Goal: Task Accomplishment & Management: Manage account settings

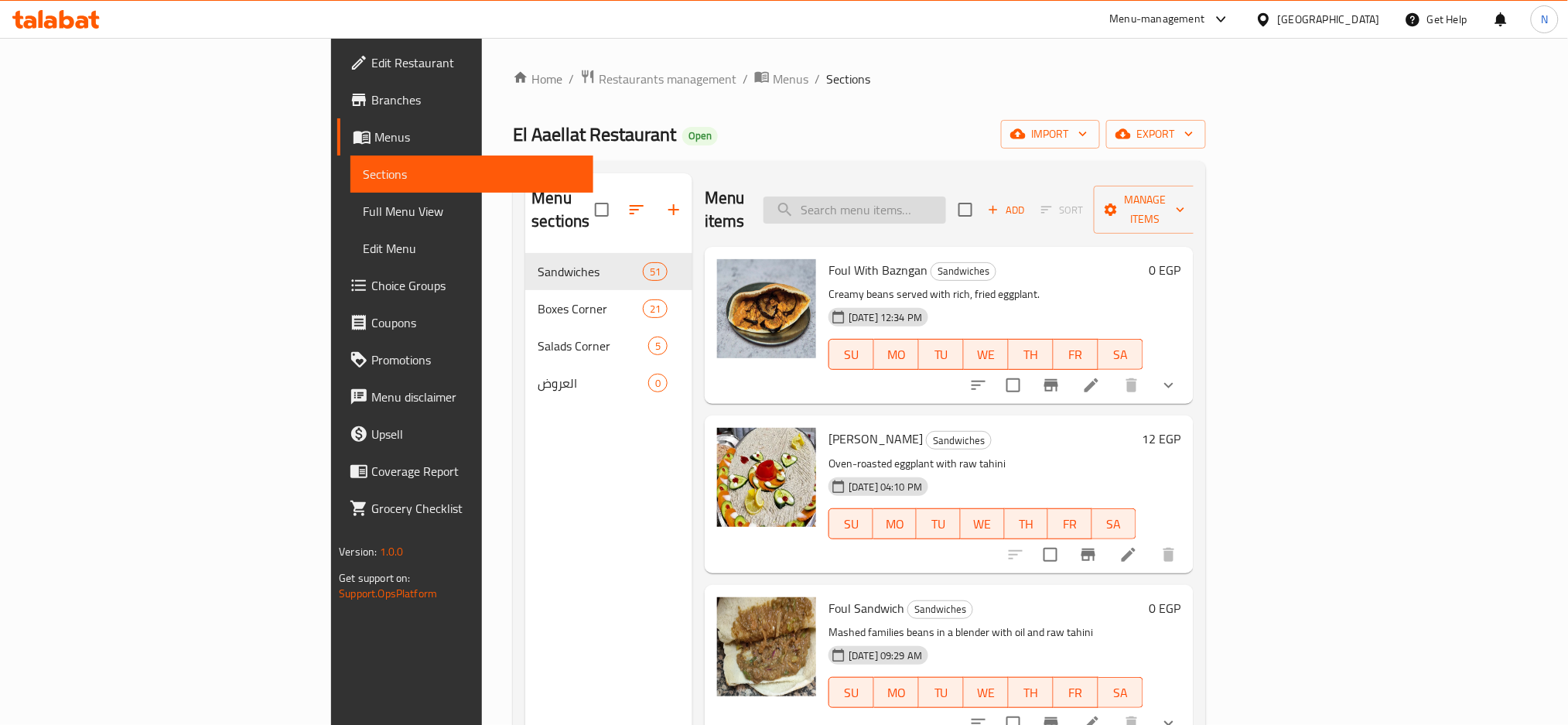
click at [946, 202] on input "search" at bounding box center [855, 210] width 182 height 27
paste input "Taamia"
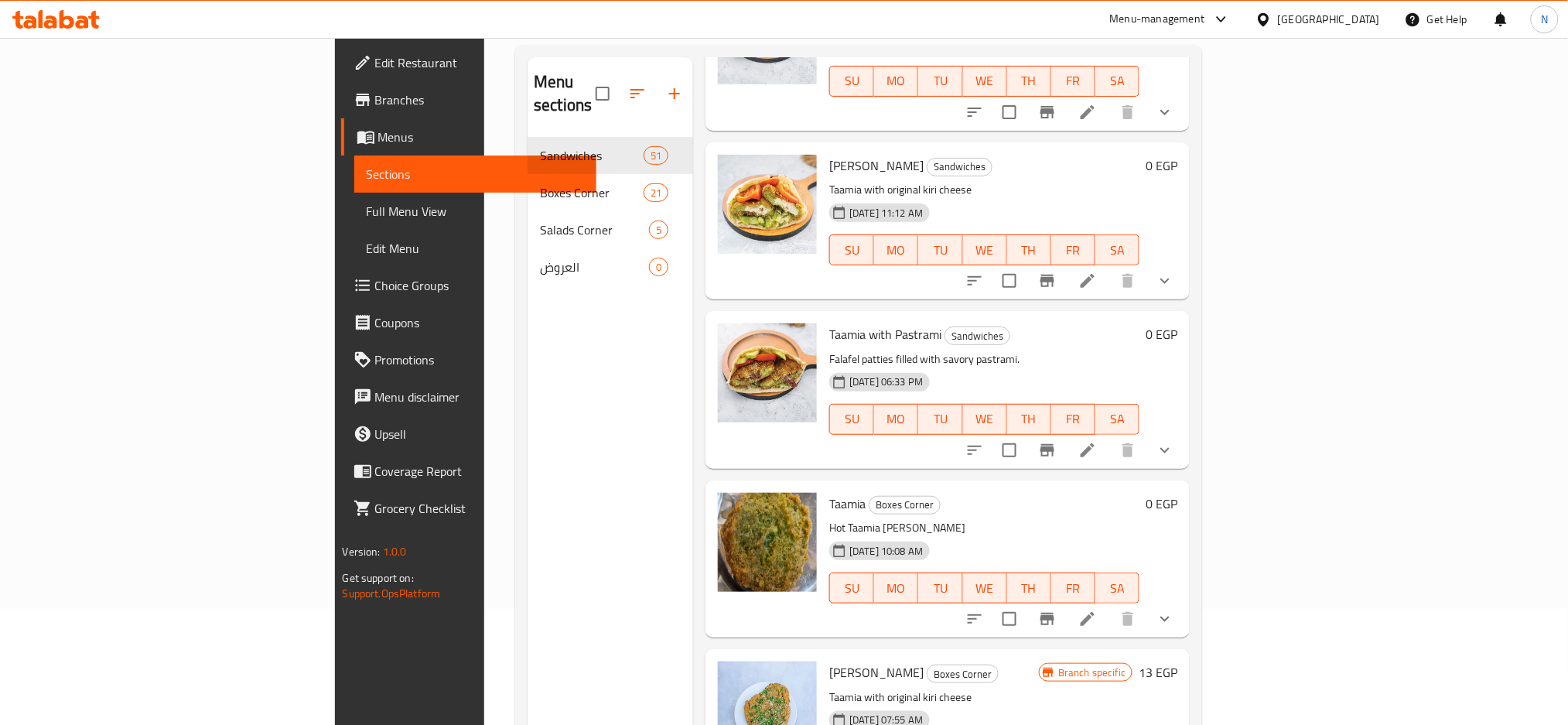
scroll to position [206, 0]
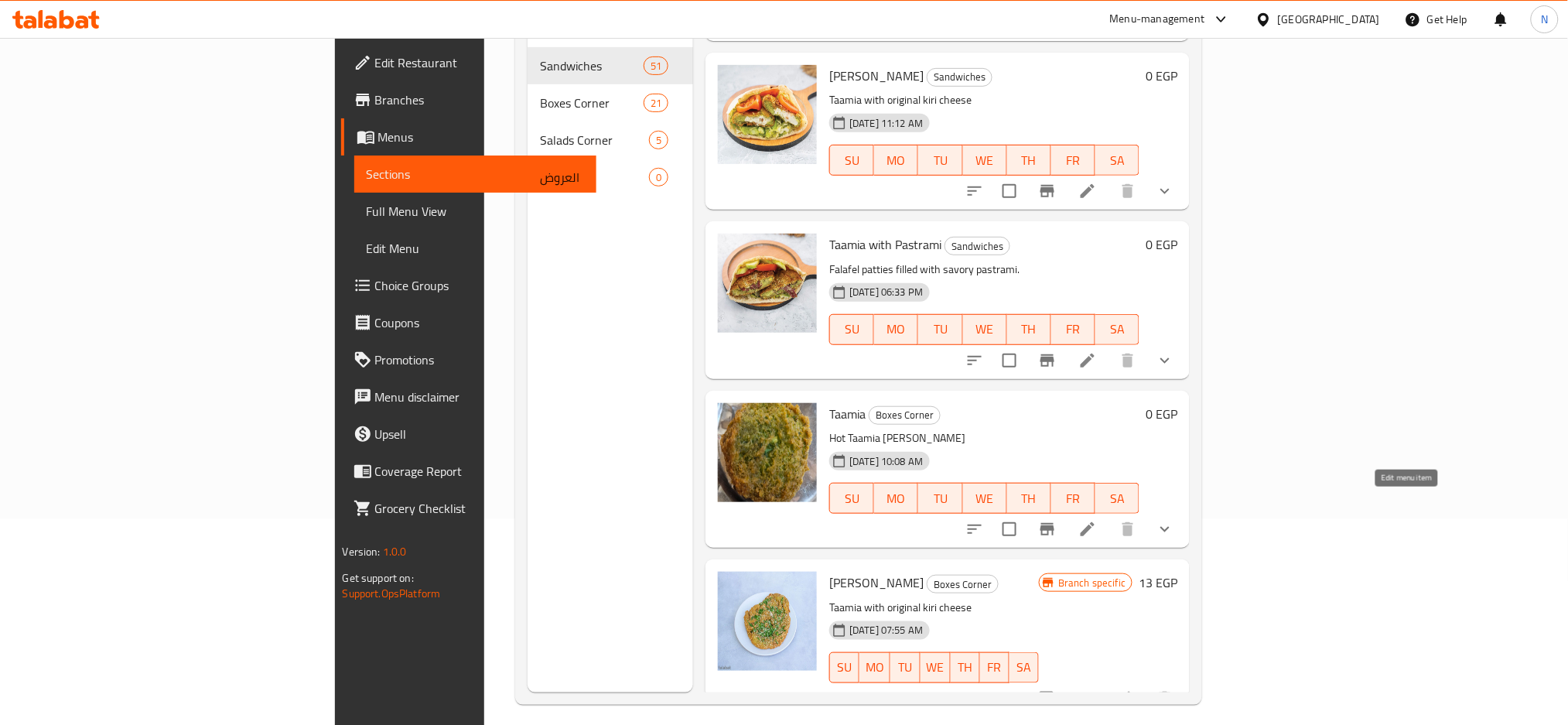
type input "Taamia"
click at [1095, 522] on icon at bounding box center [1087, 528] width 14 height 14
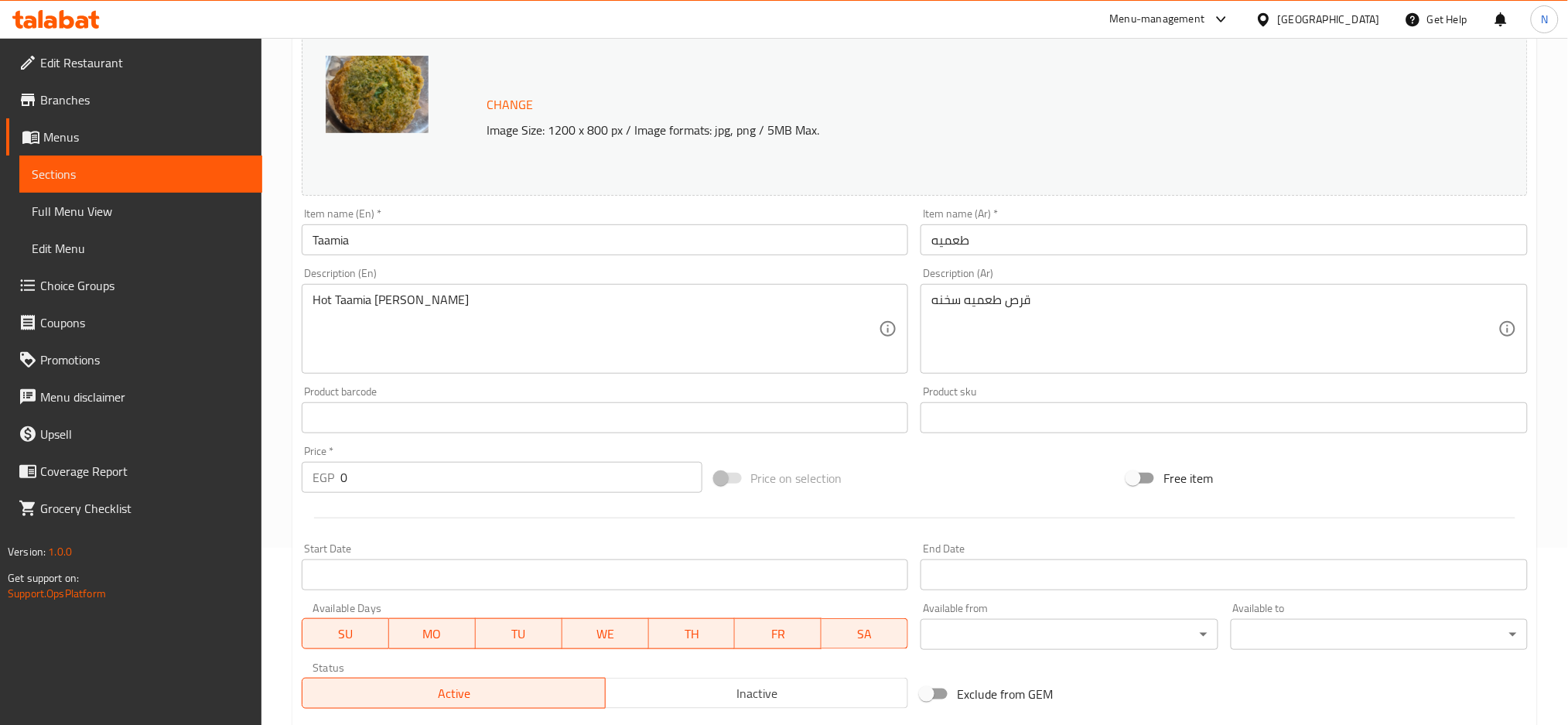
scroll to position [515, 0]
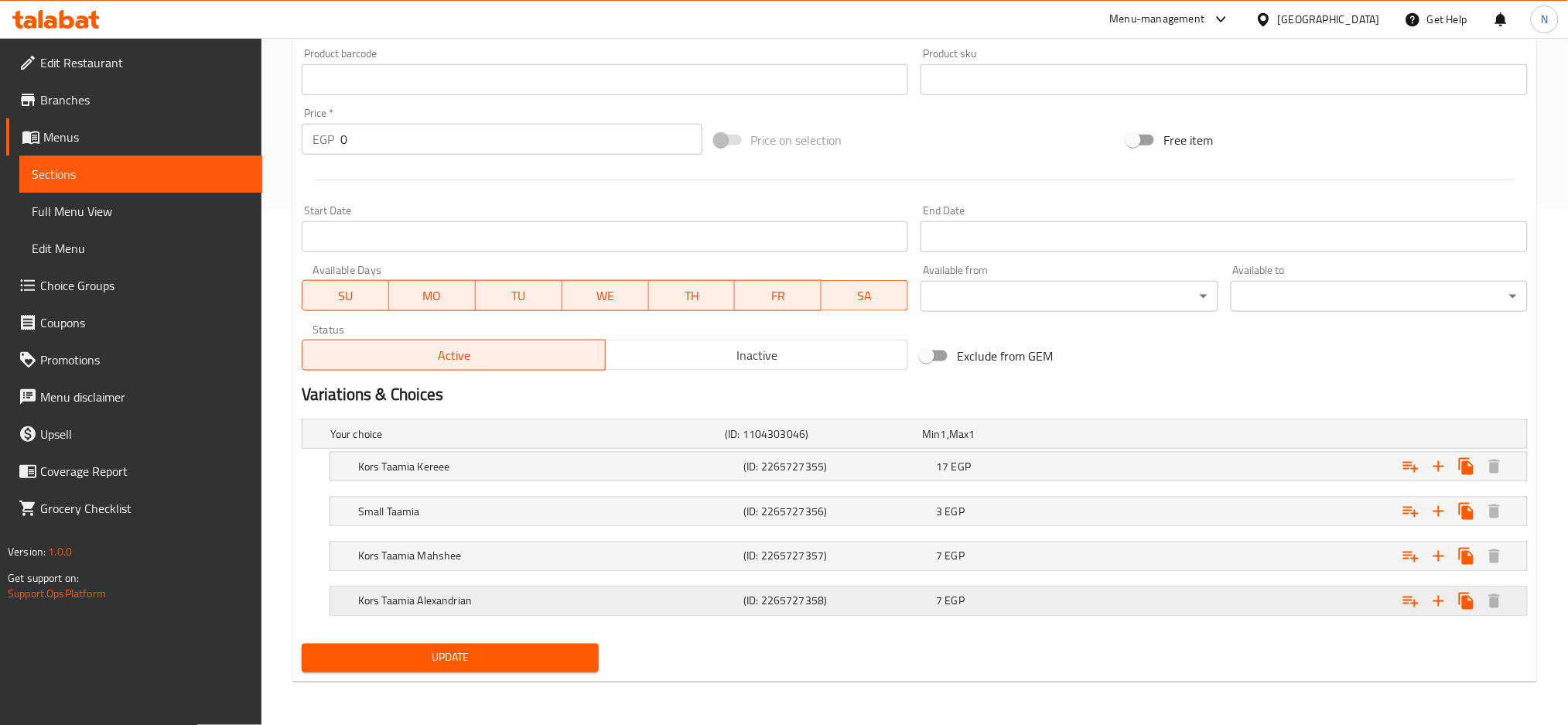
click at [819, 445] on div "(ID: 2265727358)" at bounding box center [820, 434] width 197 height 22
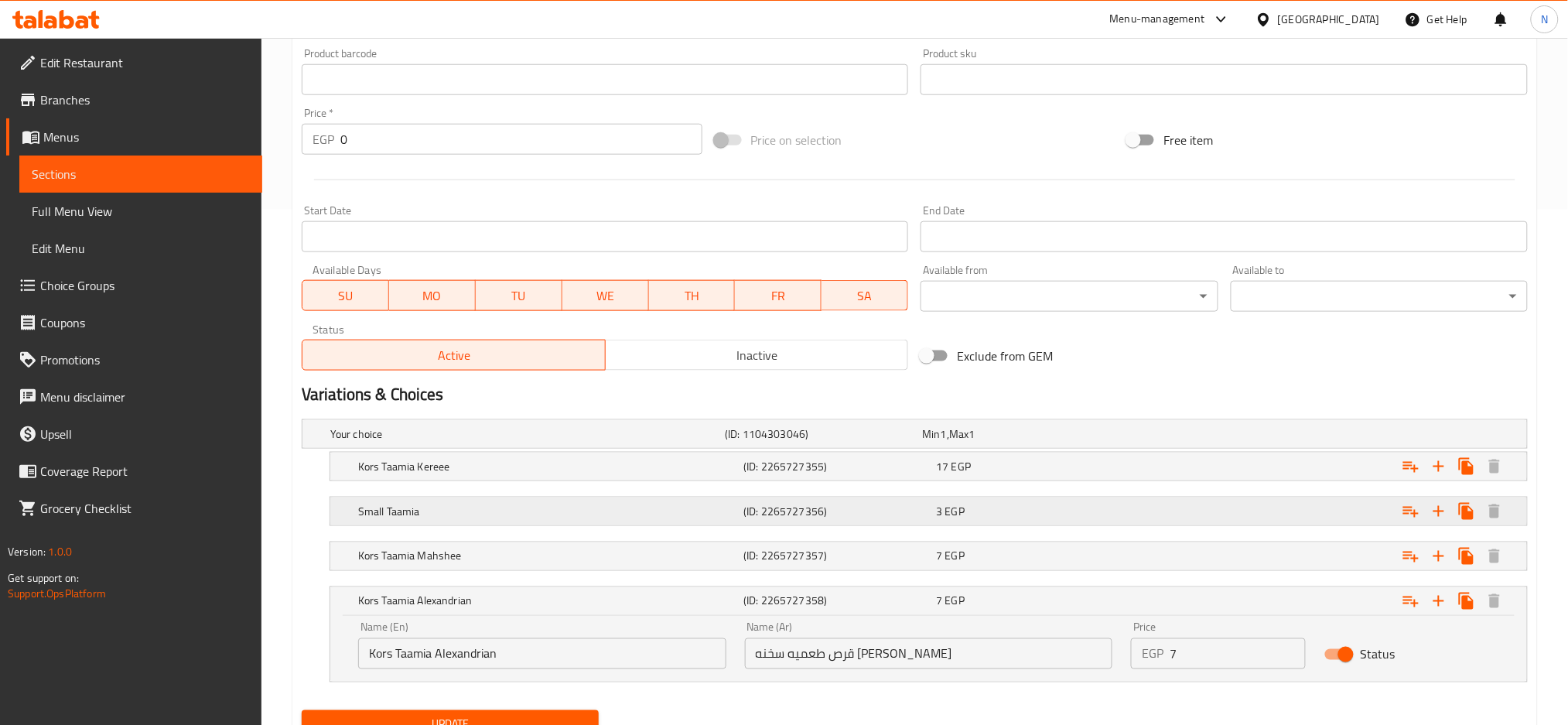
click at [826, 441] on h5 "(ID: 2265727357)" at bounding box center [820, 433] width 191 height 16
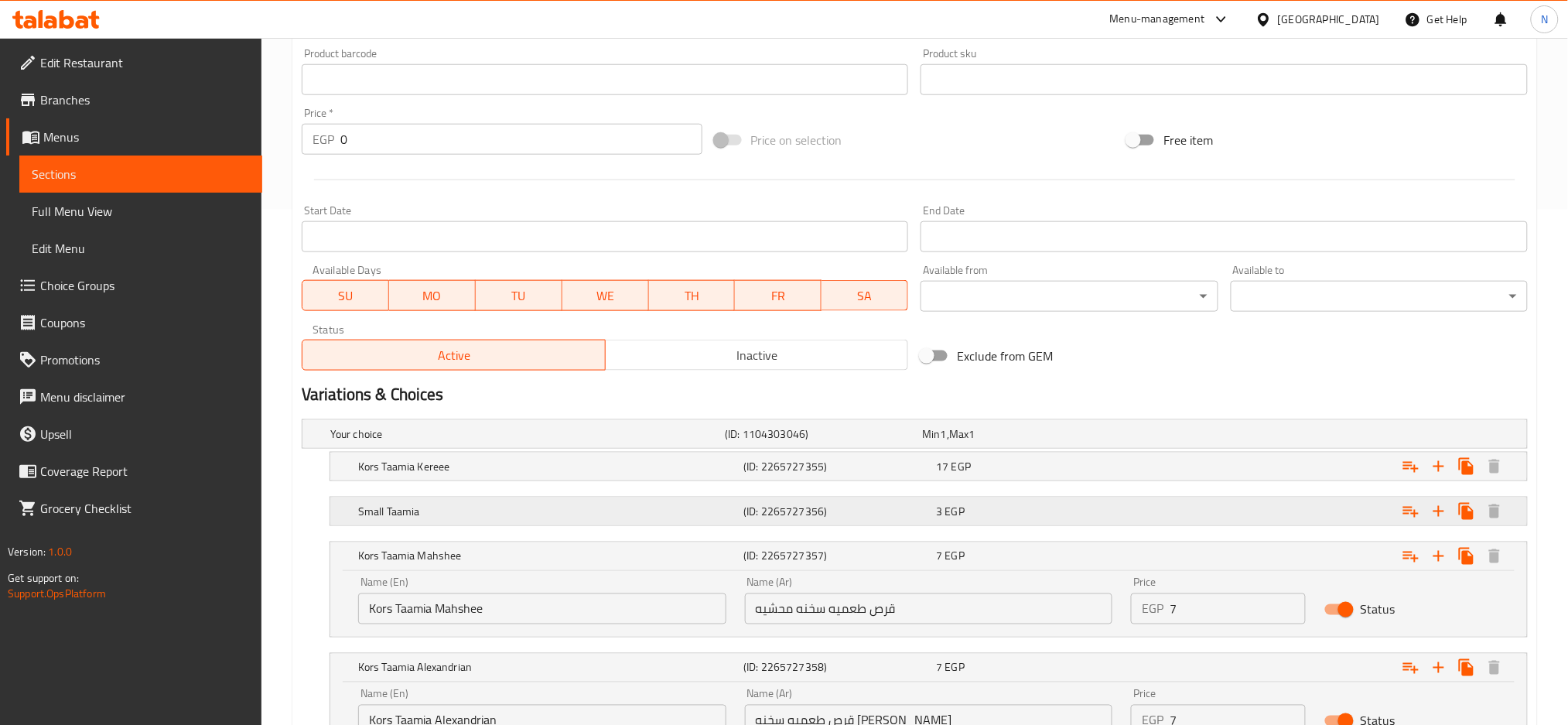
click at [815, 441] on h5 "(ID: 2265727356)" at bounding box center [820, 433] width 191 height 16
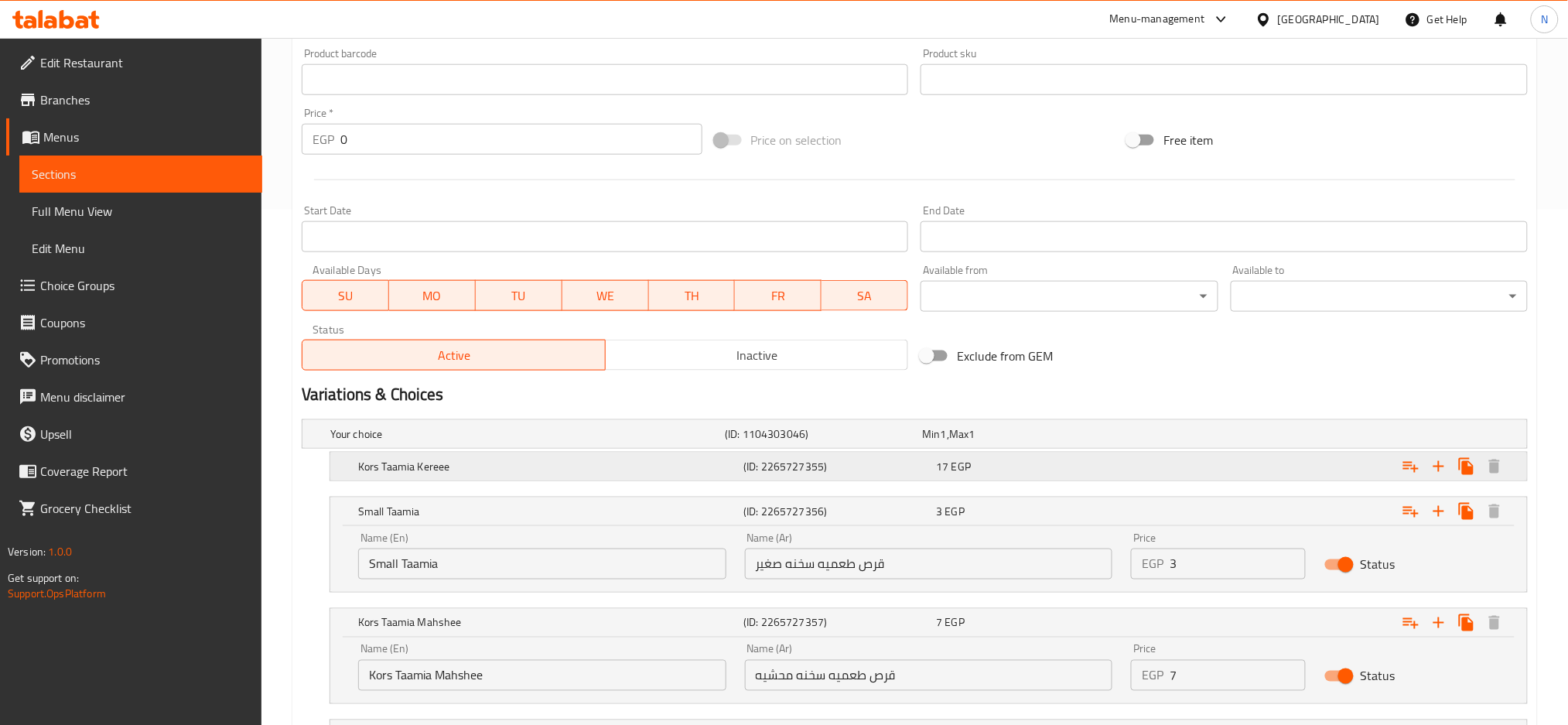
click at [814, 441] on h5 "(ID: 2265727355)" at bounding box center [820, 433] width 191 height 16
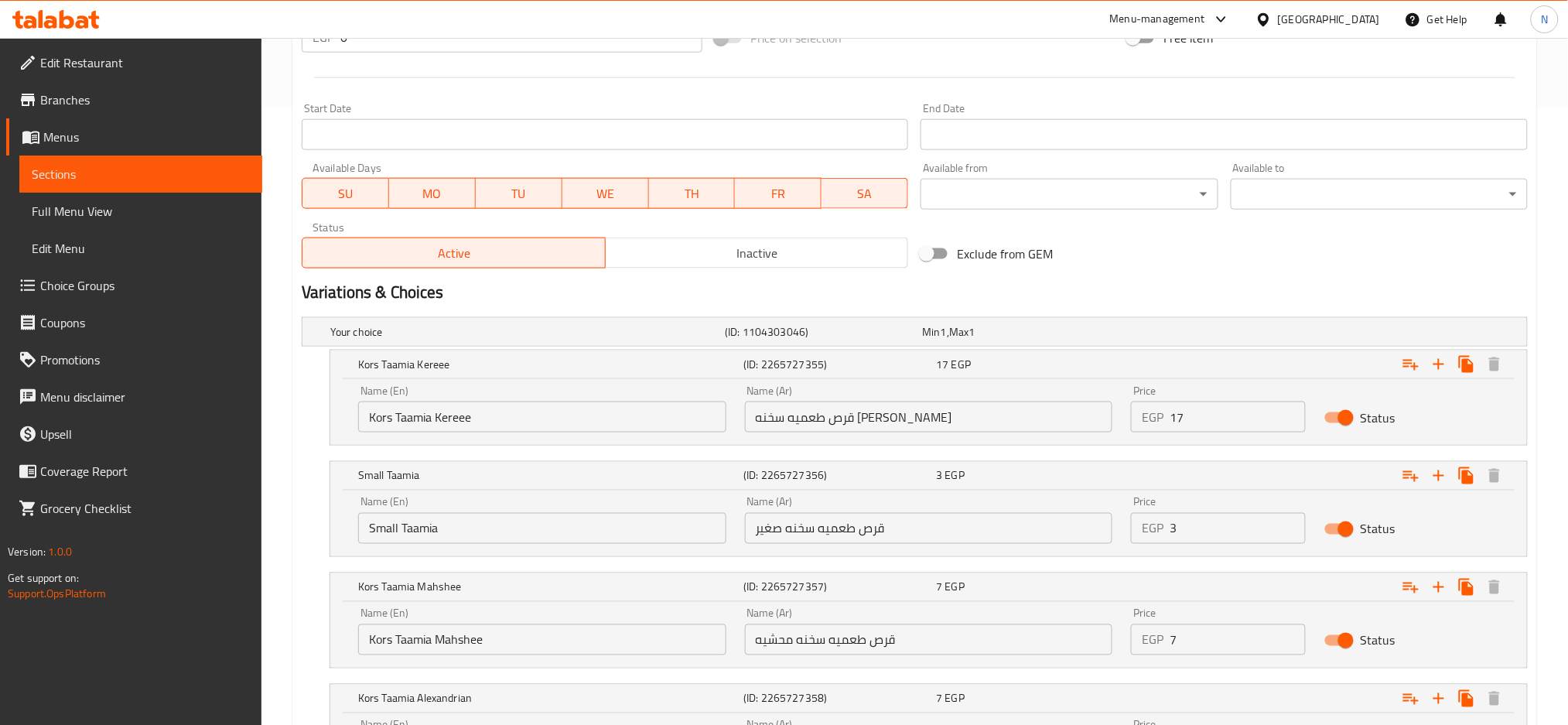
scroll to position [618, 0]
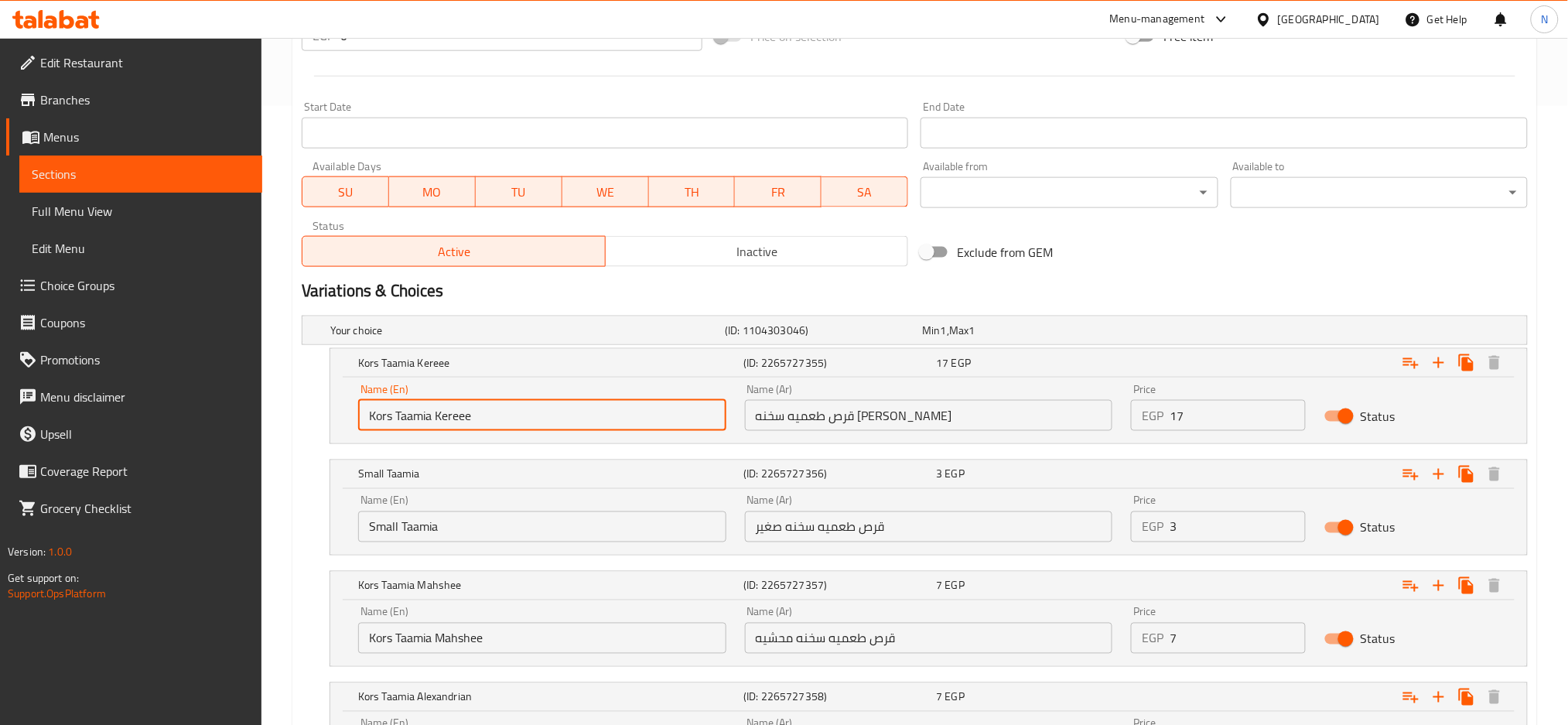
click at [367, 418] on input "Kors Taamia Kereee" at bounding box center [543, 415] width 369 height 31
click at [380, 415] on input "Hot Kors Taamia Kereee" at bounding box center [543, 415] width 369 height 31
type input "Hot Kors Taamia Kereee"
click at [488, 532] on input "Small Taamia" at bounding box center [543, 527] width 369 height 31
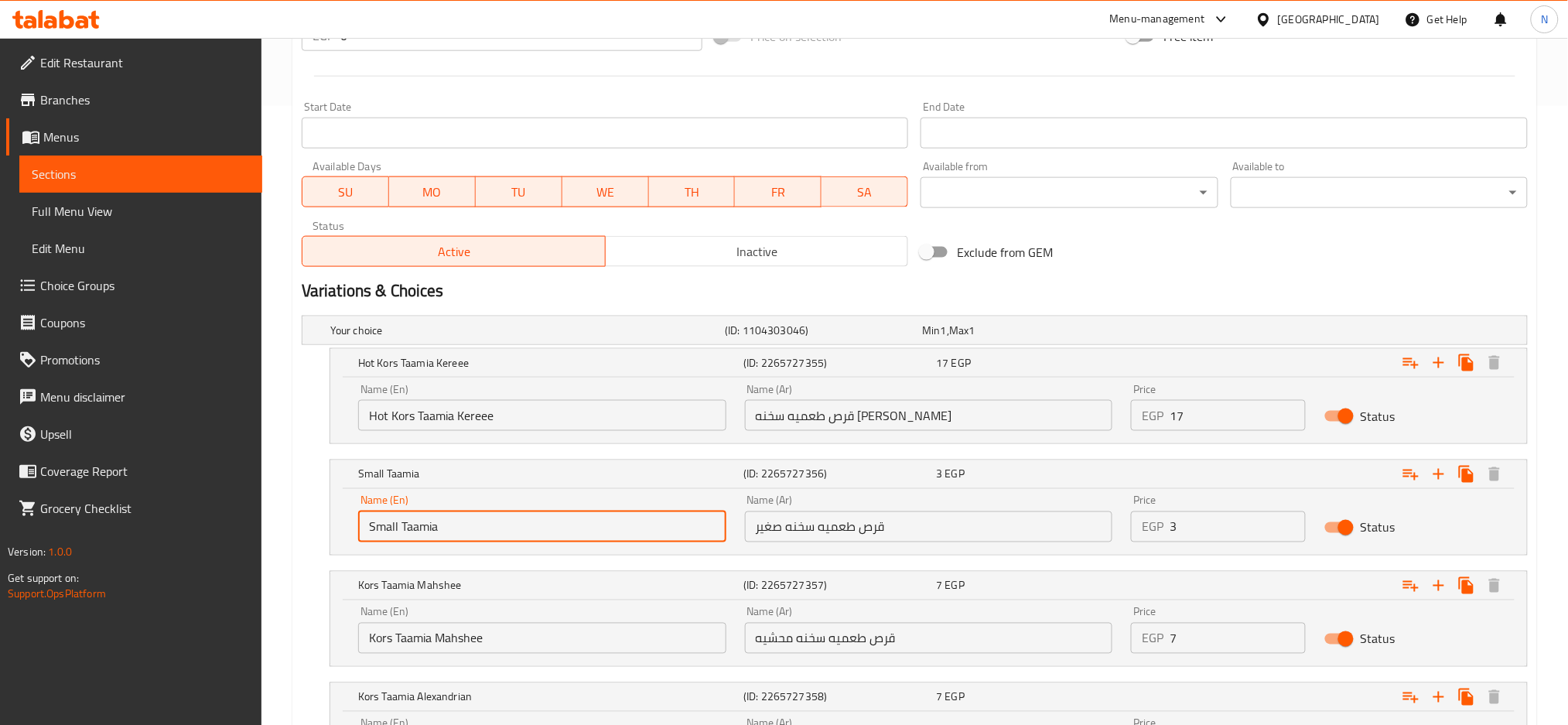
click at [369, 529] on input "Small Taamia" at bounding box center [543, 527] width 369 height 31
paste input "Hot"
type input "Hot Small Taamia"
click at [389, 411] on input "Hot Kors Taamia Kereee" at bounding box center [543, 415] width 369 height 31
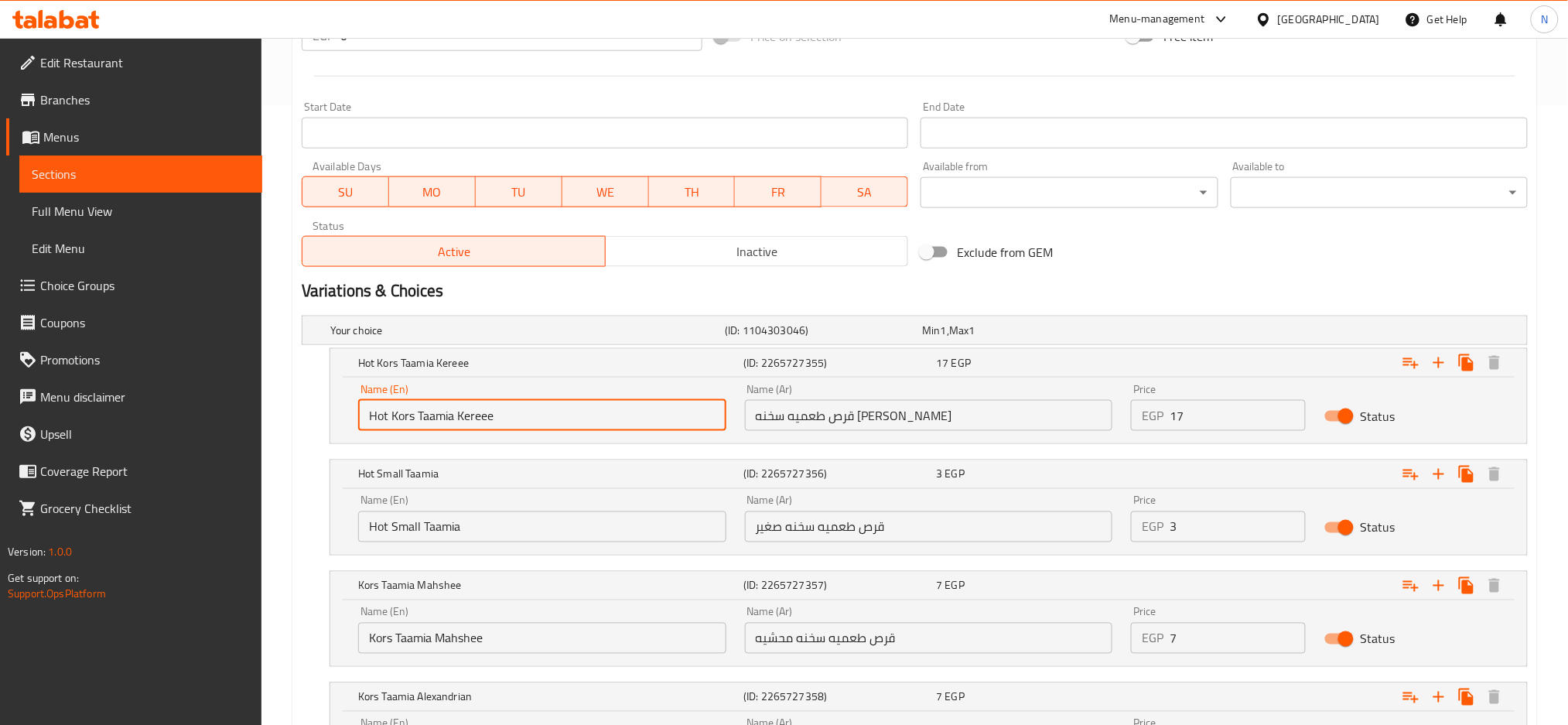
click at [389, 411] on input "Hot Kors Taamia Kereee" at bounding box center [543, 415] width 369 height 31
click at [400, 413] on input "HotcKors Taamia Kereee" at bounding box center [543, 415] width 369 height 31
click at [389, 424] on input "HotcKors Taamia Kereee" at bounding box center [543, 415] width 369 height 31
type input "Hot Kors Taamia Kereee"
click at [404, 418] on input "Hot Kors Taamia Kereee" at bounding box center [543, 415] width 369 height 31
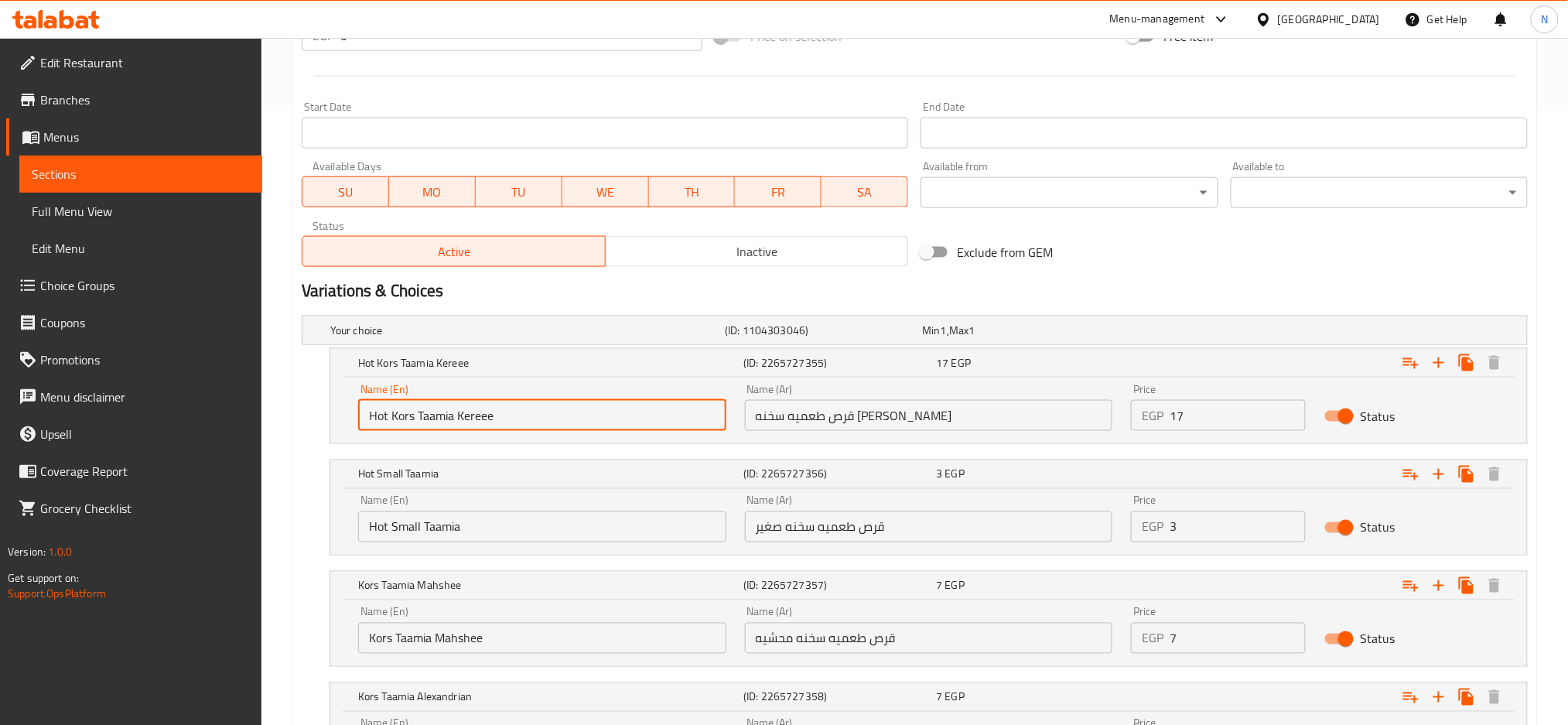
click at [404, 418] on input "Hot Kors Taamia Kereee" at bounding box center [543, 415] width 369 height 31
click at [392, 525] on input "Hot Small Taamia" at bounding box center [543, 527] width 369 height 31
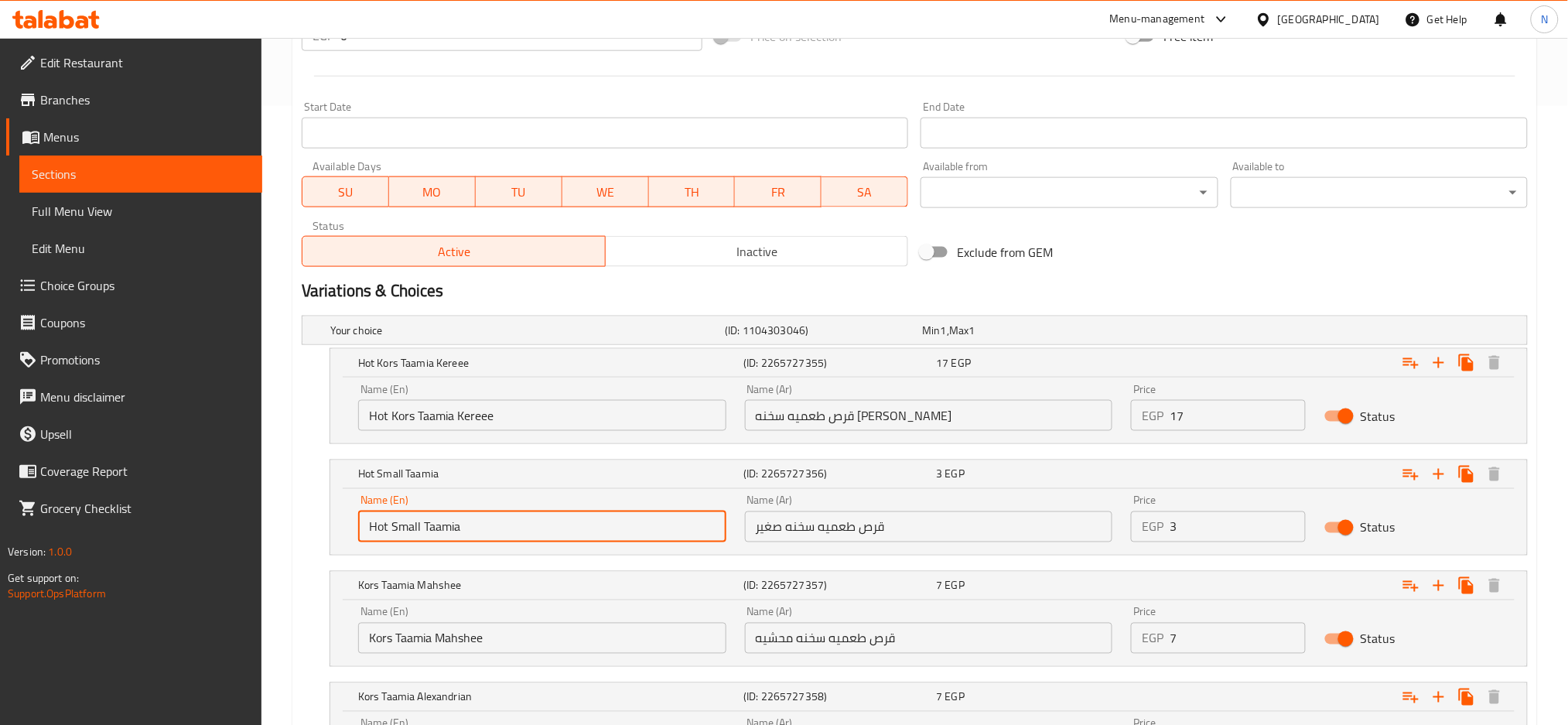
paste input "Kors"
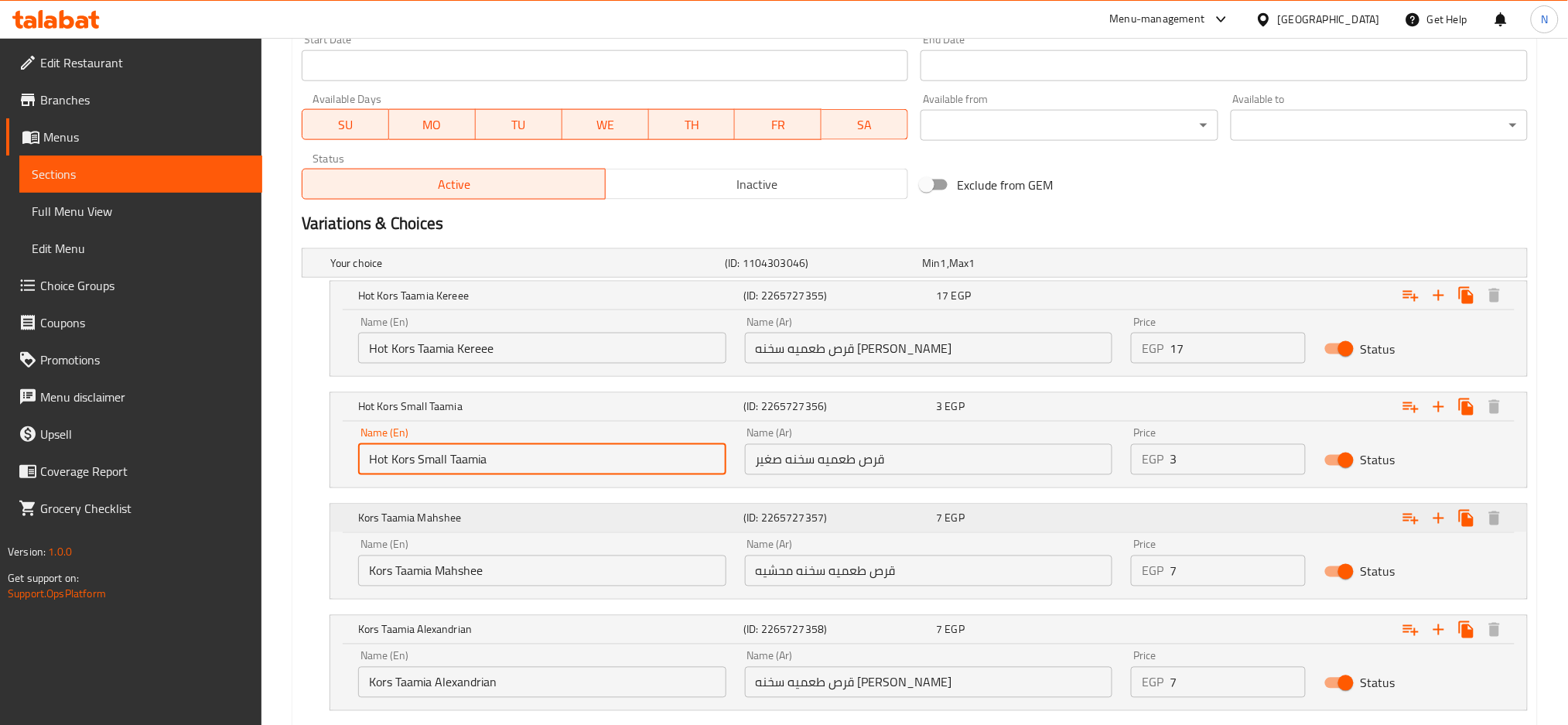
scroll to position [721, 0]
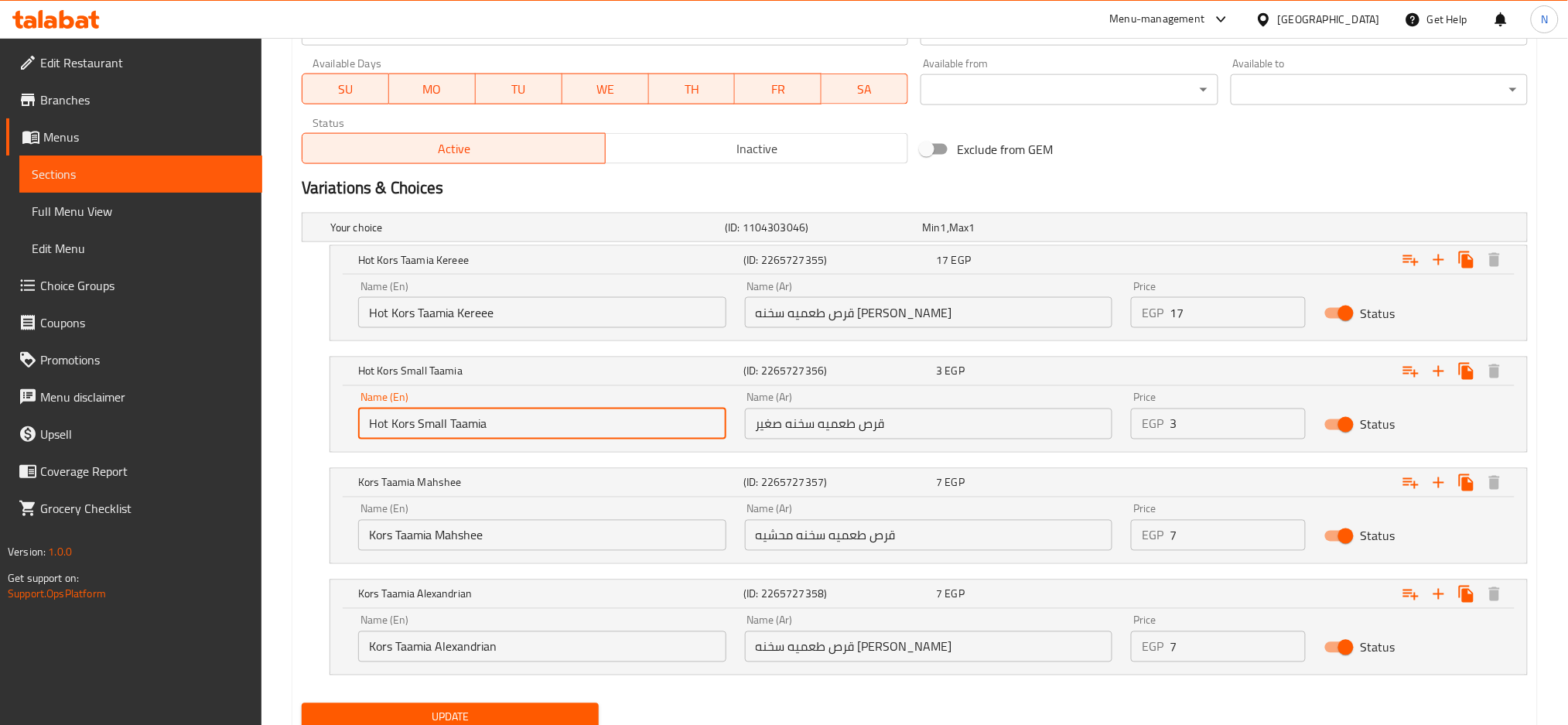
click at [384, 424] on input "Hot Kors Small Taamia" at bounding box center [543, 424] width 369 height 31
click at [374, 532] on input "Kors Taamia Mahshee" at bounding box center [543, 535] width 369 height 31
type input "Hot Kors Small Taamia"
click at [369, 543] on input "Kors Taamia Mahshee" at bounding box center [543, 535] width 369 height 31
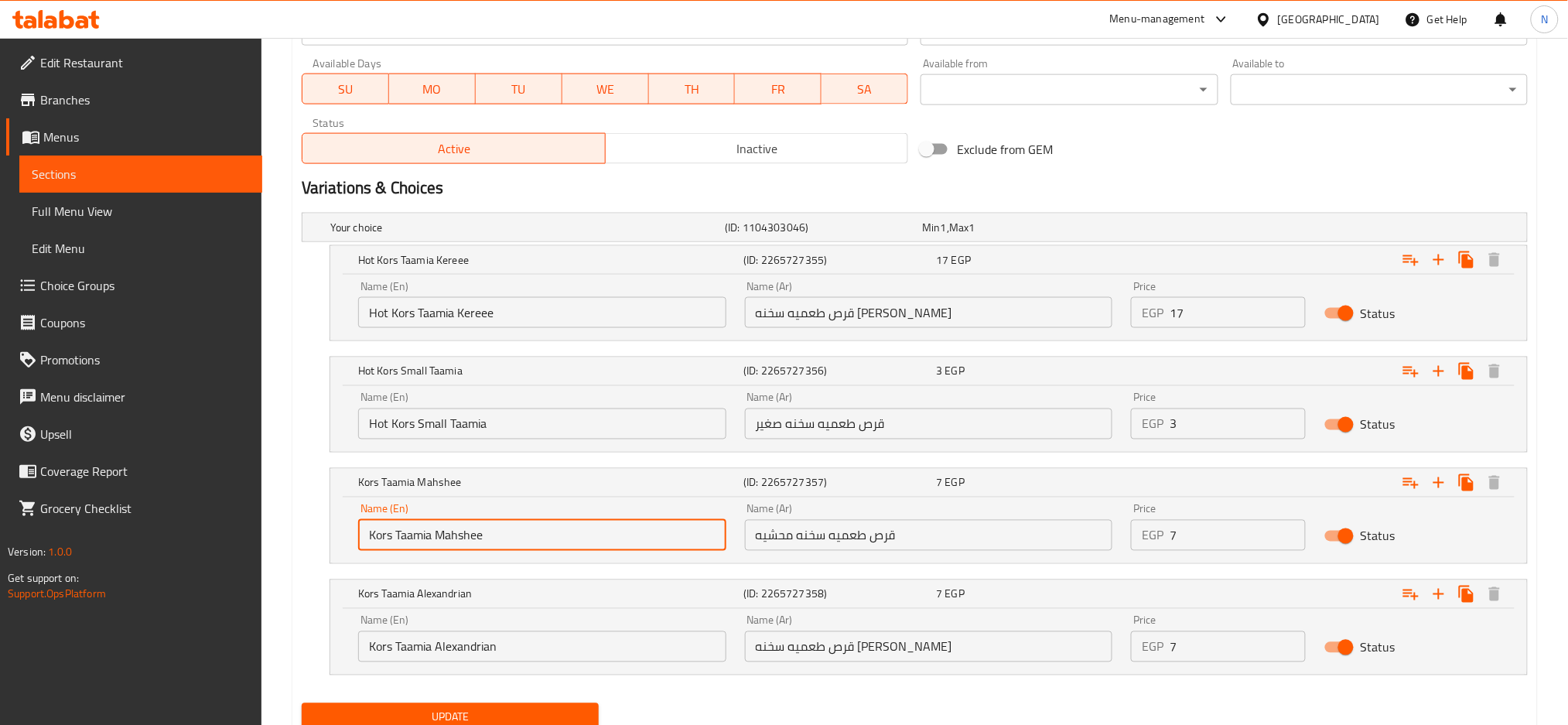
paste input "Hot"
type input "Hot Kors Taamia Mahshee"
click at [372, 649] on input "Kors Taamia Alexandrian" at bounding box center [543, 647] width 369 height 31
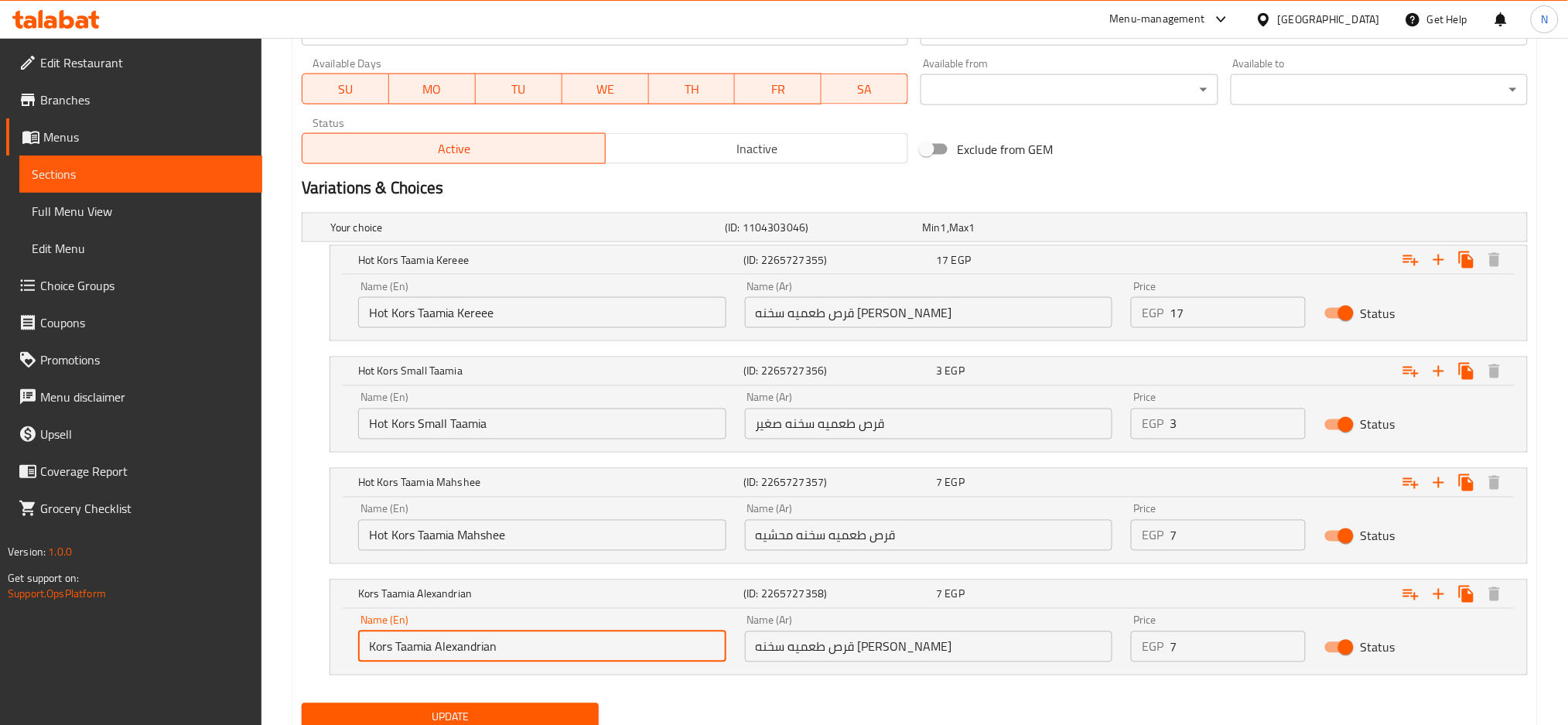
paste input "Hot"
type input "Hot Kors Taamia Alexandrian"
click at [451, 704] on button "Update" at bounding box center [451, 717] width 297 height 28
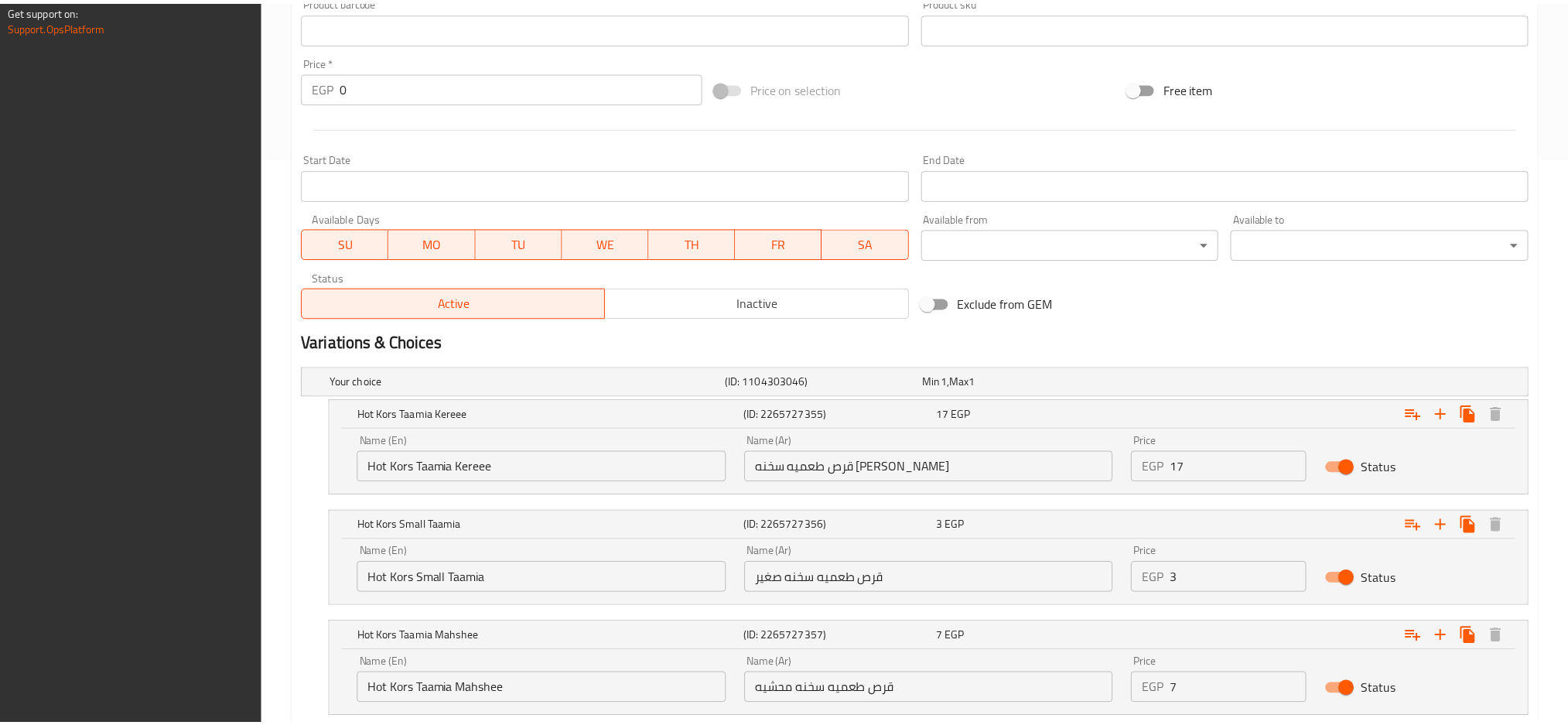
scroll to position [782, 0]
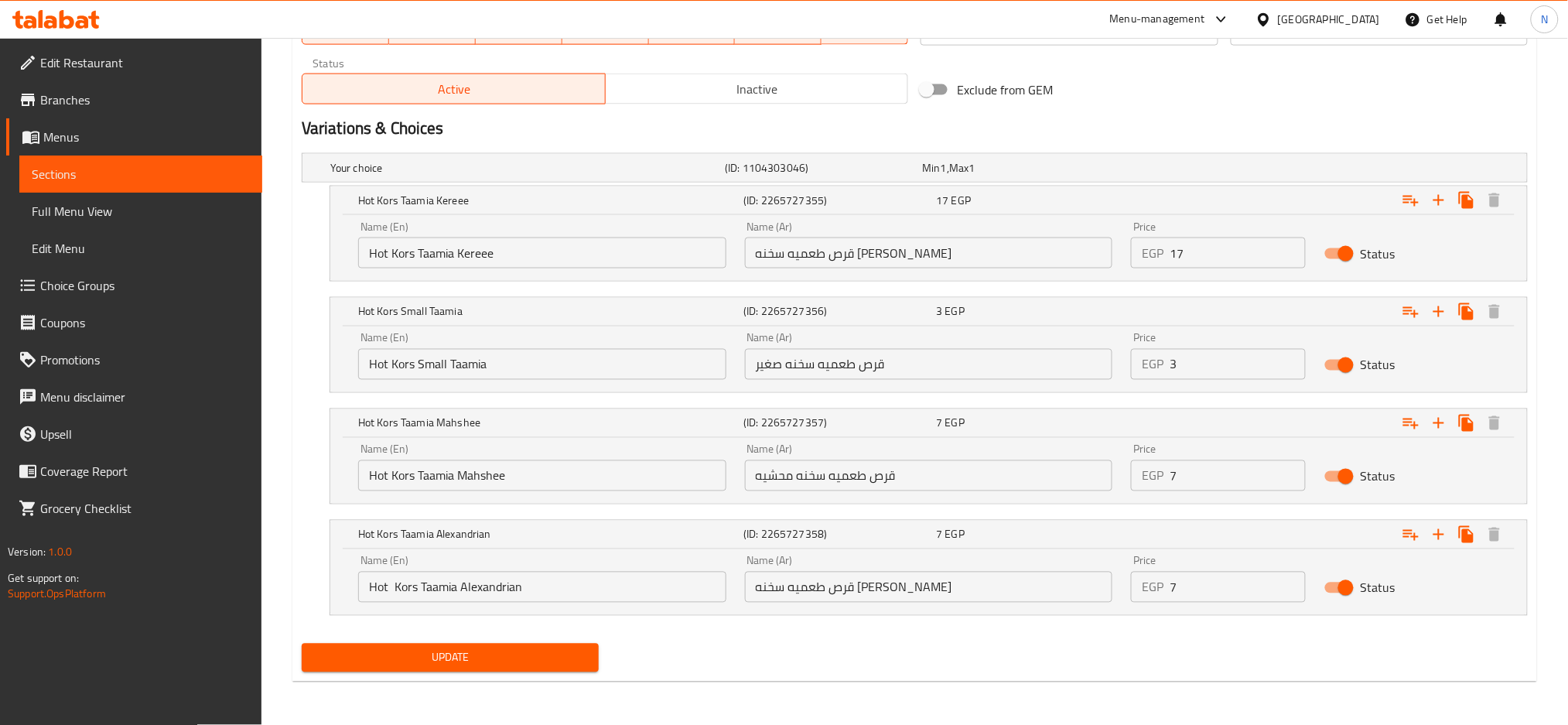
click at [1364, 20] on div "[GEOGRAPHIC_DATA]" at bounding box center [1329, 19] width 102 height 17
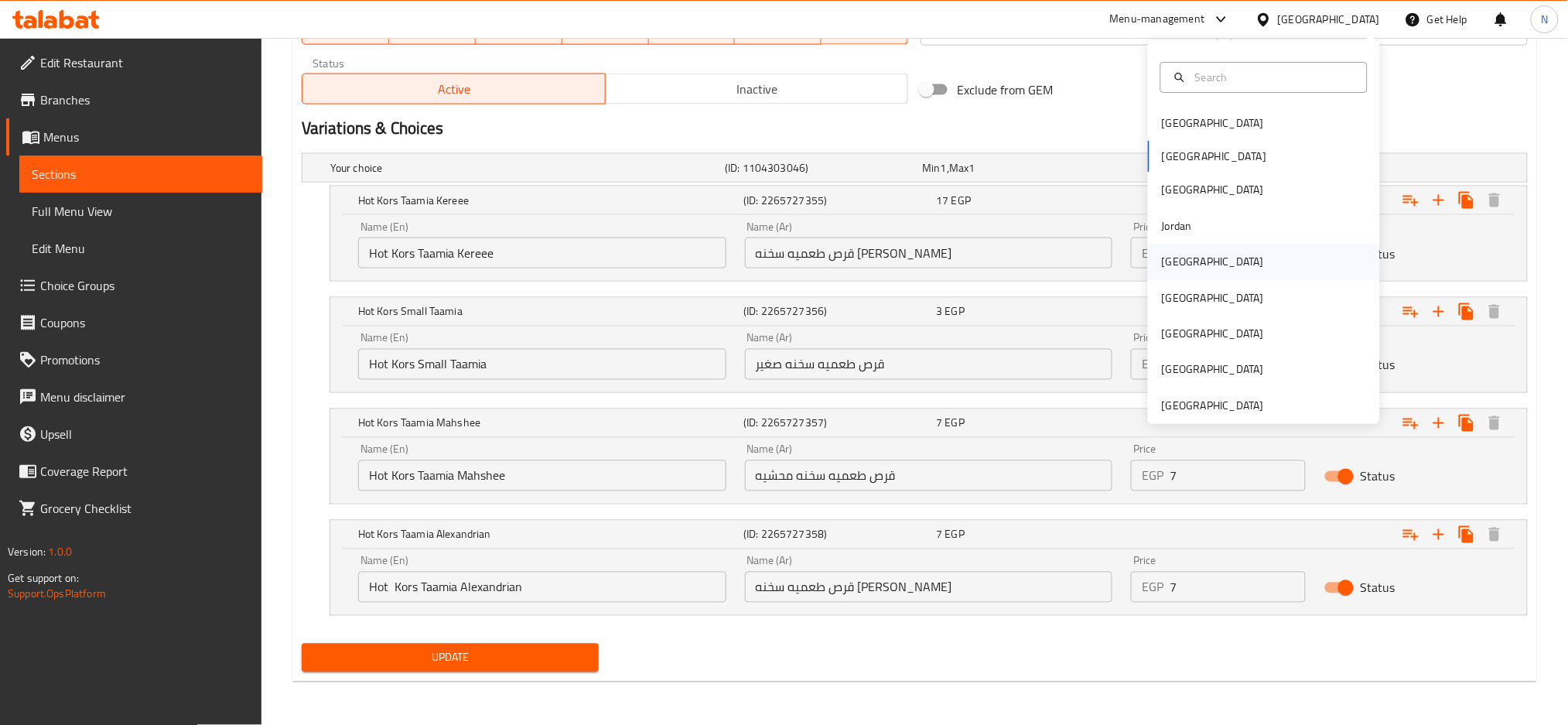
click at [1184, 253] on div "[GEOGRAPHIC_DATA]" at bounding box center [1212, 262] width 127 height 36
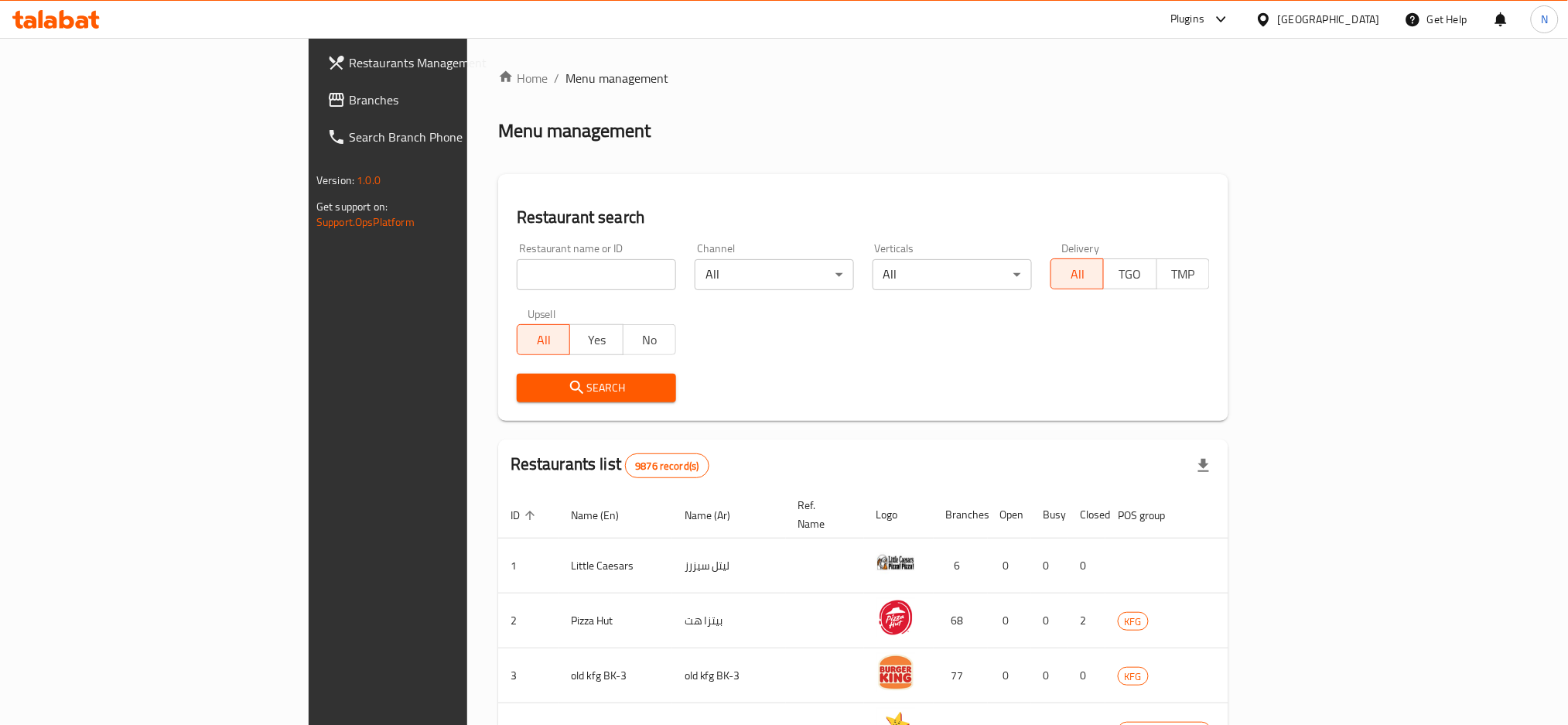
click at [348, 99] on span "Branches" at bounding box center [453, 99] width 210 height 18
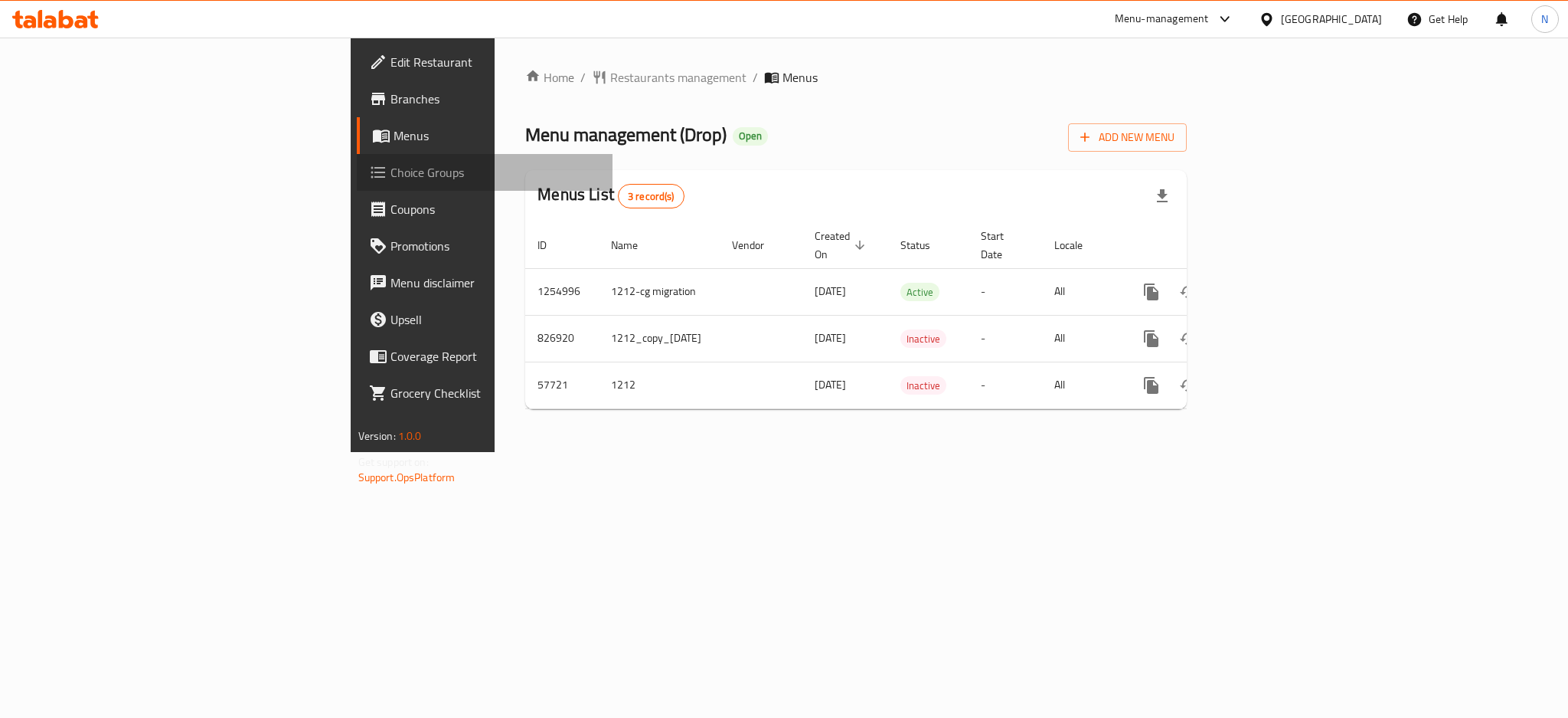
click at [391, 166] on span "Choice Groups" at bounding box center [496, 173] width 209 height 18
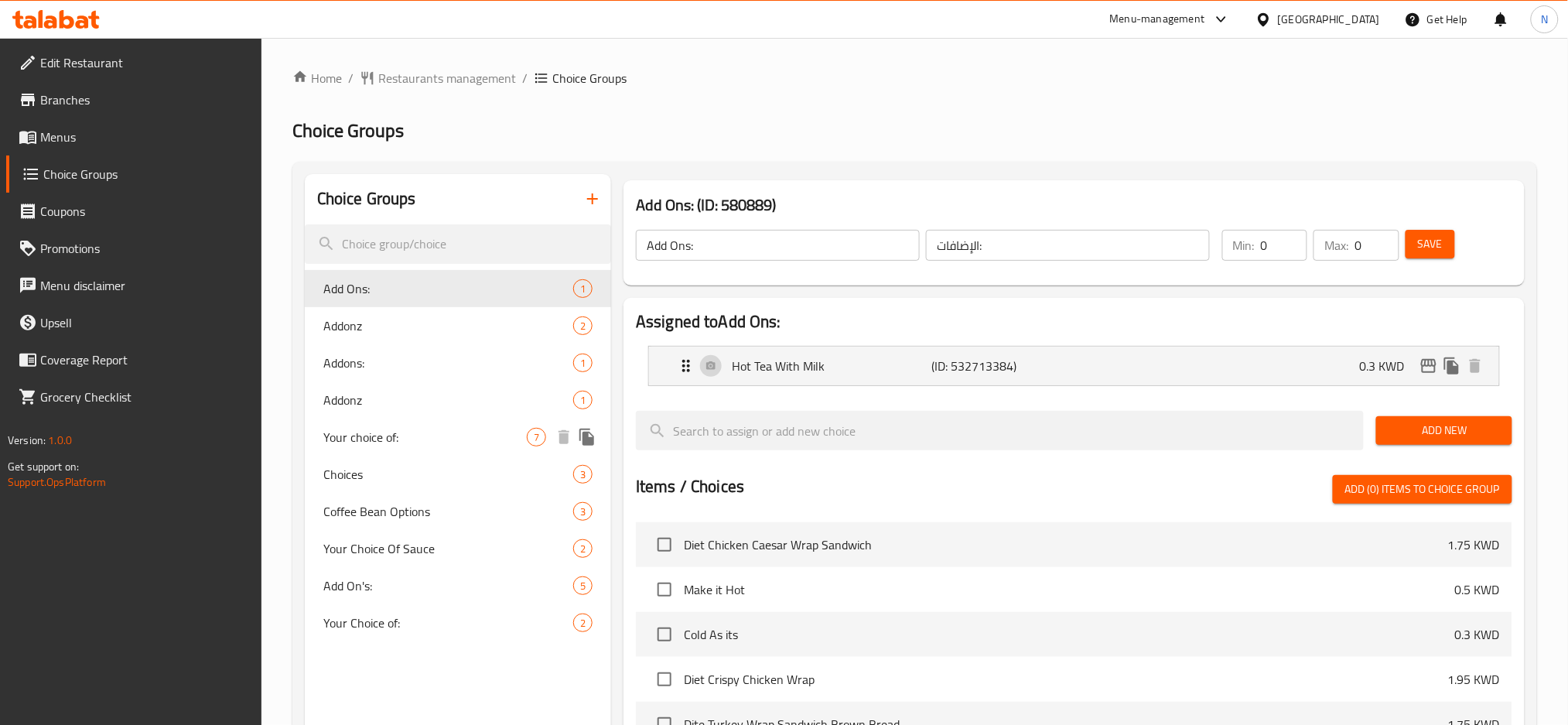
click at [380, 443] on span "Your choice of:" at bounding box center [425, 437] width 203 height 18
type input "Your choice of:"
type input "من اختياراتك"
type input "1"
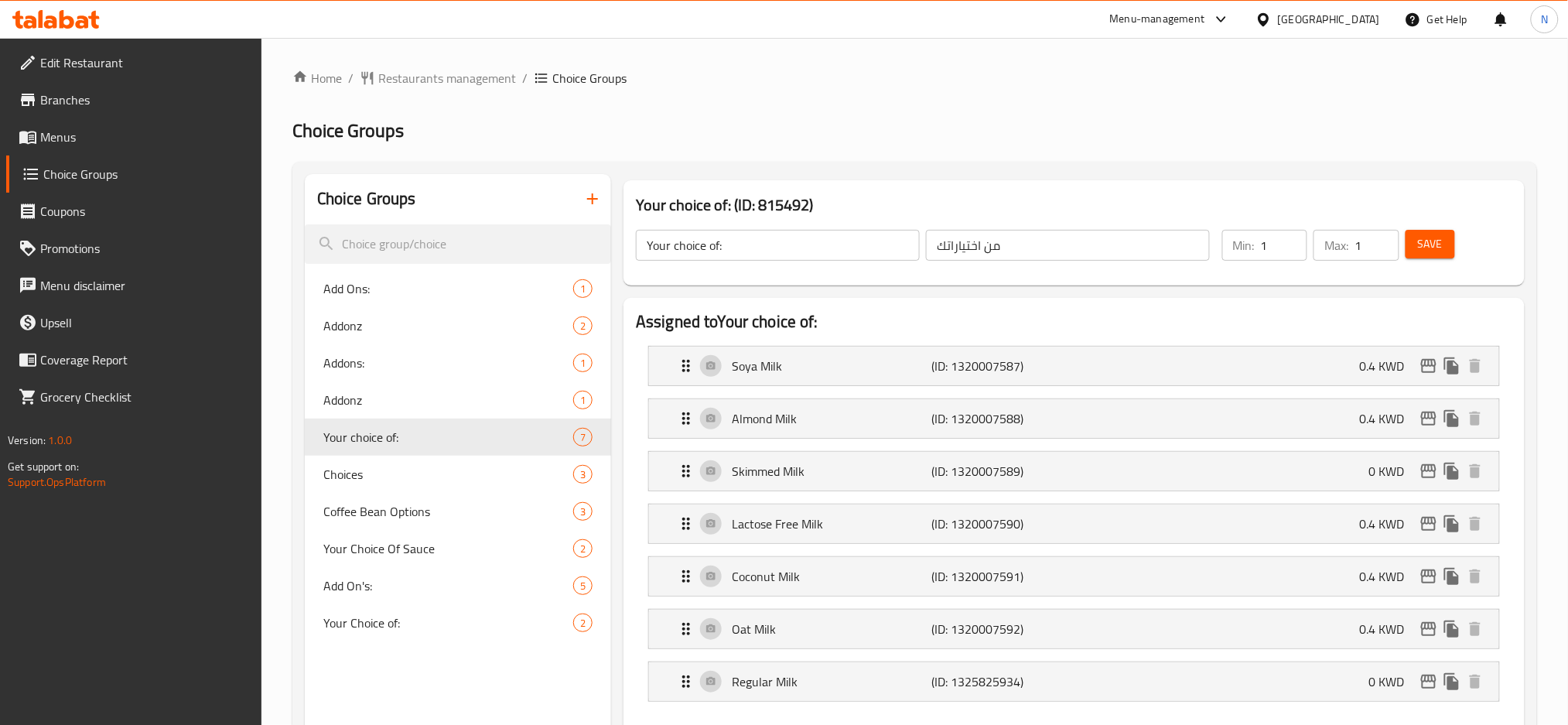
type input "1"
click at [1285, 237] on input "1" at bounding box center [1283, 245] width 47 height 31
click at [1441, 255] on button "Save" at bounding box center [1430, 243] width 49 height 28
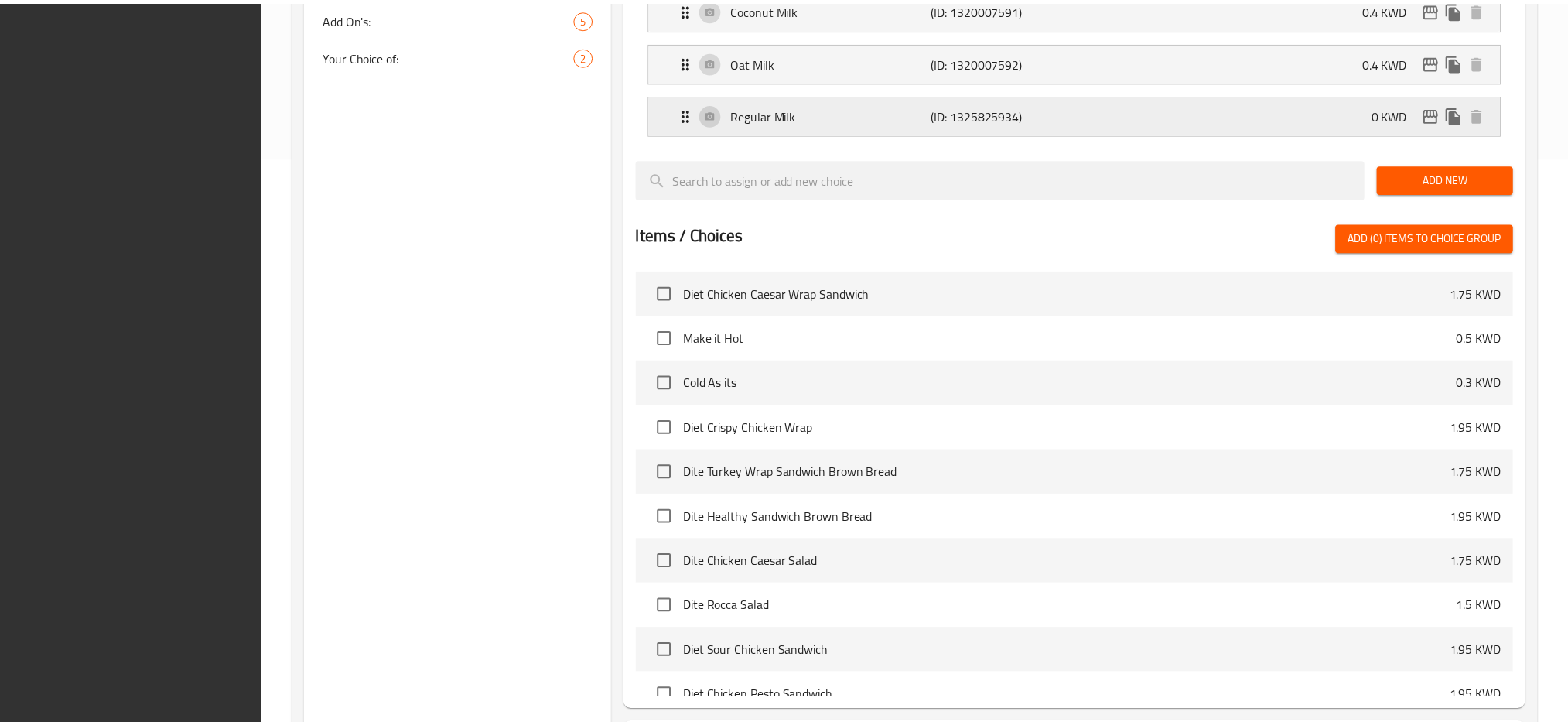
scroll to position [711, 0]
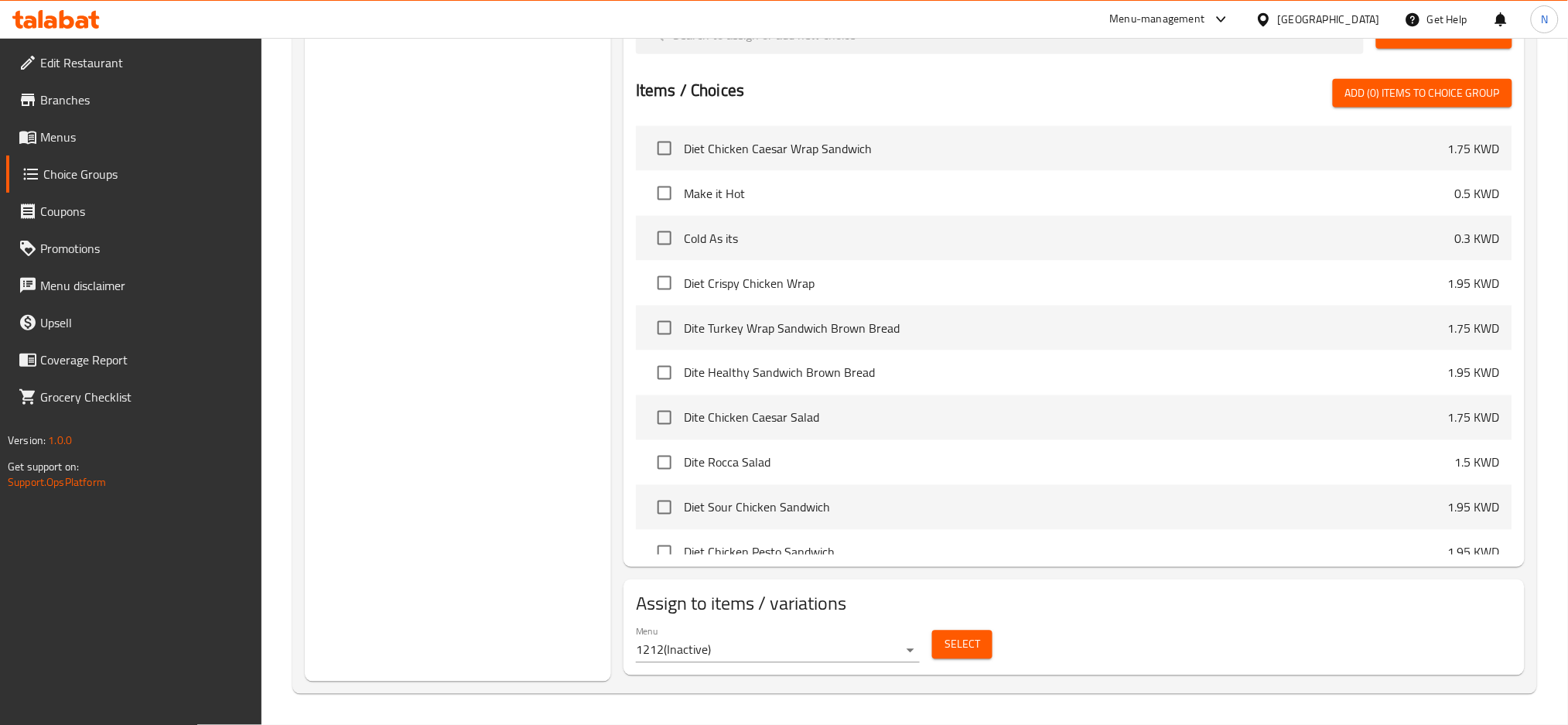
click at [1366, 11] on div "Kuwait" at bounding box center [1329, 19] width 102 height 17
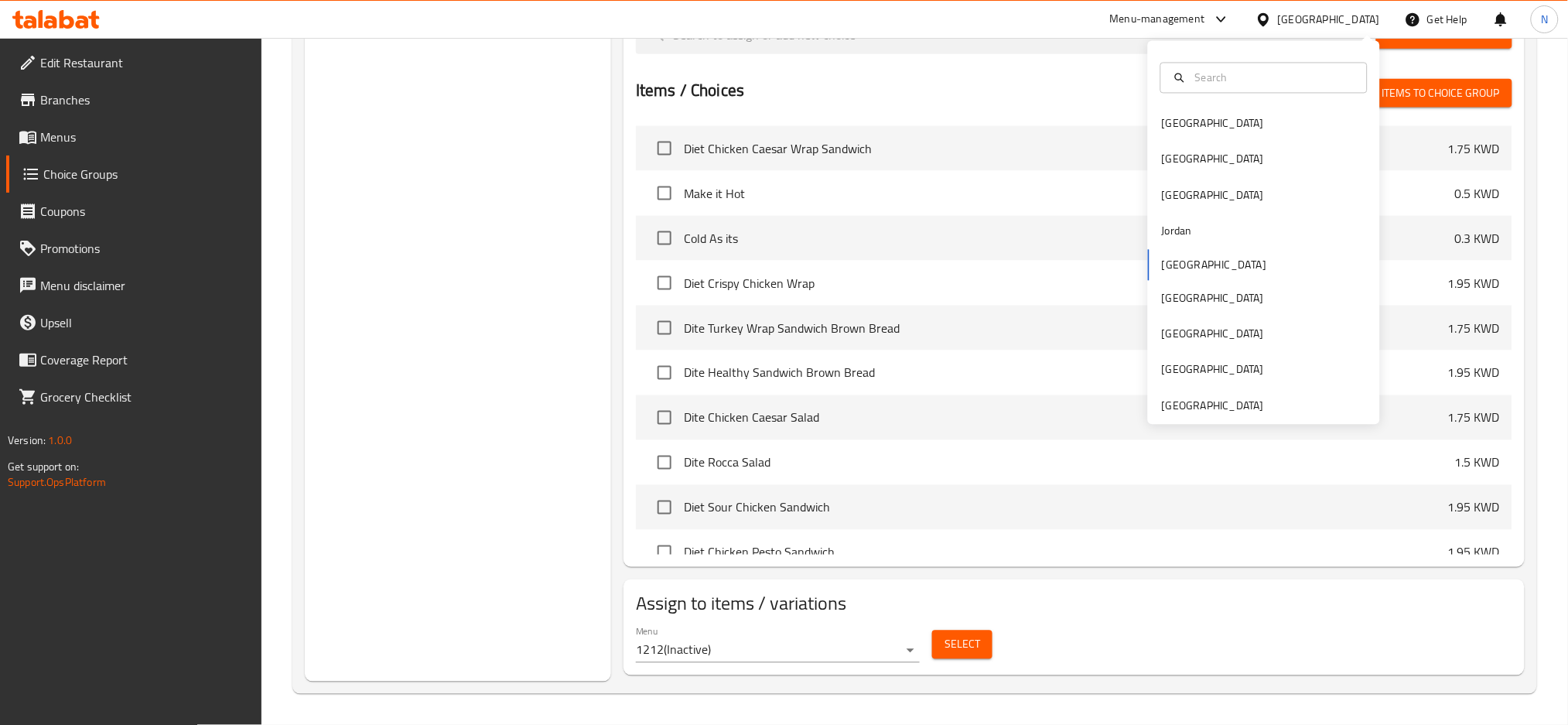
click at [1354, 16] on div "Kuwait" at bounding box center [1329, 19] width 102 height 17
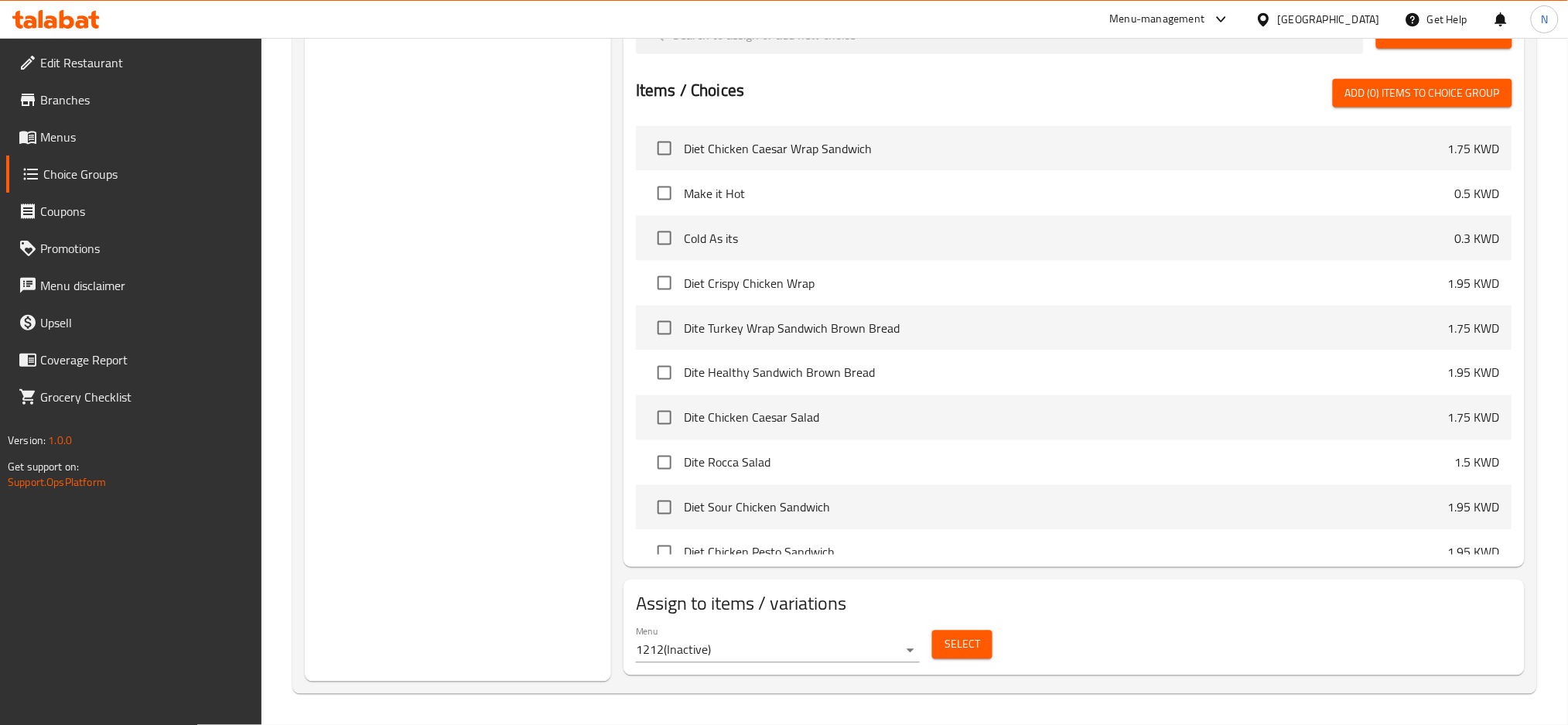
click at [1278, 16] on div at bounding box center [1266, 19] width 23 height 17
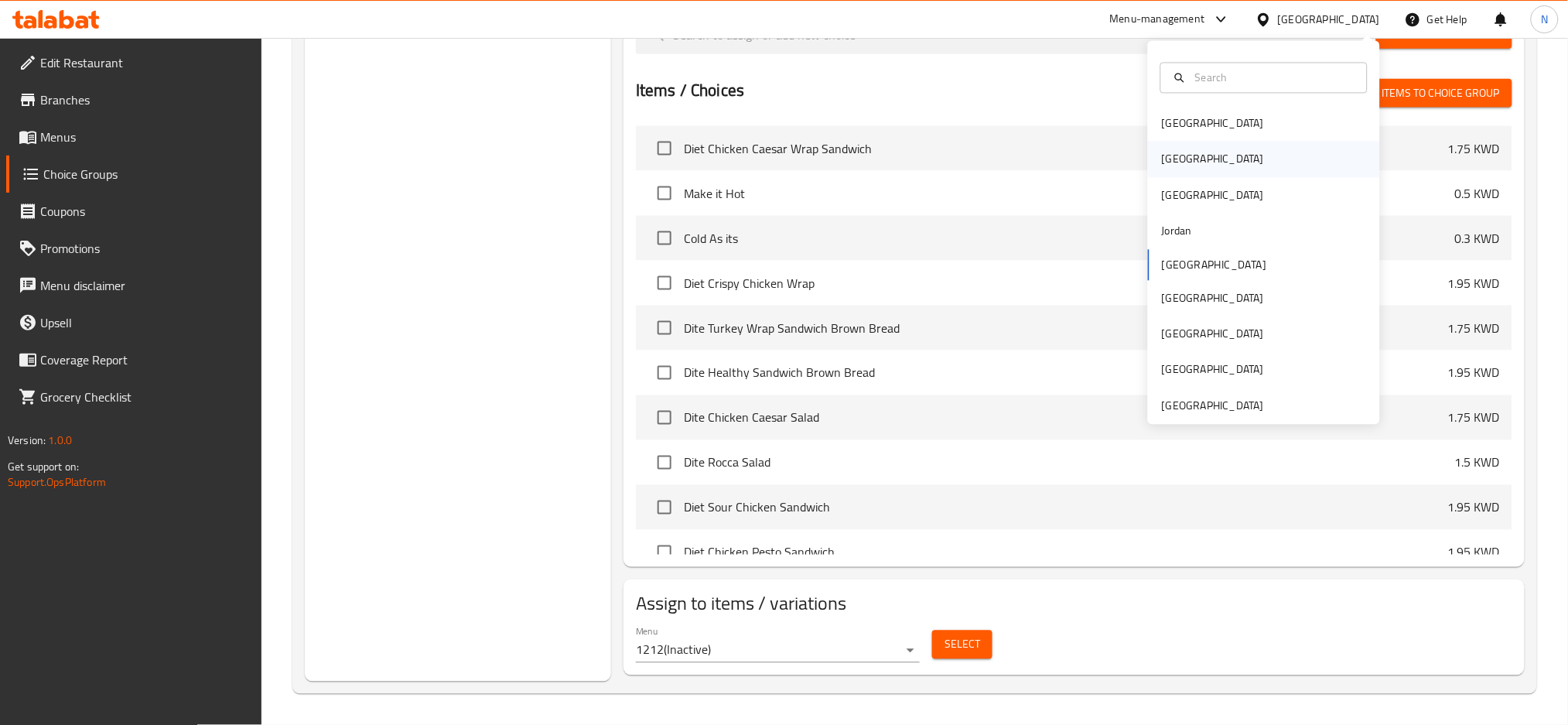
click at [1162, 159] on div "Egypt" at bounding box center [1213, 159] width 102 height 17
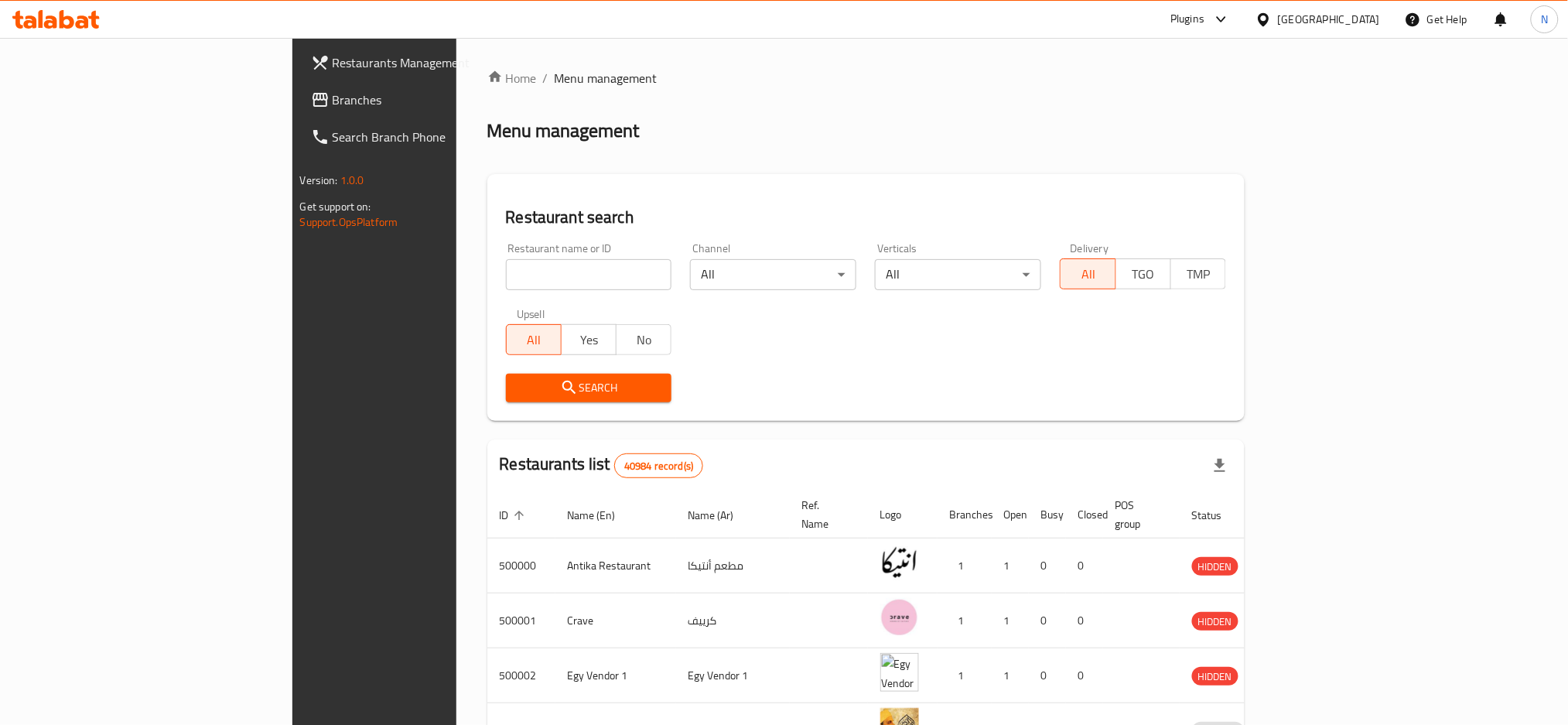
click at [298, 109] on link "Branches" at bounding box center [426, 99] width 256 height 37
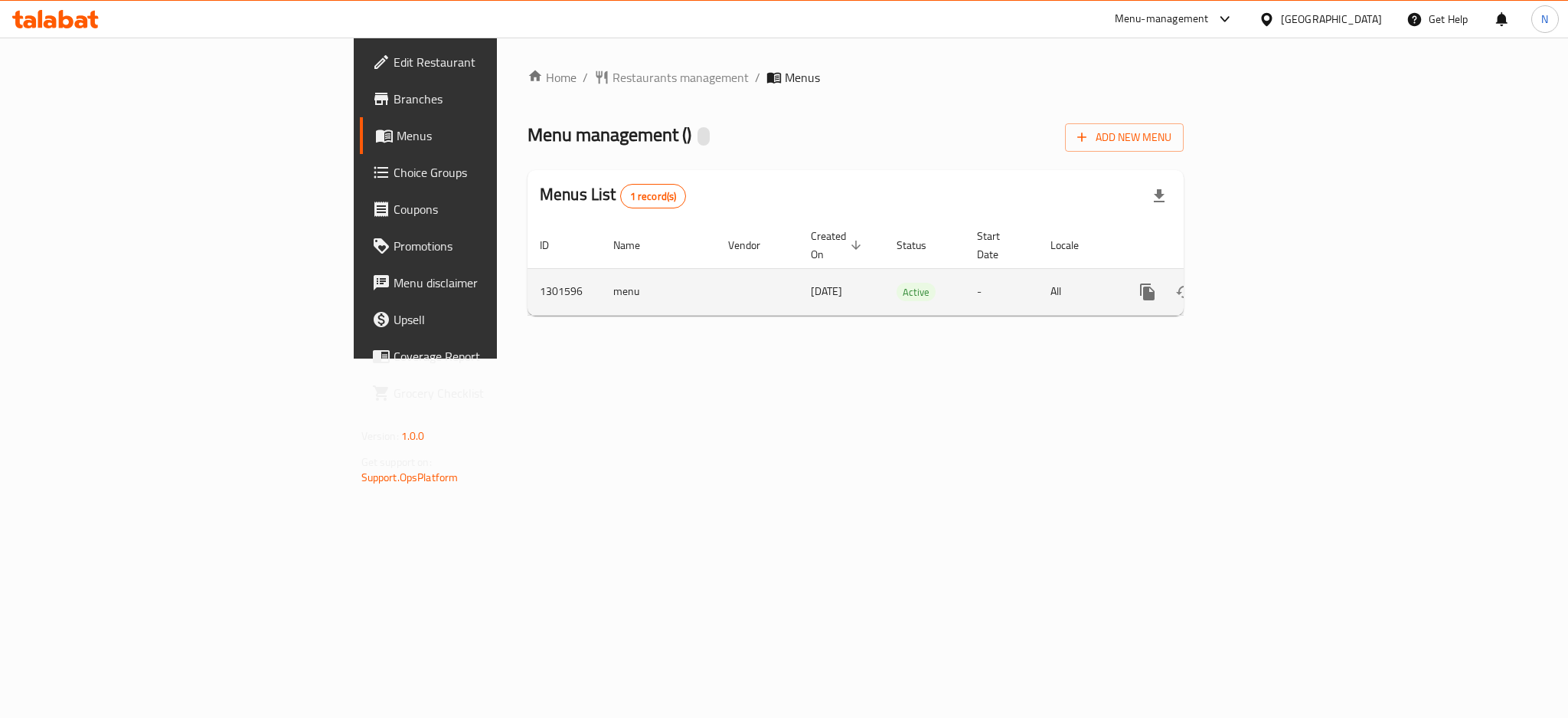
click at [1267, 283] on icon "enhanced table" at bounding box center [1257, 292] width 18 height 18
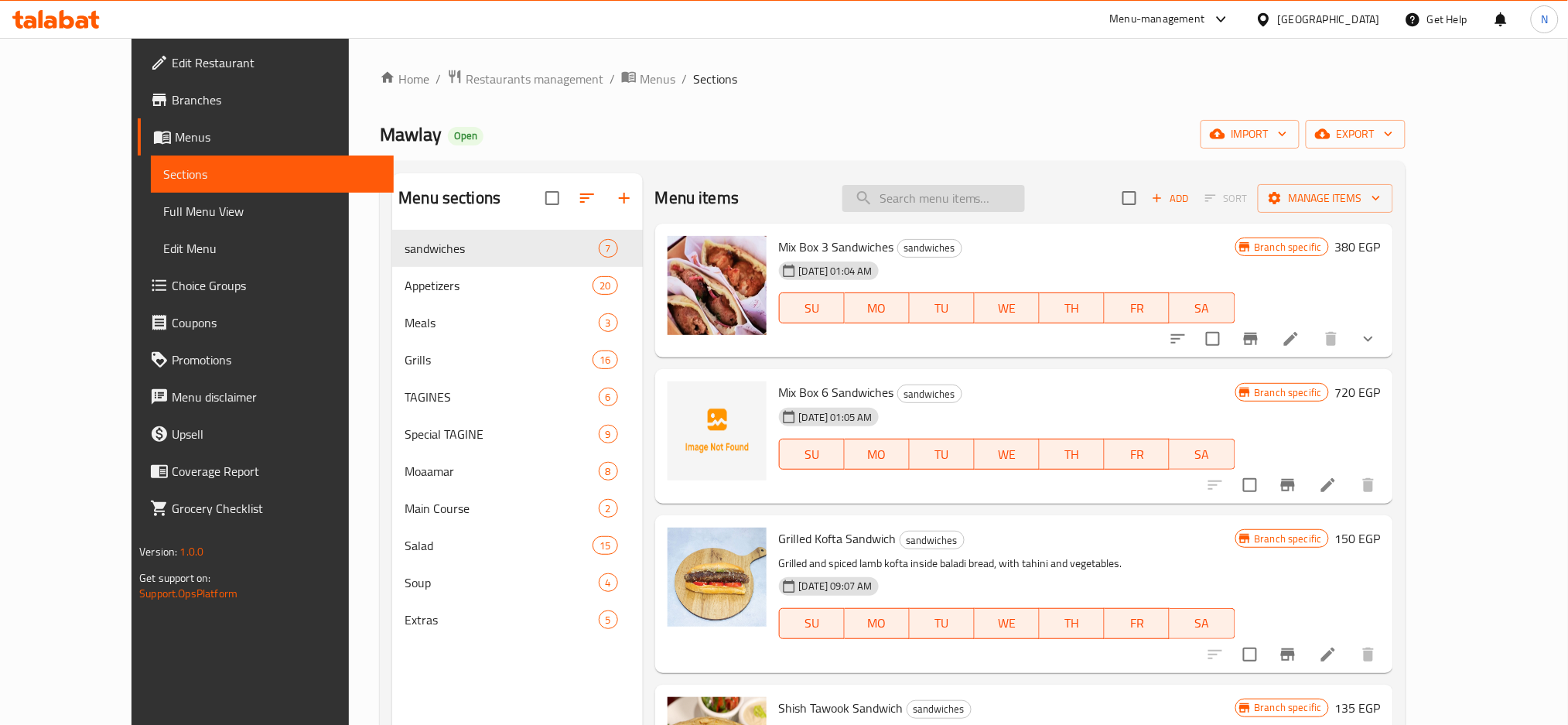
click at [955, 195] on input "search" at bounding box center [934, 199] width 182 height 27
paste input "Grilled Chicken Breasts"
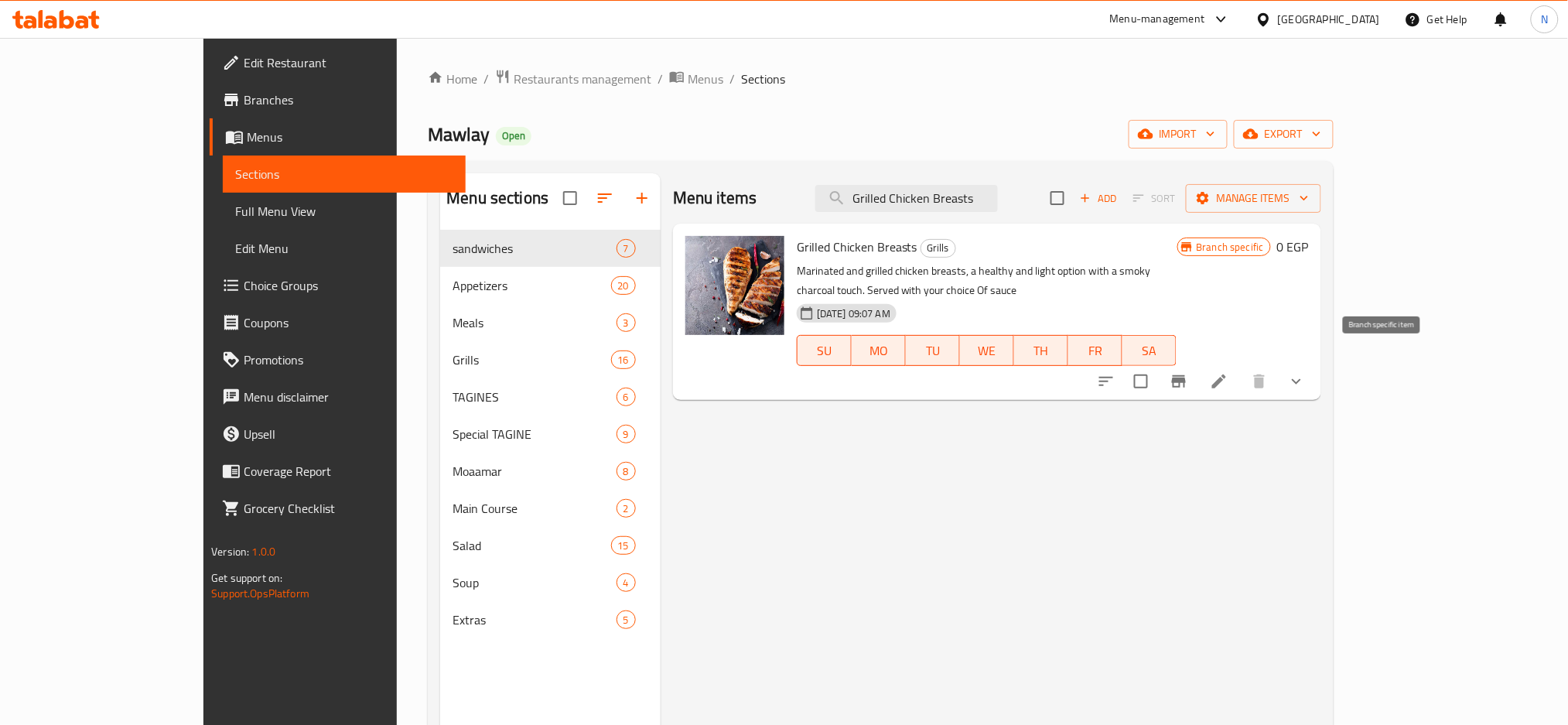
type input "Grilled Chicken Breasts"
click at [1198, 369] on button "Branch-specific-item" at bounding box center [1179, 381] width 37 height 37
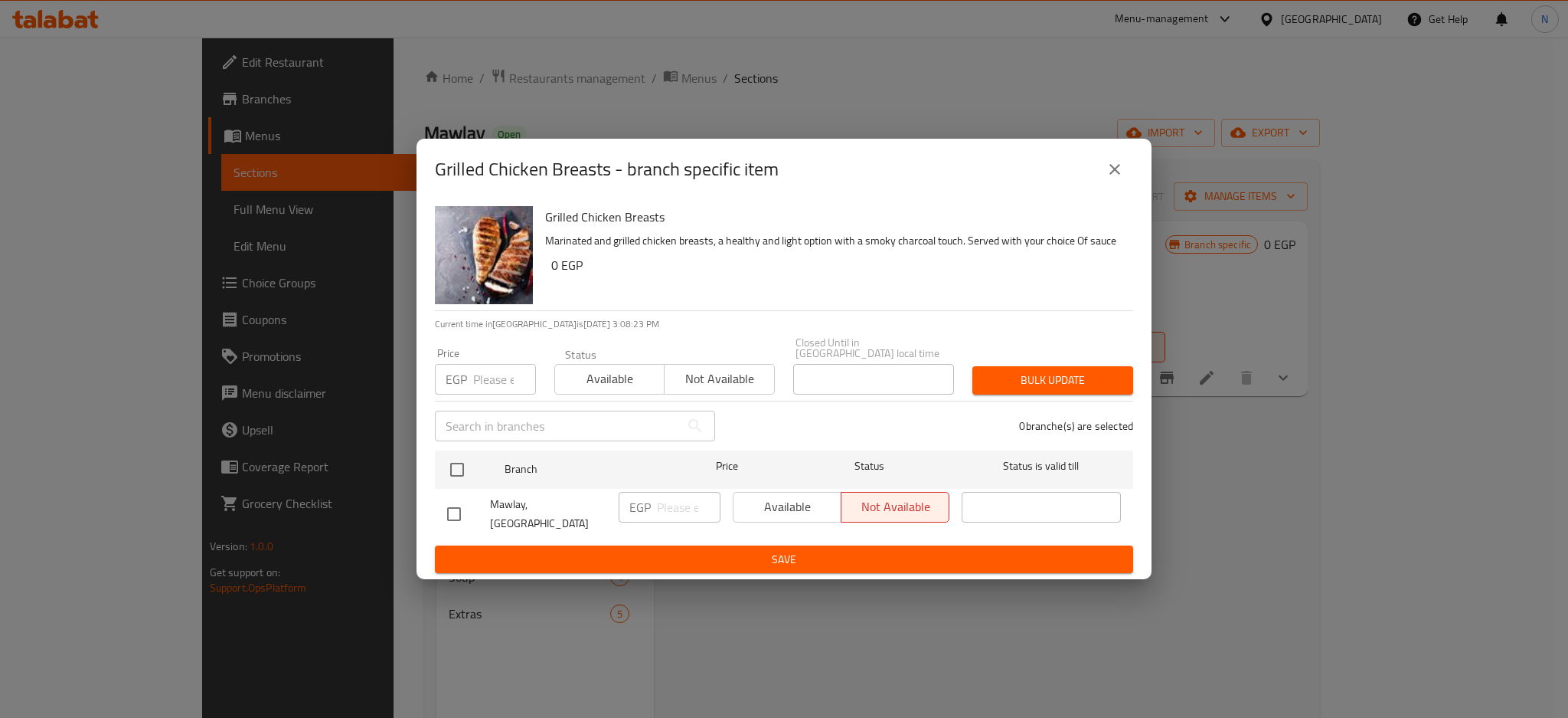
click at [1117, 179] on icon "close" at bounding box center [1115, 169] width 18 height 18
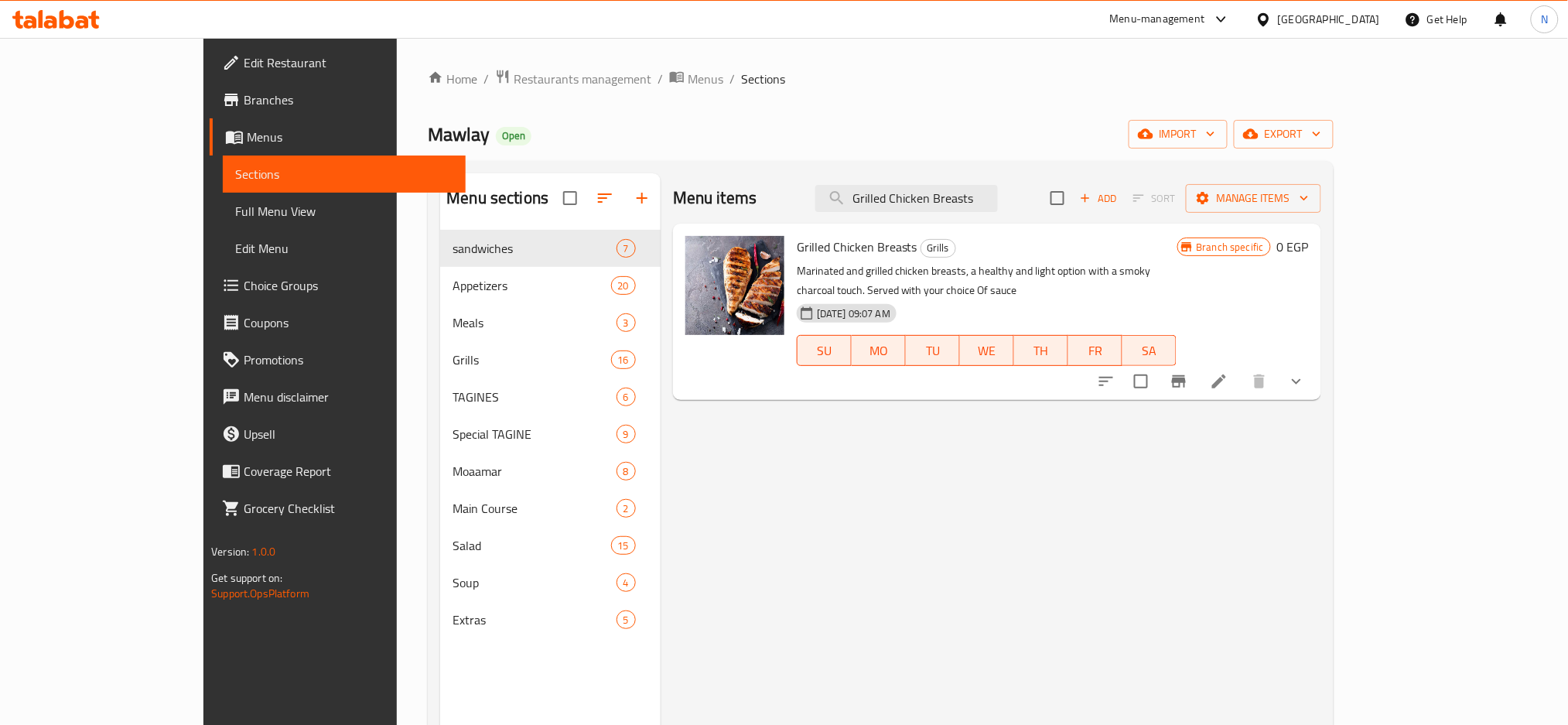
click at [1272, 13] on icon at bounding box center [1263, 20] width 16 height 16
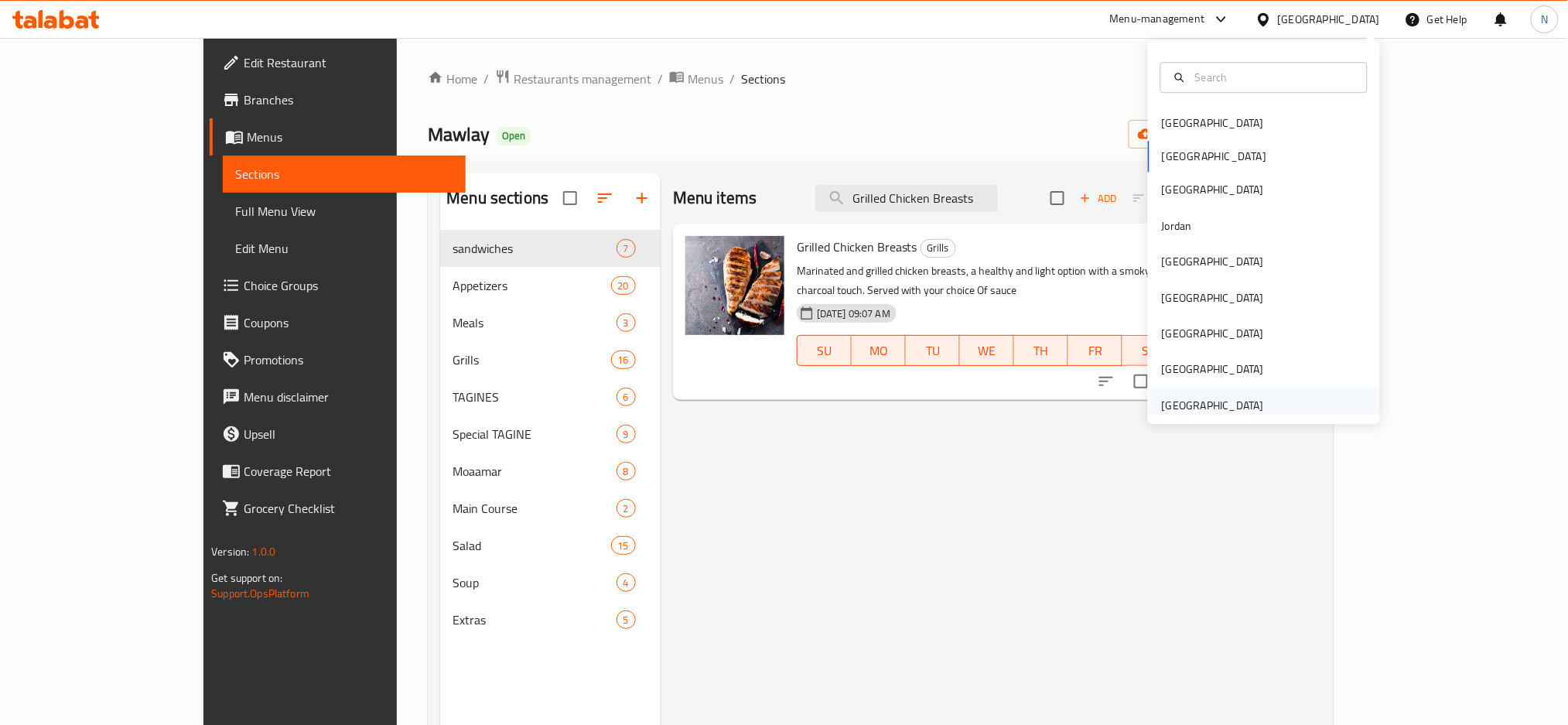
click at [1182, 397] on div "[GEOGRAPHIC_DATA]" at bounding box center [1213, 405] width 102 height 17
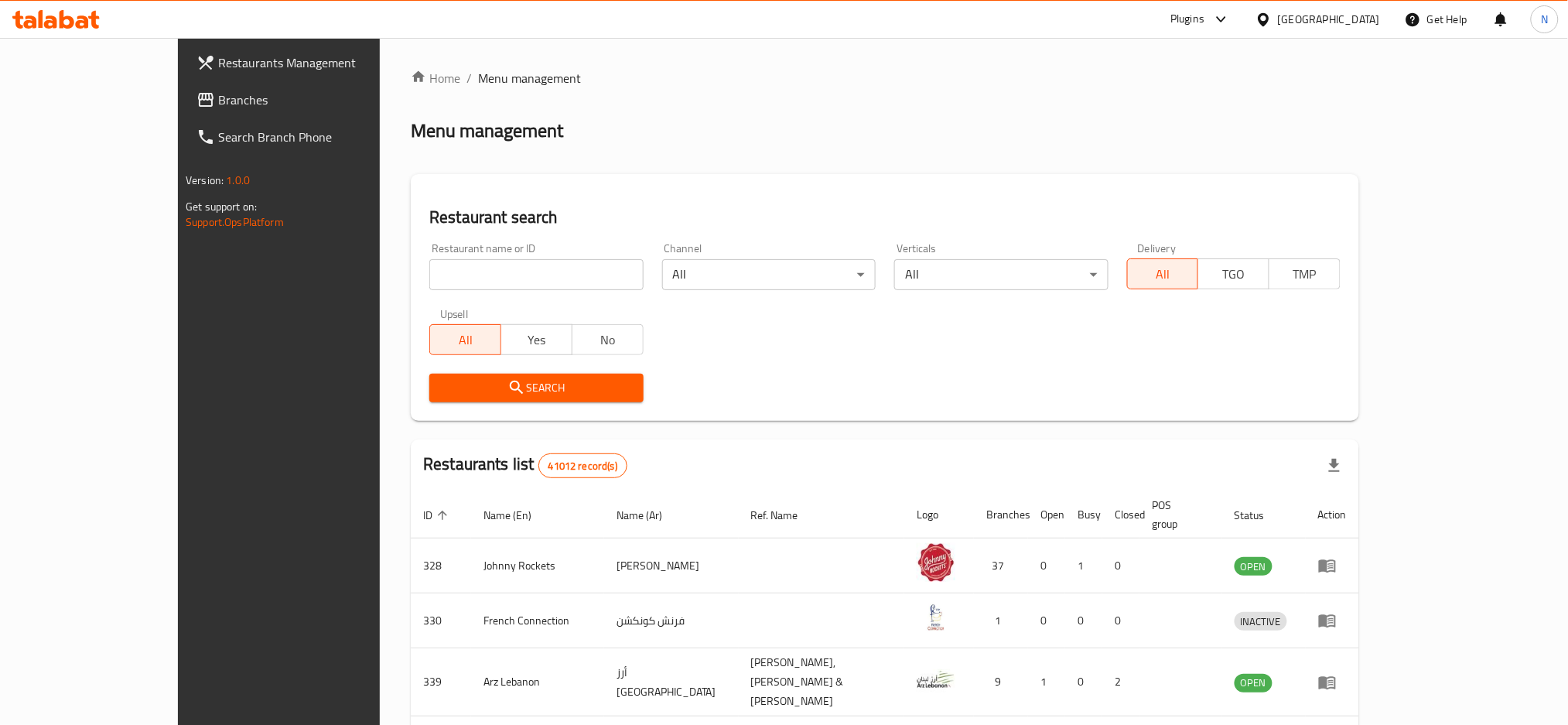
click at [69, 99] on div at bounding box center [784, 362] width 1568 height 725
click at [218, 99] on span "Branches" at bounding box center [323, 99] width 210 height 18
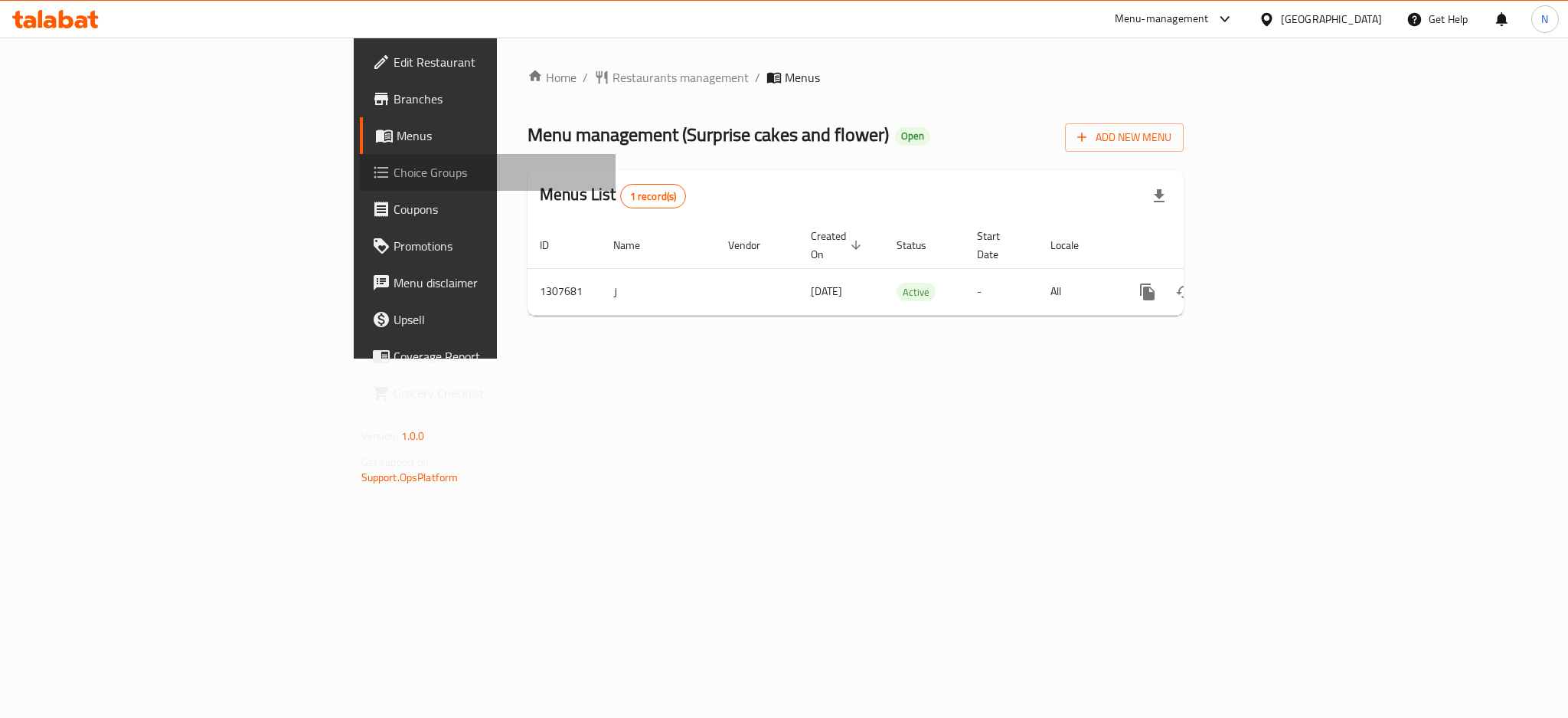
click at [394, 167] on span "Choice Groups" at bounding box center [498, 173] width 209 height 18
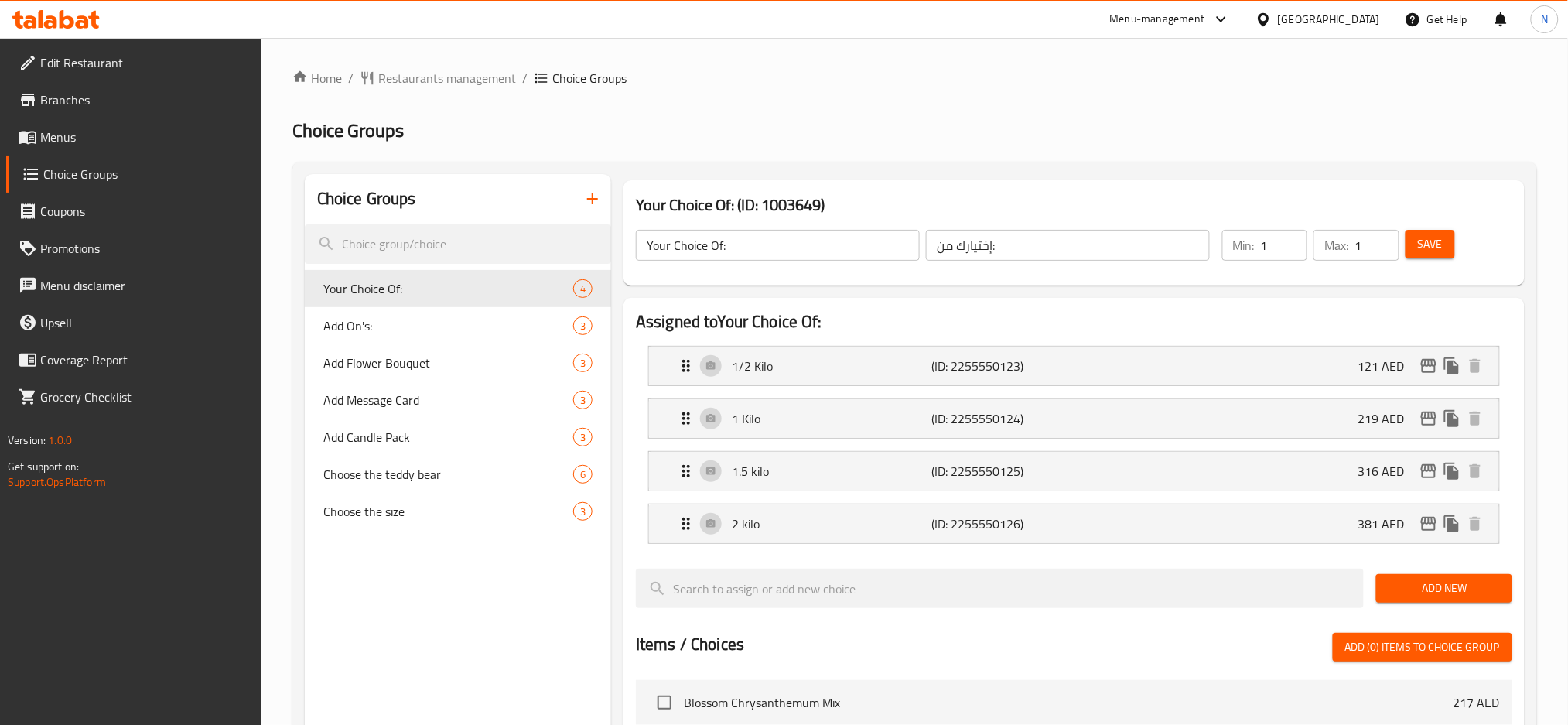
drag, startPoint x: 1355, startPoint y: 131, endPoint x: 1317, endPoint y: 161, distance: 48.4
click at [1355, 131] on h2 "Choice Groups" at bounding box center [915, 130] width 1245 height 25
click at [396, 504] on span "Choose the size" at bounding box center [425, 511] width 203 height 18
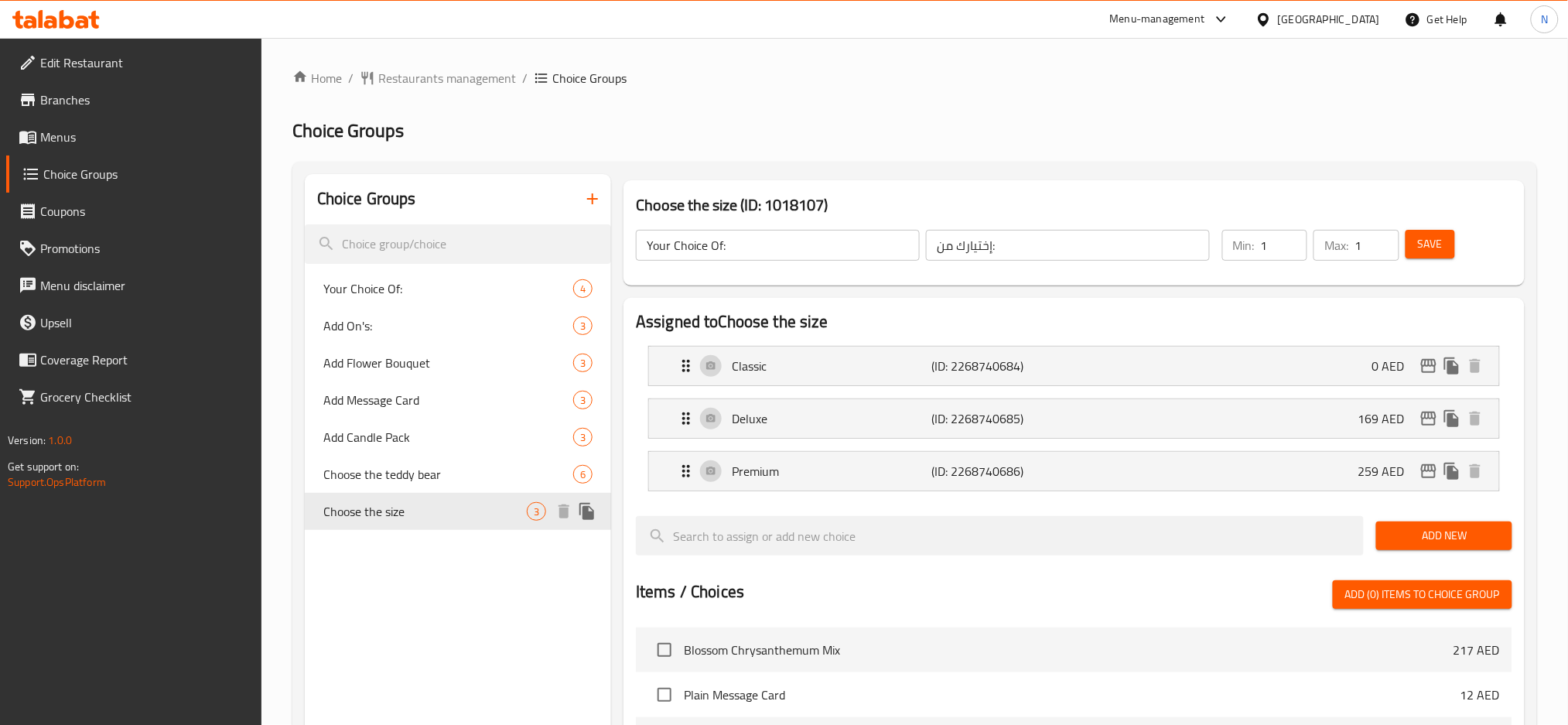
type input "Choose the size"
type input "اختر الحجم"
click at [1291, 246] on input "0" at bounding box center [1283, 245] width 47 height 31
type input "1"
click at [1294, 240] on input "1" at bounding box center [1283, 245] width 47 height 31
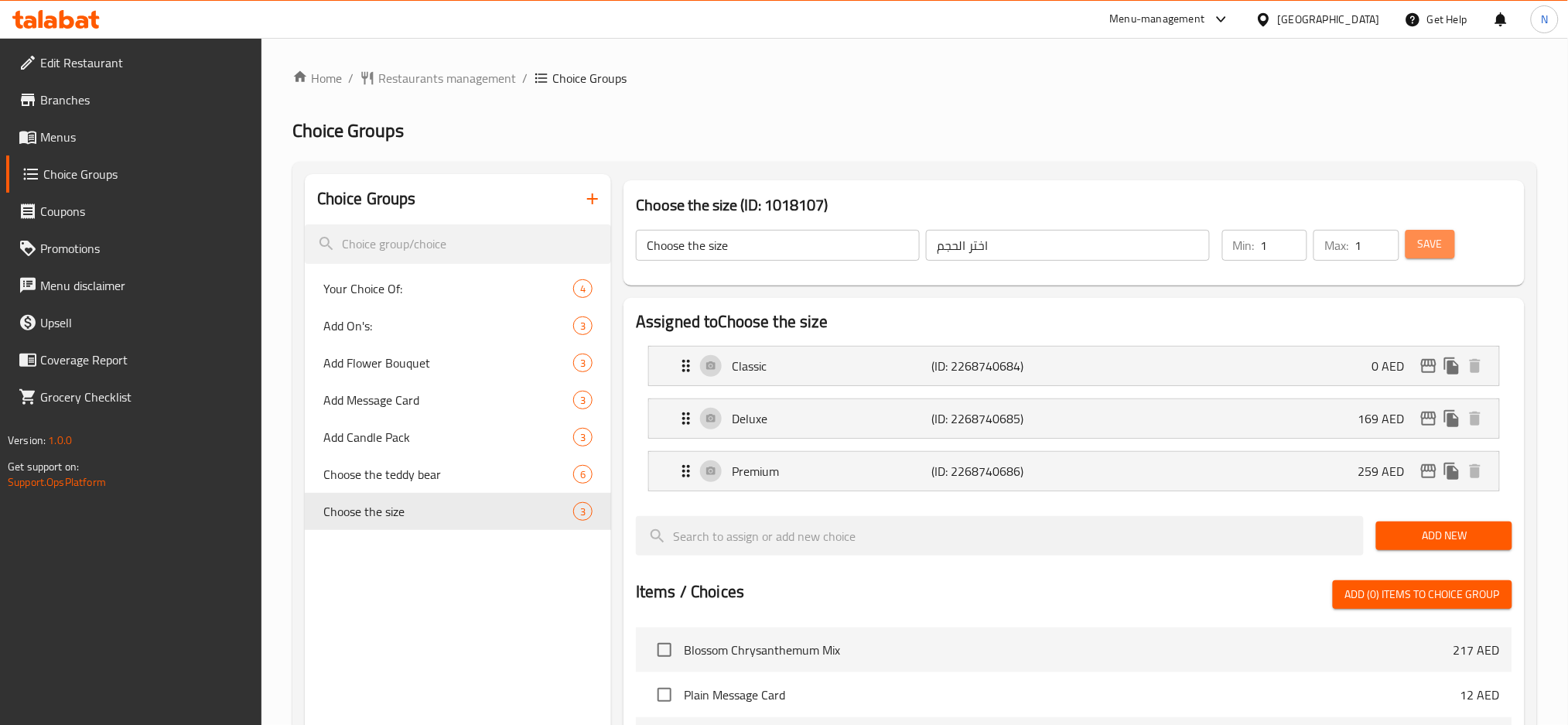
click at [1450, 241] on button "Save" at bounding box center [1430, 243] width 49 height 28
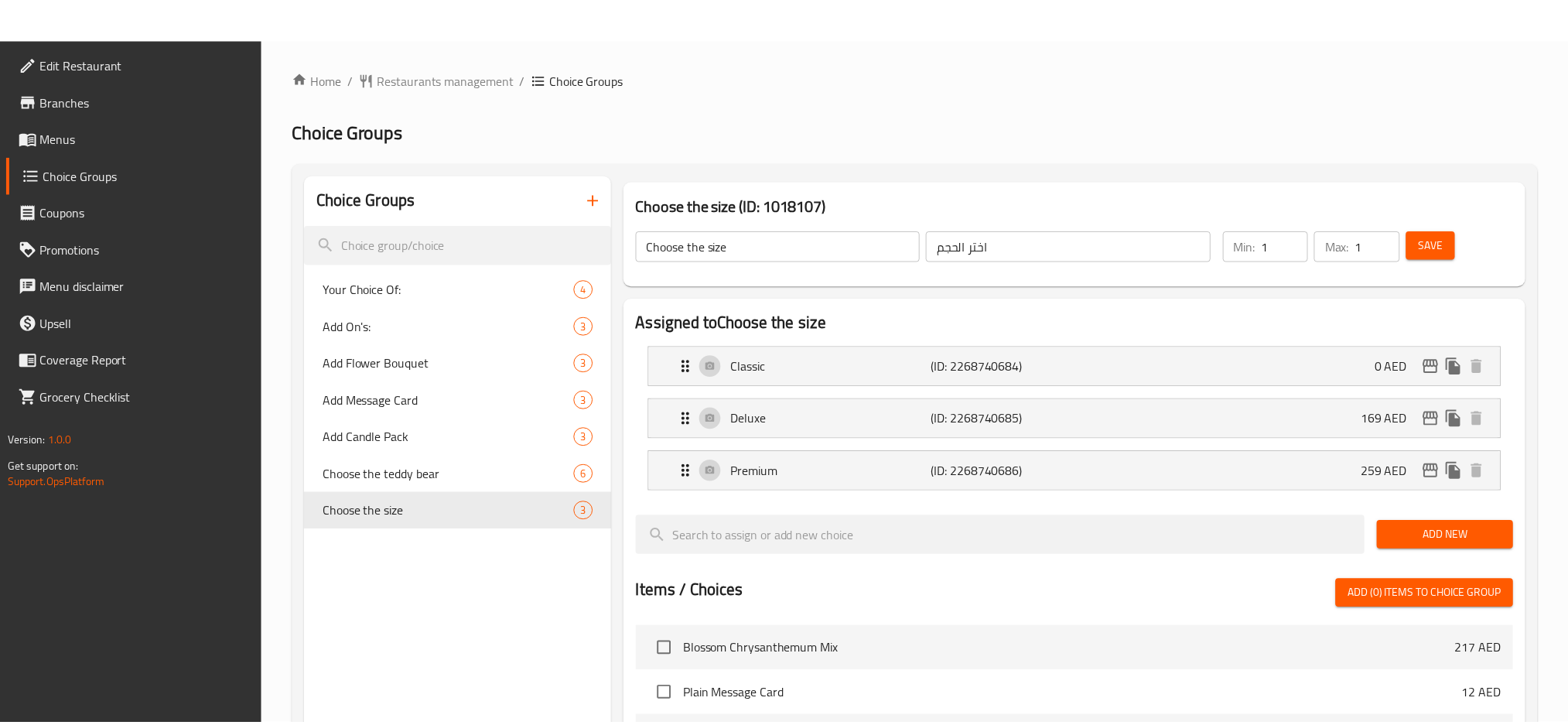
scroll to position [502, 0]
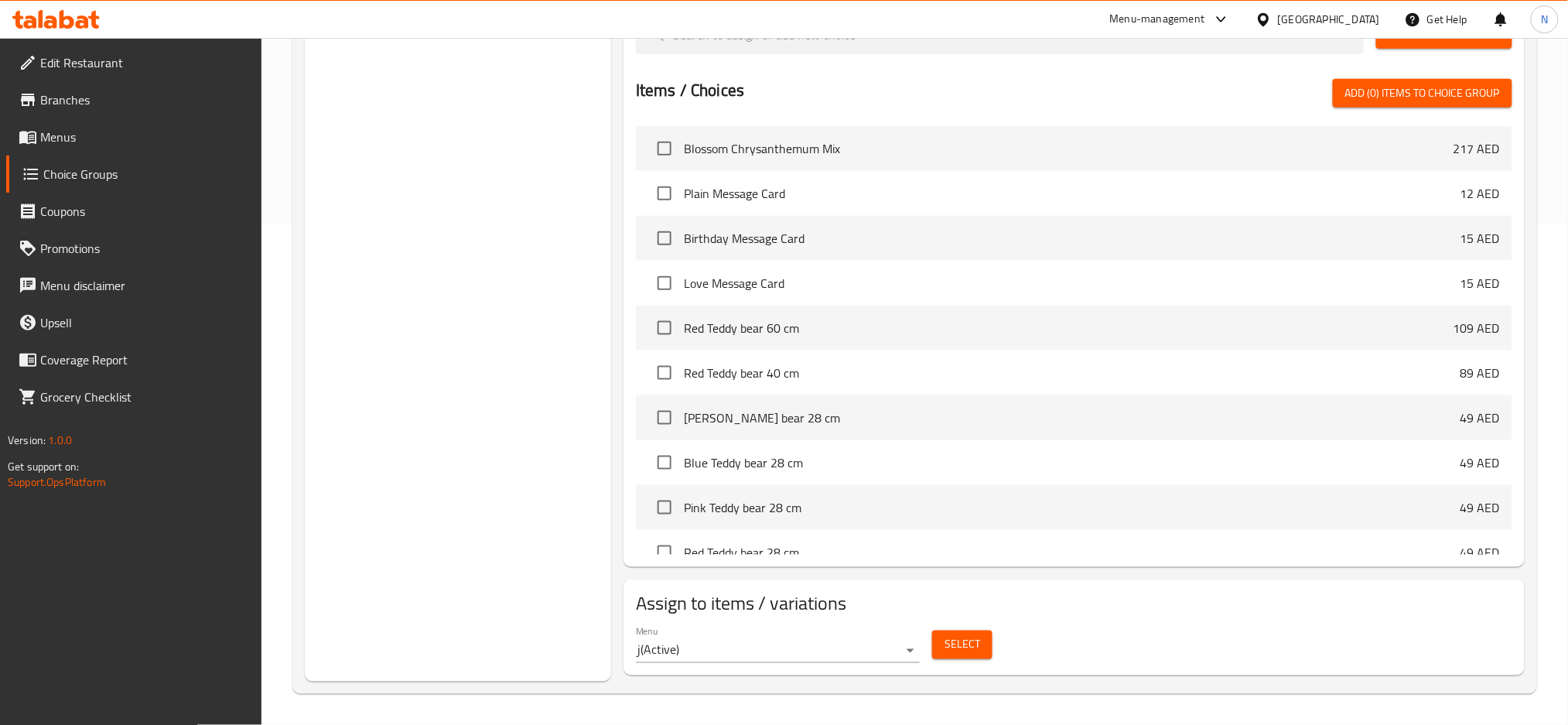
click at [1322, 25] on div "United Arab Emirates" at bounding box center [1329, 19] width 102 height 17
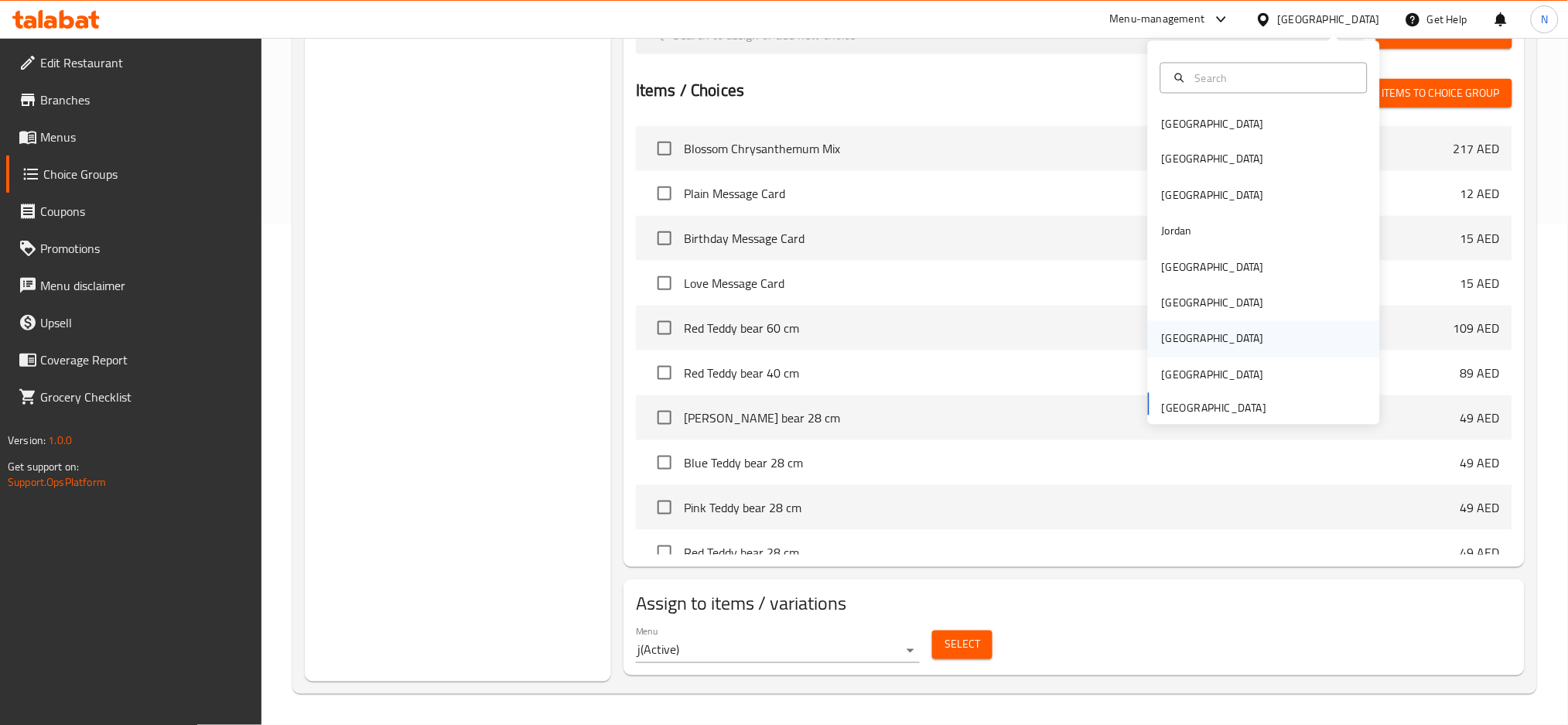
click at [1171, 334] on div "[GEOGRAPHIC_DATA]" at bounding box center [1213, 338] width 102 height 17
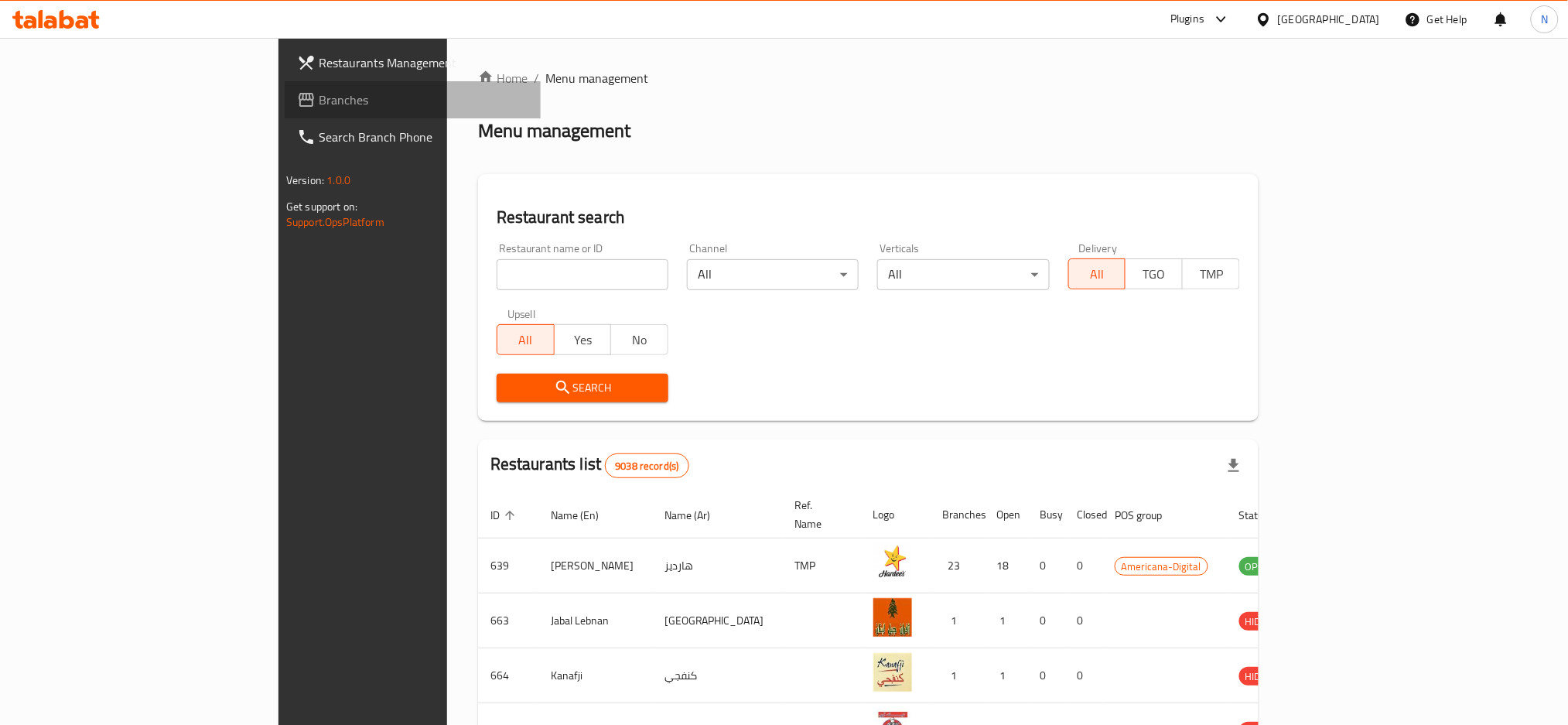
click at [318, 99] on span "Branches" at bounding box center [423, 99] width 210 height 18
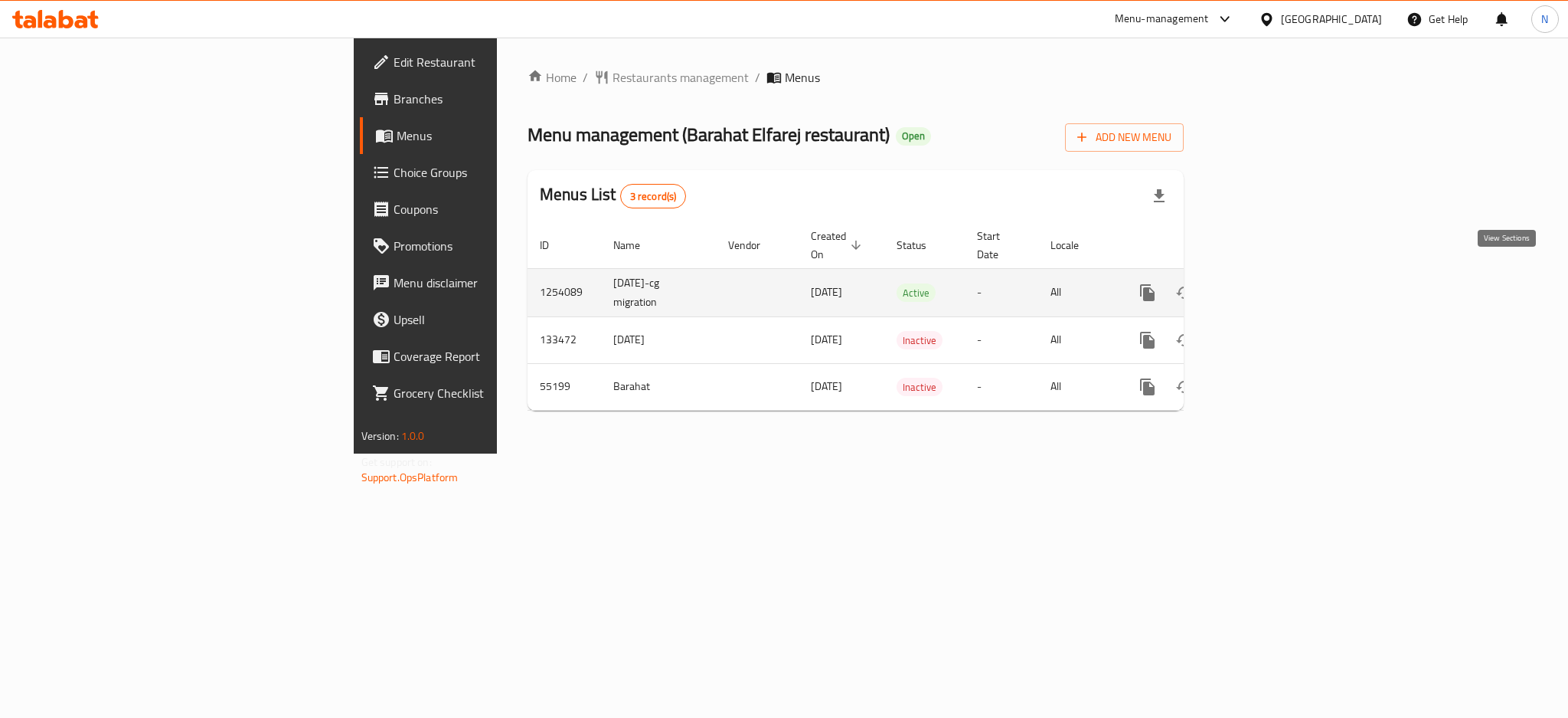
click at [1267, 284] on icon "enhanced table" at bounding box center [1257, 293] width 18 height 18
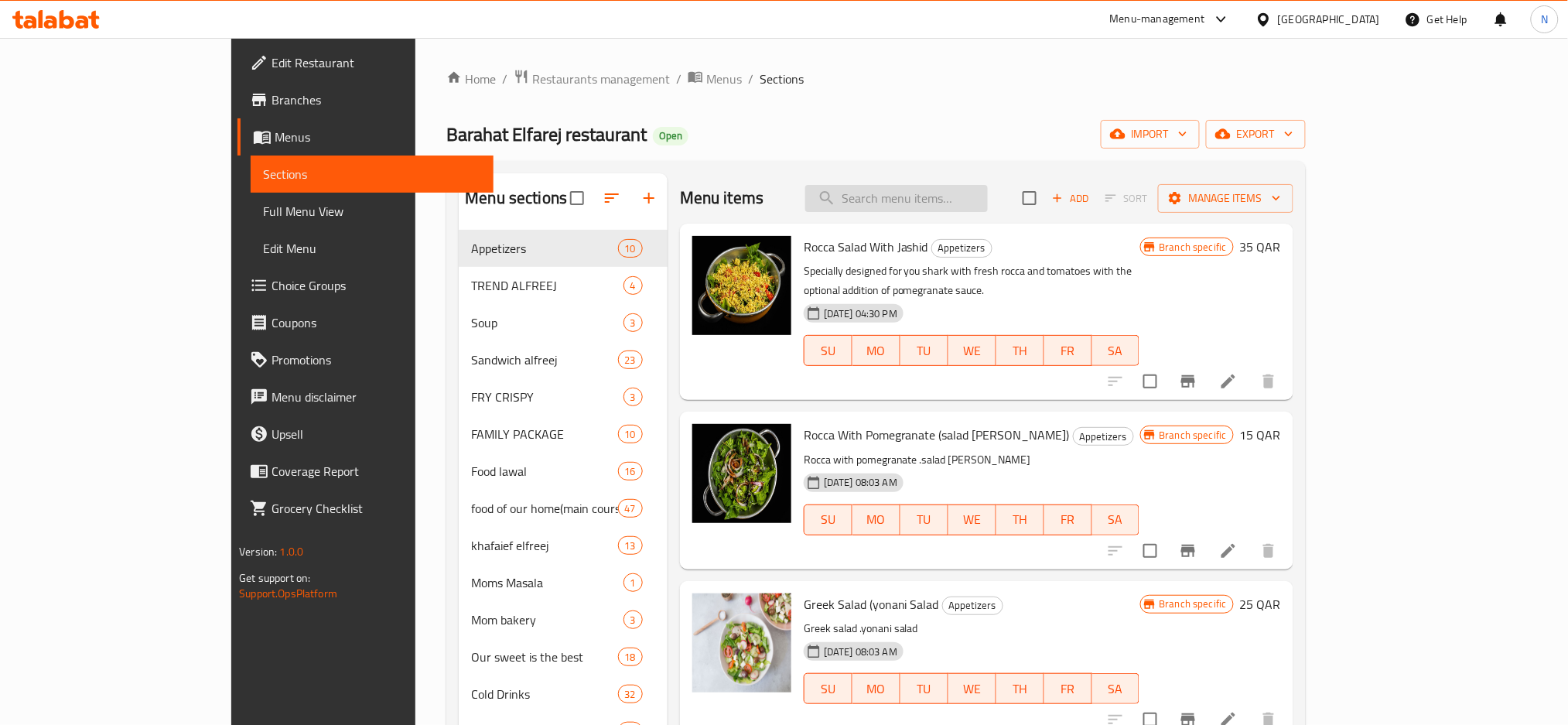
click at [929, 205] on input "search" at bounding box center [897, 199] width 182 height 27
paste input "[PERSON_NAME] (Chicken Kabsa)"
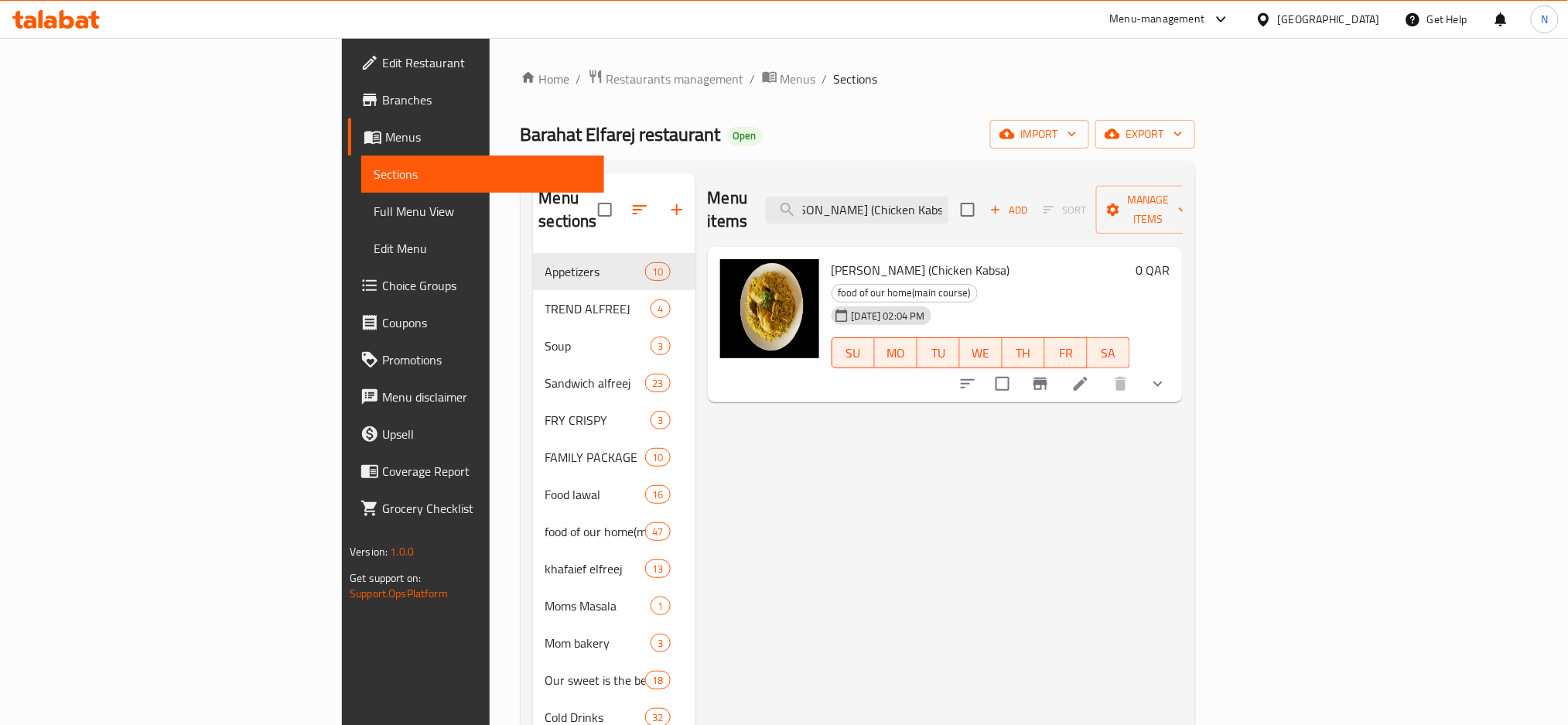
type input "[PERSON_NAME] (Chicken Kabsa)"
click at [1103, 369] on li at bounding box center [1080, 383] width 43 height 28
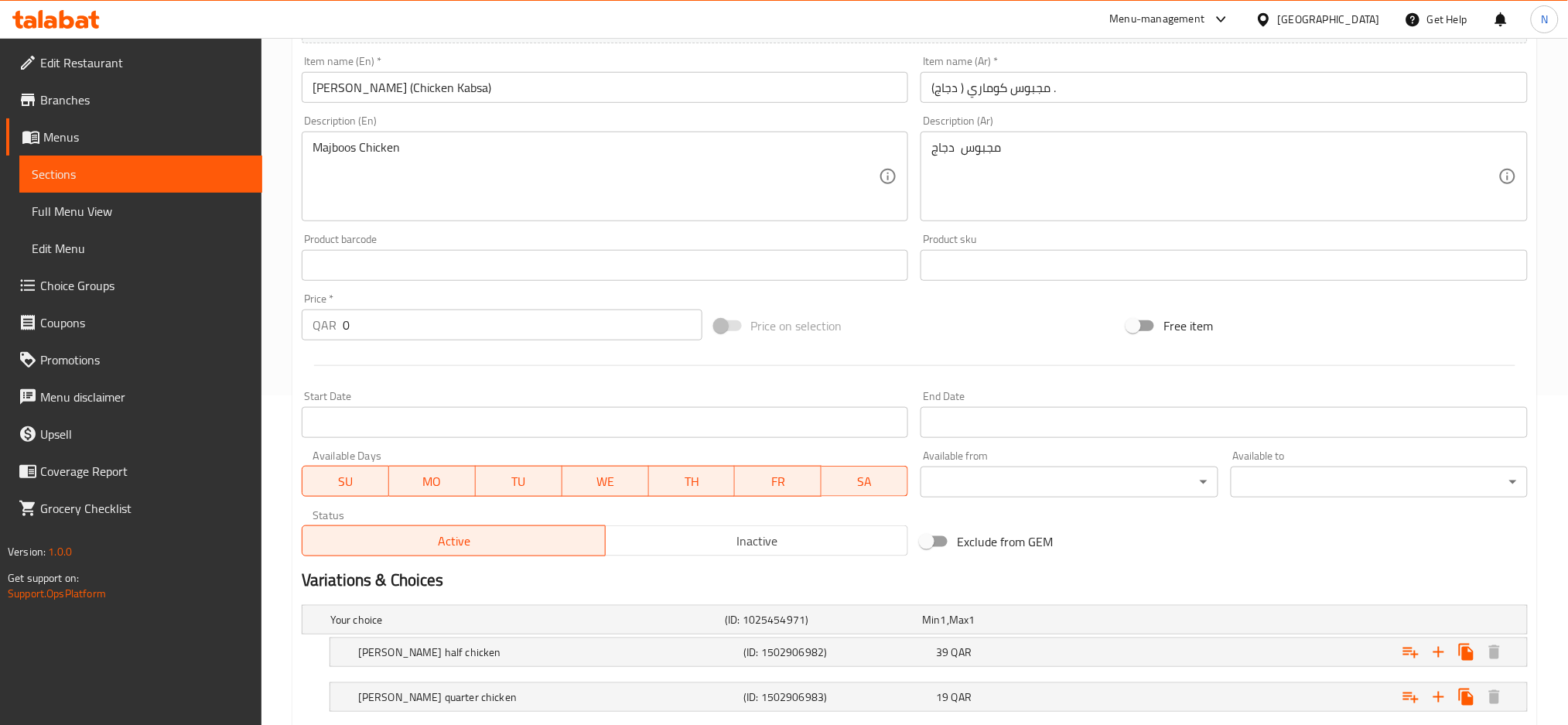
scroll to position [471, 0]
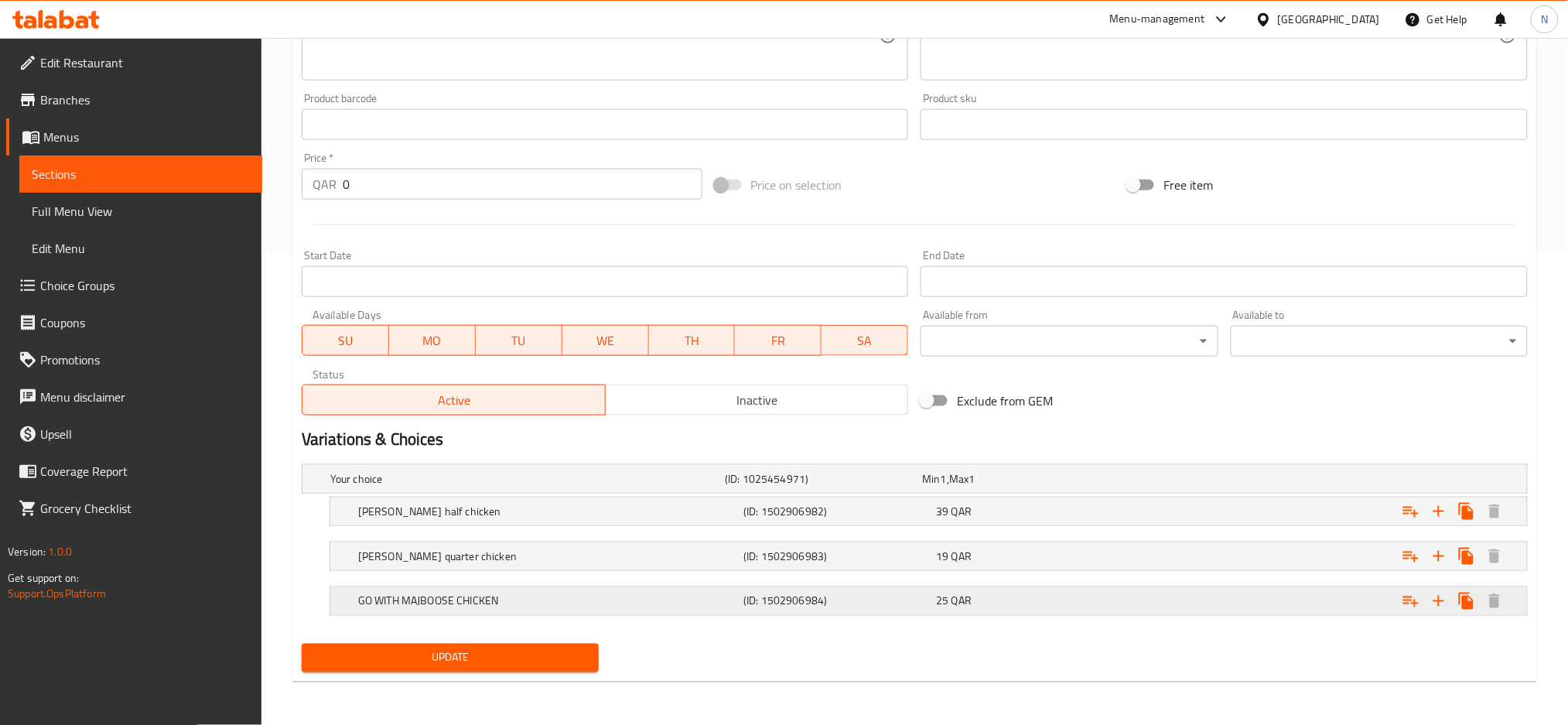
click at [644, 486] on h5 "GO WITH MAJBOOSE CHICKEN" at bounding box center [524, 478] width 389 height 16
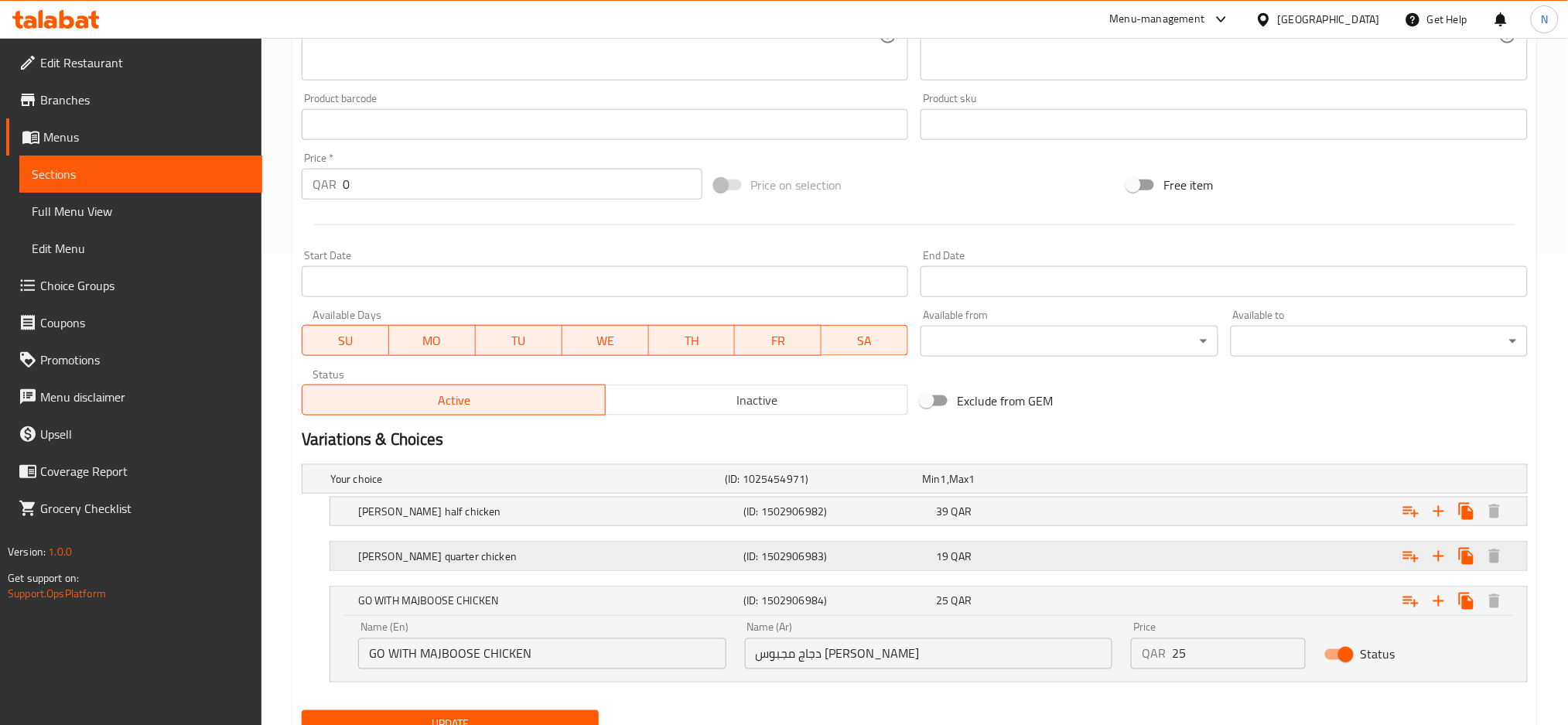
click at [665, 496] on div "Majboos Kumari quarter chicken (ID: 1502906983) 19 QAR" at bounding box center [919, 478] width 1184 height 34
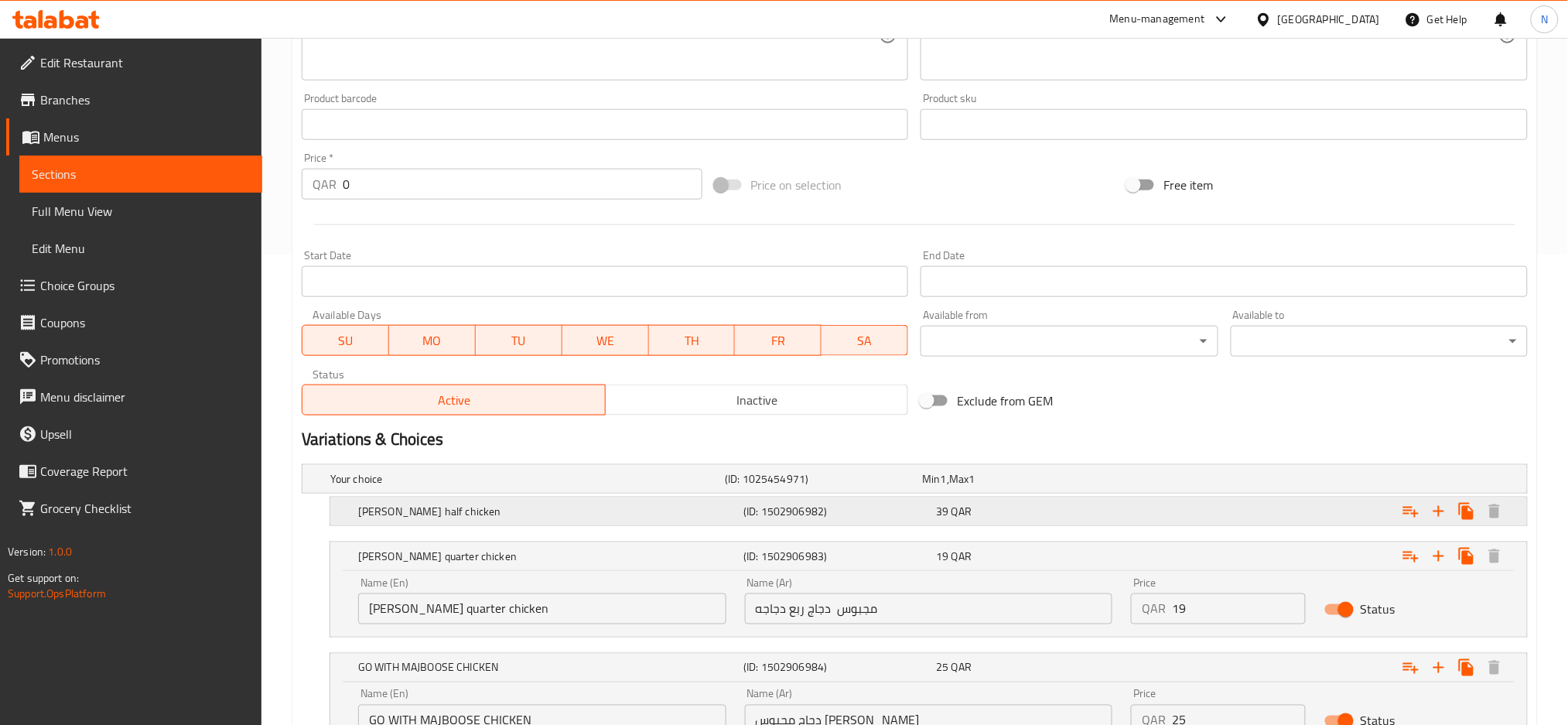
click at [669, 486] on h5 "Majboos Kumari half chicken" at bounding box center [524, 478] width 389 height 16
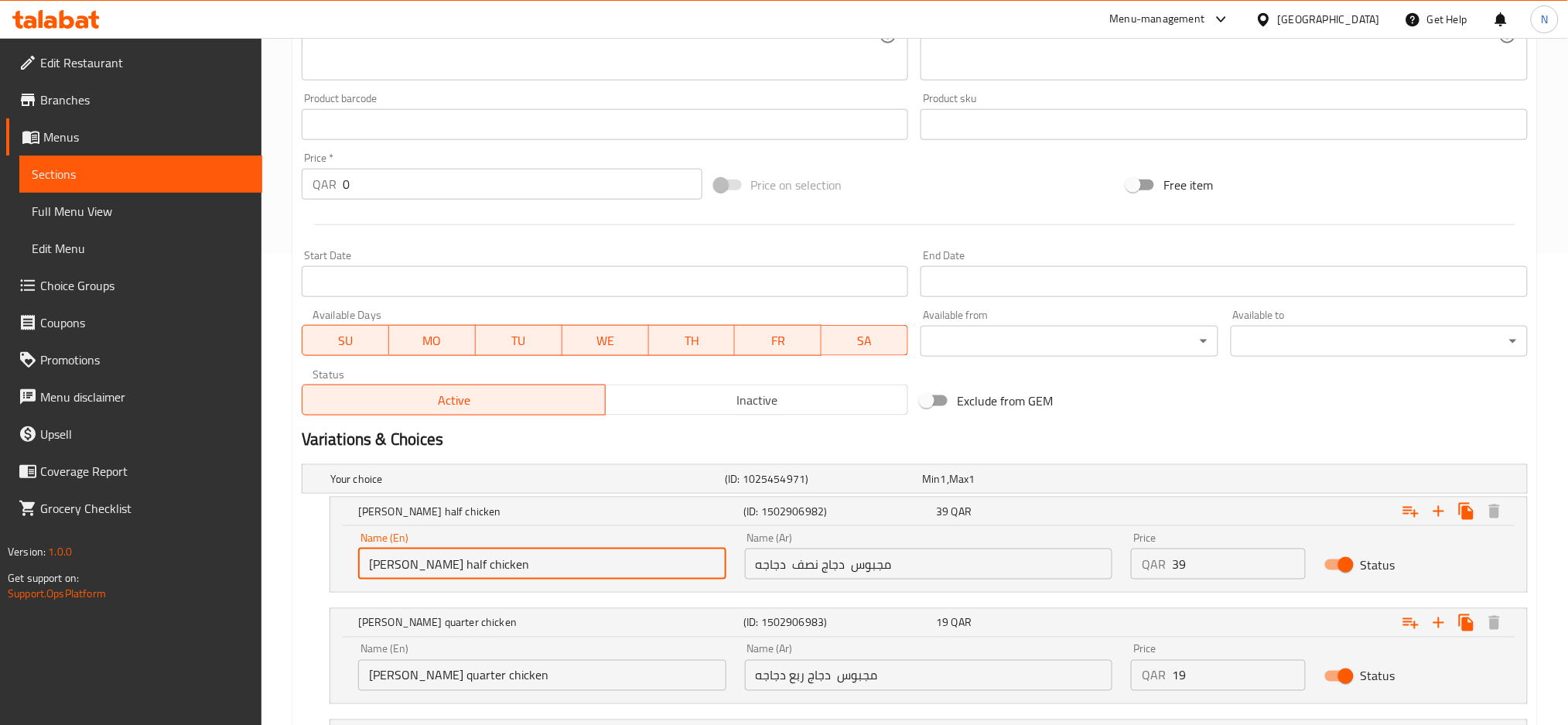
click at [434, 567] on input "Majboos Kumari half chicken" at bounding box center [543, 564] width 369 height 31
type input "Majboos half chicken"
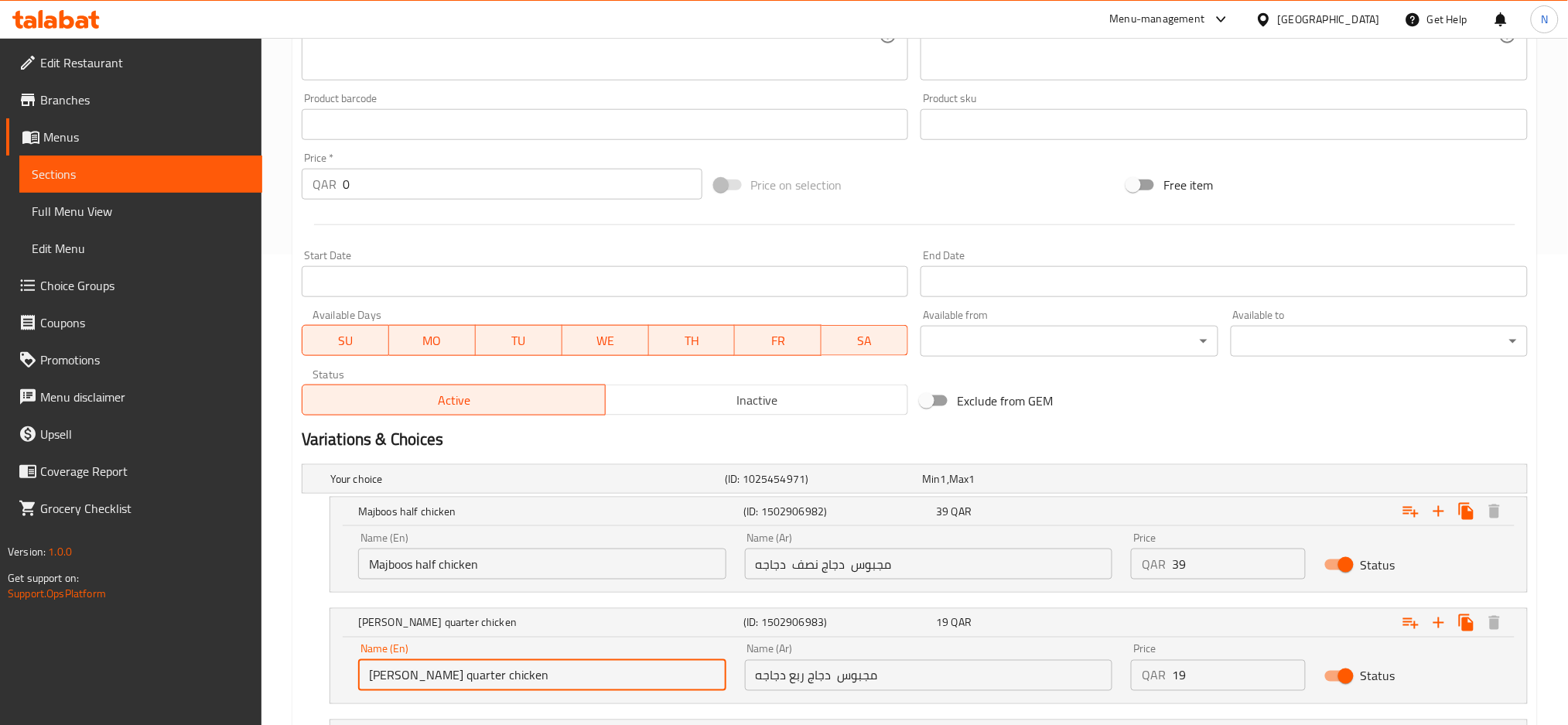
click at [434, 671] on input "Majboos Kumari quarter chicken" at bounding box center [543, 675] width 369 height 31
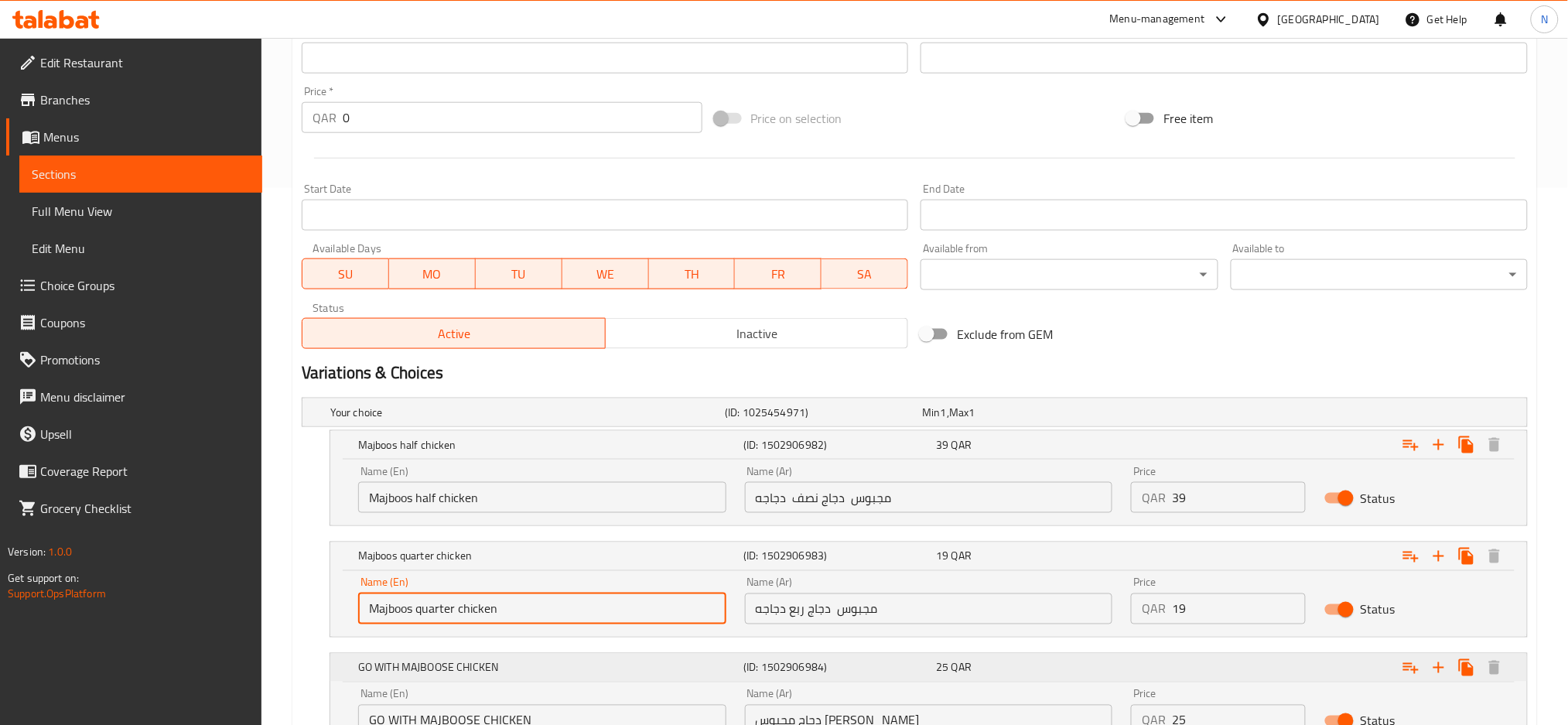
scroll to position [573, 0]
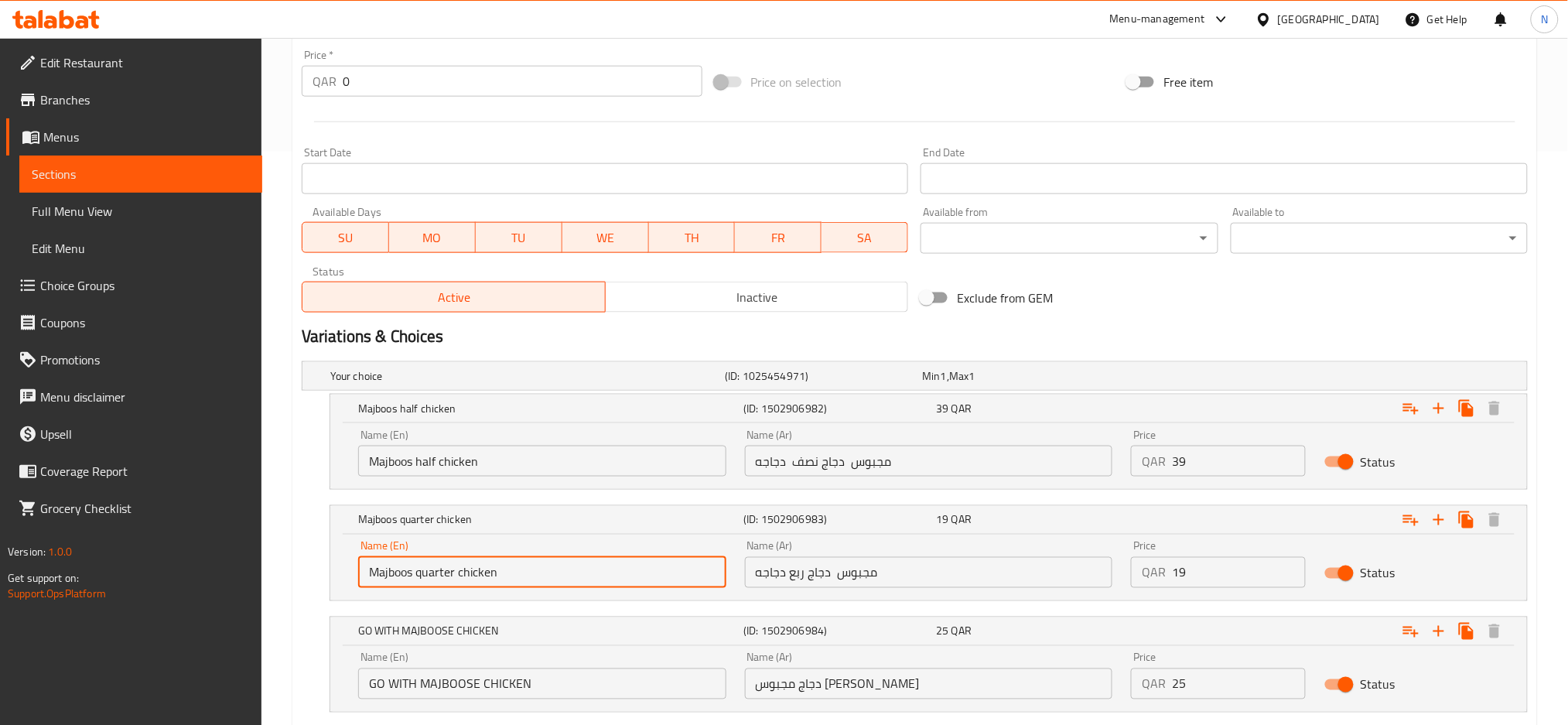
type input "Majboos quarter chicken"
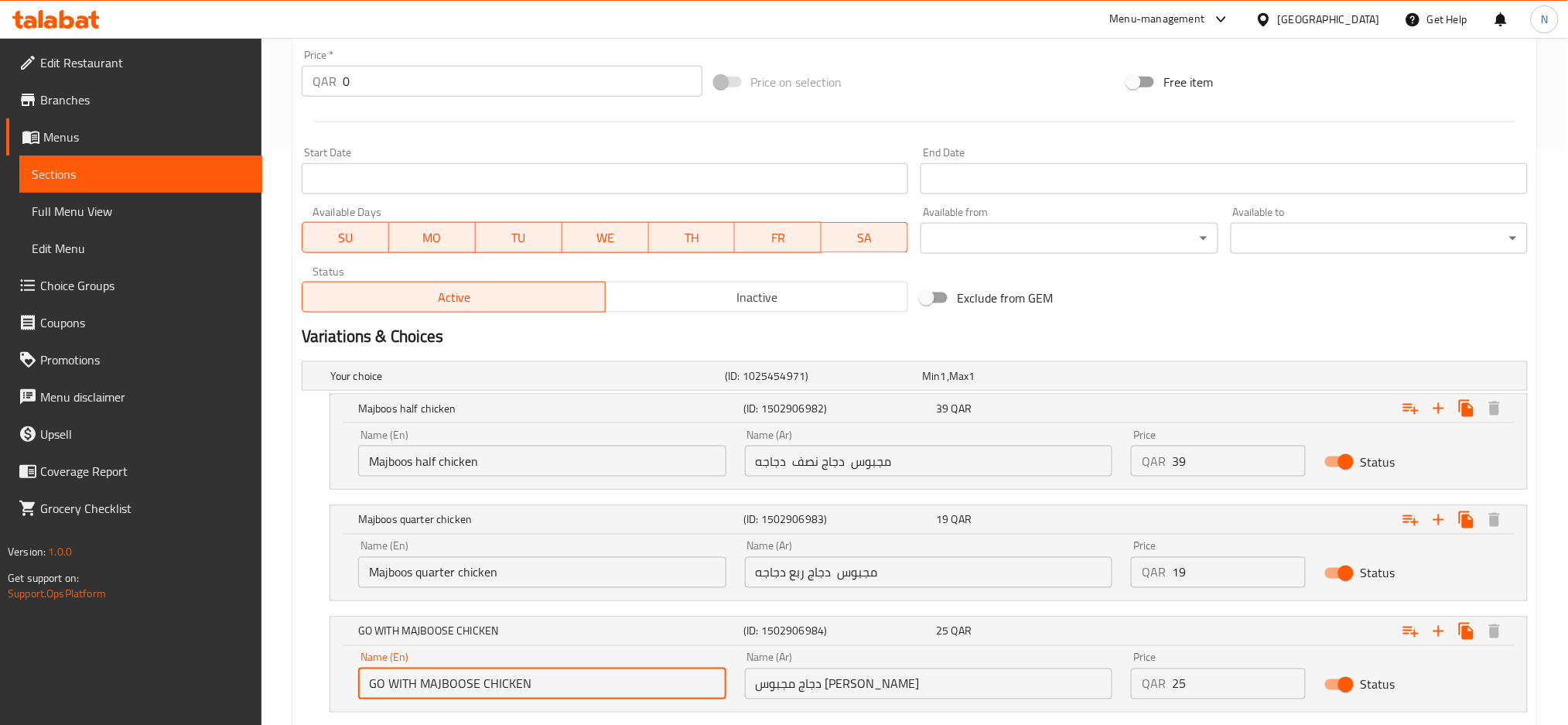
drag, startPoint x: 418, startPoint y: 681, endPoint x: 292, endPoint y: 662, distance: 127.4
click at [293, 662] on div "Update Majboos Kumari (Chicken Kabsa) Change Image Size: 1200 x 800 px / Image …" at bounding box center [915, 177] width 1245 height 1201
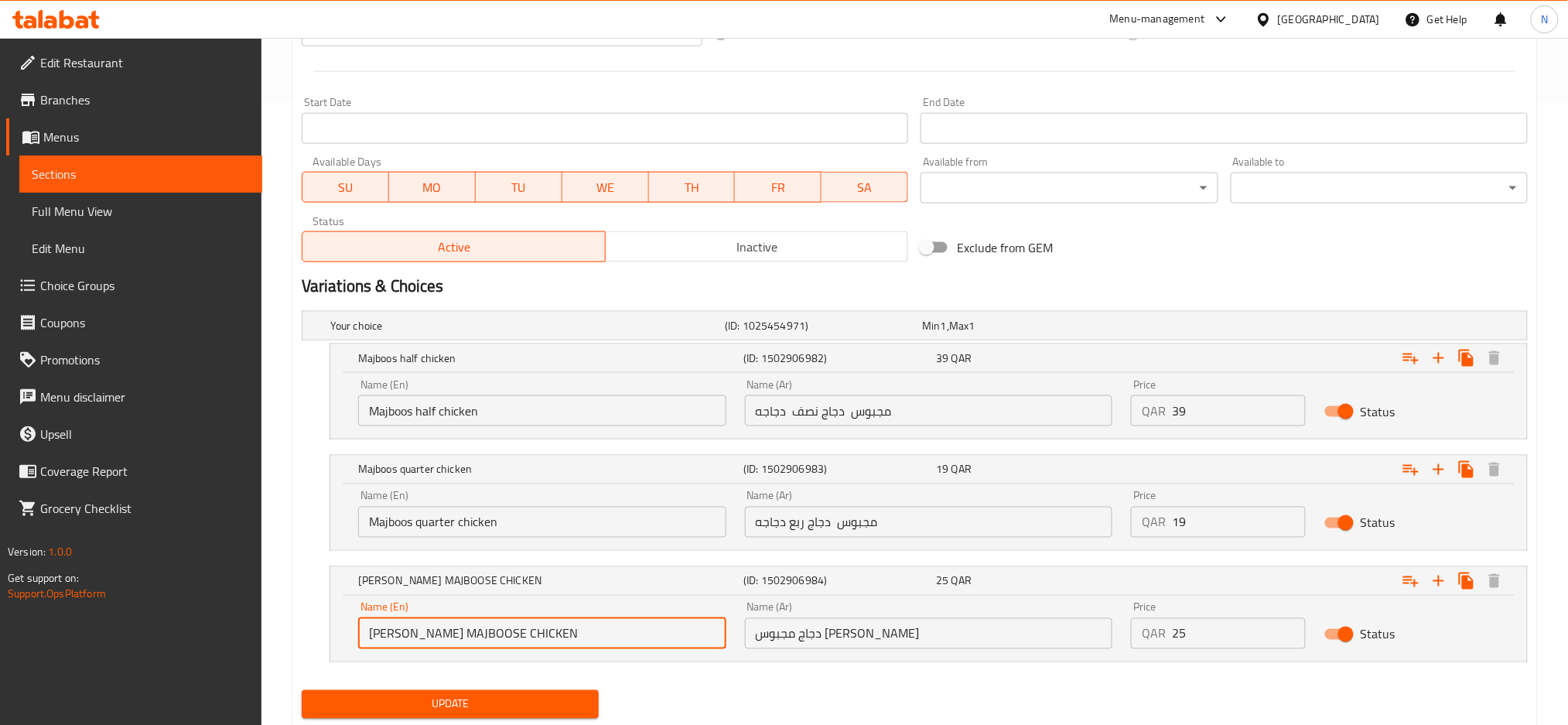
scroll to position [669, 0]
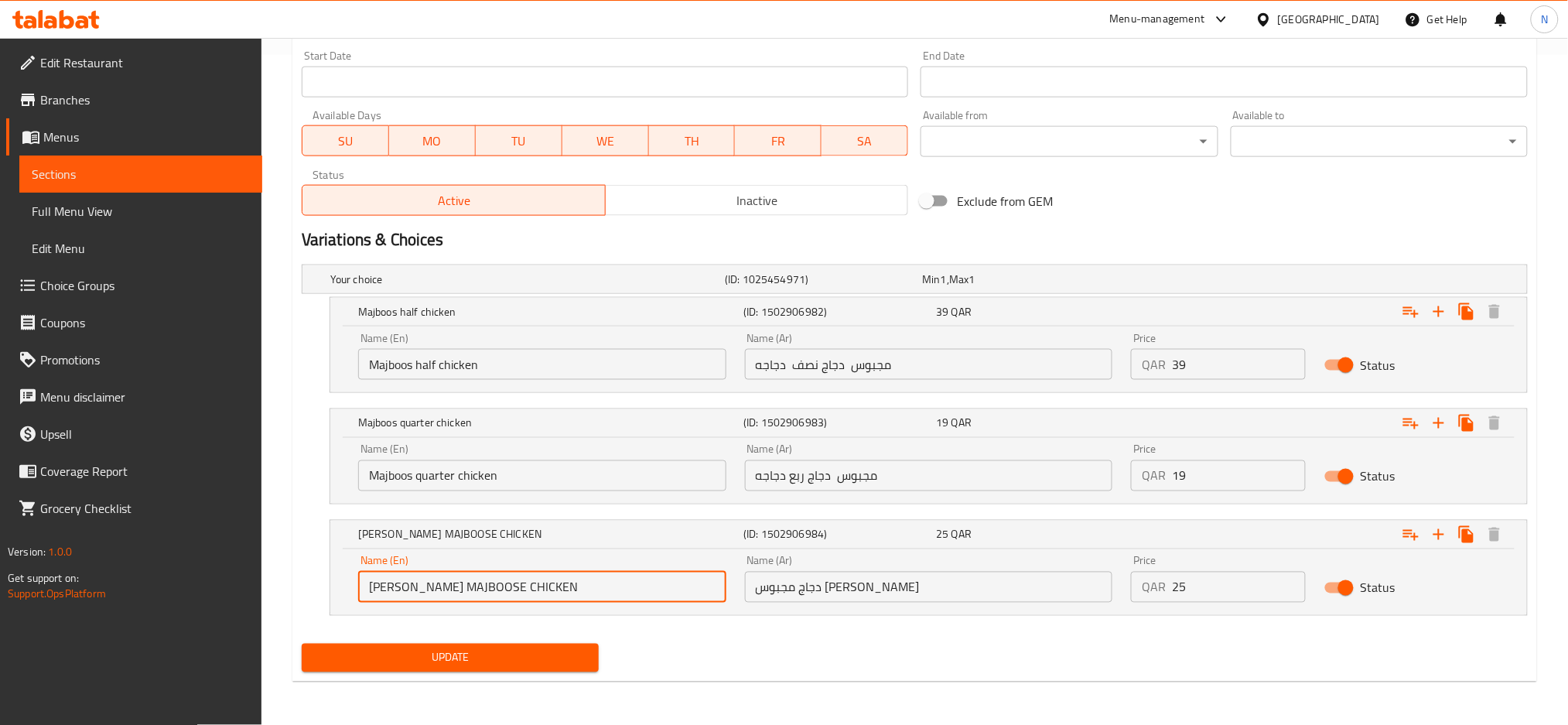
type input "Ala Mashi MAJBOOSE CHICKEN"
click at [460, 479] on input "Majboos quarter chicken" at bounding box center [543, 476] width 369 height 31
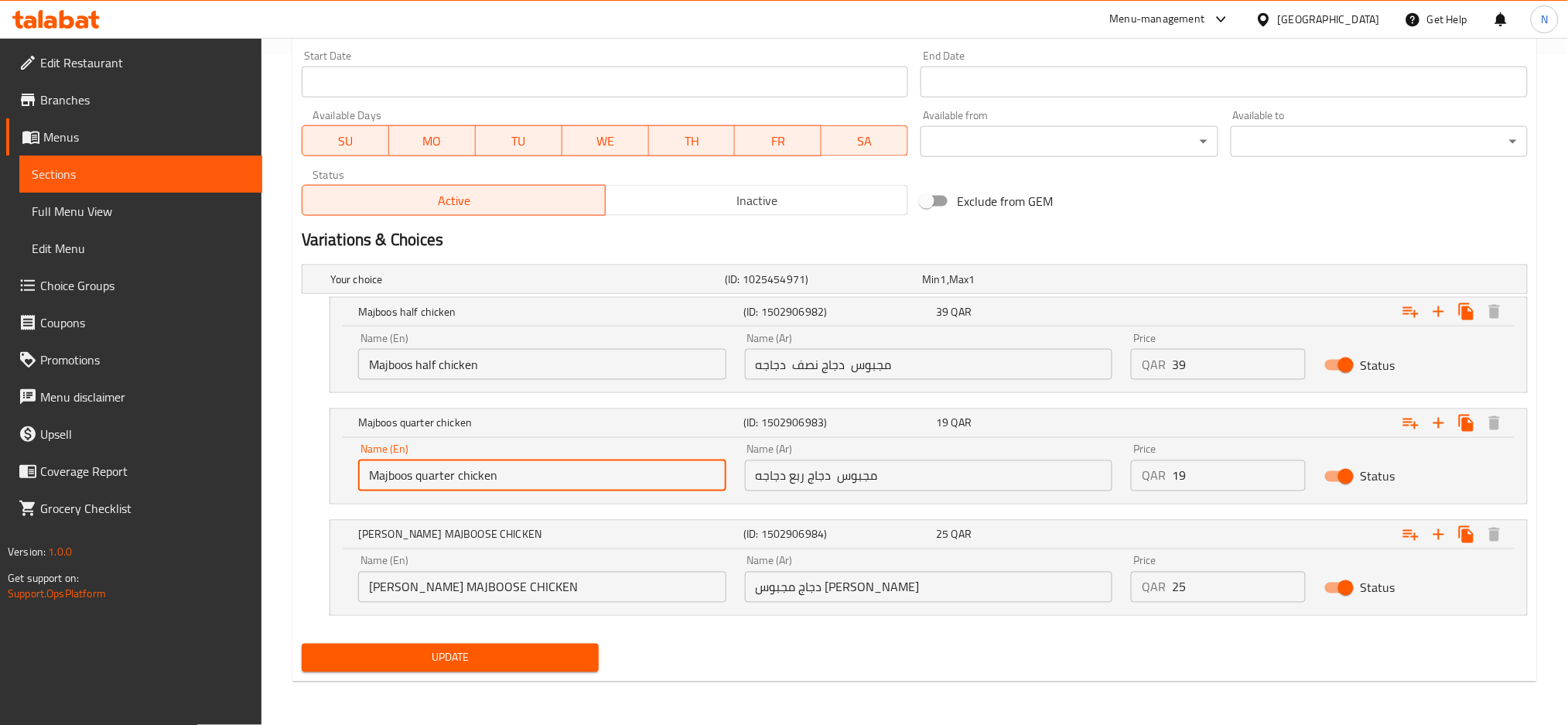
click at [460, 479] on input "Majboos quarter chicken" at bounding box center [543, 476] width 369 height 31
type input "Majboos Quarter Chicken"
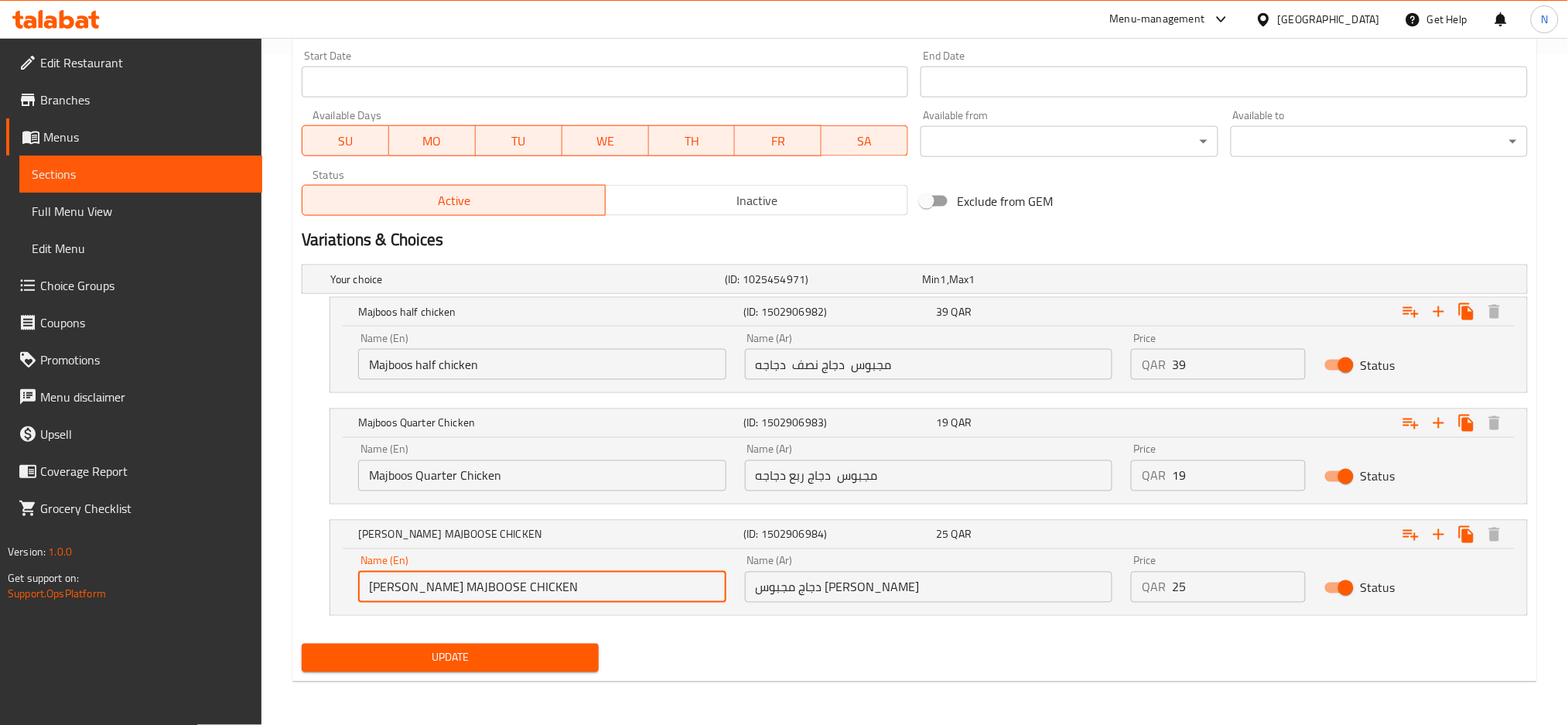
click at [463, 587] on input "Ala Mashi MAJBOOSE CHICKEN" at bounding box center [543, 587] width 369 height 31
type input "Ala Mashi Majboose Chicken"
click at [439, 372] on input "Majboos half chicken" at bounding box center [543, 364] width 369 height 31
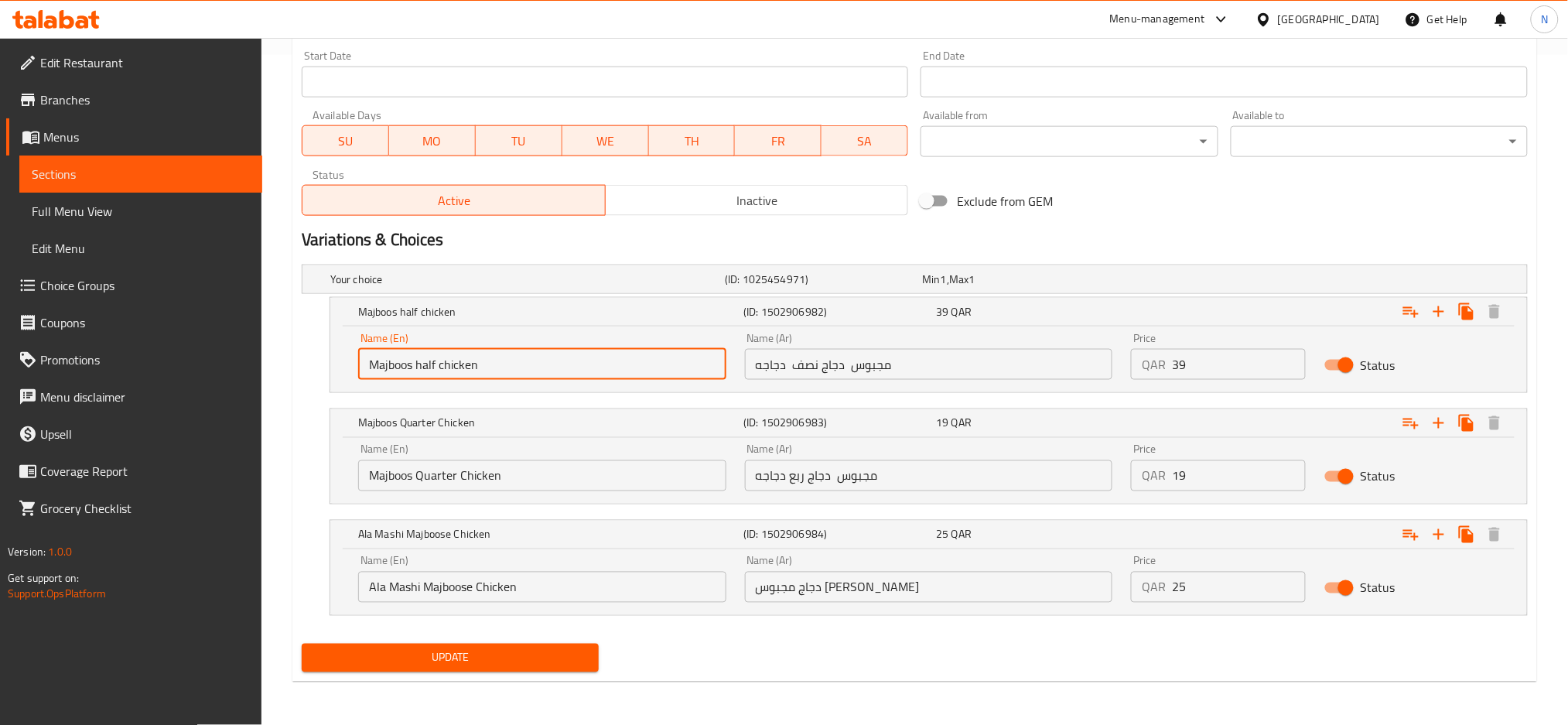
click at [439, 372] on input "Majboos half chicken" at bounding box center [543, 364] width 369 height 31
type input "Majboos Half Chicken"
click at [464, 658] on span "Update" at bounding box center [450, 658] width 273 height 19
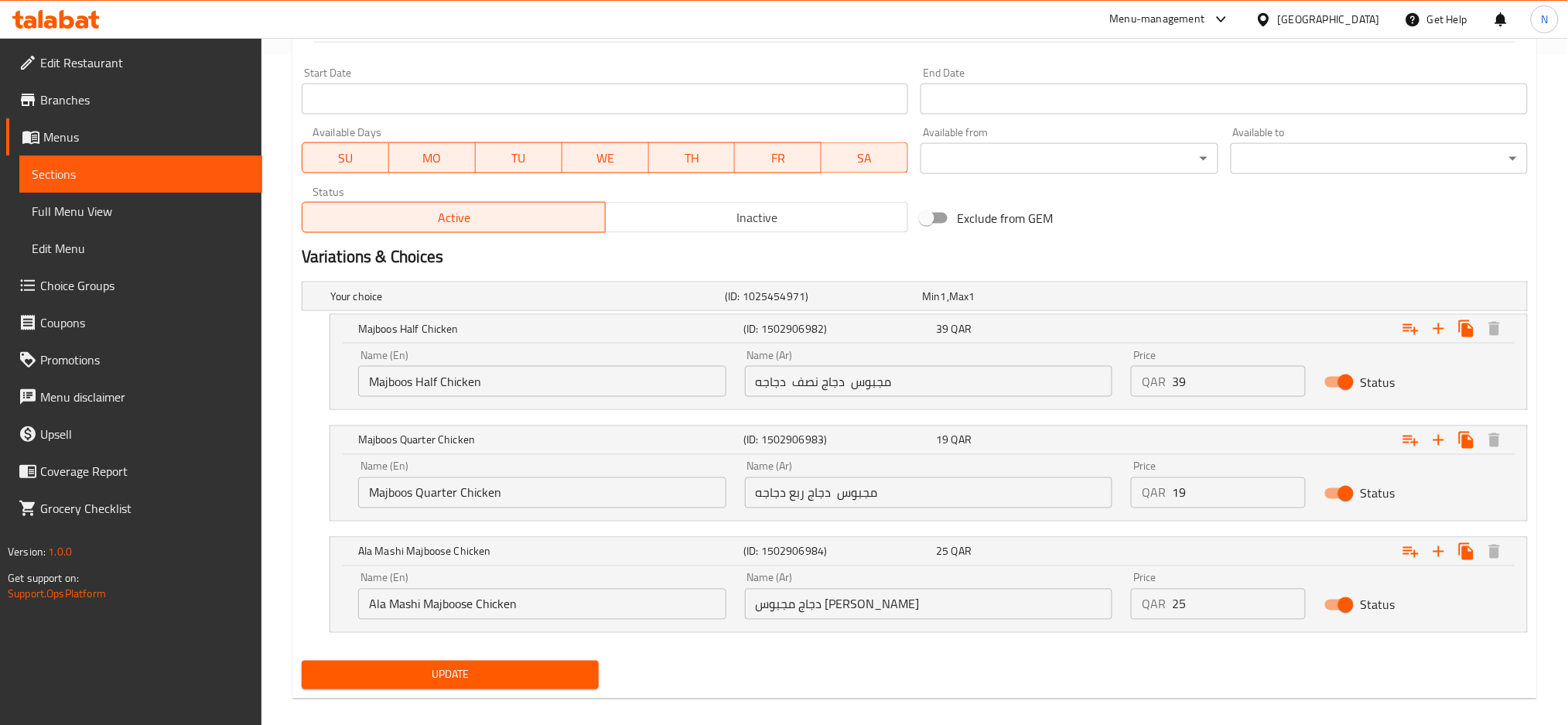
scroll to position [118, 0]
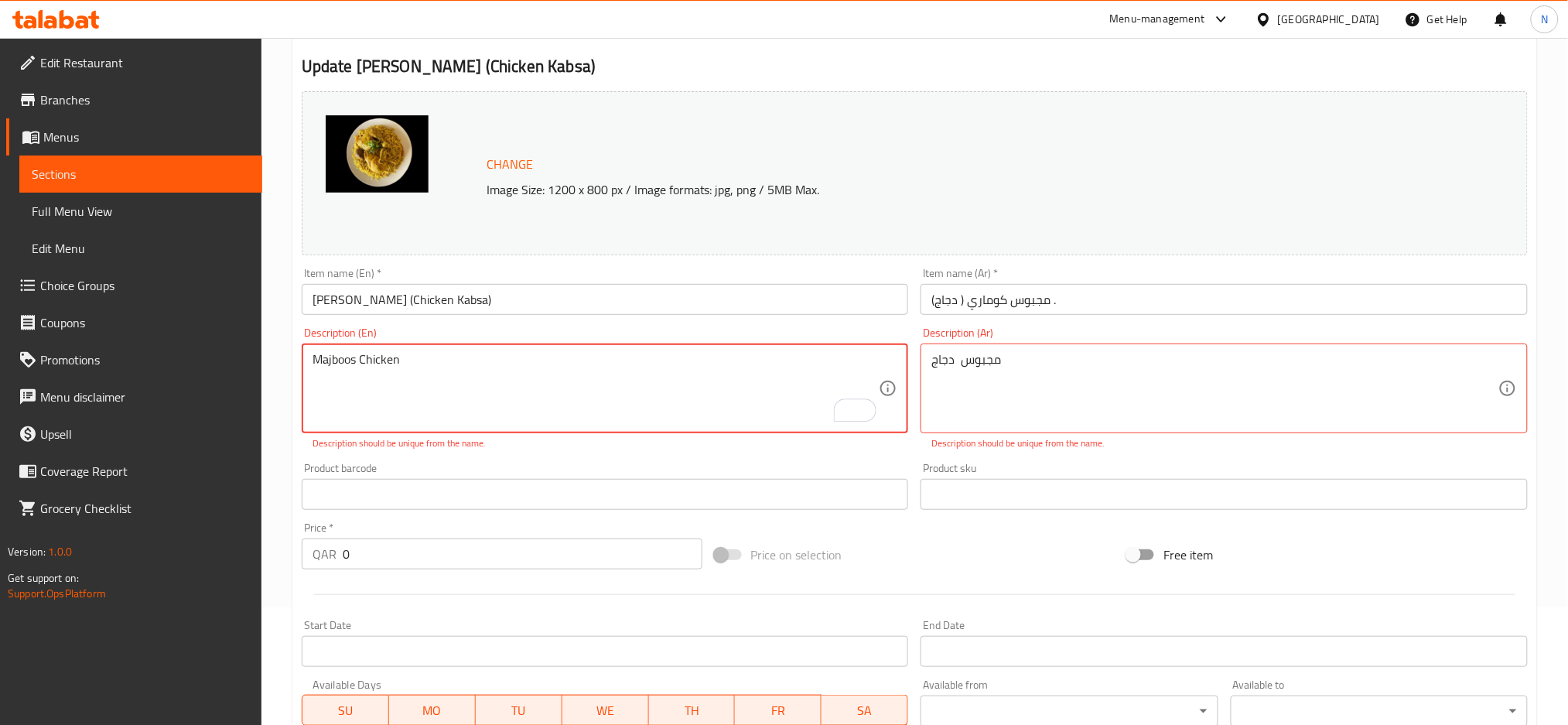
click at [504, 381] on textarea "Majboos Chicken" at bounding box center [597, 388] width 567 height 74
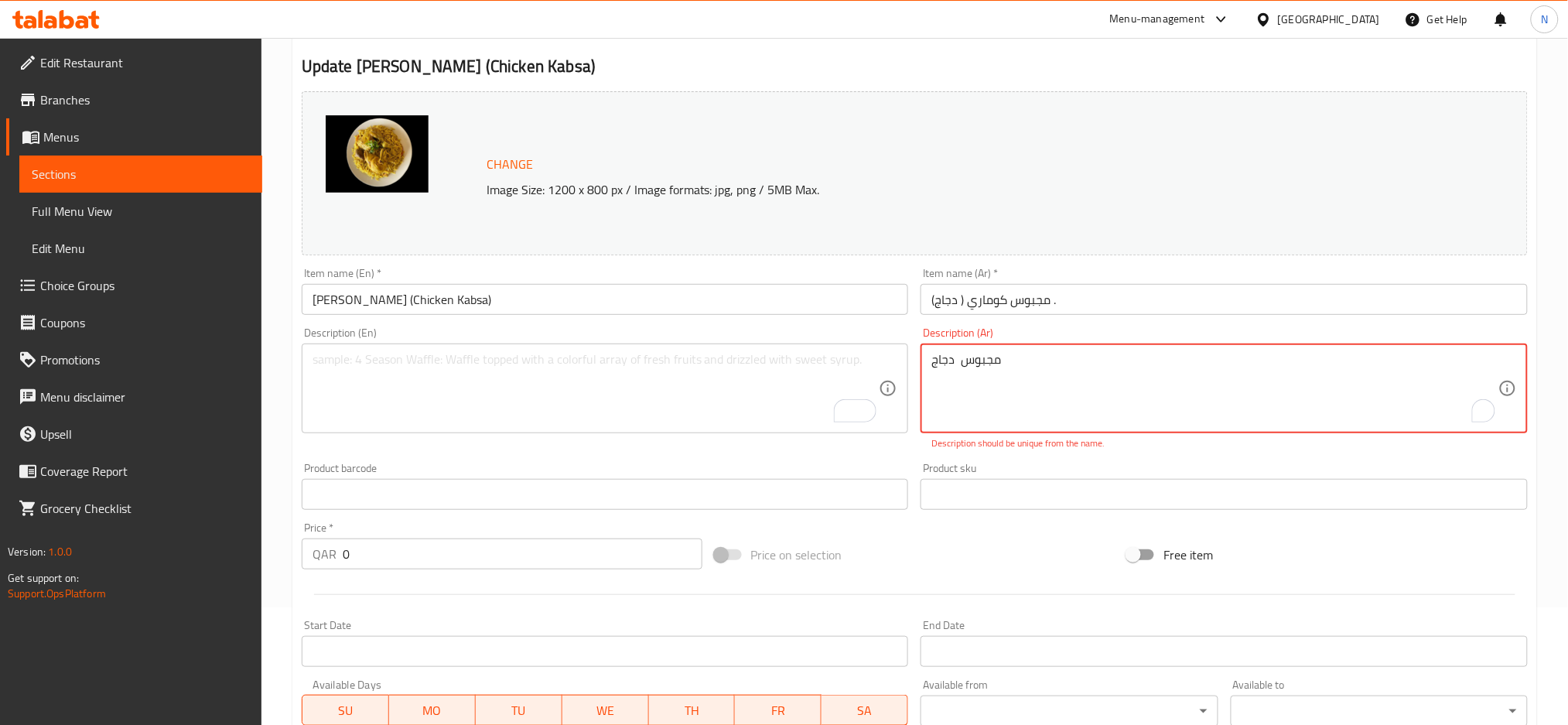
click at [994, 384] on textarea "مجبوس دجاج" at bounding box center [1215, 388] width 567 height 74
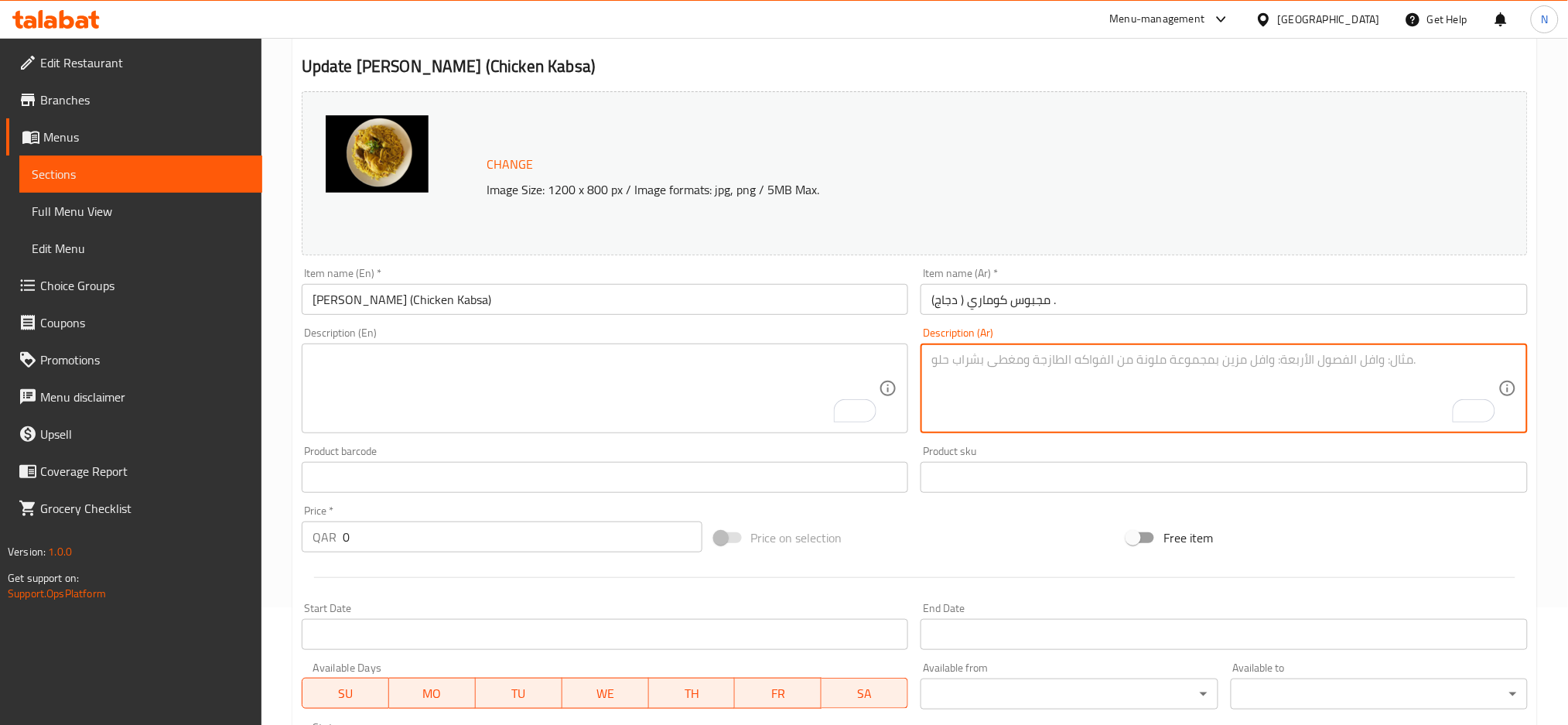
scroll to position [669, 0]
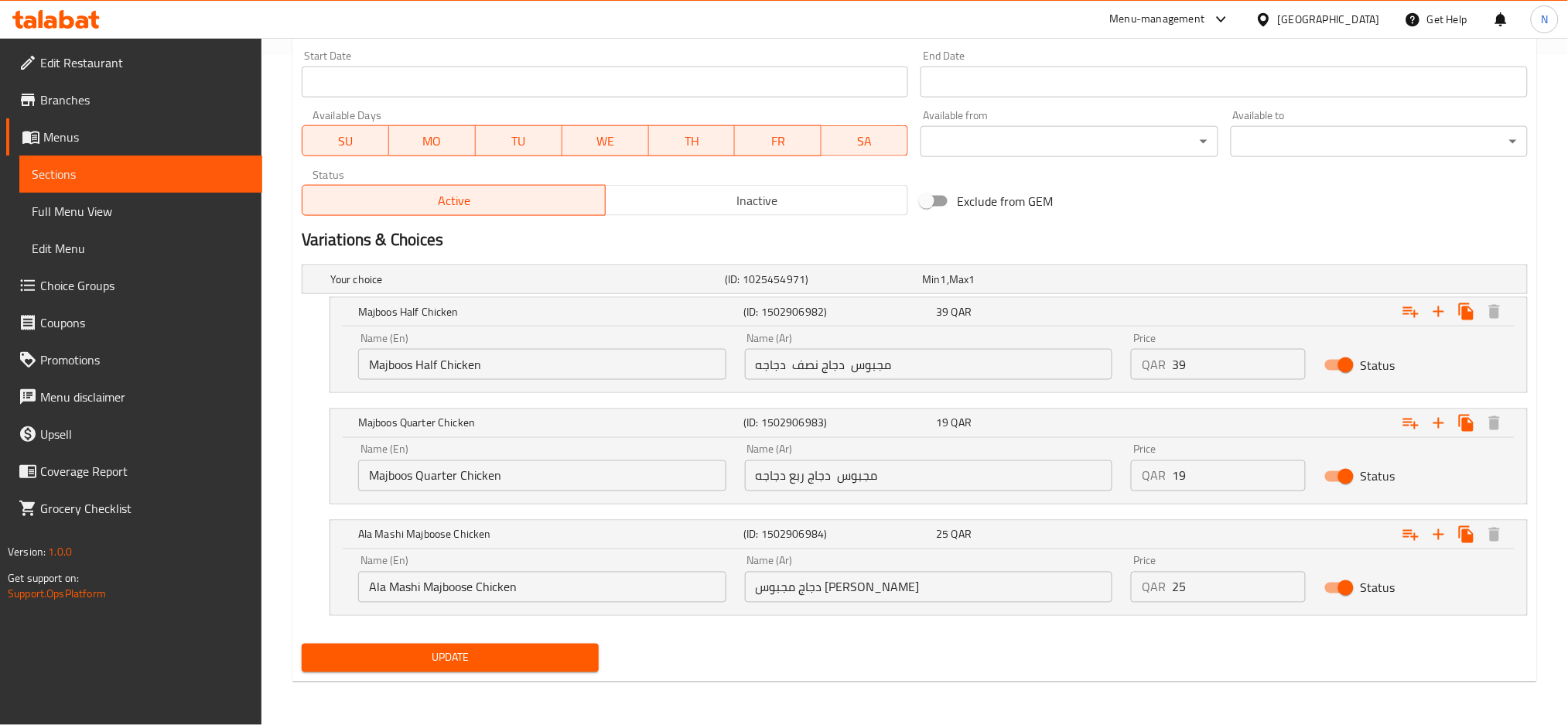
click at [567, 658] on span "Update" at bounding box center [450, 658] width 273 height 19
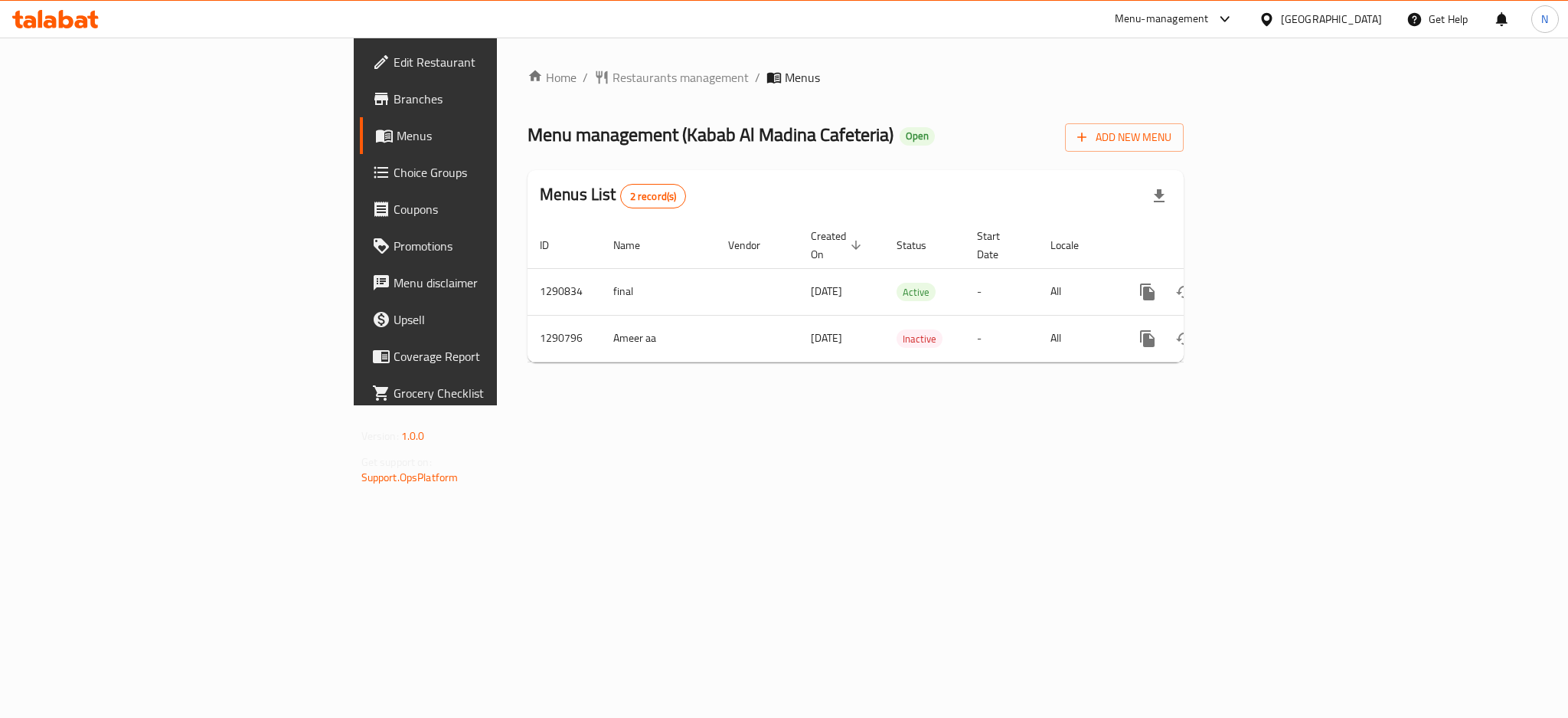
click at [1214, 406] on div "Home / Restaurants management / Menus Menu management ( Kabab Al Madina Cafeter…" at bounding box center [855, 221] width 718 height 368
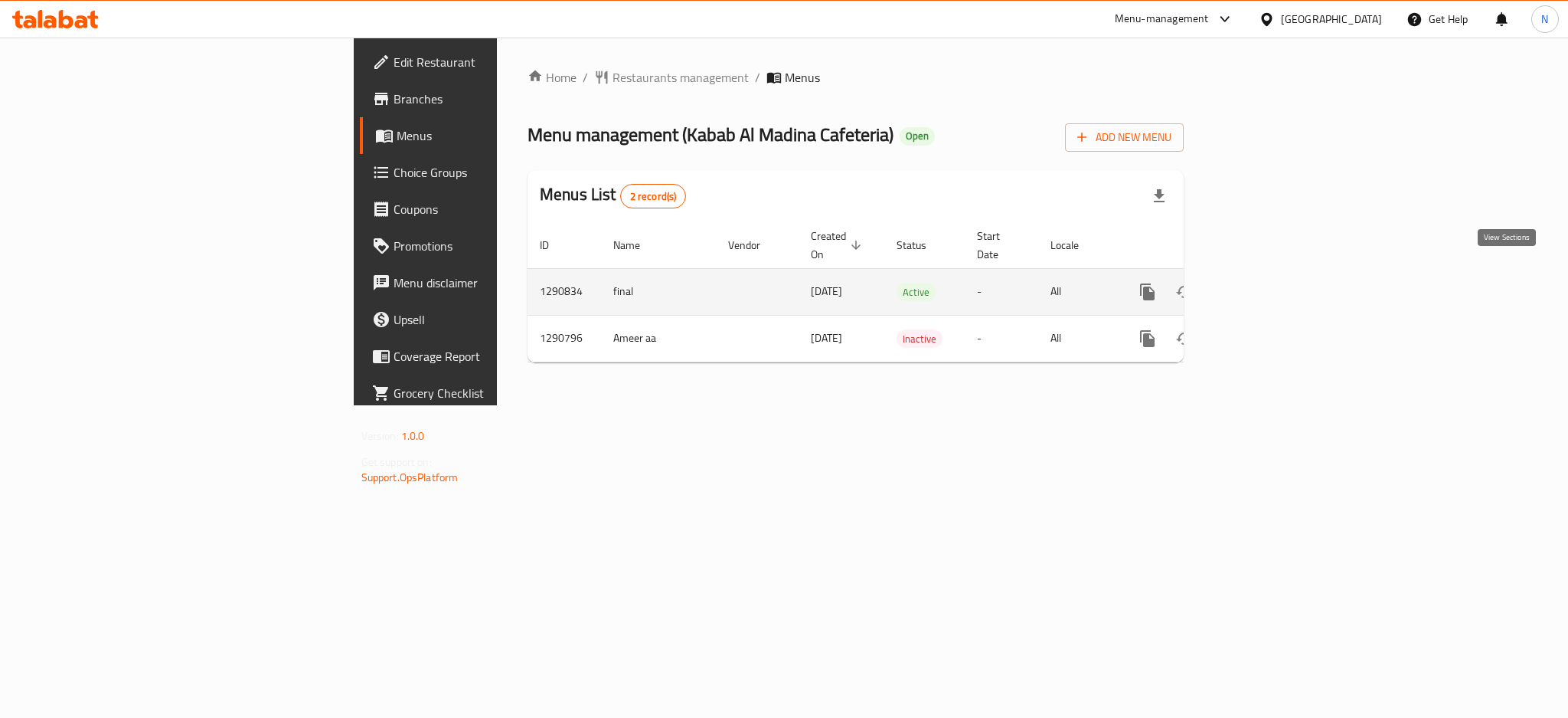
click at [1265, 284] on icon "enhanced table" at bounding box center [1257, 291] width 14 height 14
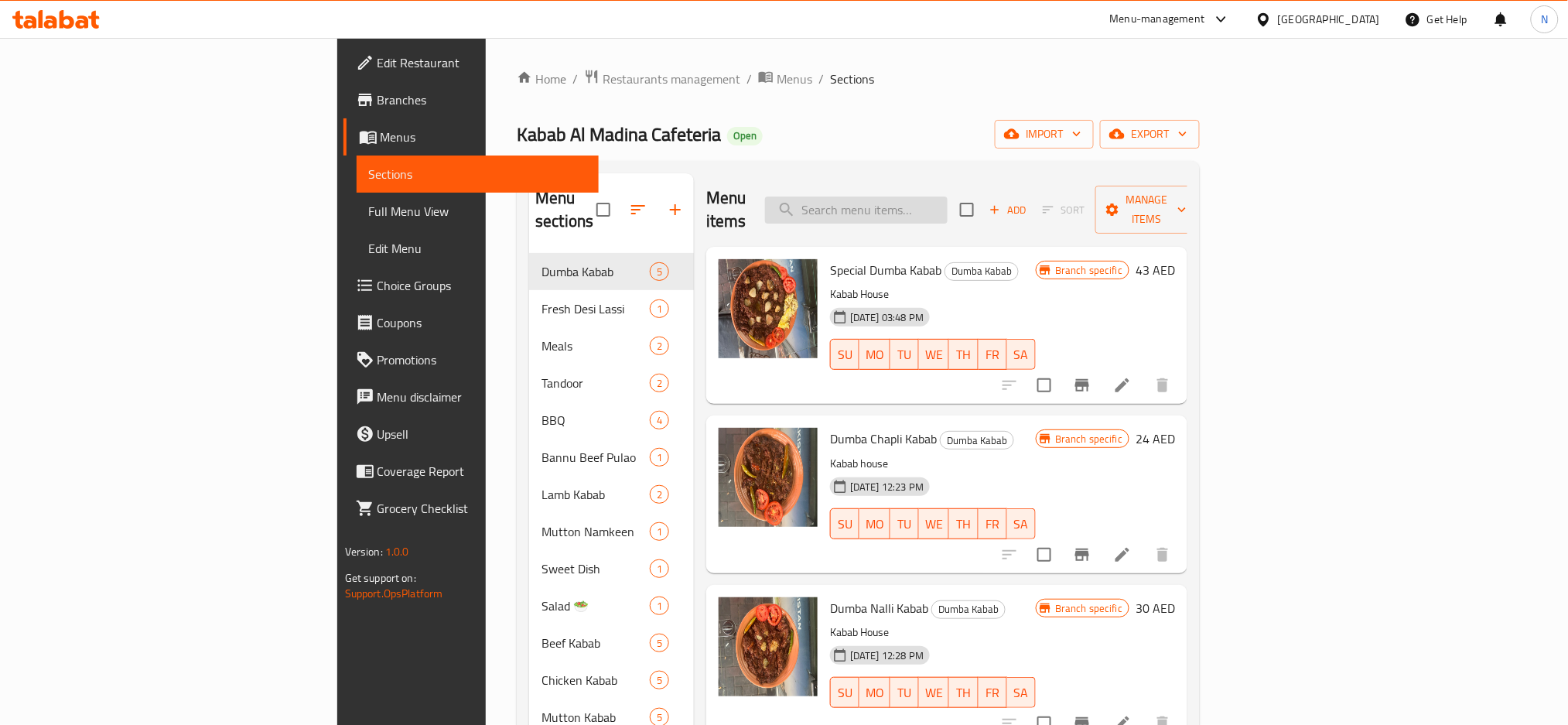
click at [948, 196] on input "search" at bounding box center [857, 210] width 182 height 27
paste input "Bannu Beef Pulao"
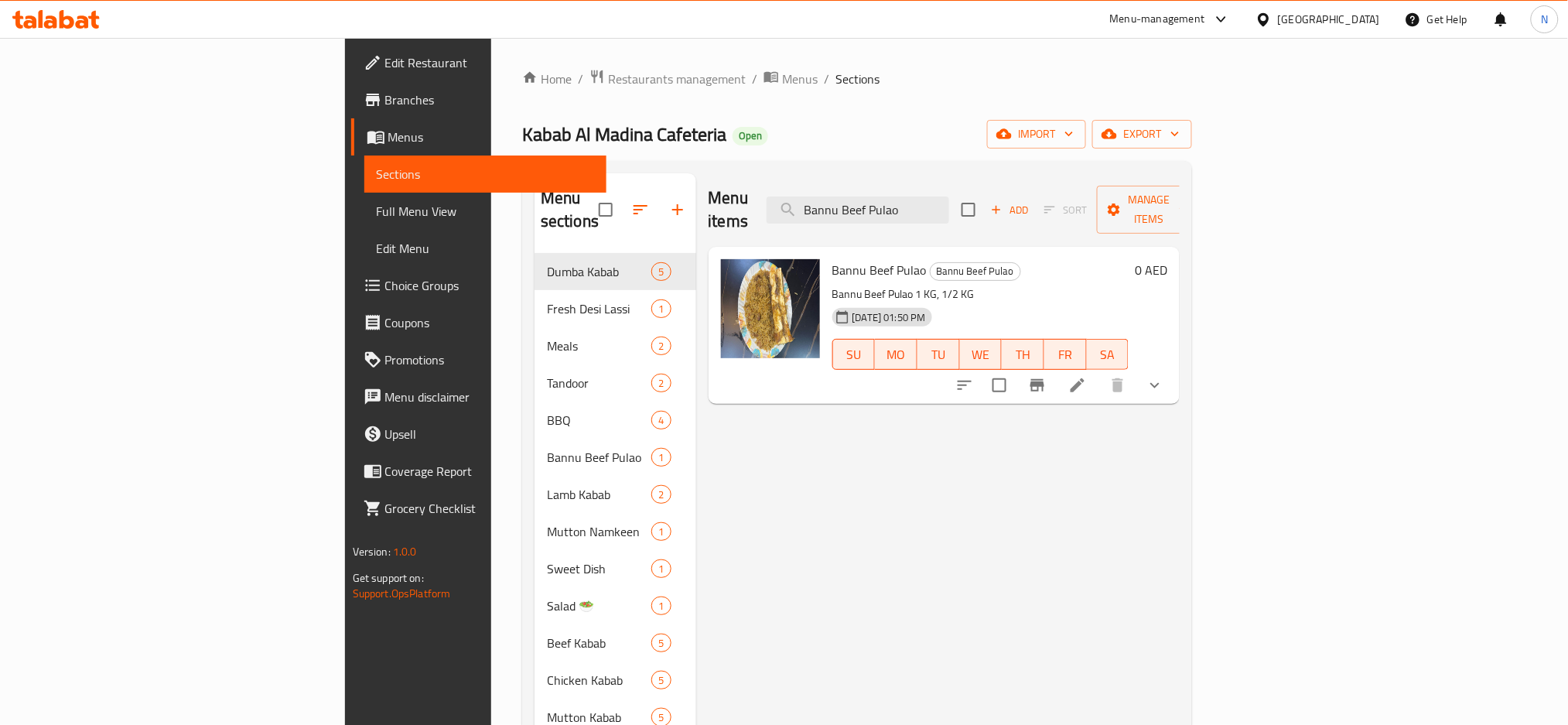
type input "Bannu Beef Pulao"
click at [1087, 376] on icon at bounding box center [1077, 385] width 18 height 18
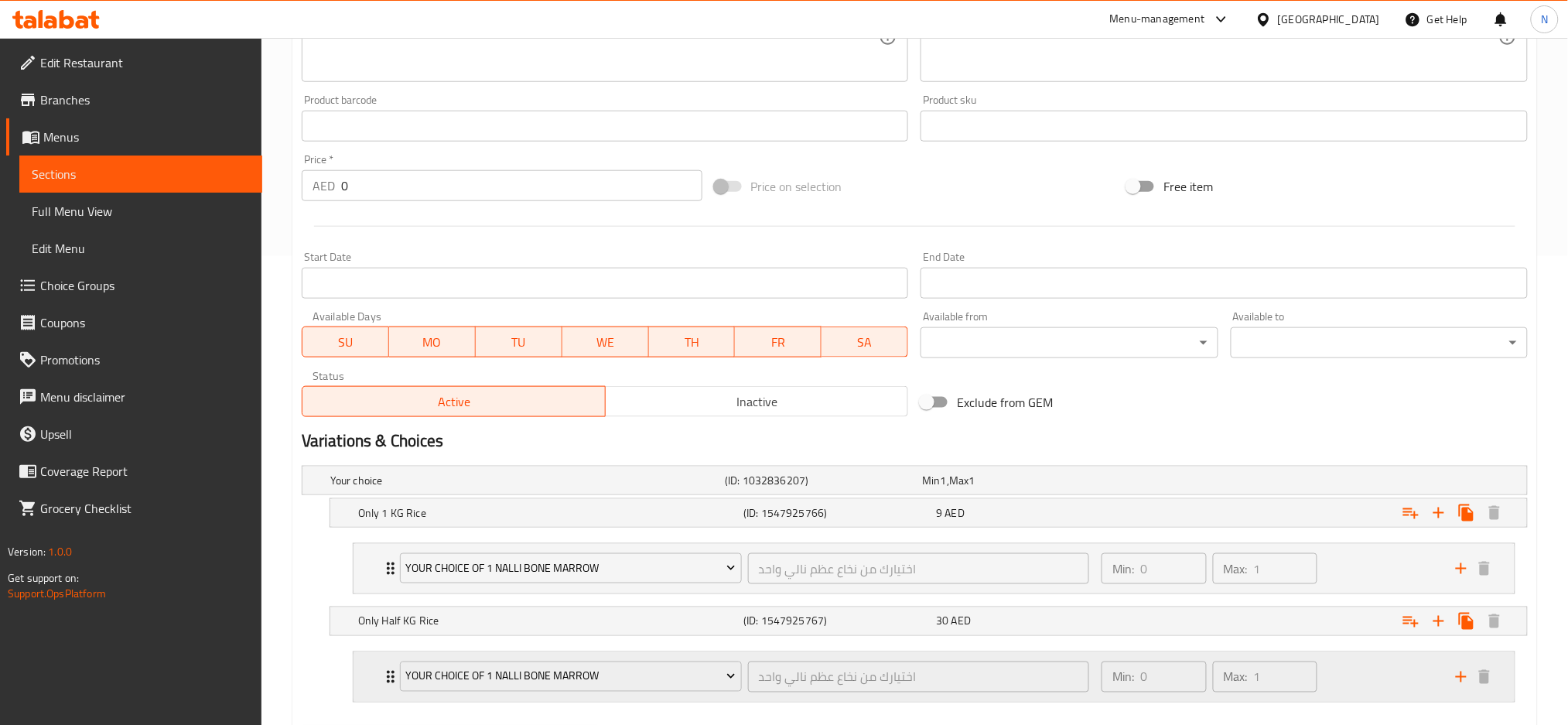
scroll to position [553, 0]
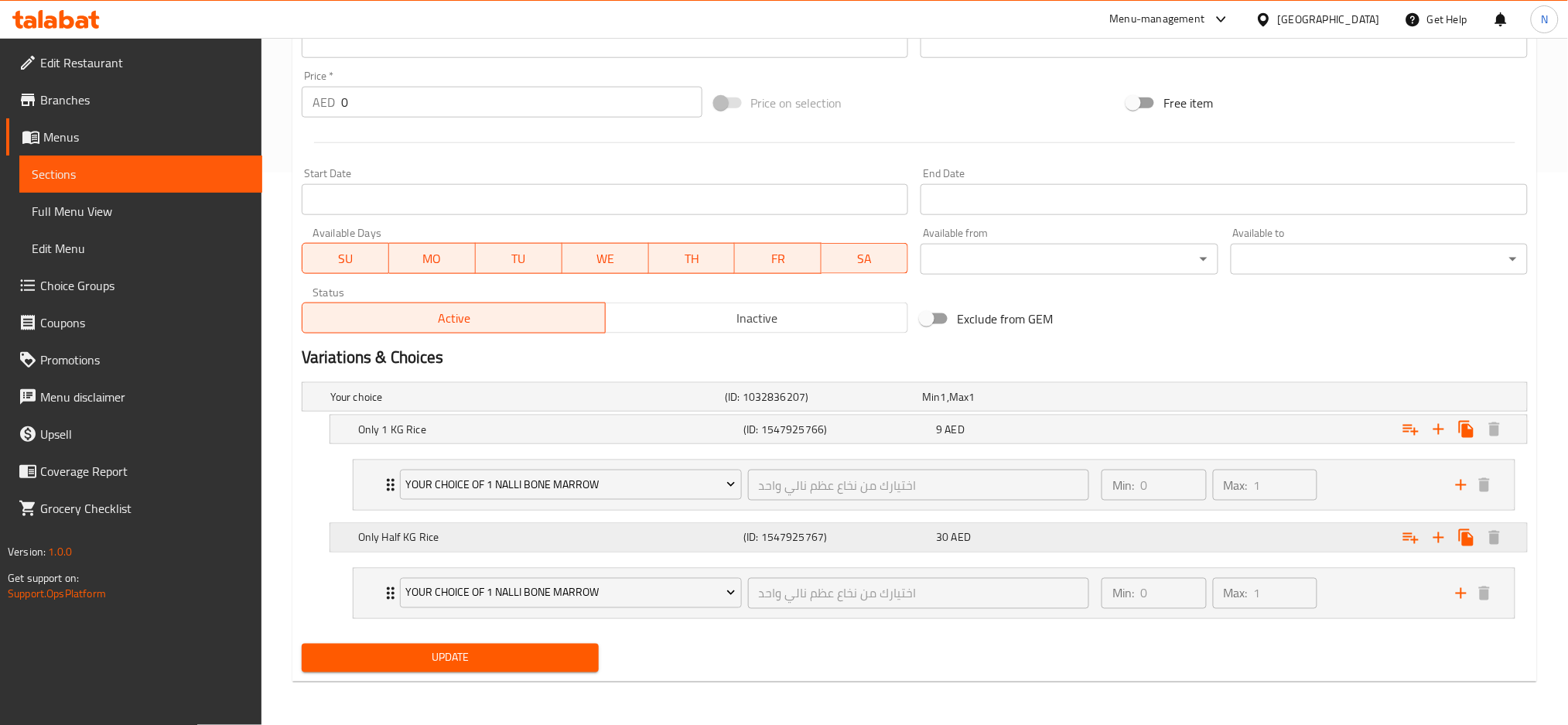
click at [638, 405] on h5 "Only Half KG Rice" at bounding box center [524, 397] width 389 height 16
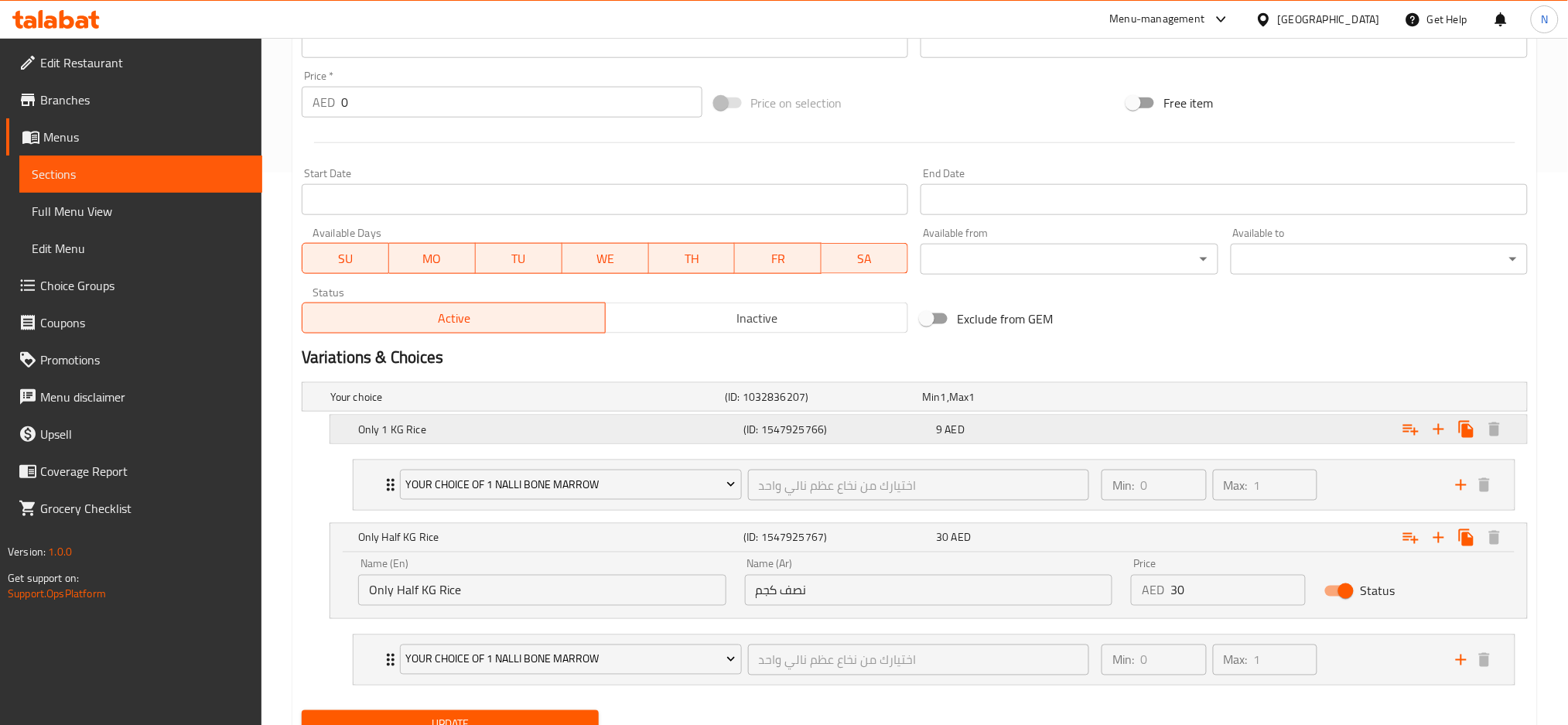
click at [698, 405] on h5 "Only 1 KG Rice" at bounding box center [524, 397] width 389 height 16
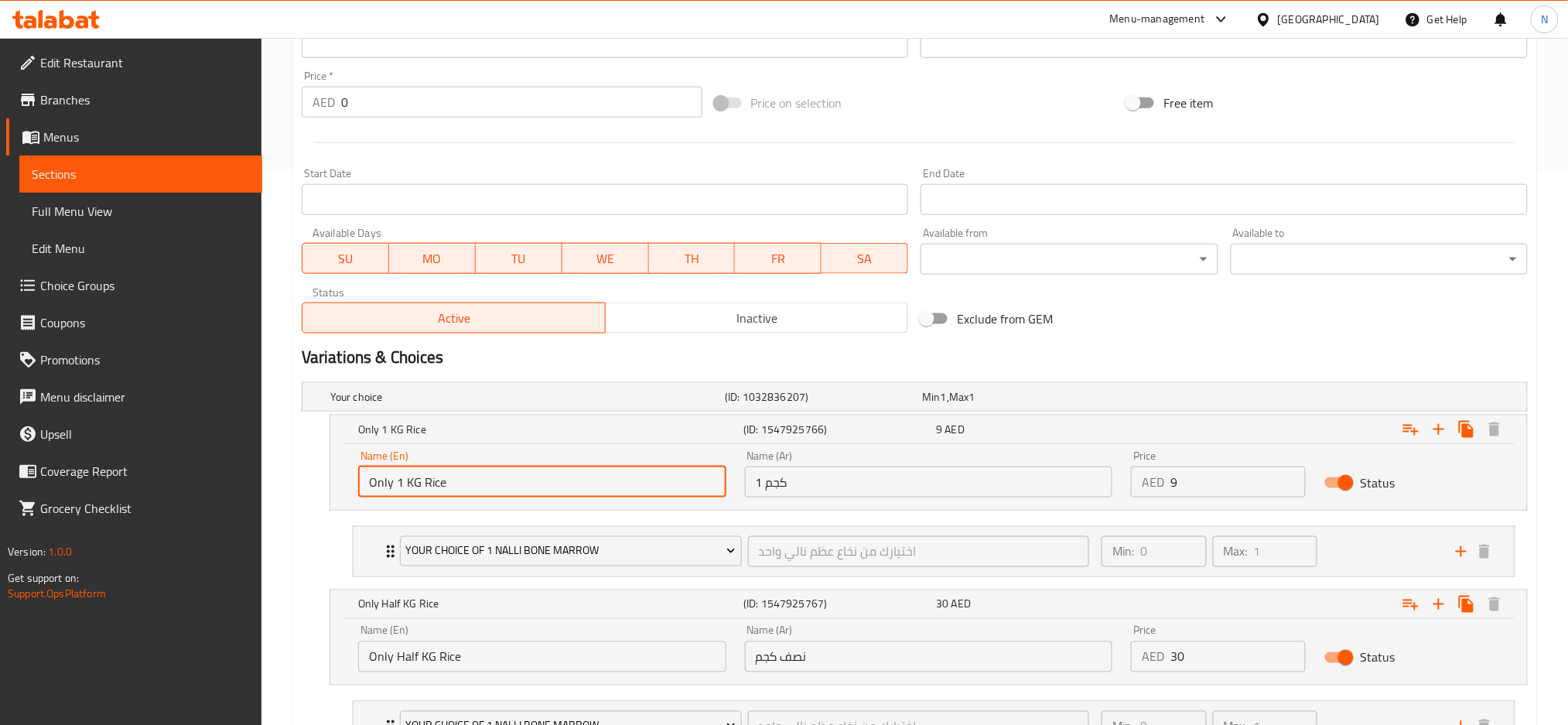
click at [492, 490] on input "Only 1 KG Rice" at bounding box center [543, 482] width 369 height 31
click at [792, 473] on input "1 كجم" at bounding box center [929, 482] width 369 height 31
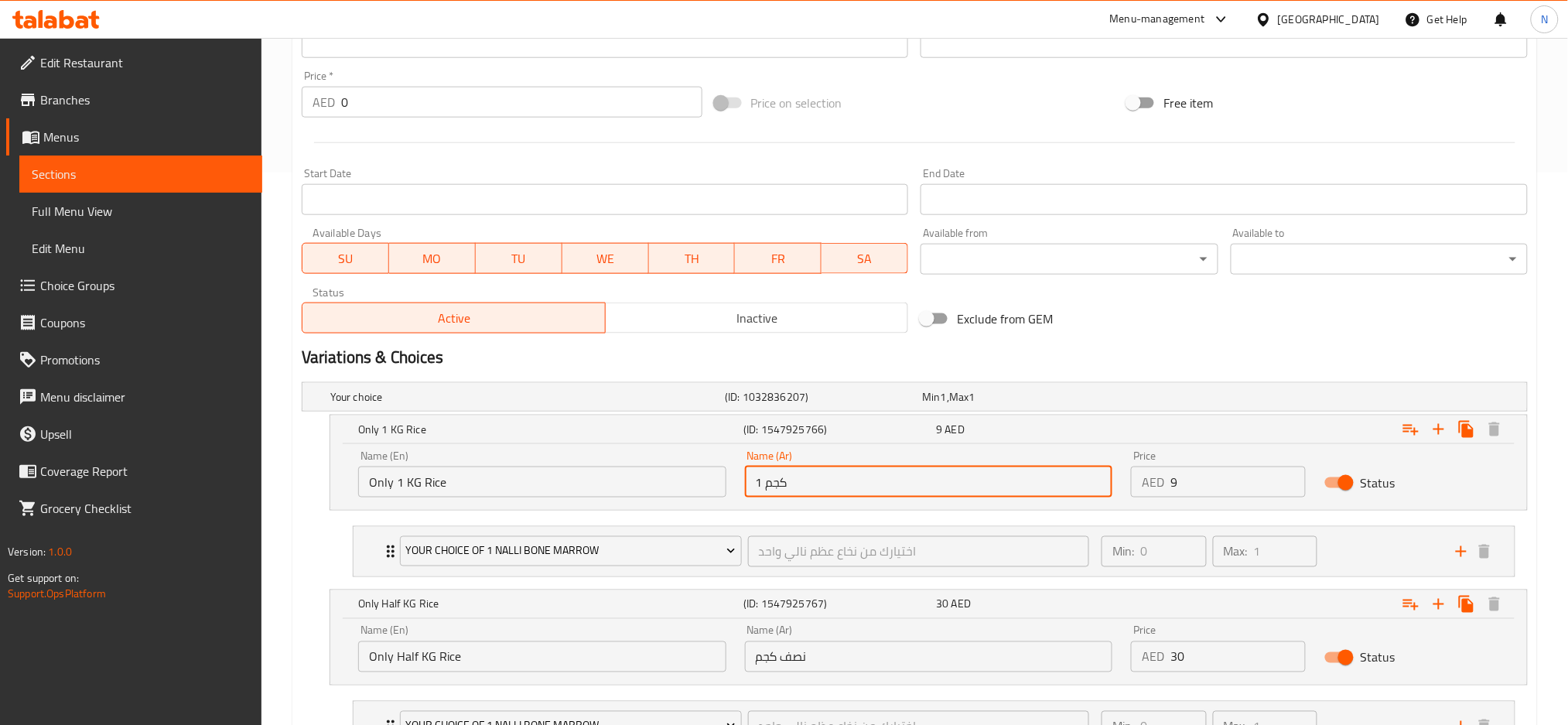
click at [792, 473] on input "1 كجم" at bounding box center [929, 482] width 369 height 31
paste input "أرز فقط"
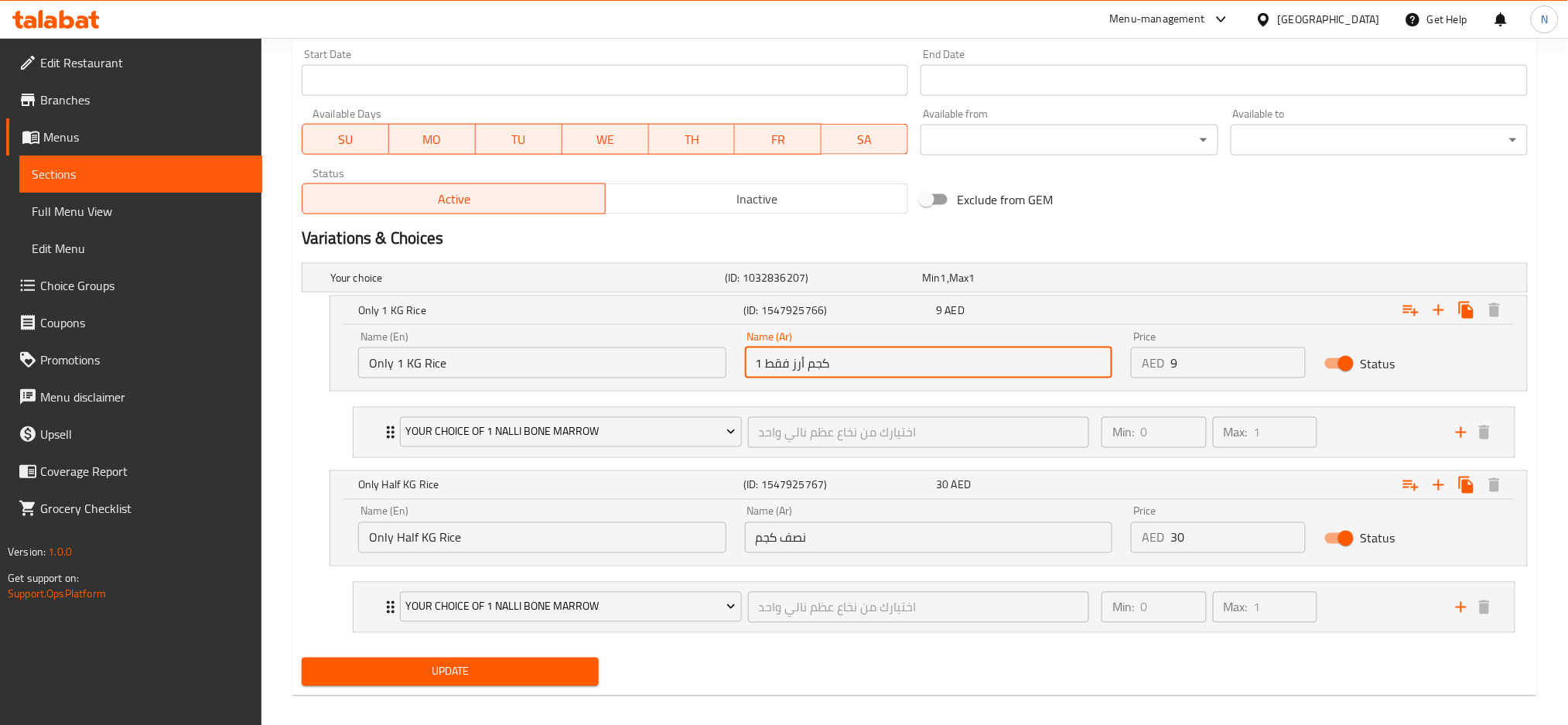
scroll to position [685, 0]
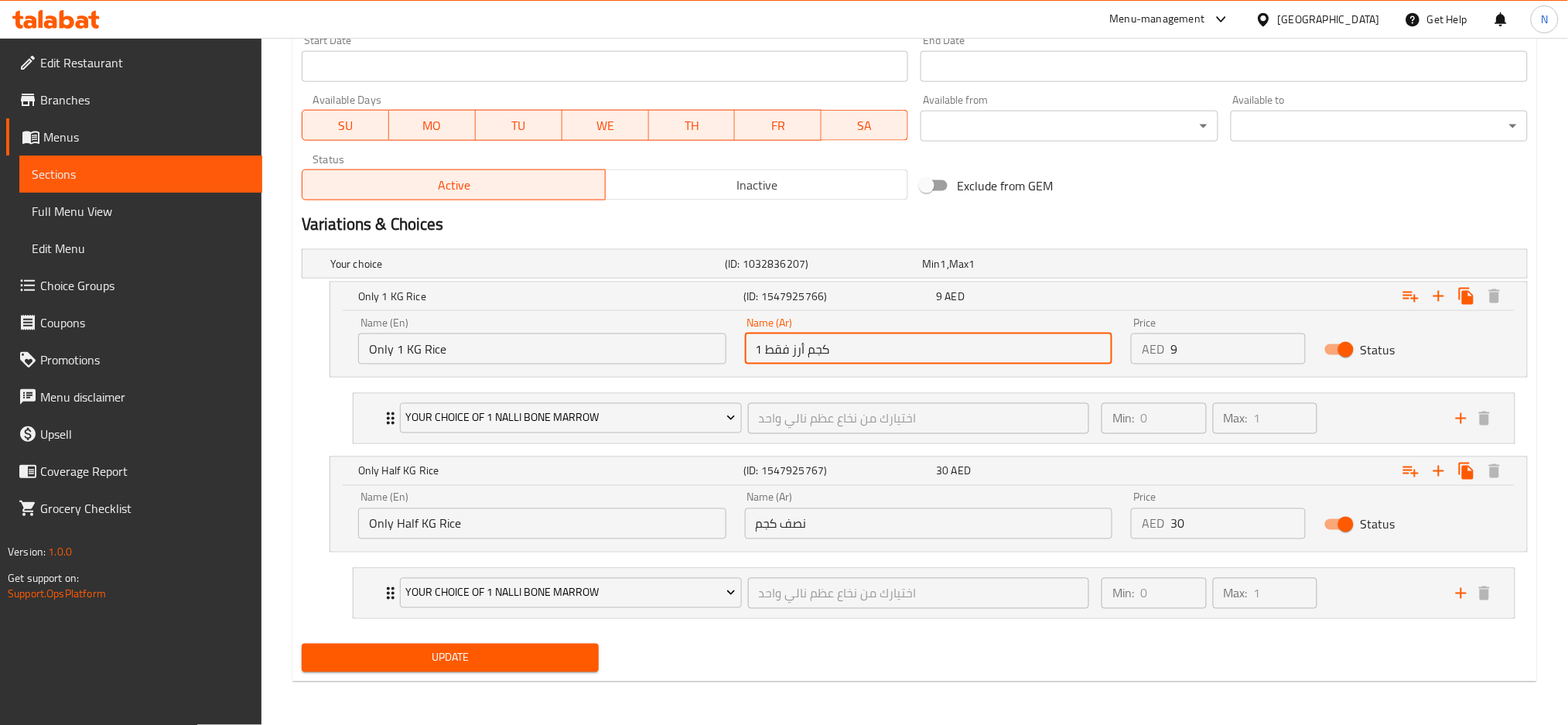
type input "1 كجم أرز فقط"
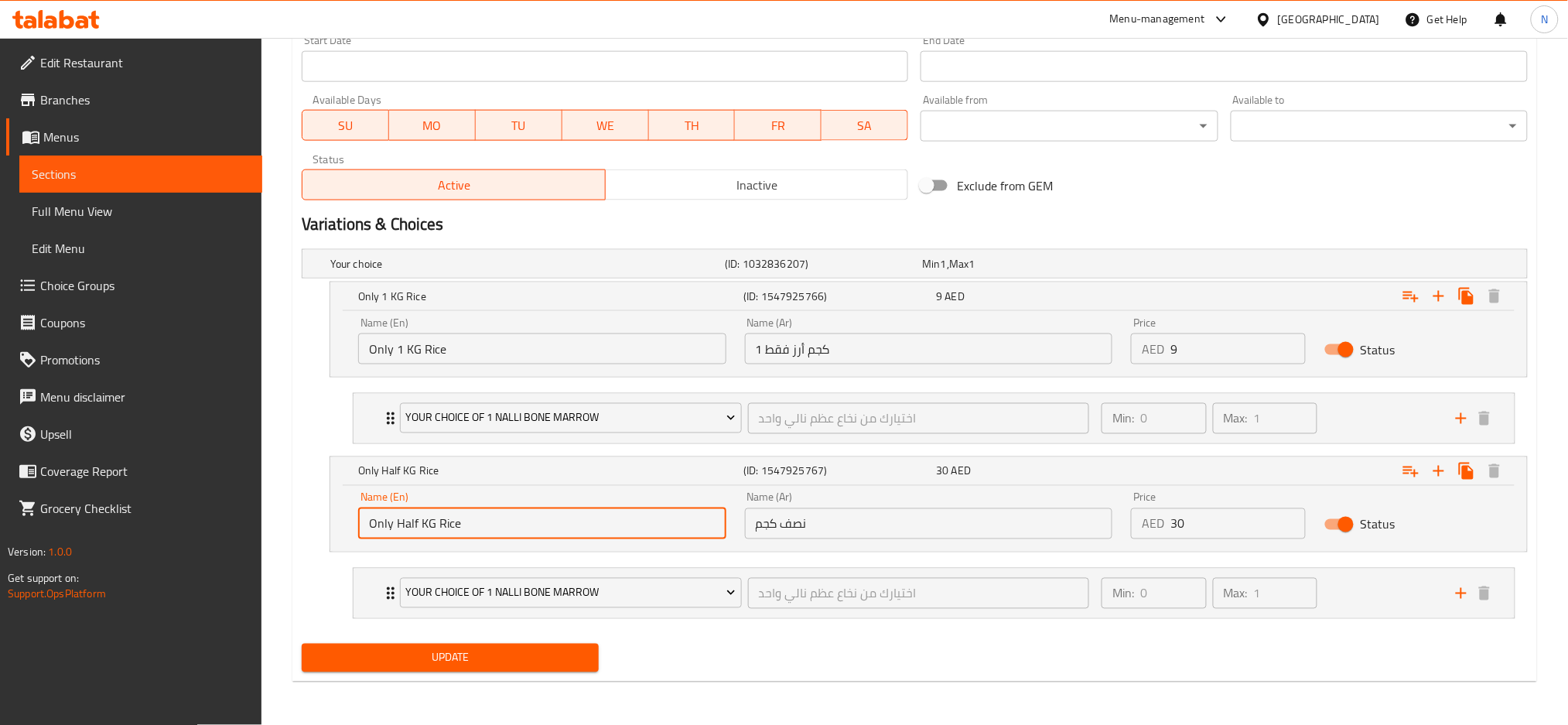
click at [578, 518] on input "Only Half KG Rice" at bounding box center [543, 523] width 369 height 31
click at [843, 523] on input "نصف كجم" at bounding box center [929, 523] width 369 height 31
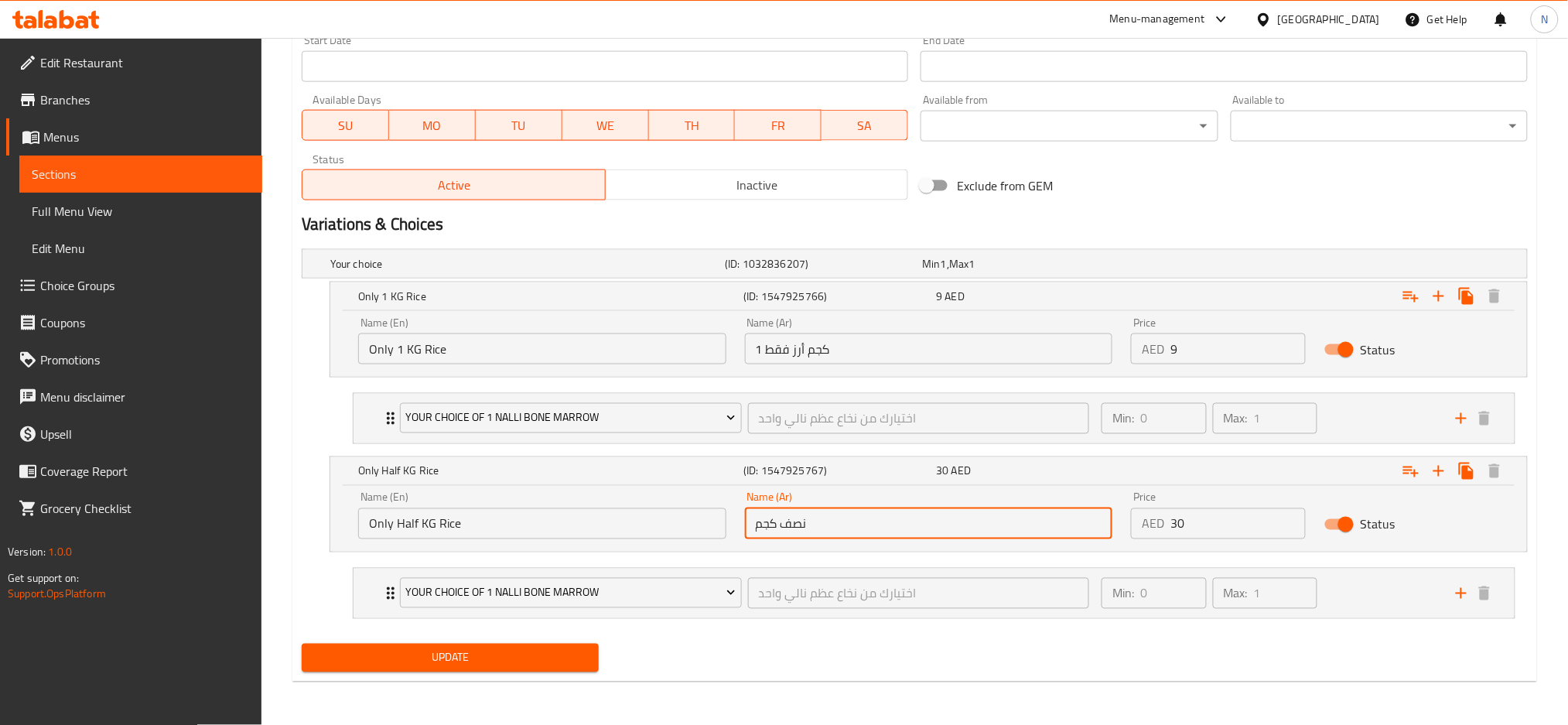
click at [843, 523] on input "نصف كجم" at bounding box center [929, 523] width 369 height 31
paste input "يلو أرز فقط"
type input "نصف كيلو أرز فقط"
drag, startPoint x: 585, startPoint y: 655, endPoint x: 594, endPoint y: 656, distance: 9.1
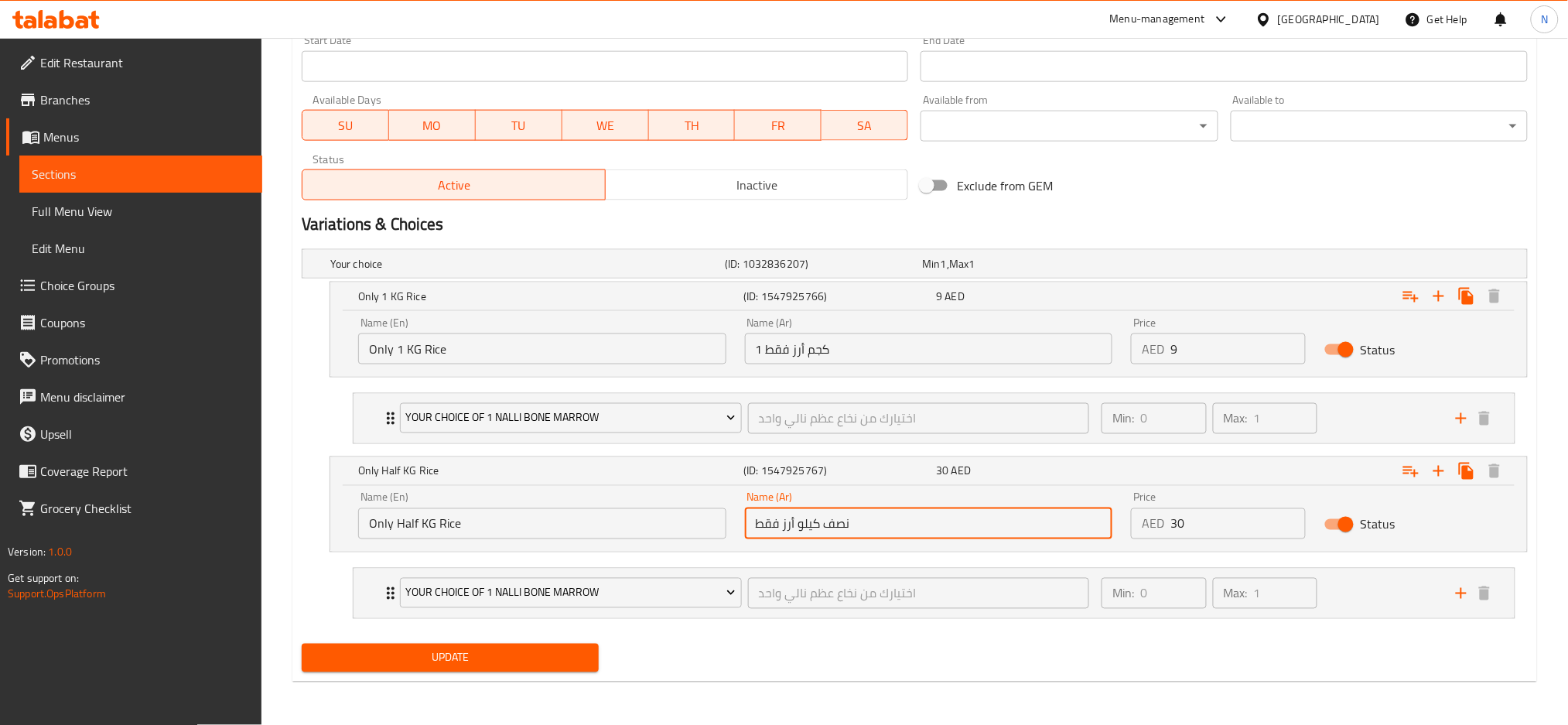
click at [585, 654] on span "Update" at bounding box center [450, 658] width 273 height 19
click at [1296, 23] on div "[GEOGRAPHIC_DATA]" at bounding box center [1329, 19] width 102 height 17
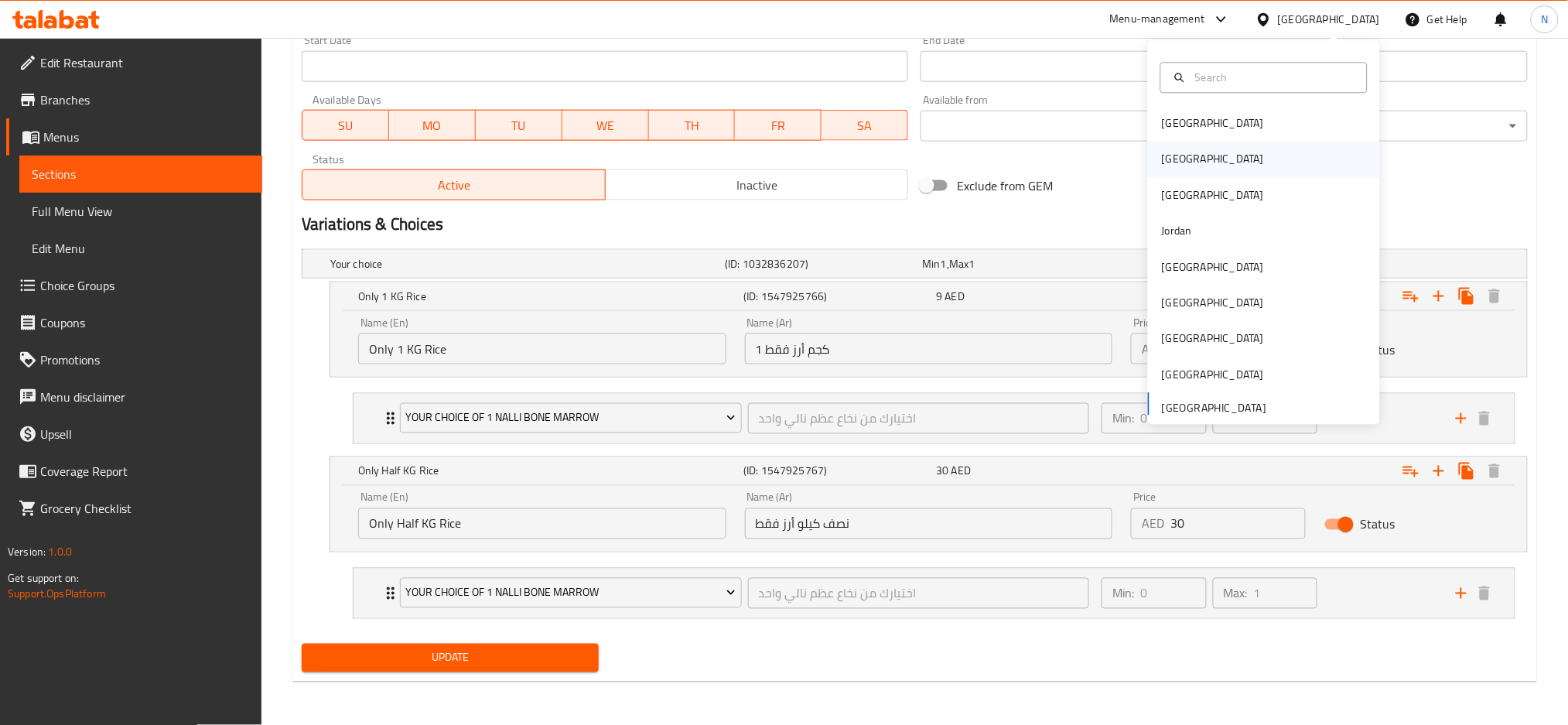
click at [1185, 161] on div "[GEOGRAPHIC_DATA]" at bounding box center [1264, 159] width 232 height 36
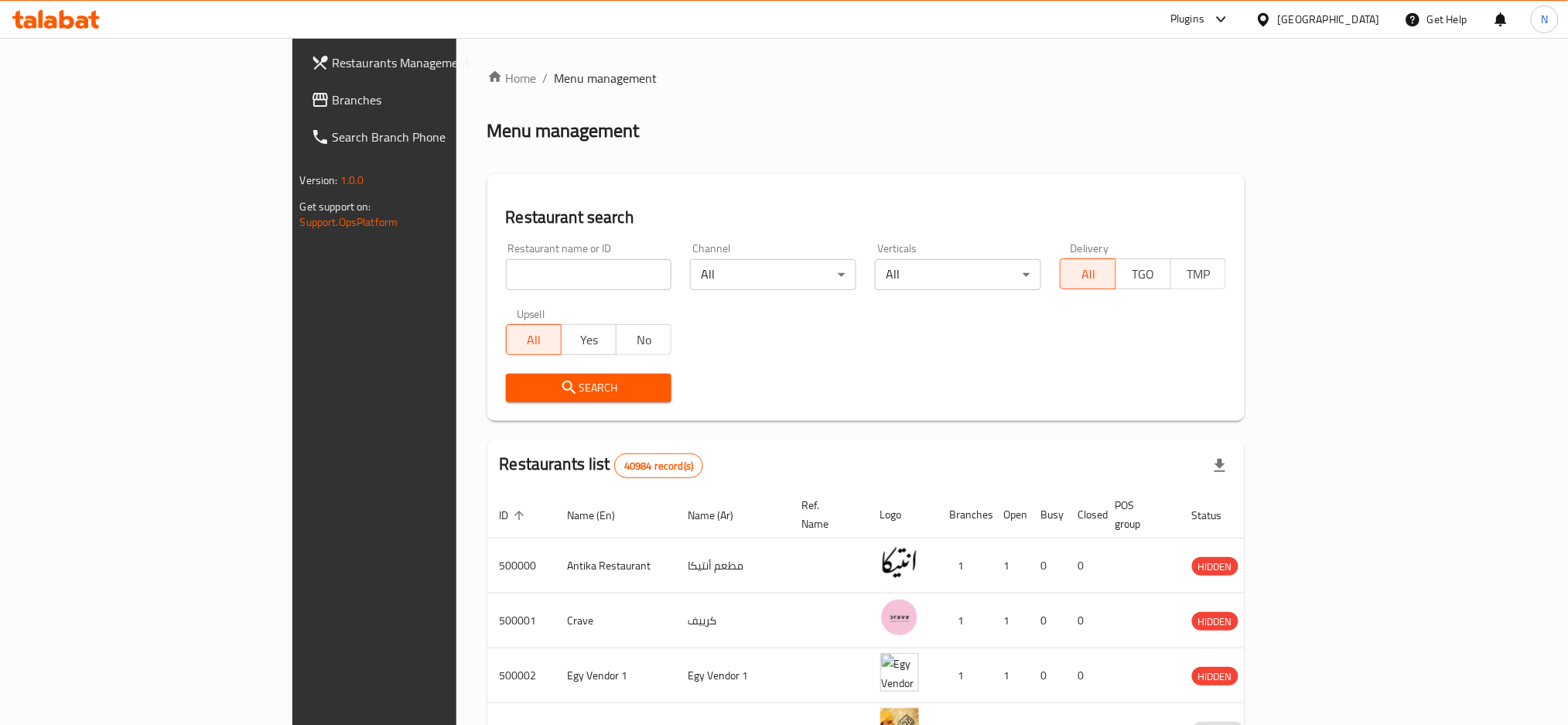
click at [333, 104] on span "Branches" at bounding box center [438, 99] width 210 height 18
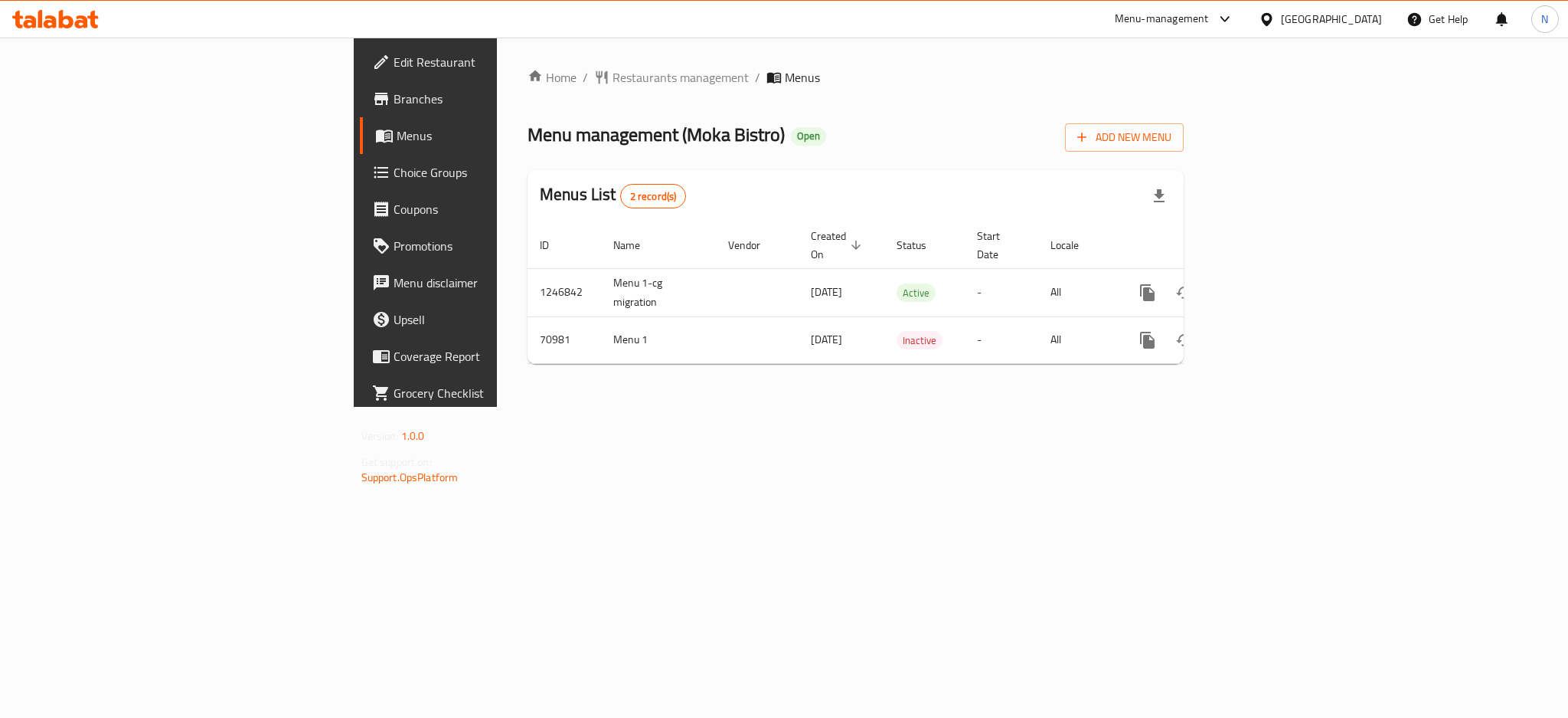
click at [1373, 23] on div "[GEOGRAPHIC_DATA]" at bounding box center [1331, 19] width 101 height 17
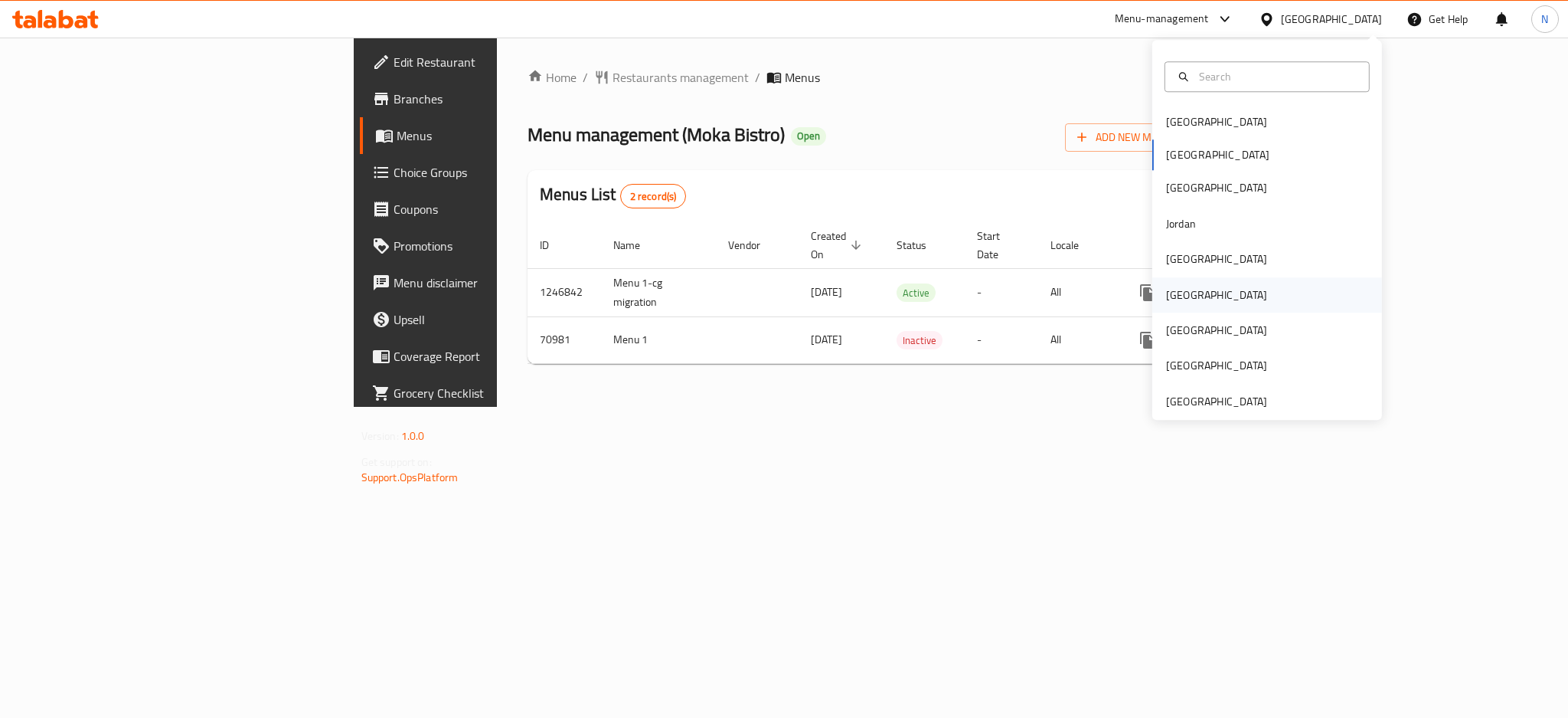
click at [1187, 294] on div "[GEOGRAPHIC_DATA]" at bounding box center [1216, 294] width 125 height 35
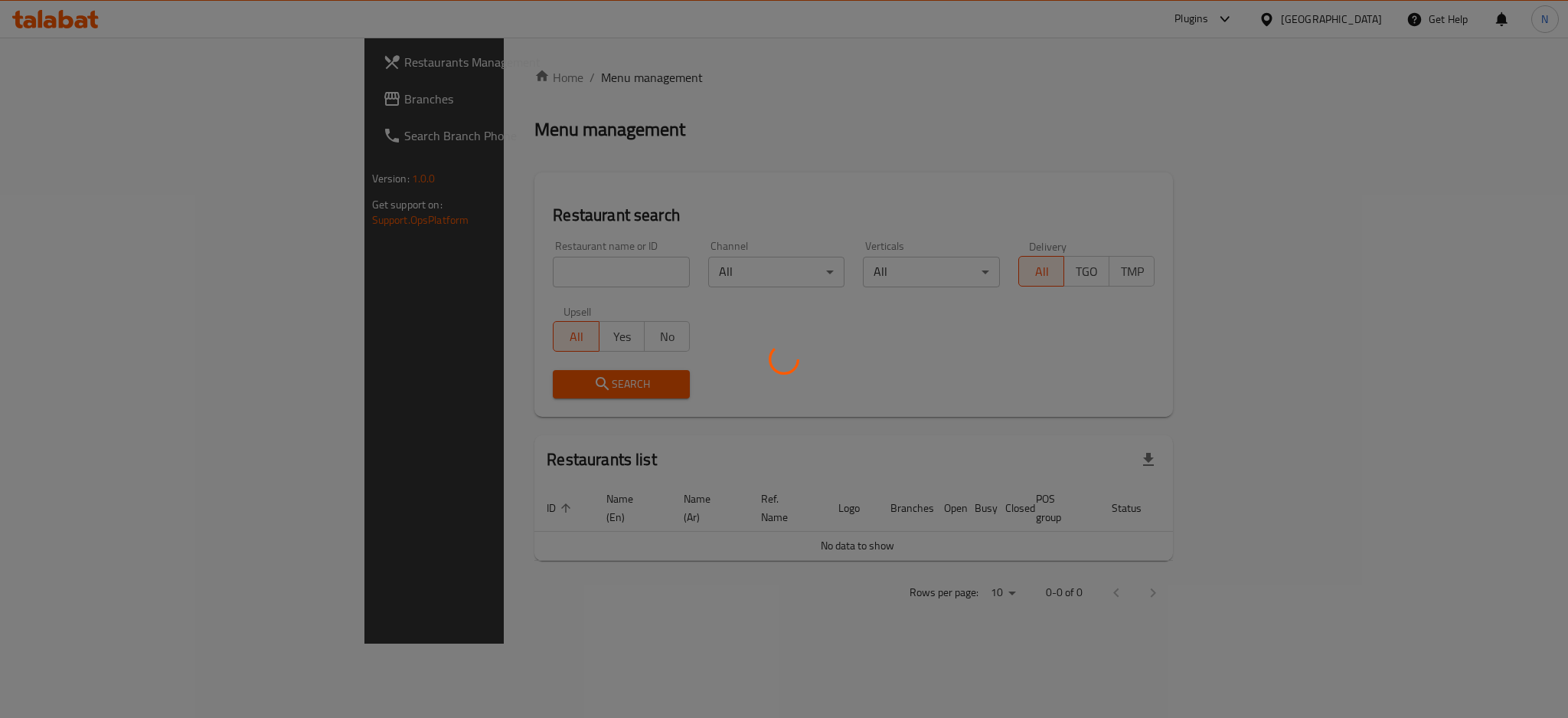
click at [70, 94] on div at bounding box center [784, 359] width 1568 height 718
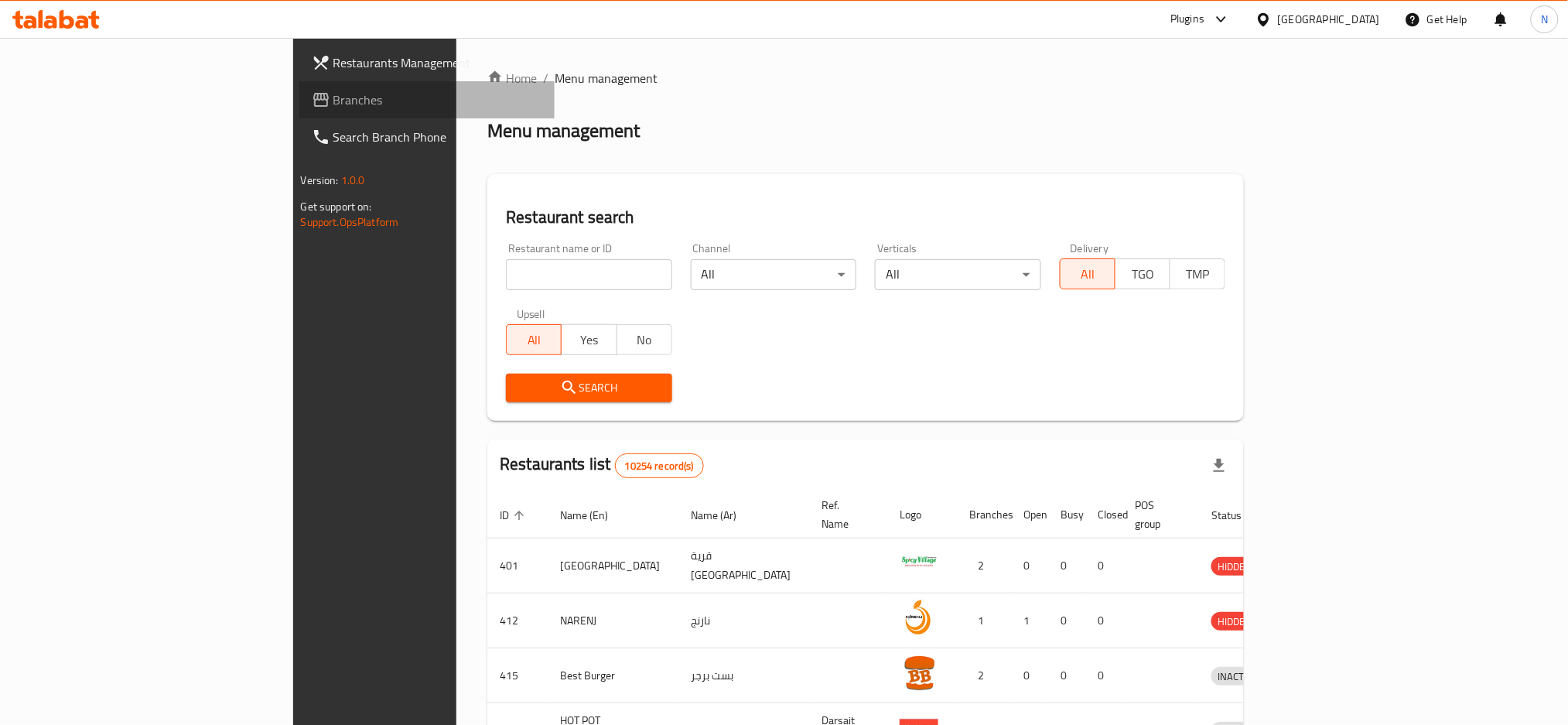
click at [334, 95] on span "Branches" at bounding box center [439, 99] width 210 height 18
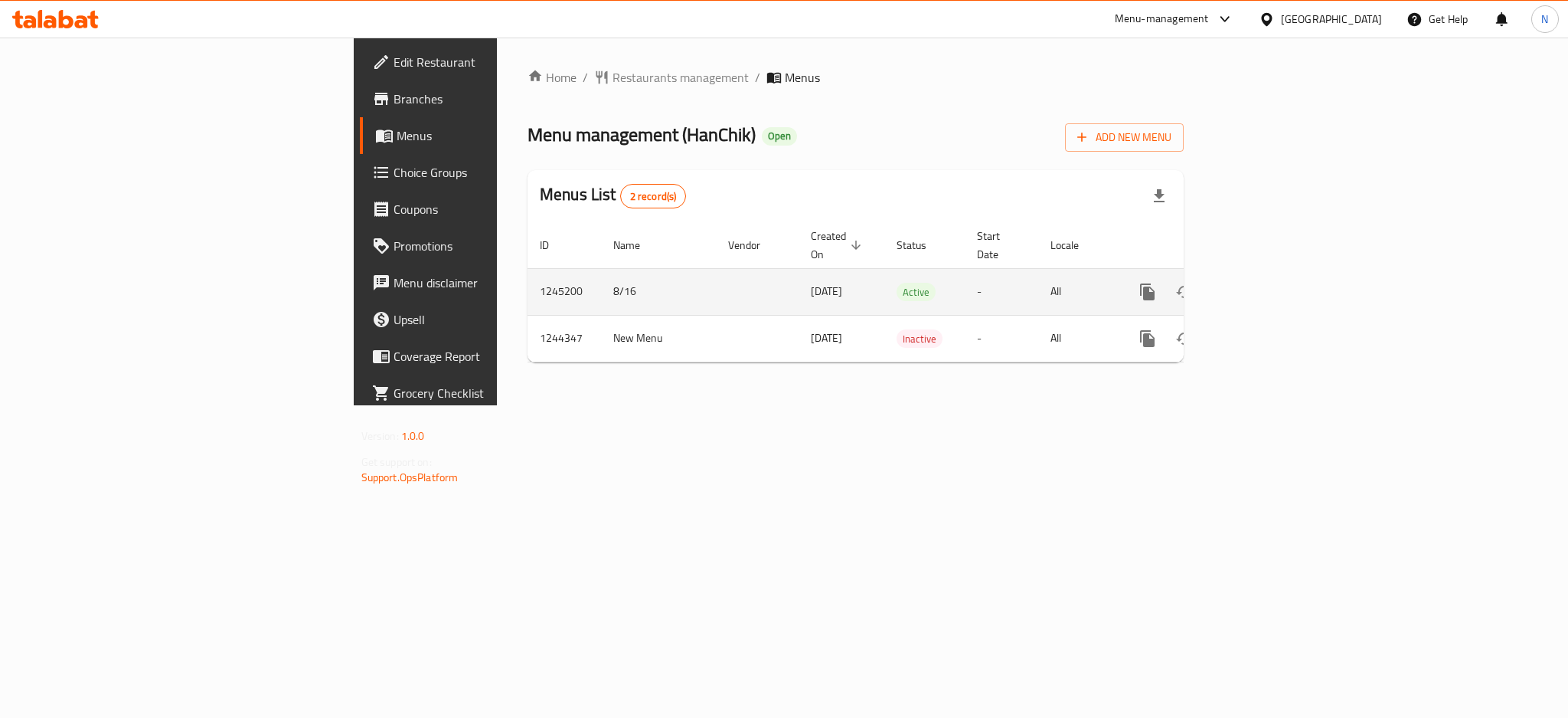
click at [1276, 275] on link "enhanced table" at bounding box center [1257, 292] width 37 height 37
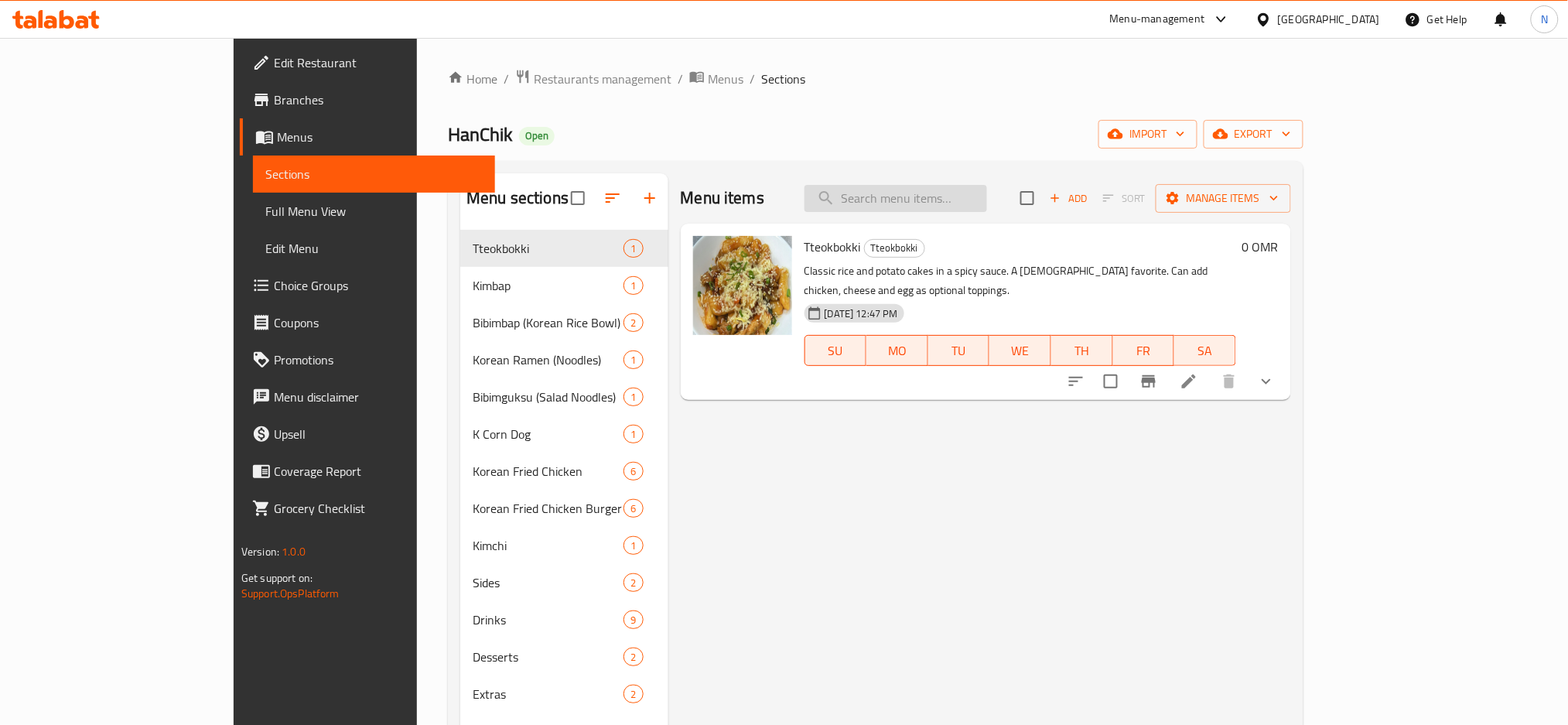
click at [968, 202] on input "search" at bounding box center [896, 199] width 182 height 27
paste input "Kimchi"
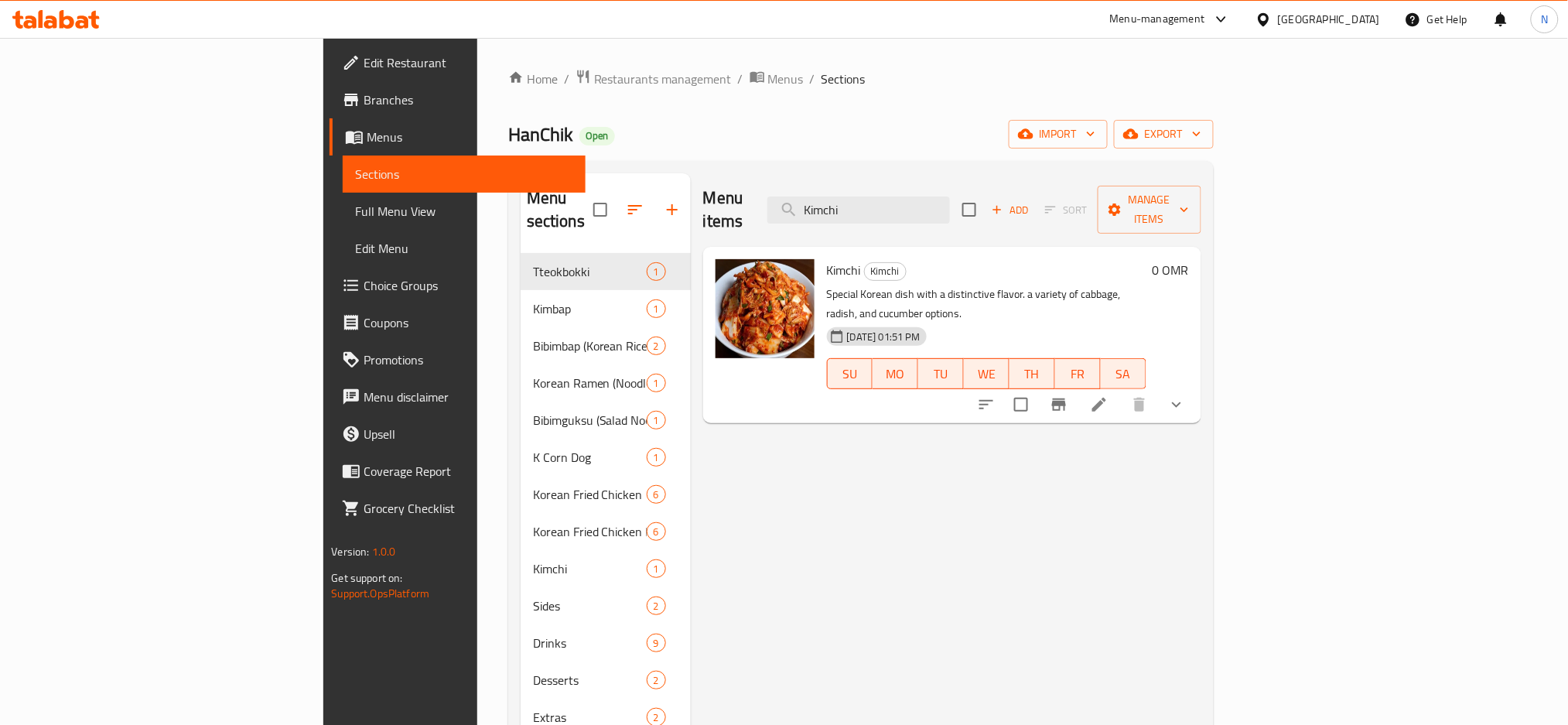
type input "Kimchi"
click at [1106, 398] on icon at bounding box center [1098, 404] width 14 height 14
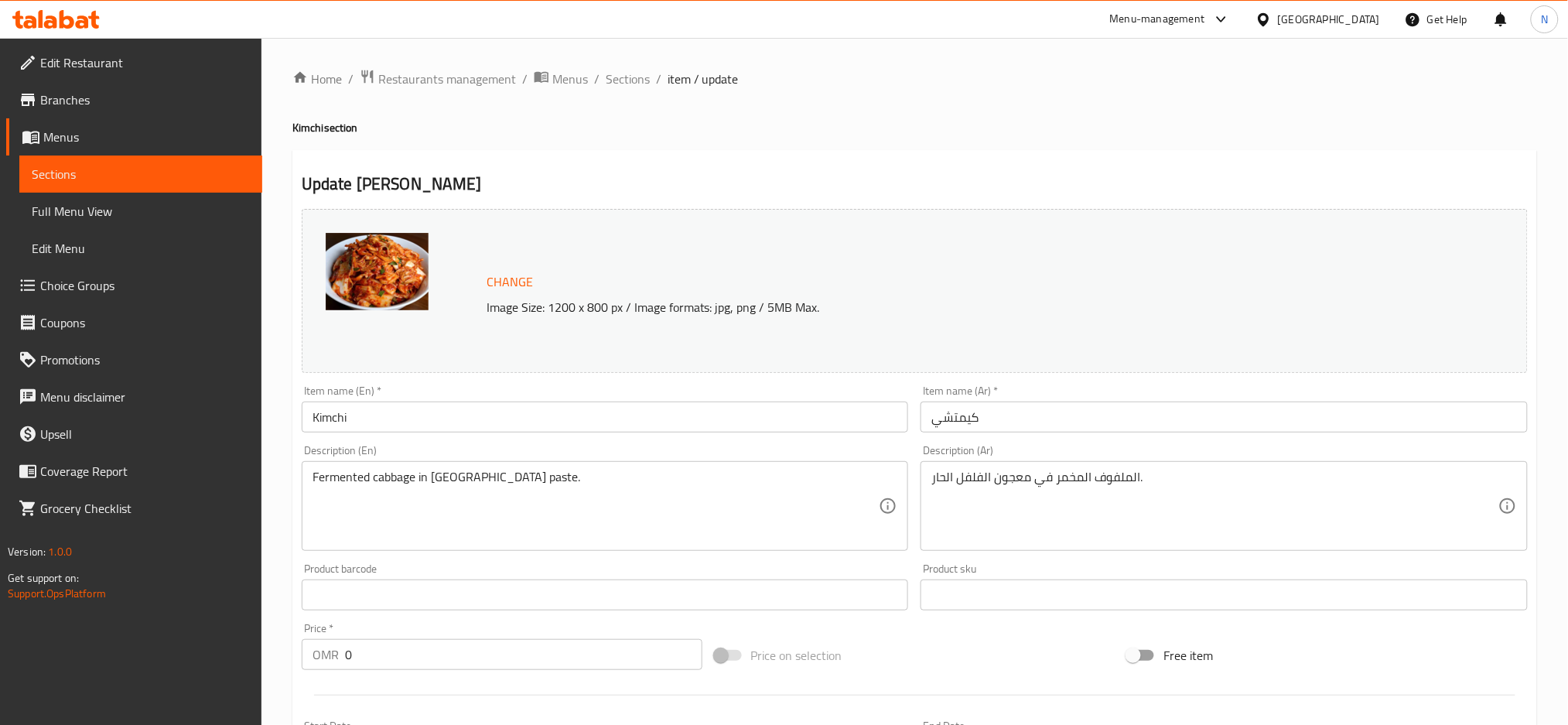
scroll to position [515, 0]
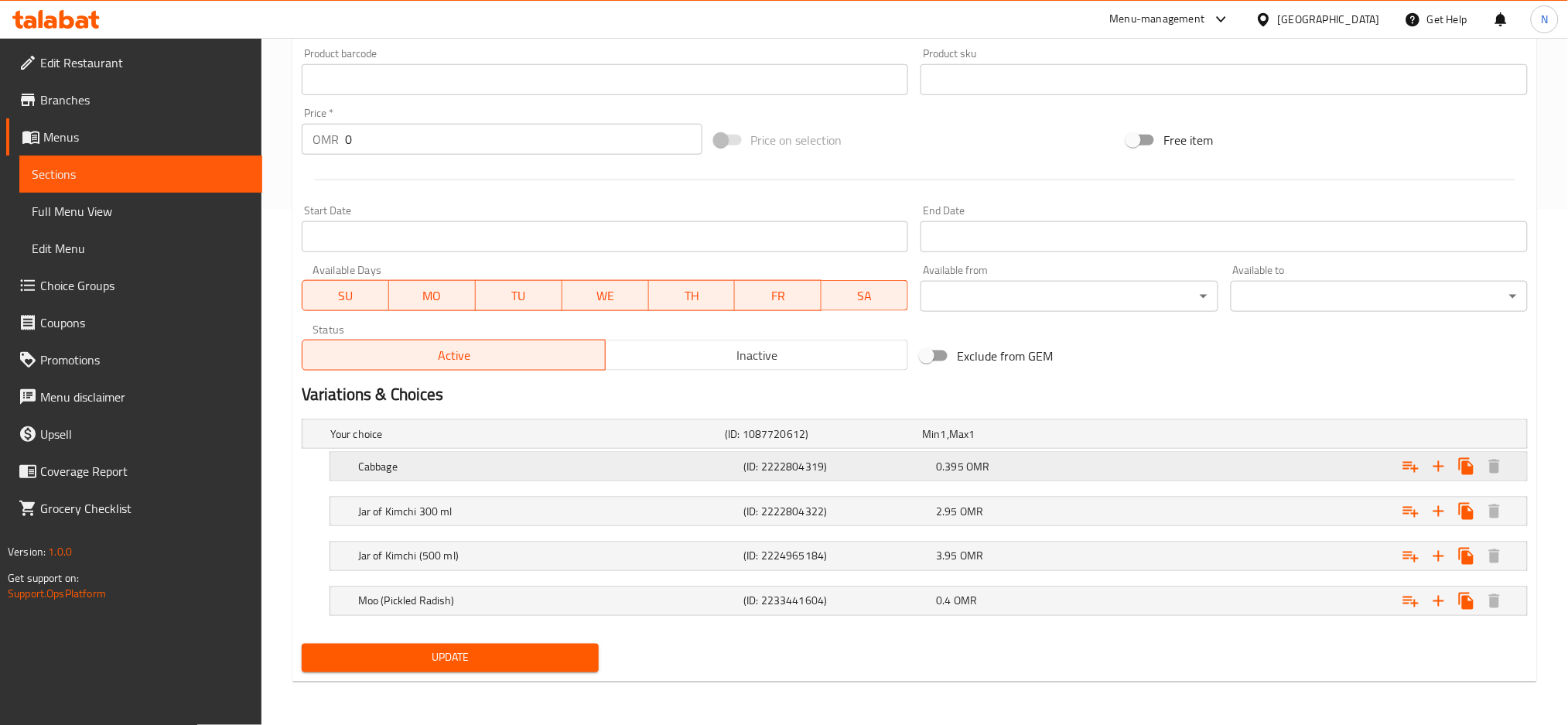
click at [539, 441] on h5 "Cabbage" at bounding box center [524, 433] width 389 height 16
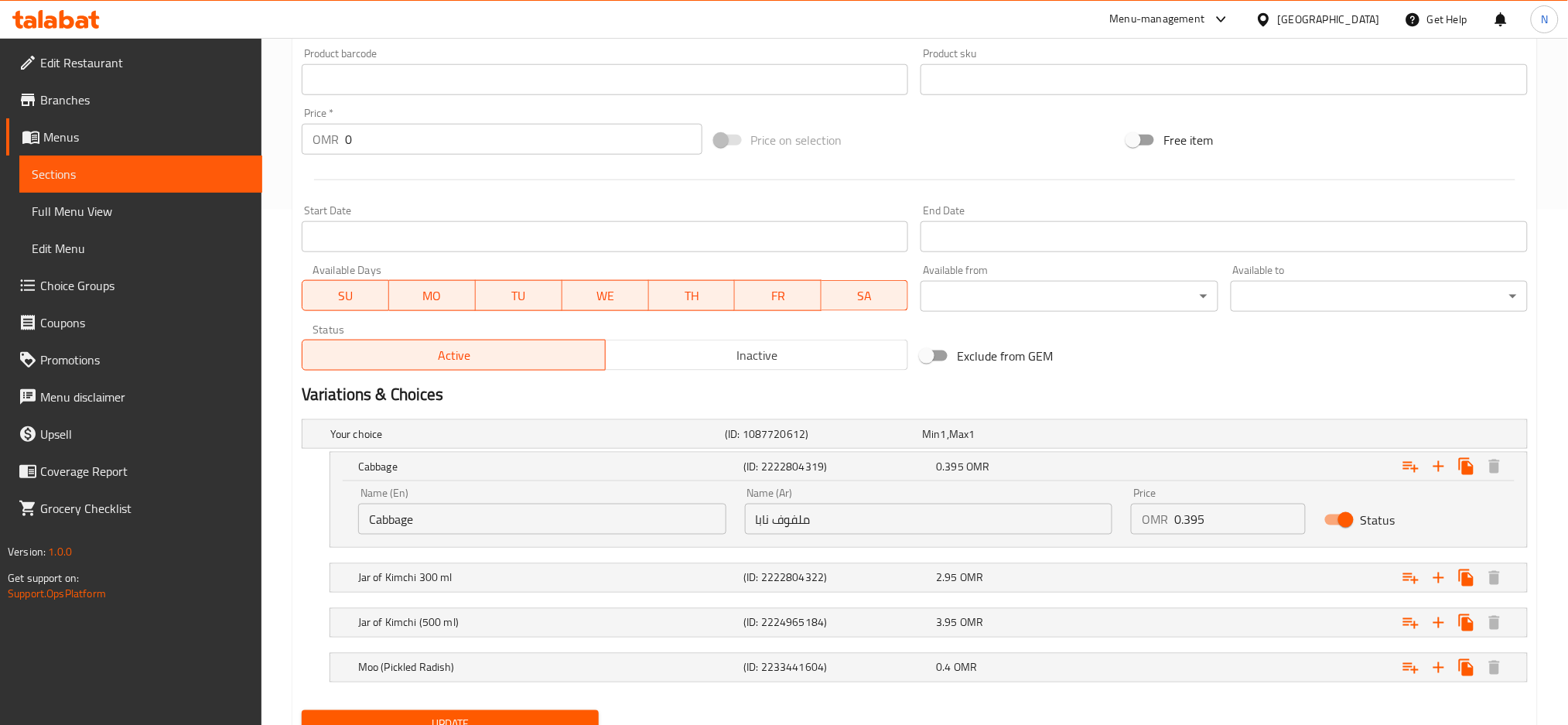
click at [763, 523] on input "ملفوف نابا" at bounding box center [929, 519] width 369 height 31
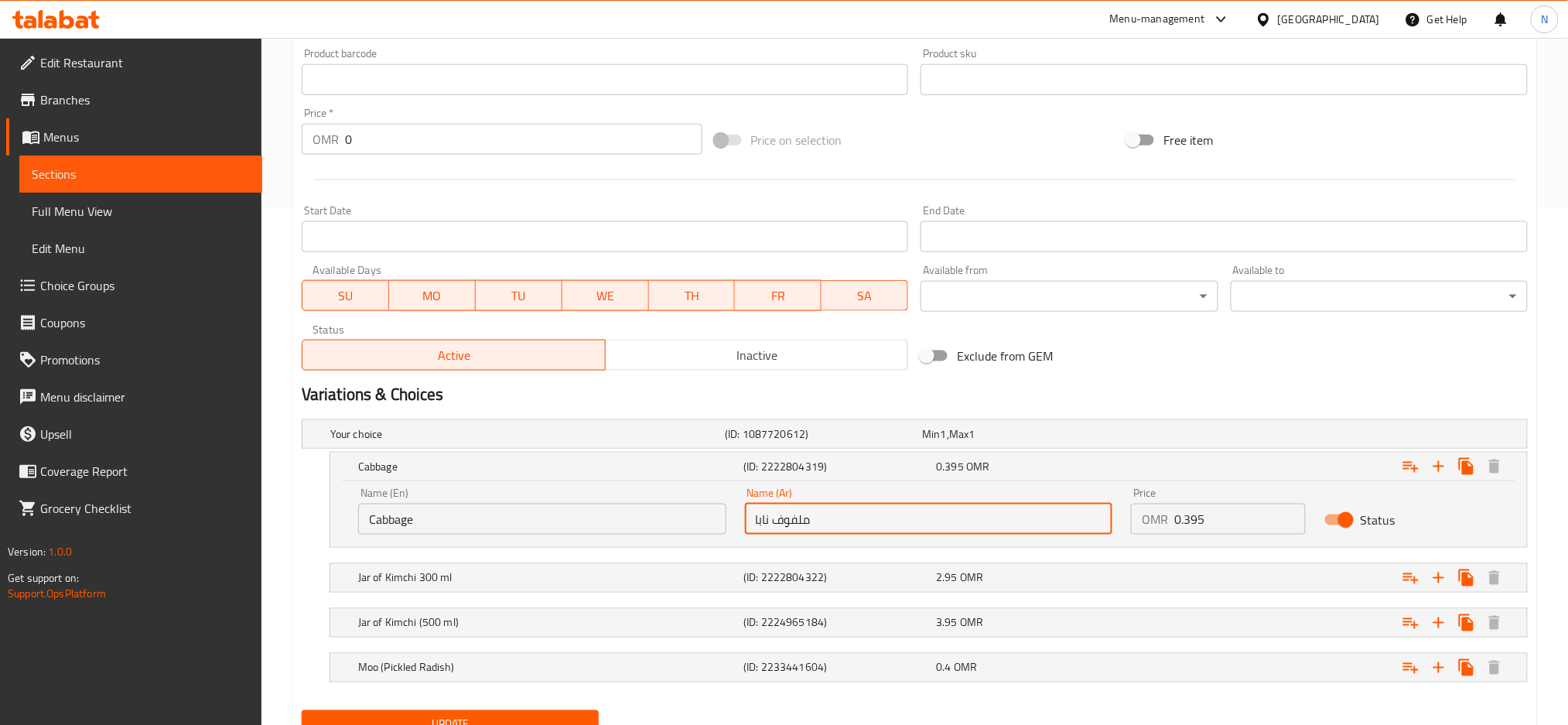
click at [763, 523] on input "ملفوف نابا" at bounding box center [929, 519] width 369 height 31
type input "ملفوف"
click at [560, 711] on button "Update" at bounding box center [451, 724] width 297 height 28
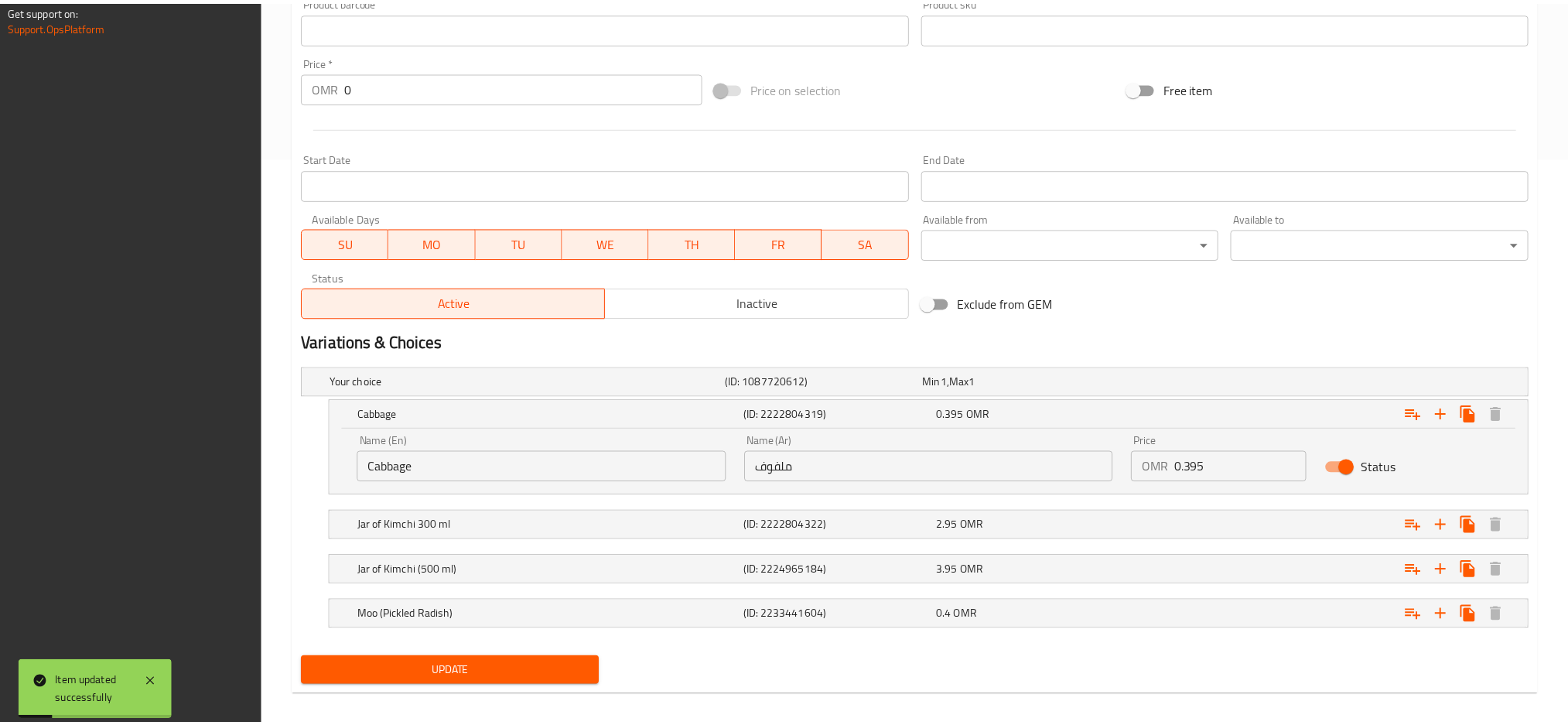
scroll to position [583, 0]
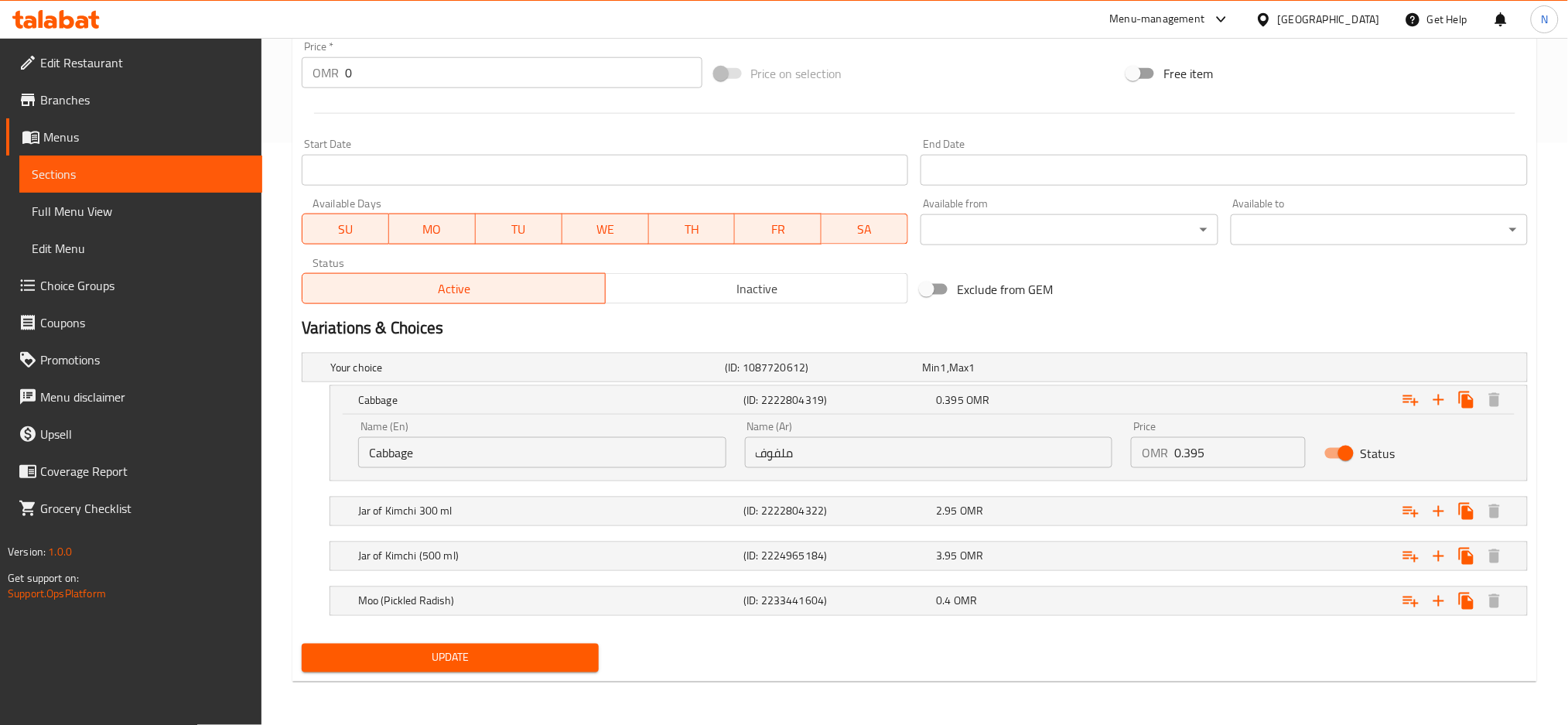
click at [1278, 17] on div at bounding box center [1266, 19] width 23 height 17
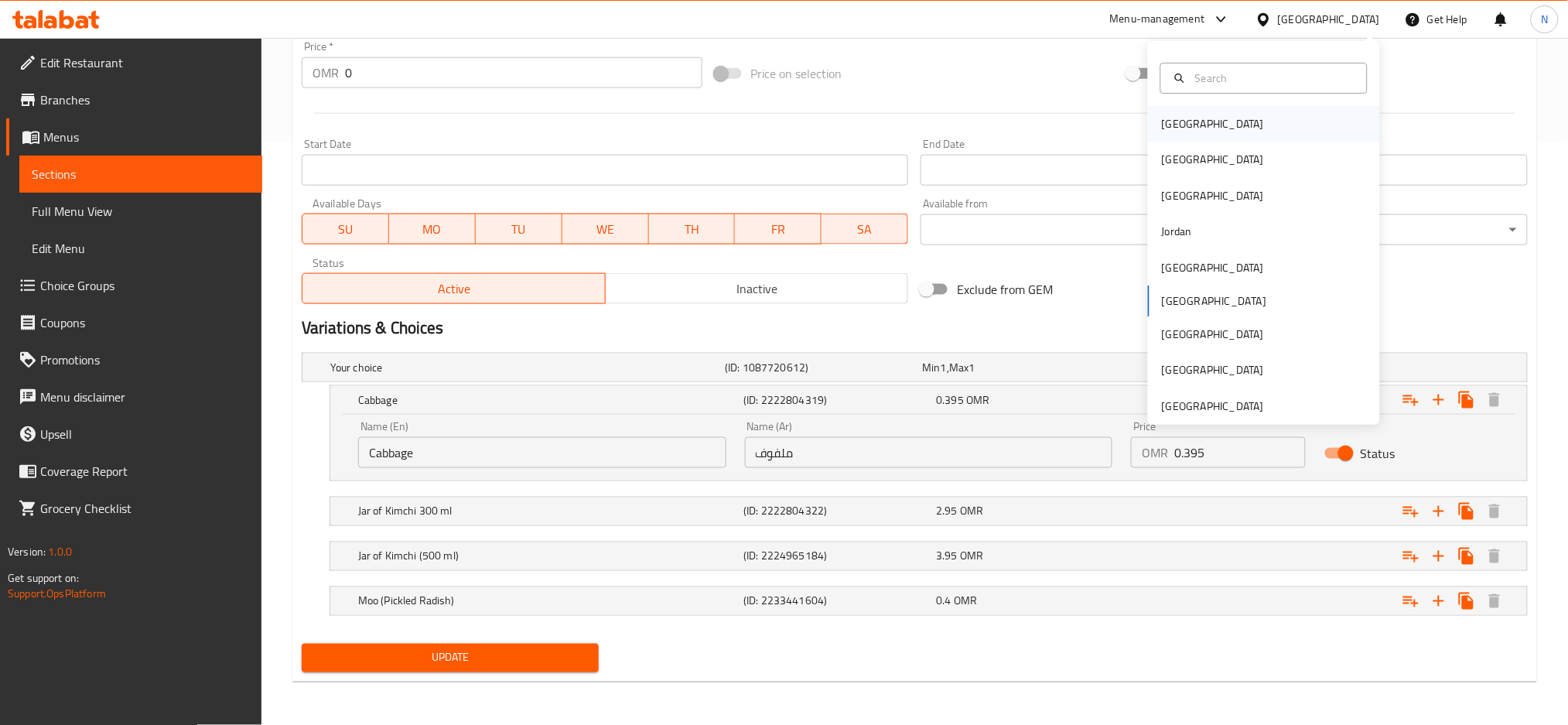
click at [1201, 119] on div "[GEOGRAPHIC_DATA]" at bounding box center [1264, 123] width 232 height 36
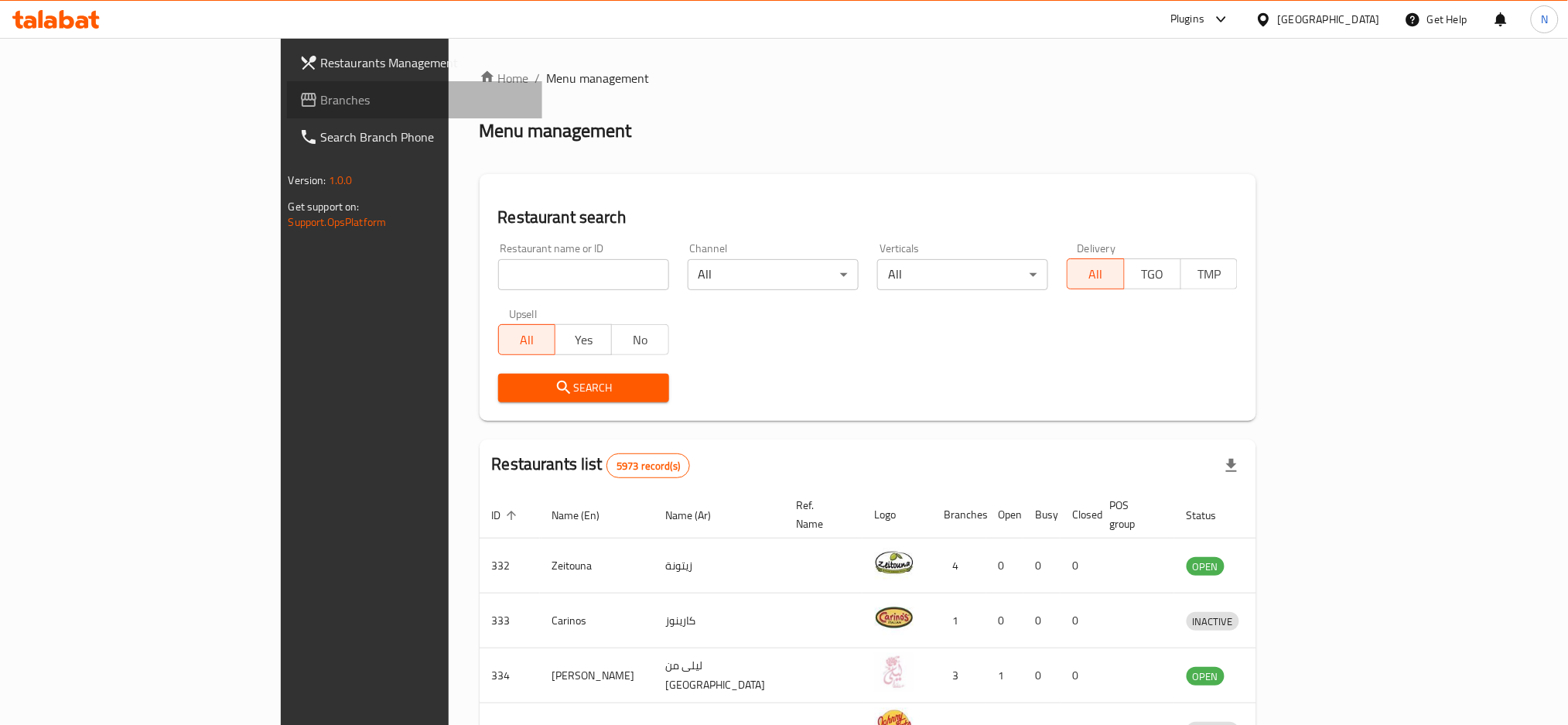
click at [321, 107] on span "Branches" at bounding box center [426, 99] width 210 height 18
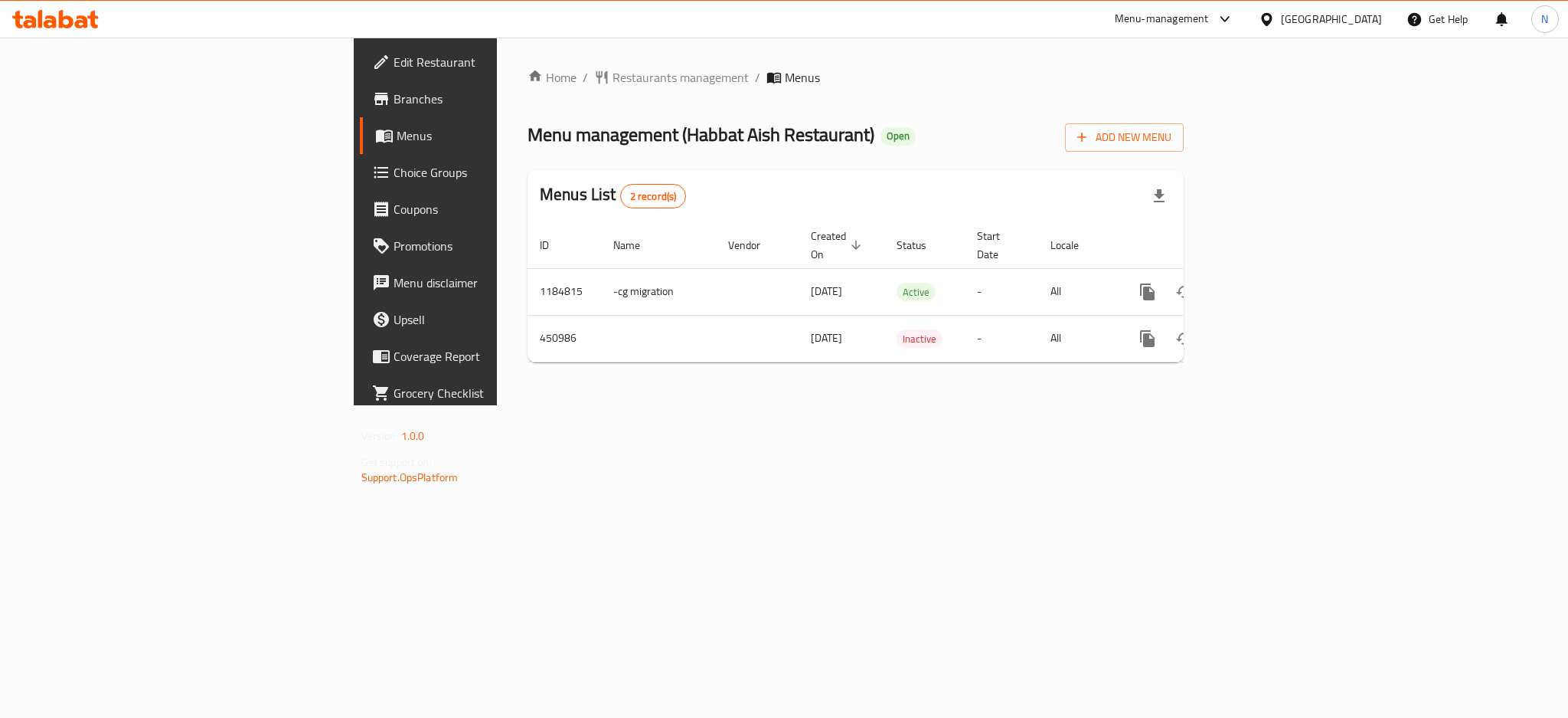
click at [1351, 28] on div "[GEOGRAPHIC_DATA]" at bounding box center [1331, 19] width 101 height 17
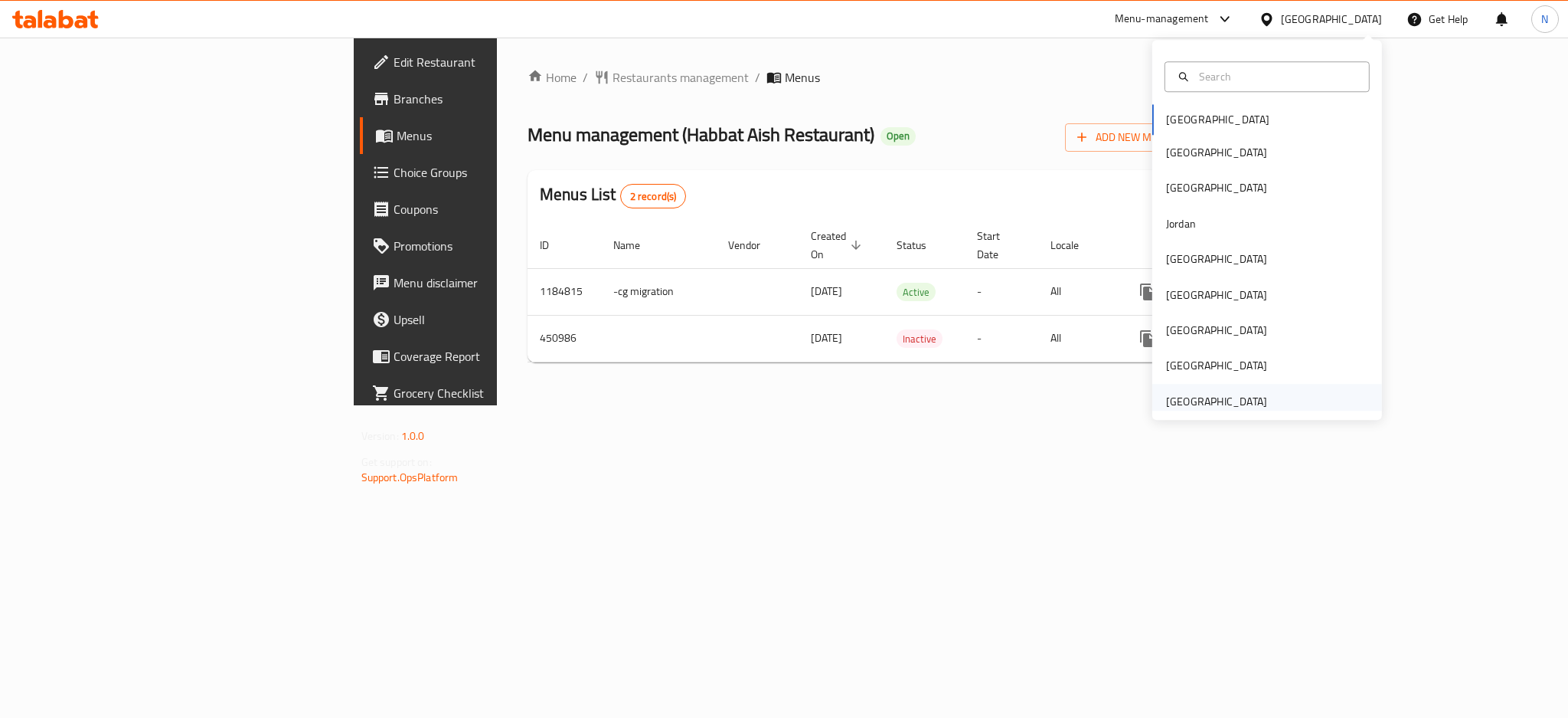
click at [1190, 387] on div "[GEOGRAPHIC_DATA]" at bounding box center [1216, 401] width 125 height 35
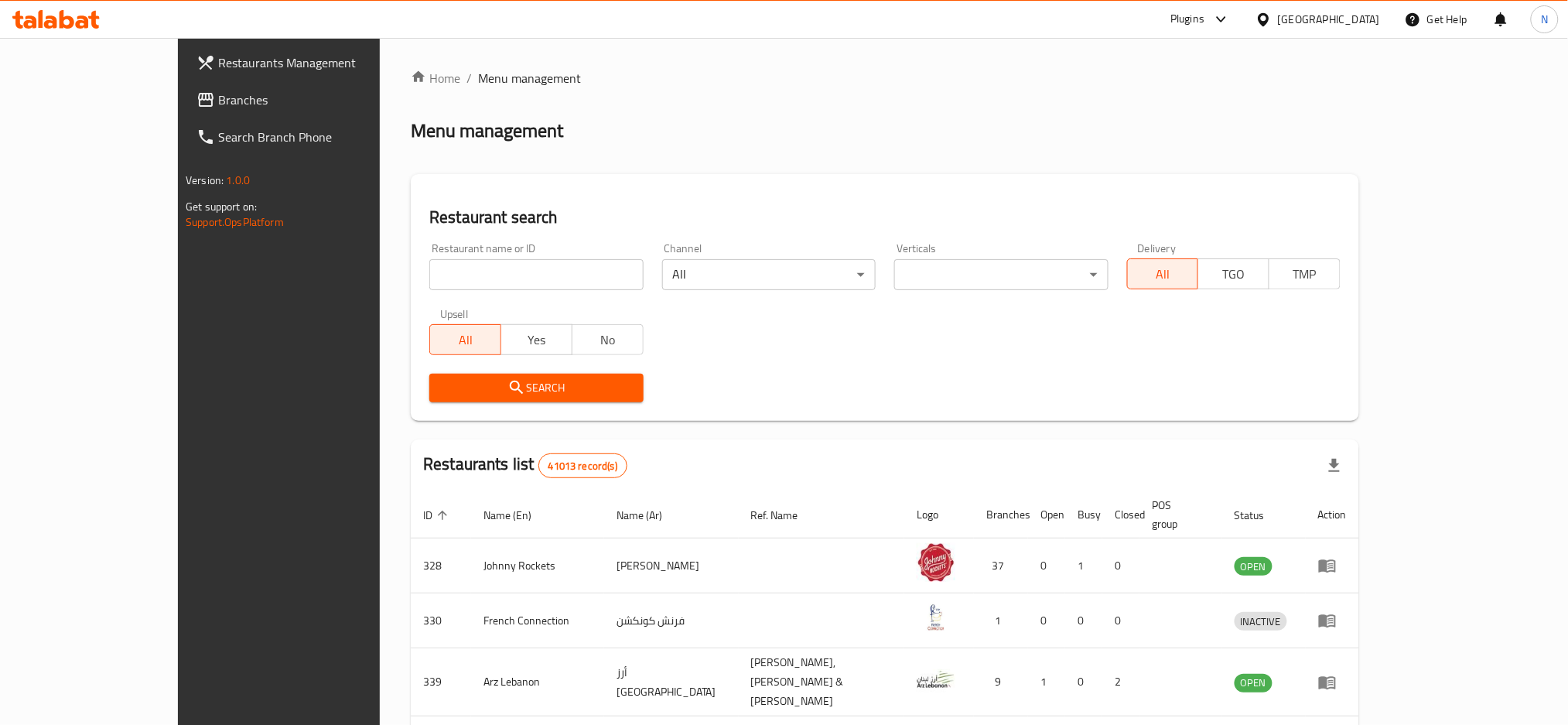
click at [218, 98] on span "Branches" at bounding box center [323, 99] width 210 height 18
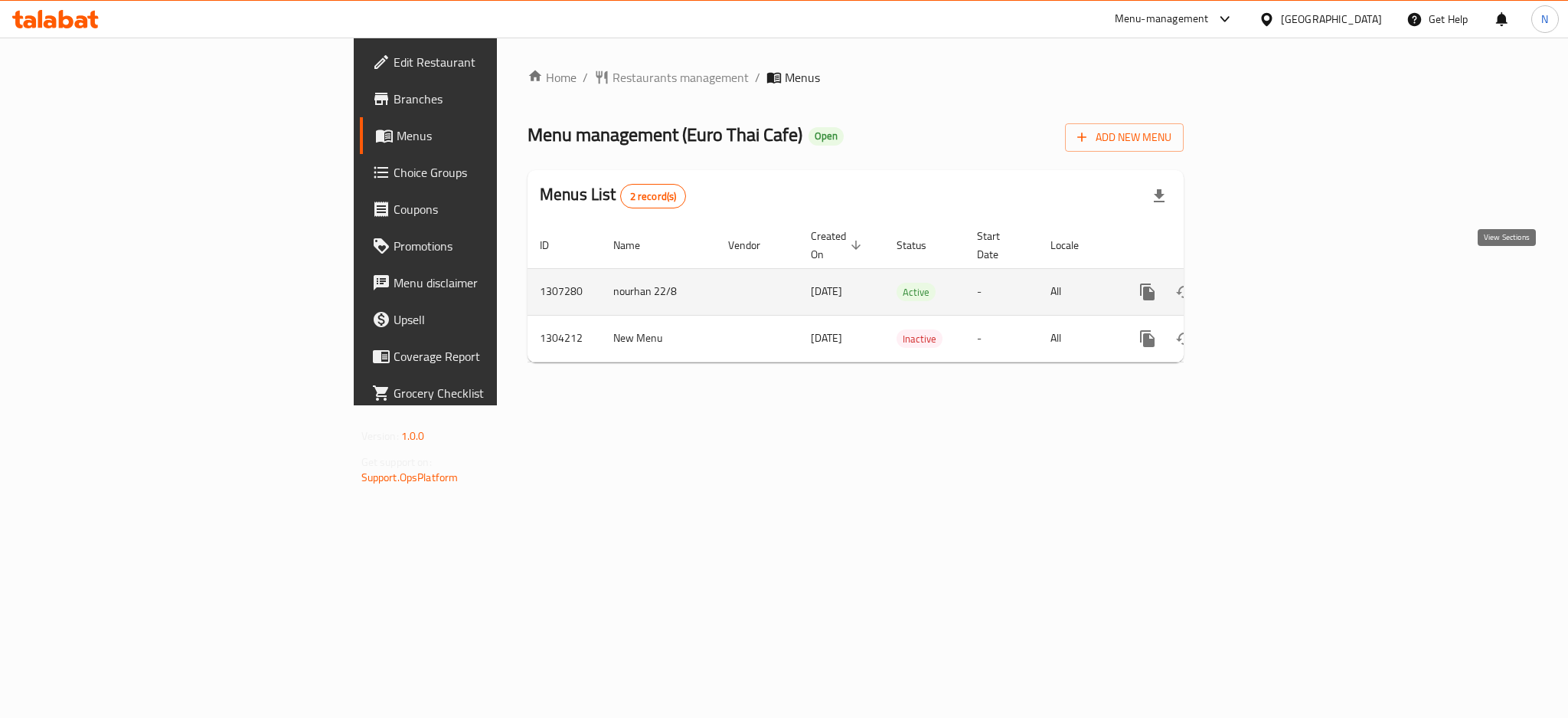
click at [1267, 283] on icon "enhanced table" at bounding box center [1257, 292] width 18 height 18
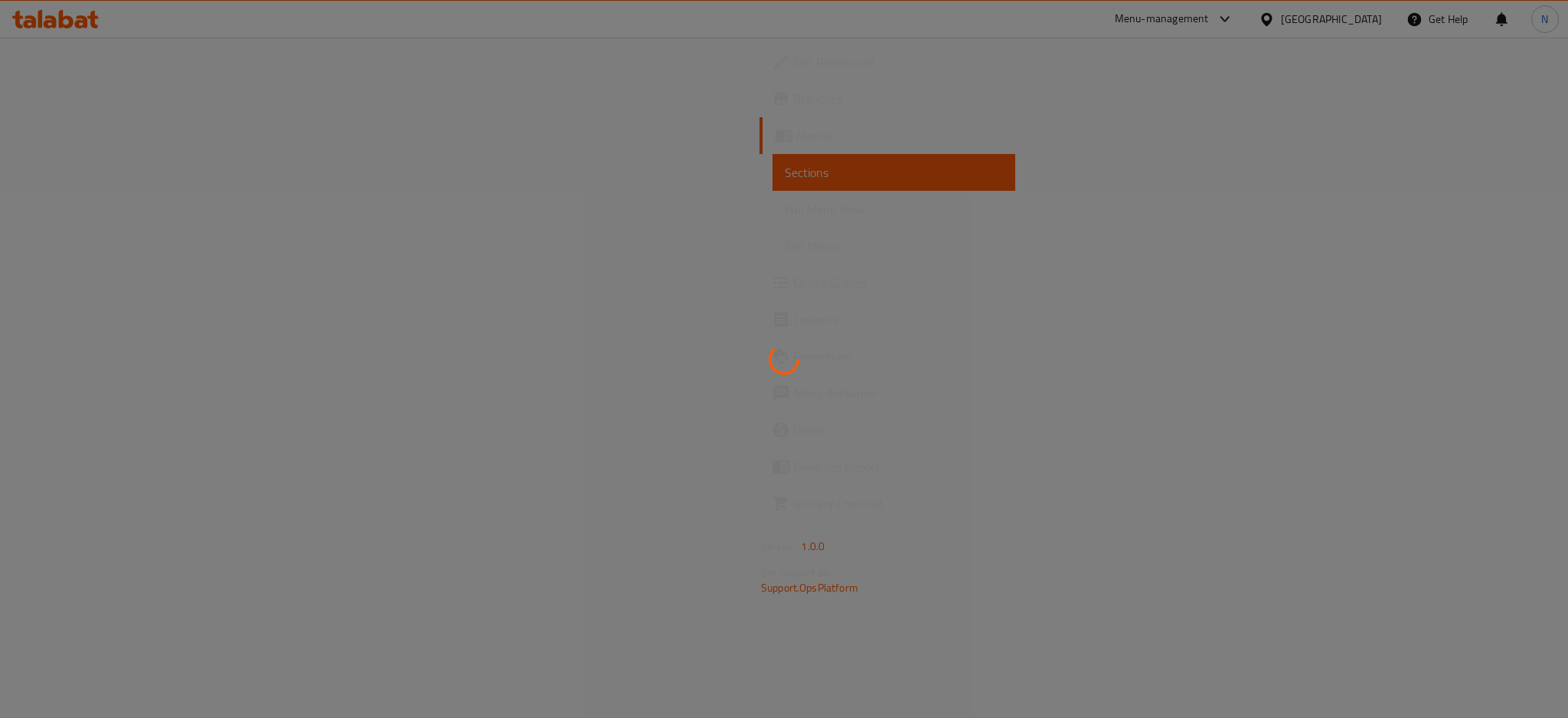
click at [98, 290] on div at bounding box center [784, 359] width 1568 height 718
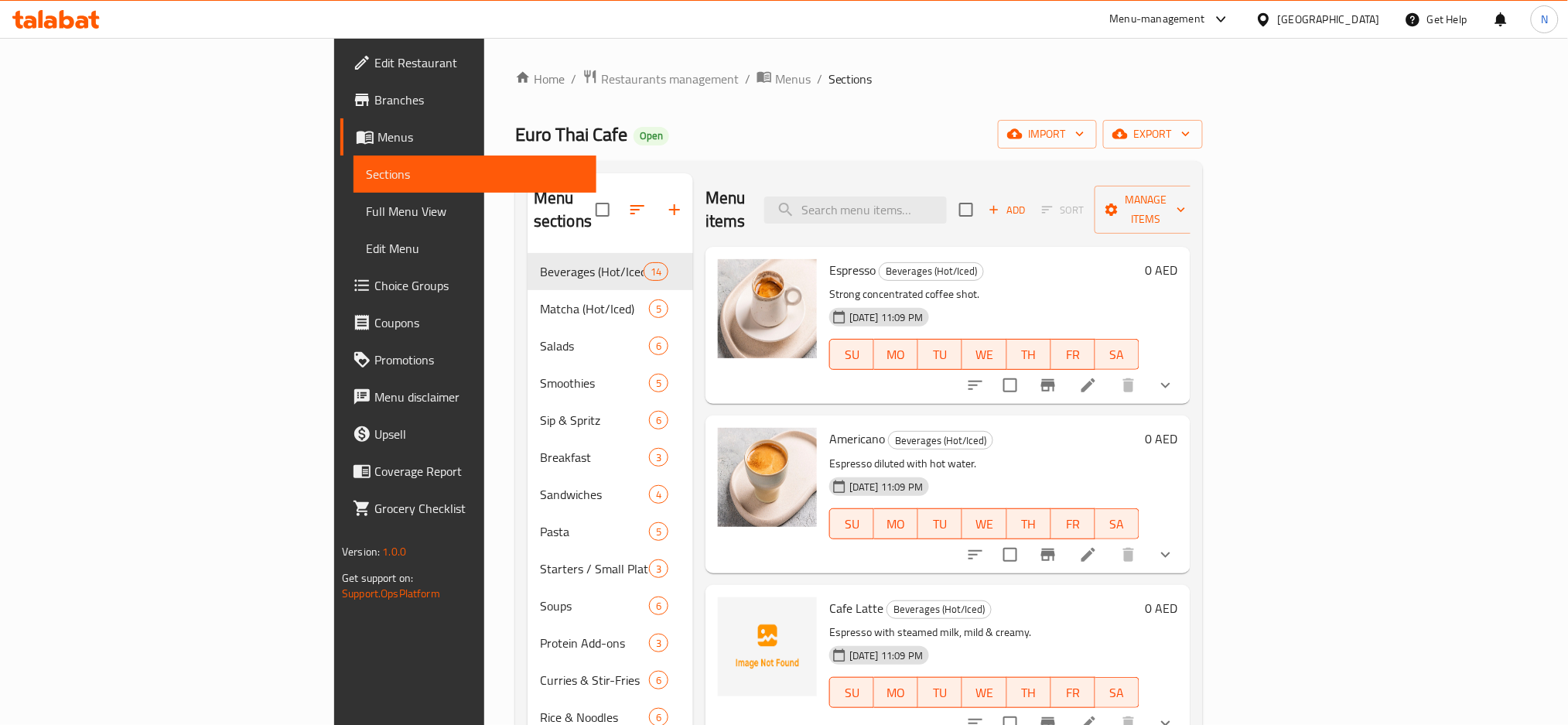
click at [374, 293] on span "Choice Groups" at bounding box center [479, 285] width 210 height 18
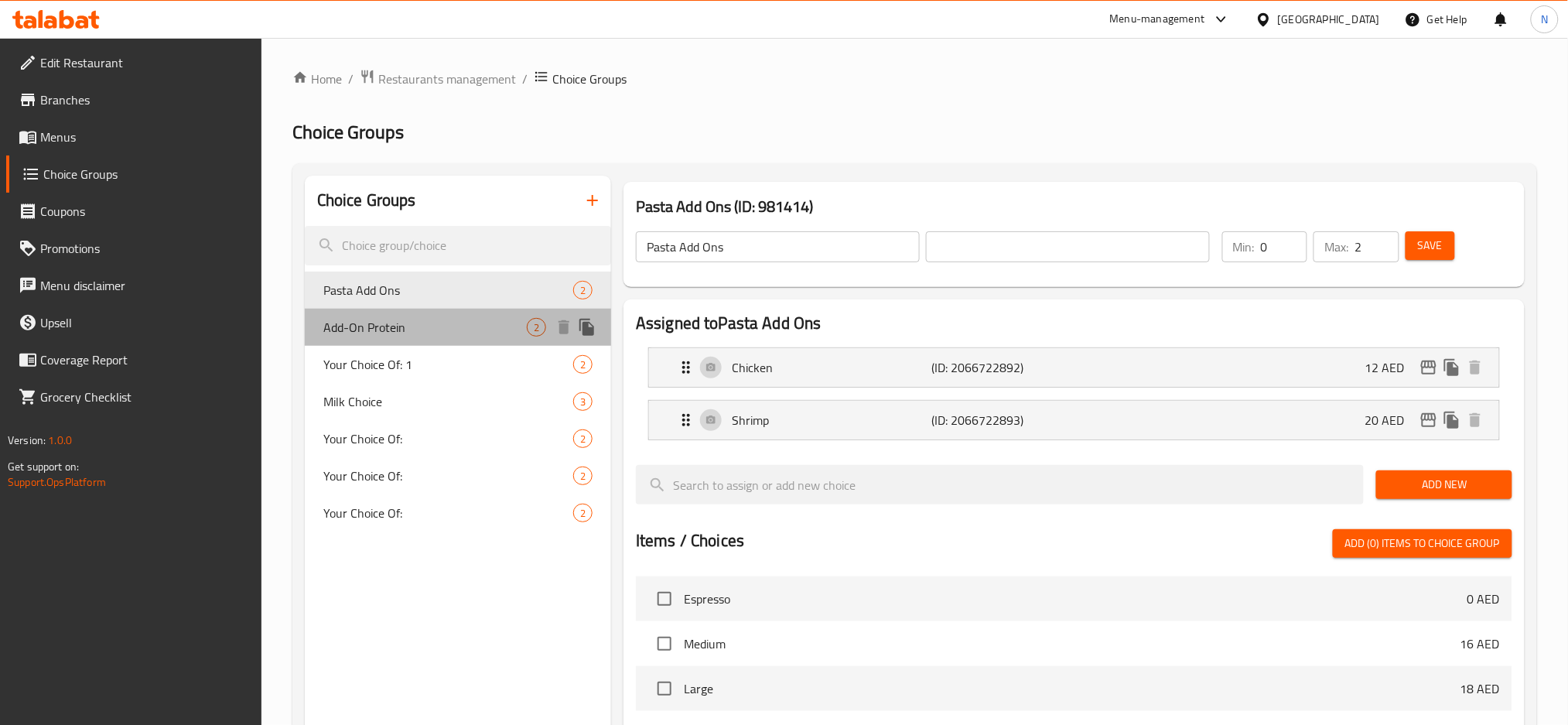
click at [431, 326] on span "Add-On Protein" at bounding box center [425, 327] width 203 height 18
type input "Add-On Protein"
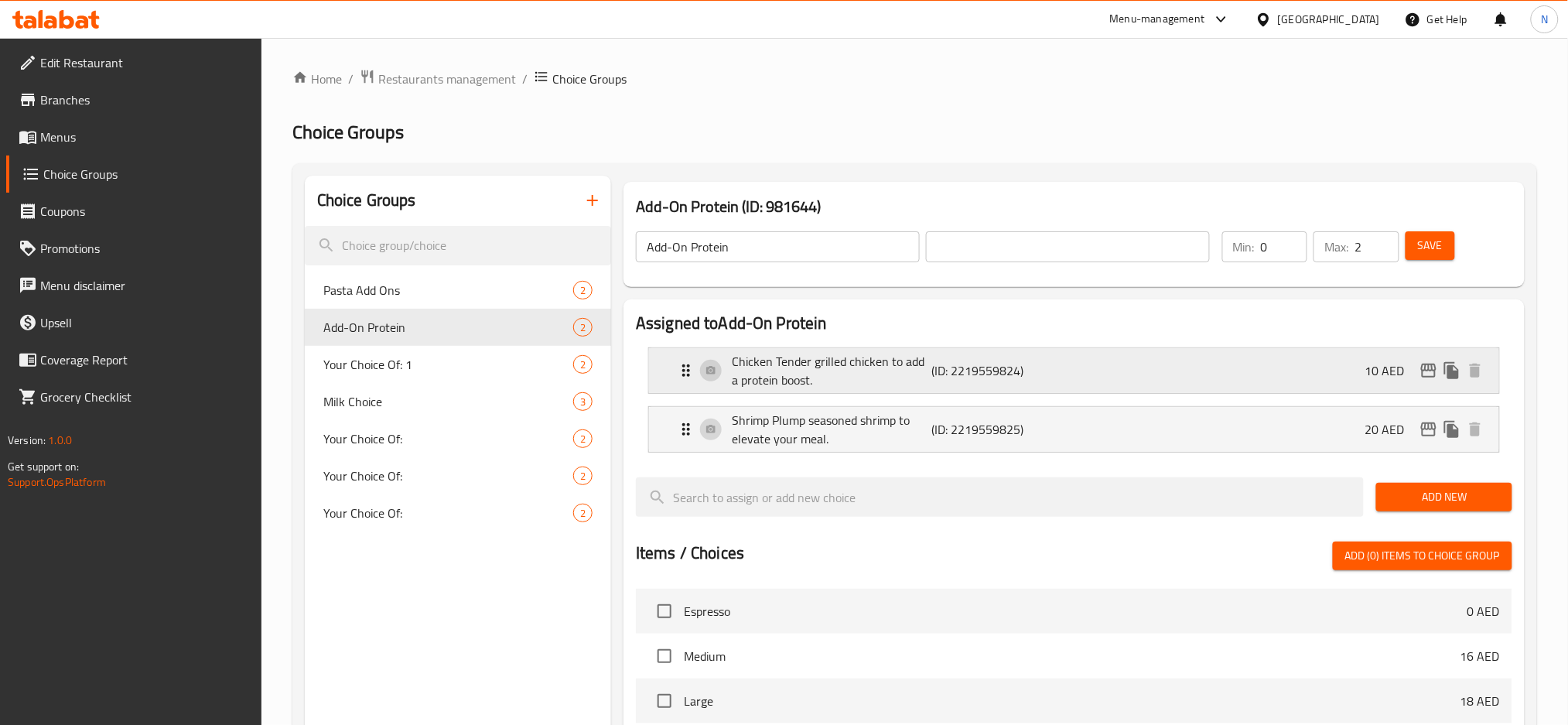
click at [1062, 363] on p "(ID: 2219559824)" at bounding box center [999, 370] width 133 height 18
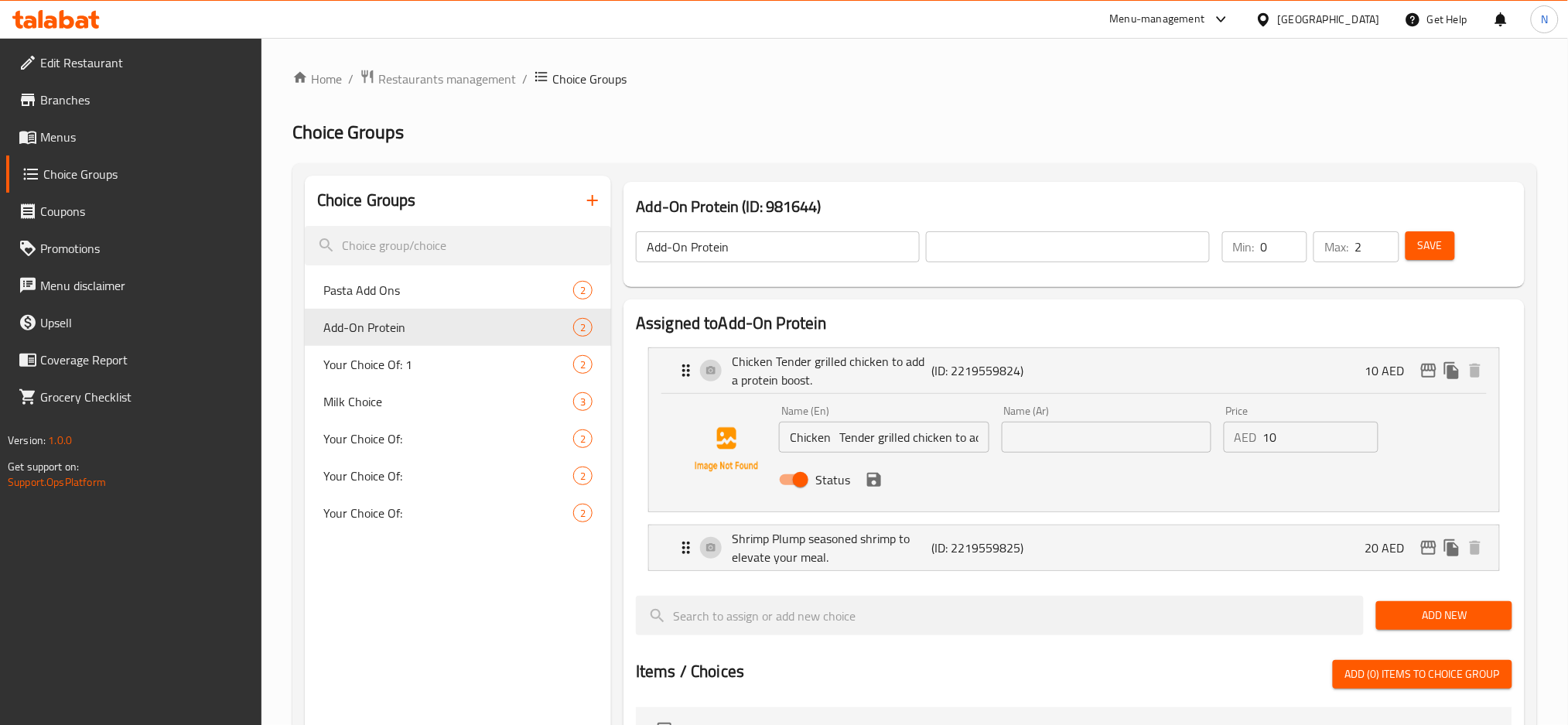
click at [810, 261] on input "Add-On Protein" at bounding box center [777, 247] width 284 height 31
click at [1009, 252] on input "text" at bounding box center [1067, 247] width 284 height 31
paste input "بروتين إضافي"
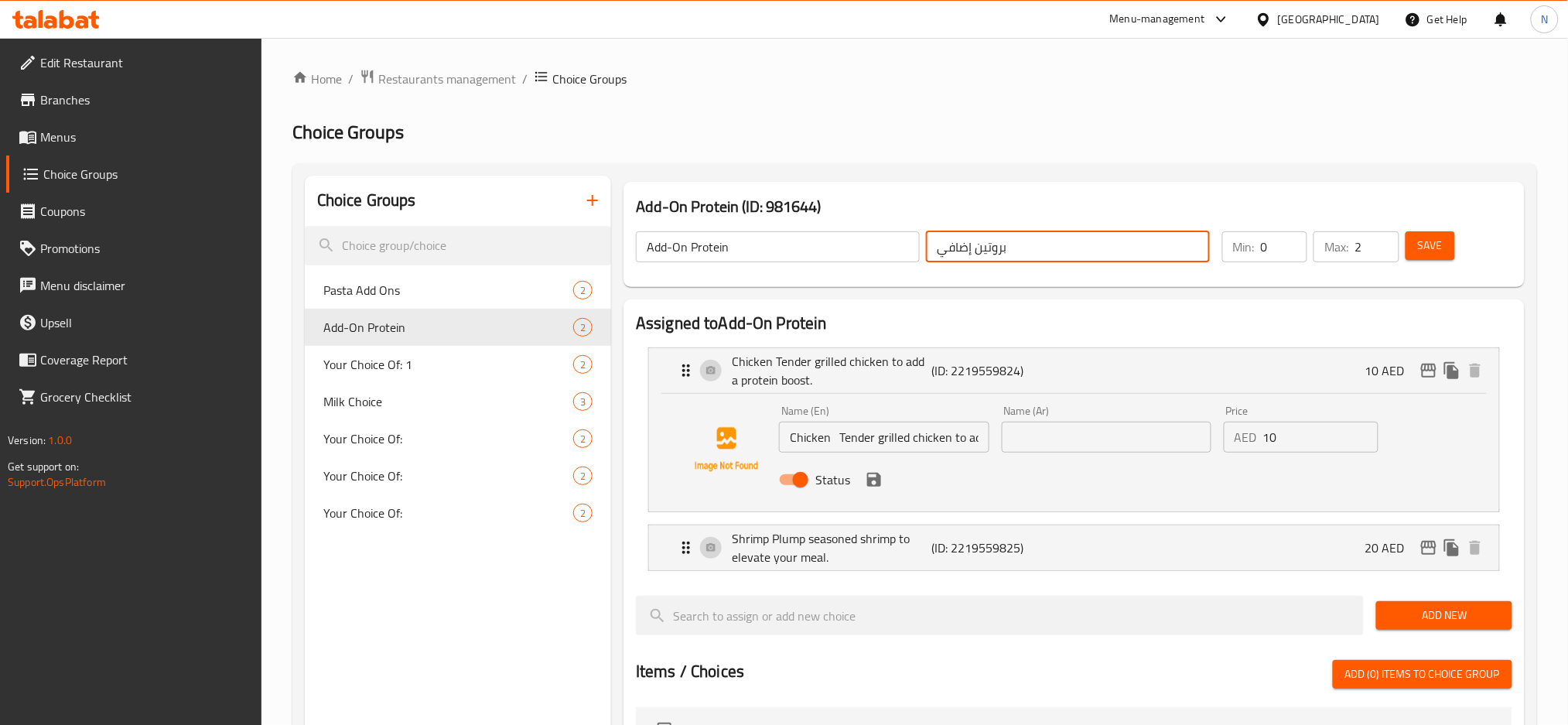
type input "بروتين إضافي"
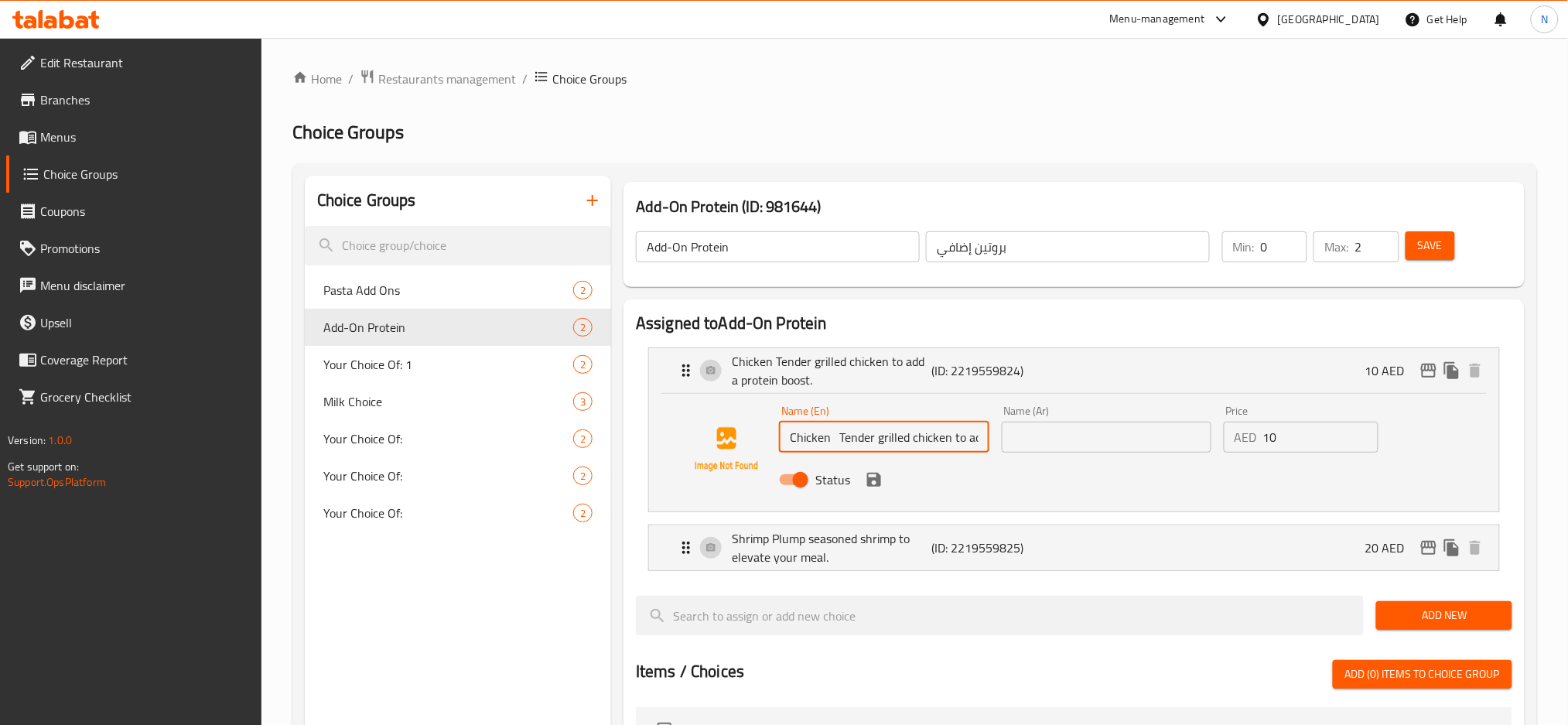
click at [945, 447] on input "Chicken Tender grilled chicken to add a protein boost." at bounding box center [884, 437] width 210 height 31
paste input "text"
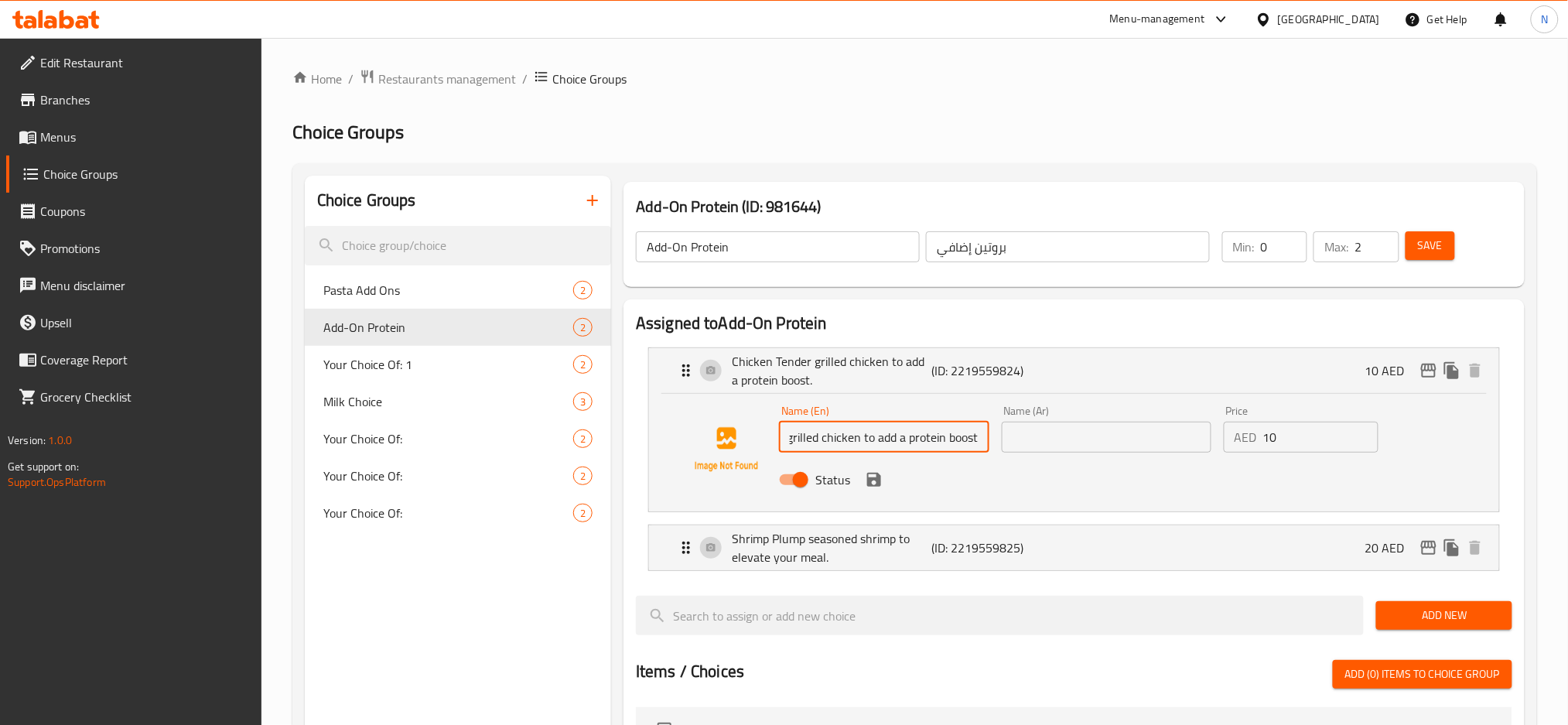
type input "Tender grilled chicken to add a protein boost."
click at [1054, 450] on input "text" at bounding box center [1106, 437] width 210 height 31
paste input "دجاج مشوي طري لإضافة دفعة من البروتين."
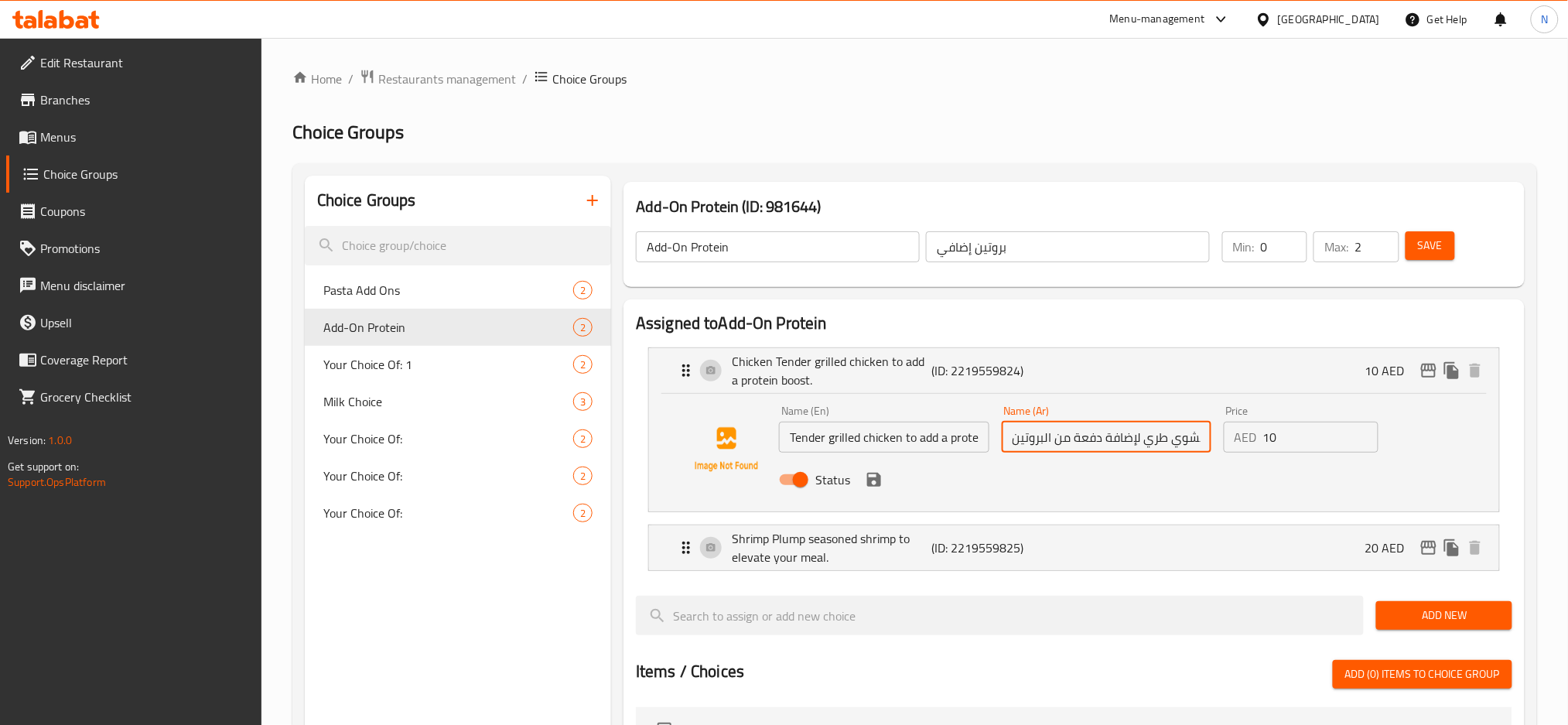
scroll to position [0, 33]
type input "دجاج مشوي طري لإضافة دفعة من البروتين."
click at [884, 477] on button "save" at bounding box center [874, 479] width 23 height 23
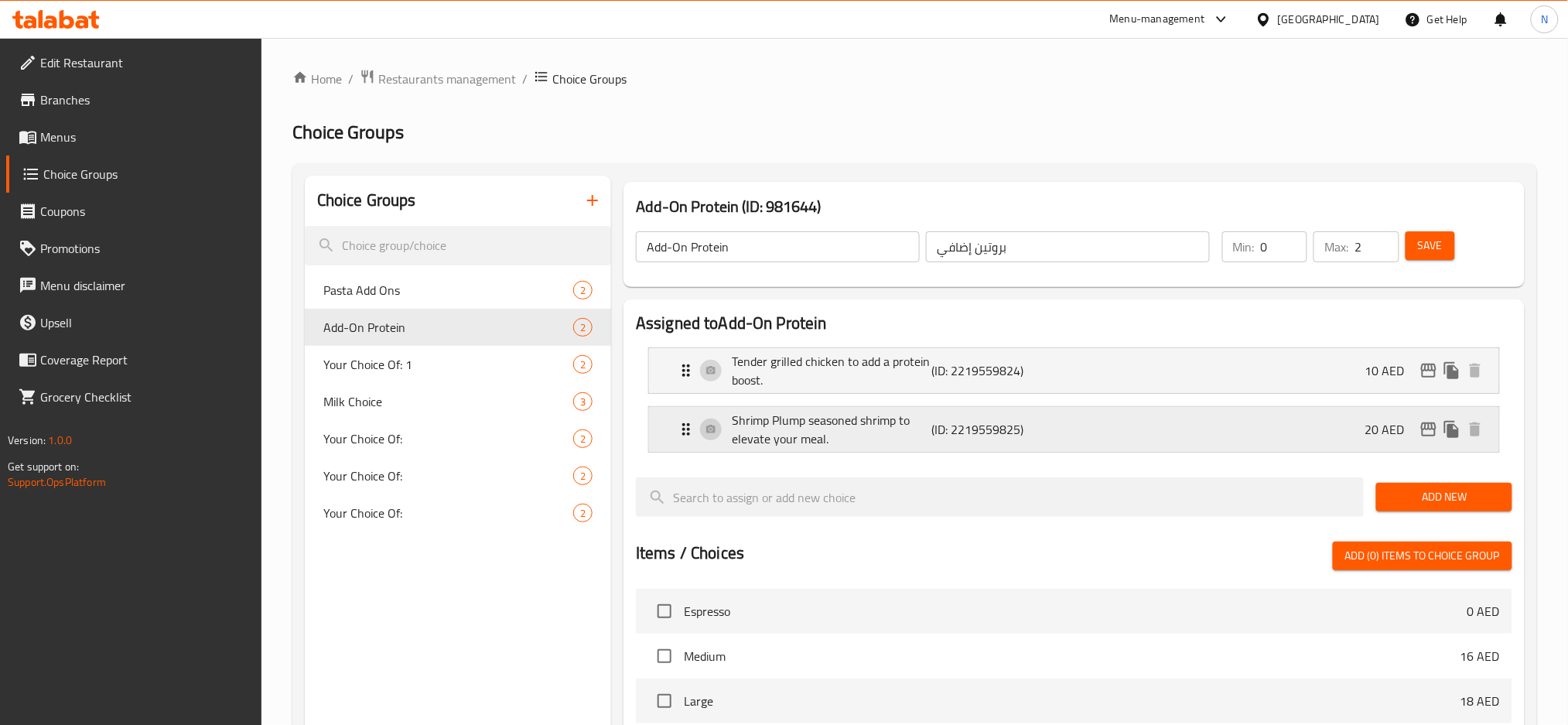
click at [1068, 449] on div "Shrimp Plump seasoned shrimp to elevate your meal. (ID: 2219559825) 20 AED" at bounding box center [1078, 429] width 804 height 45
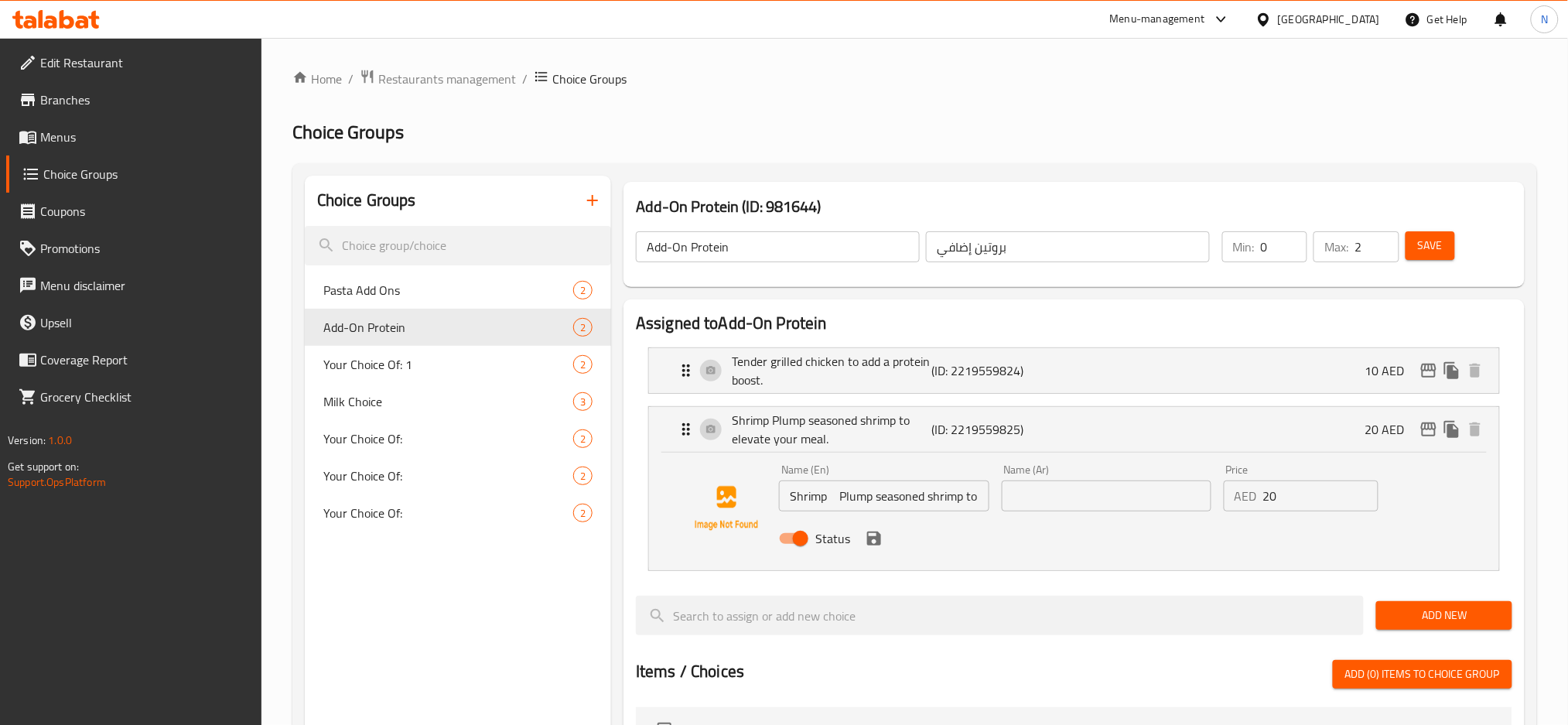
click at [914, 503] on input "Shrimp Plump seasoned shrimp to elevate your meal." at bounding box center [884, 496] width 210 height 31
paste input "text"
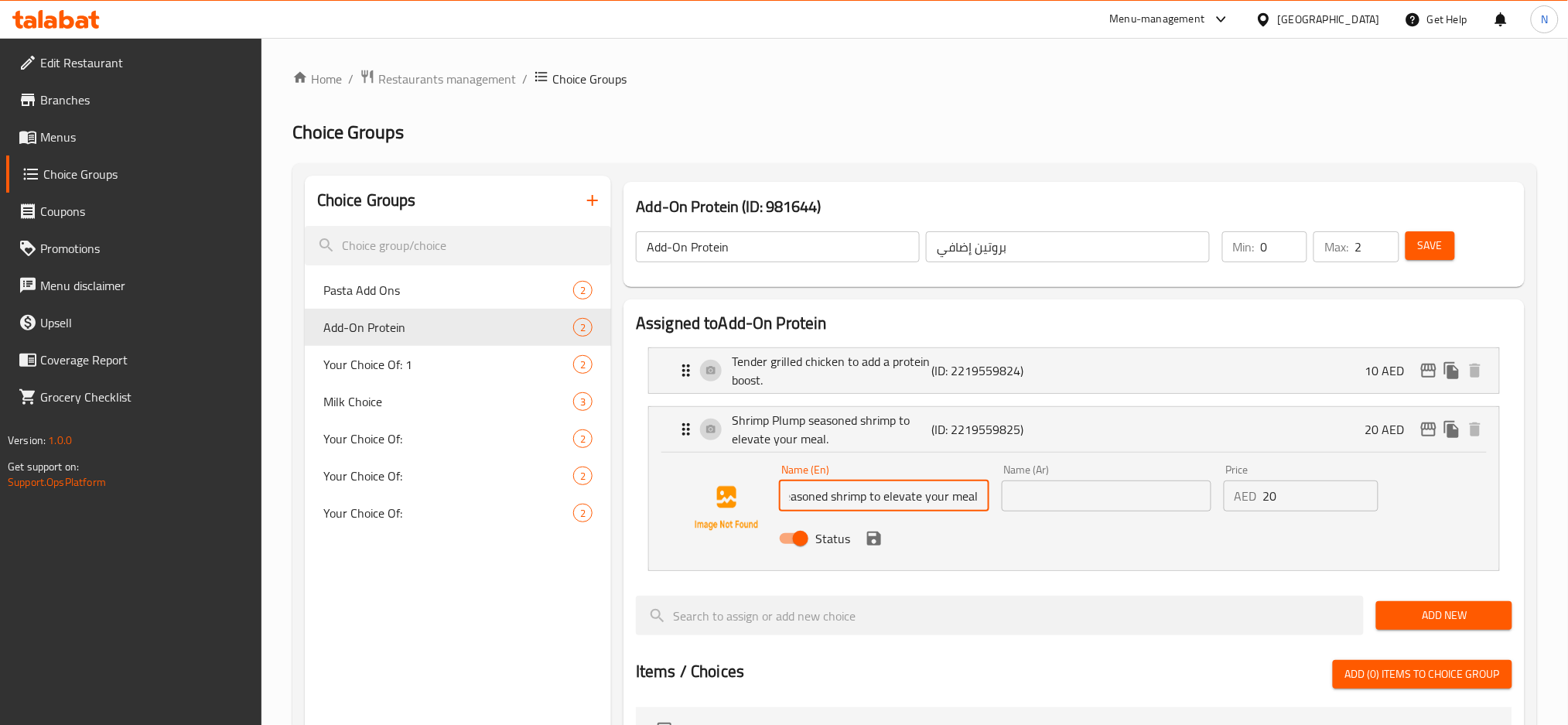
type input "Plump seasoned shrimp to elevate your meal."
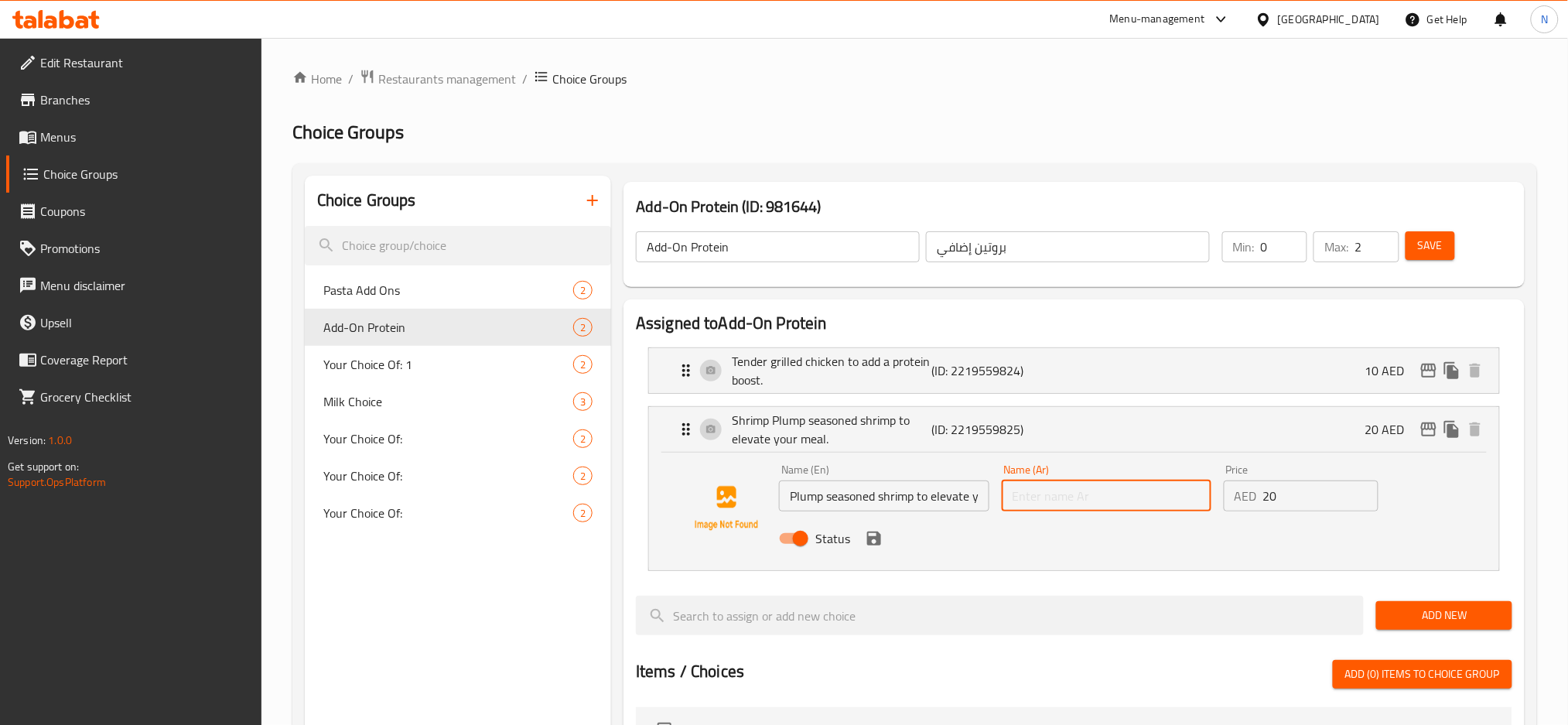
click at [1056, 486] on input "text" at bounding box center [1106, 496] width 210 height 31
paste input "روبيان متبل وممتلئ لإضفاء نكهة مميزة على وجبتك."
click at [879, 541] on icon "save" at bounding box center [874, 538] width 14 height 14
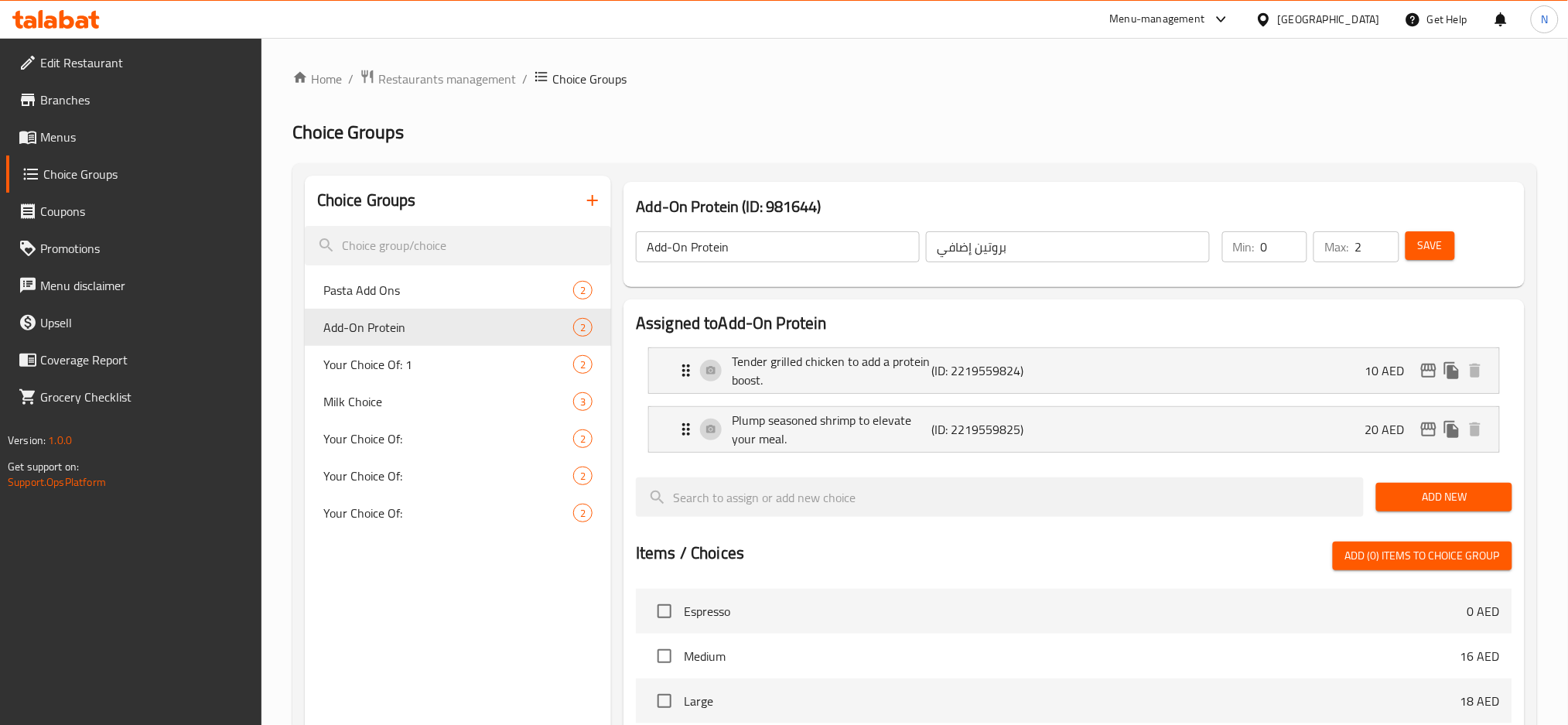
type input "روبيان متبل وممتلئ لإضفاء نكهة مميزة على وجبتك."
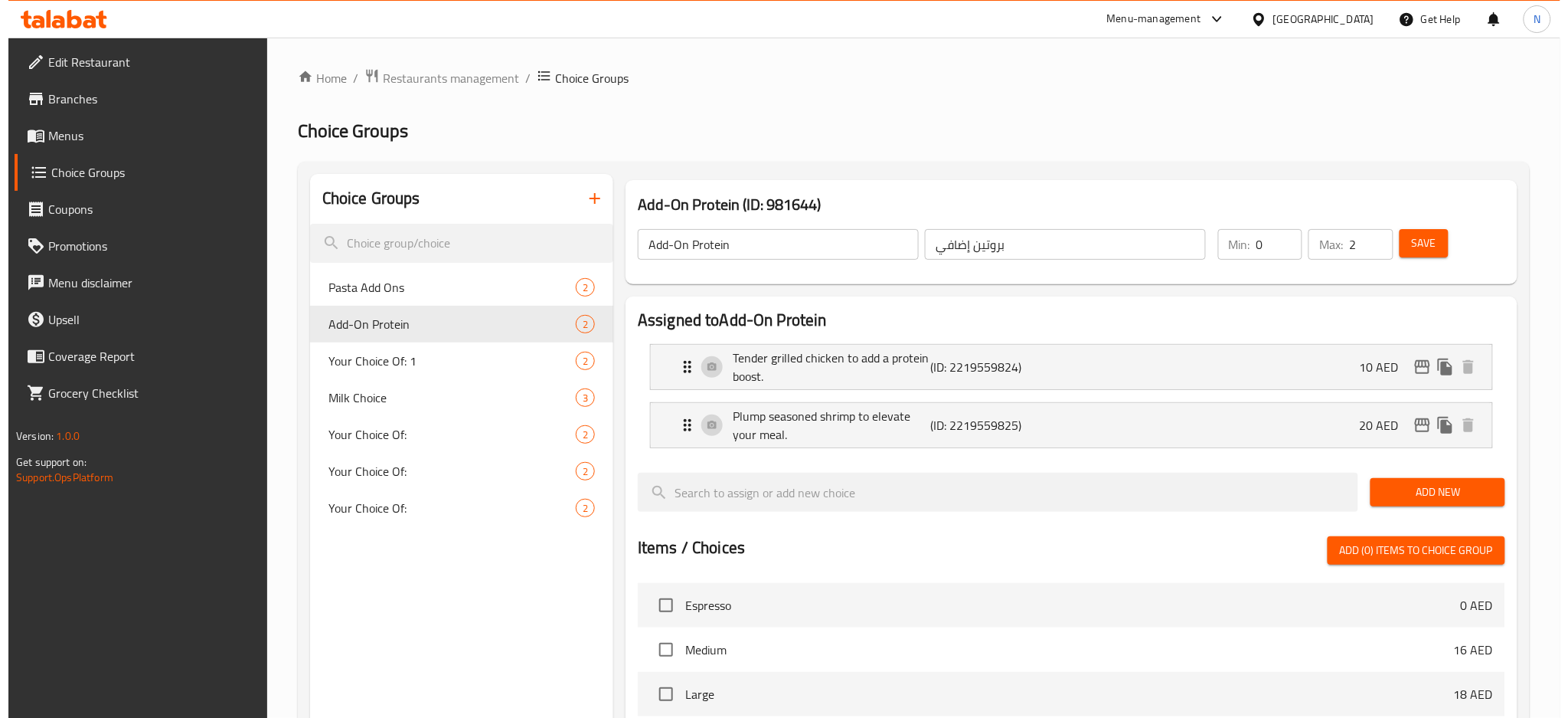
scroll to position [0, 0]
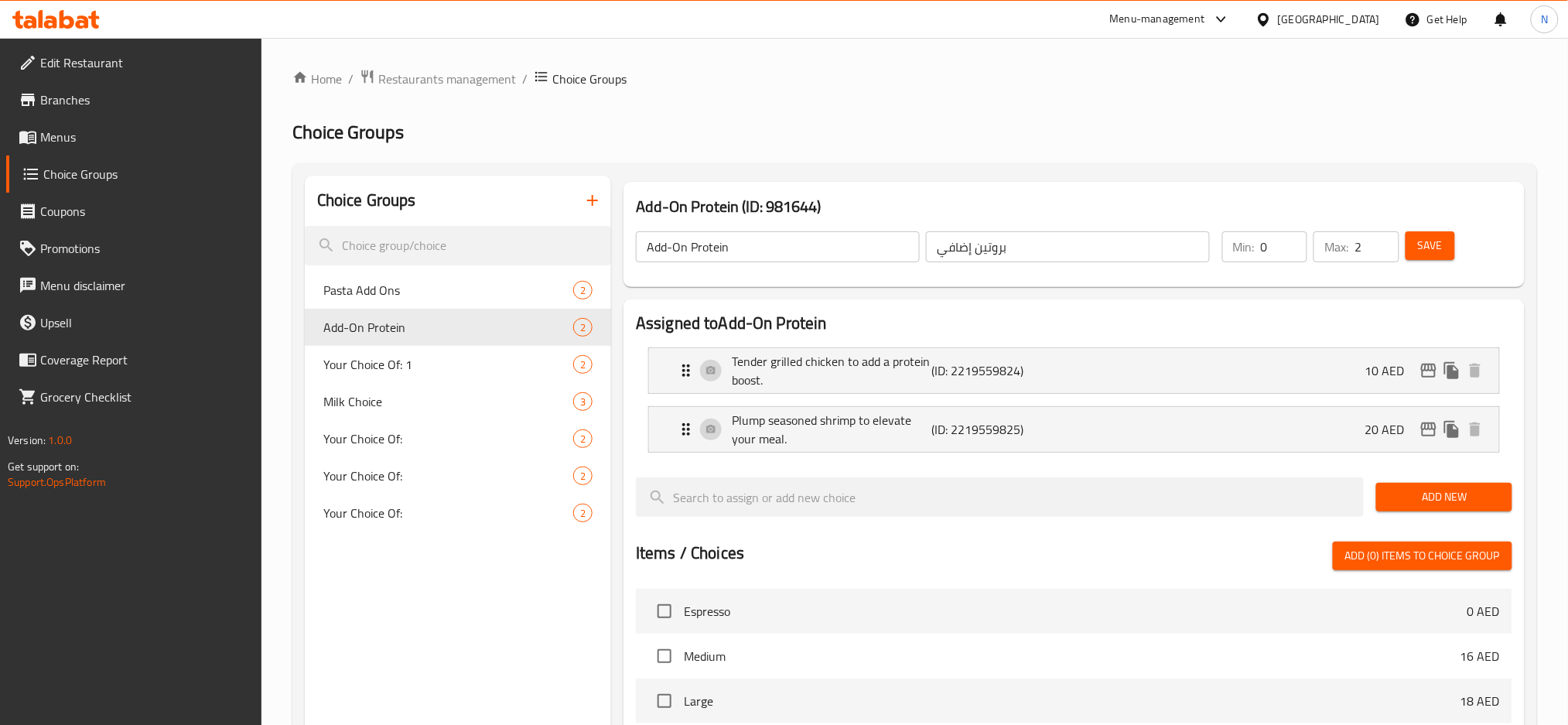
click at [1428, 241] on span "Save" at bounding box center [1430, 245] width 25 height 19
click at [1187, 445] on div "Plump seasoned shrimp to elevate your meal. (ID: 2219559825) 20 AED" at bounding box center [1078, 429] width 804 height 45
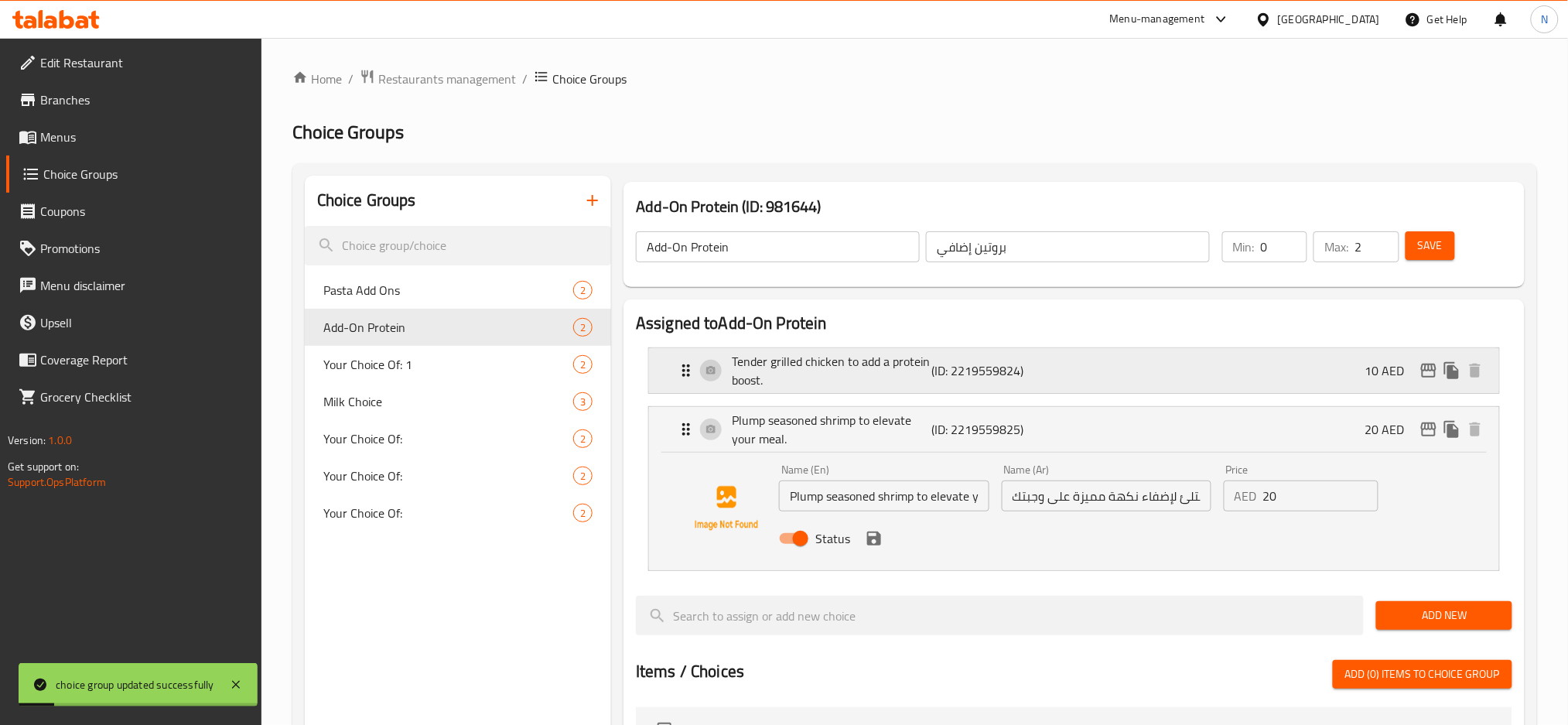
click at [1219, 389] on div "Tender grilled chicken to add a protein boost. (ID: 2219559824) 10 AED" at bounding box center [1078, 370] width 804 height 45
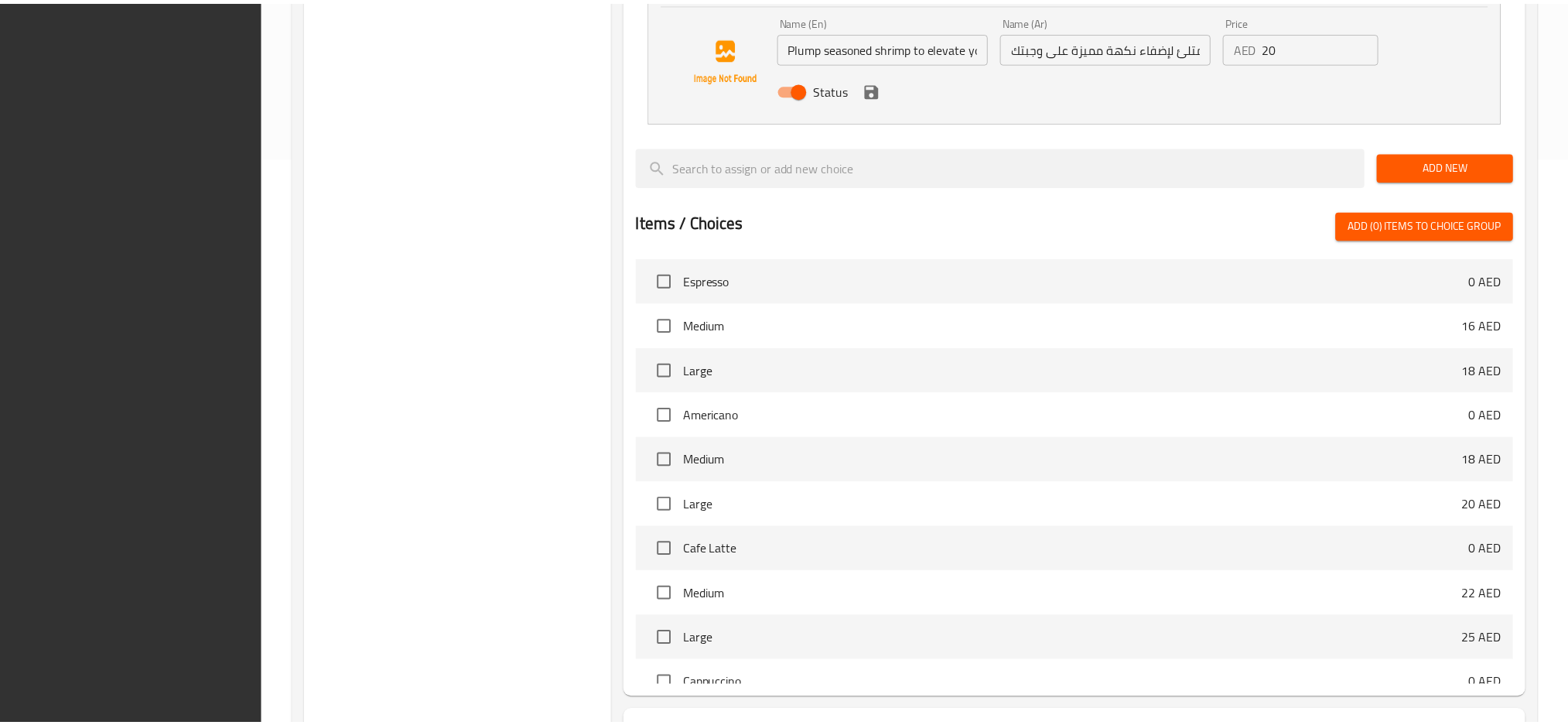
scroll to position [700, 0]
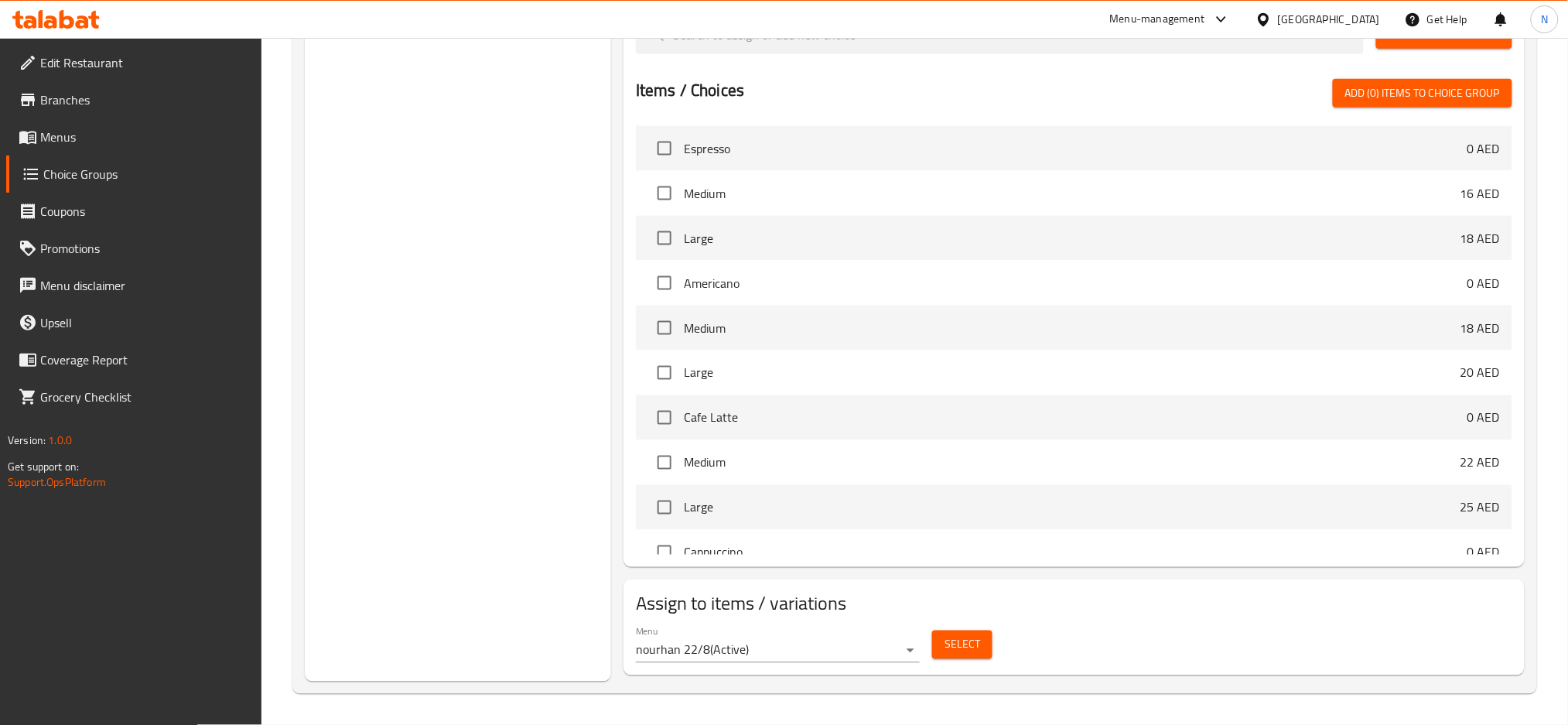
click at [1307, 23] on div "[GEOGRAPHIC_DATA]" at bounding box center [1329, 19] width 102 height 17
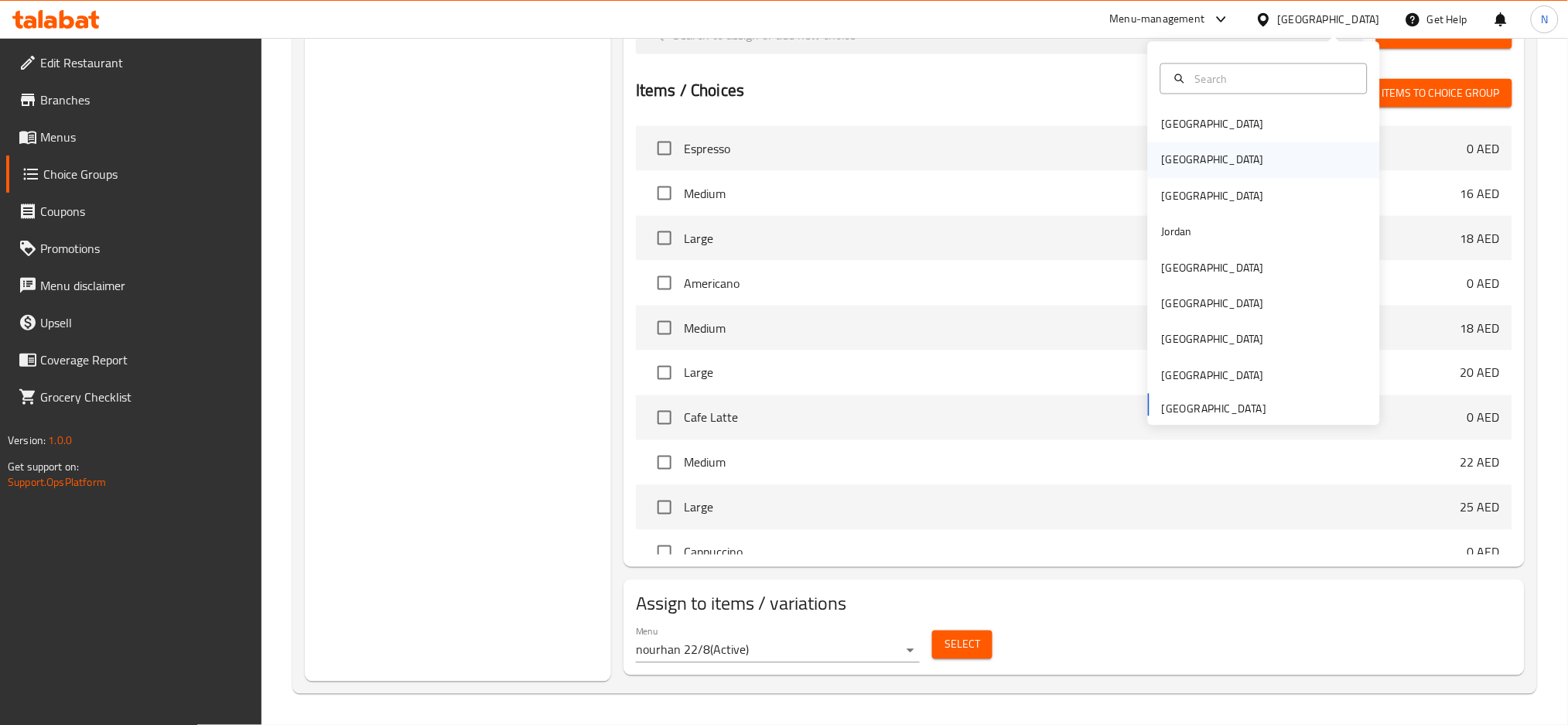
click at [1169, 157] on div "[GEOGRAPHIC_DATA]" at bounding box center [1213, 160] width 102 height 17
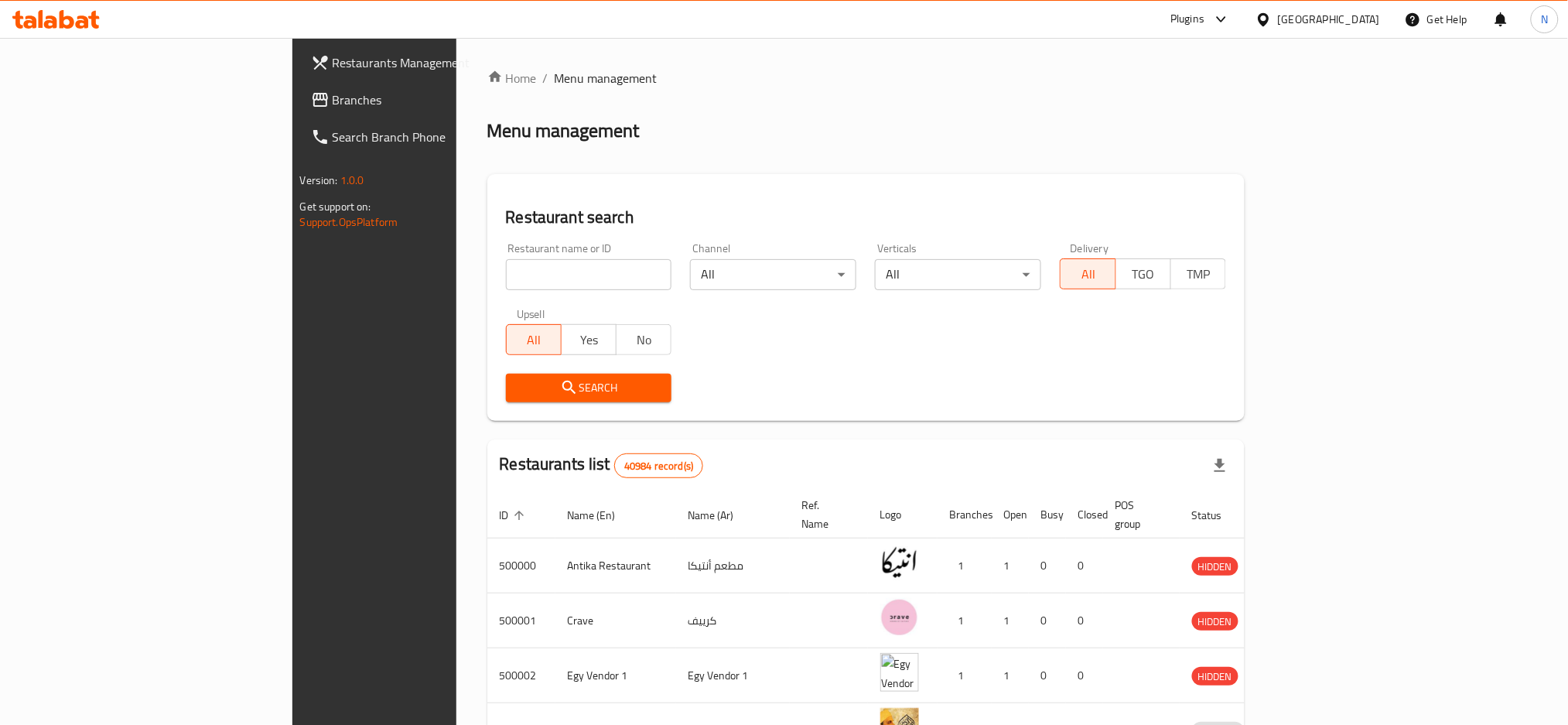
click at [333, 98] on span "Branches" at bounding box center [438, 99] width 210 height 18
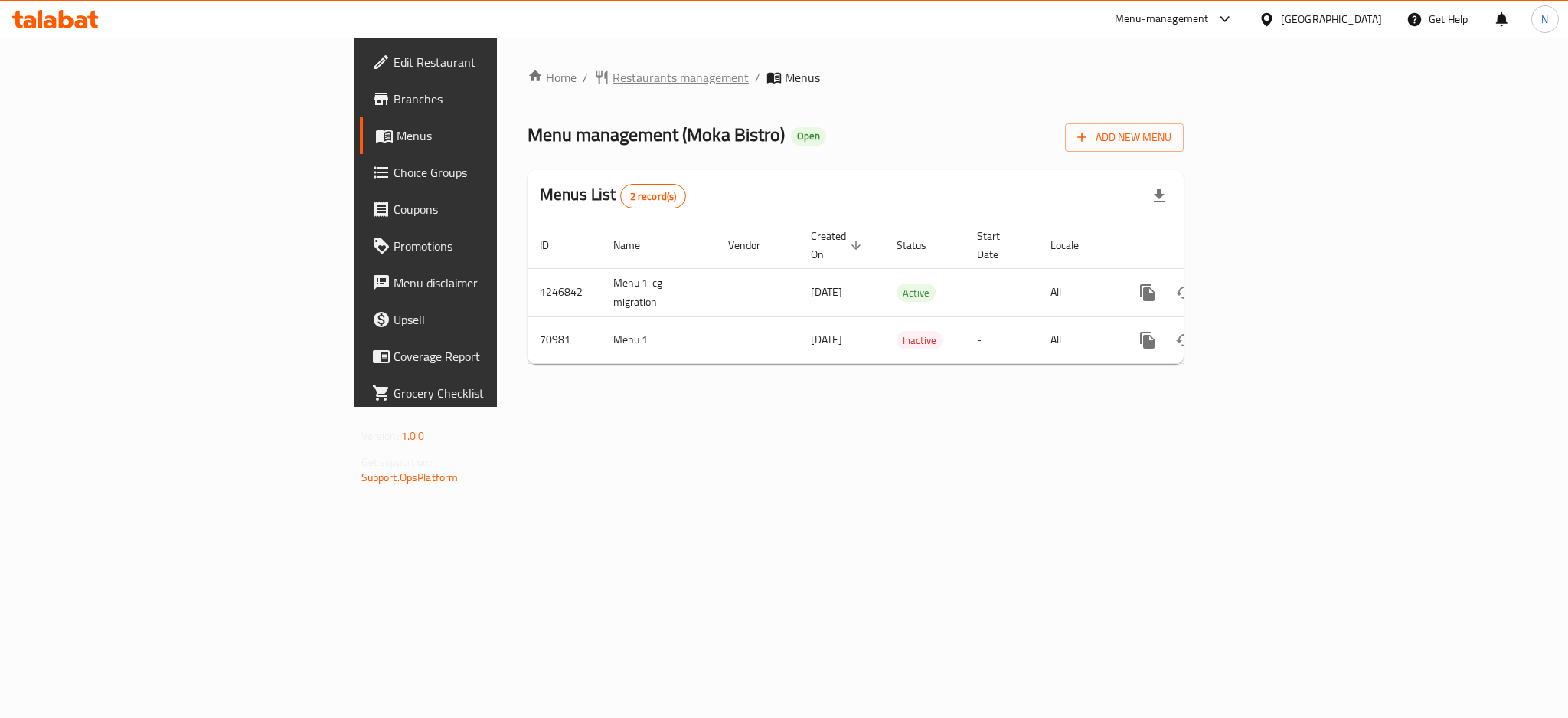
click at [612, 82] on span "Restaurants management" at bounding box center [680, 77] width 136 height 18
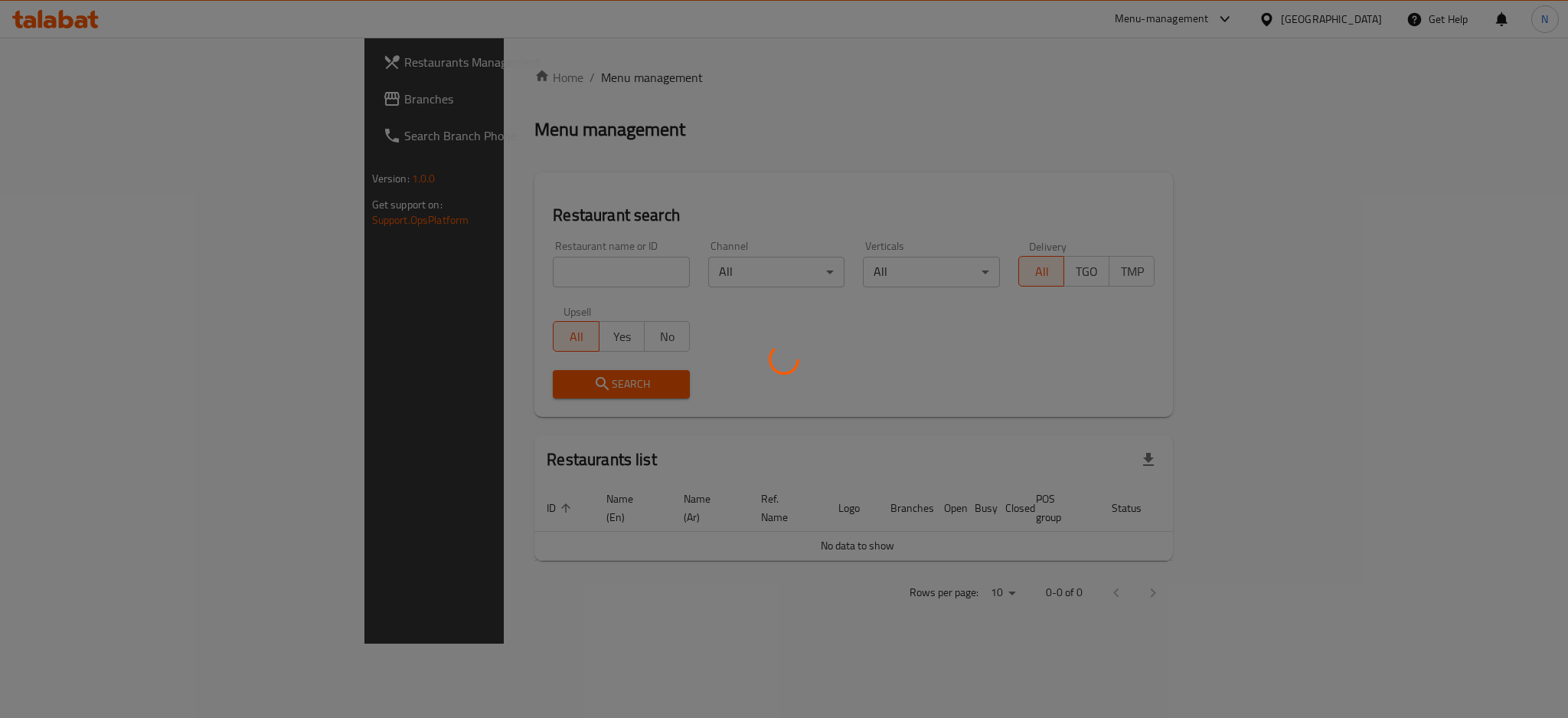
click at [73, 99] on div at bounding box center [784, 359] width 1568 height 718
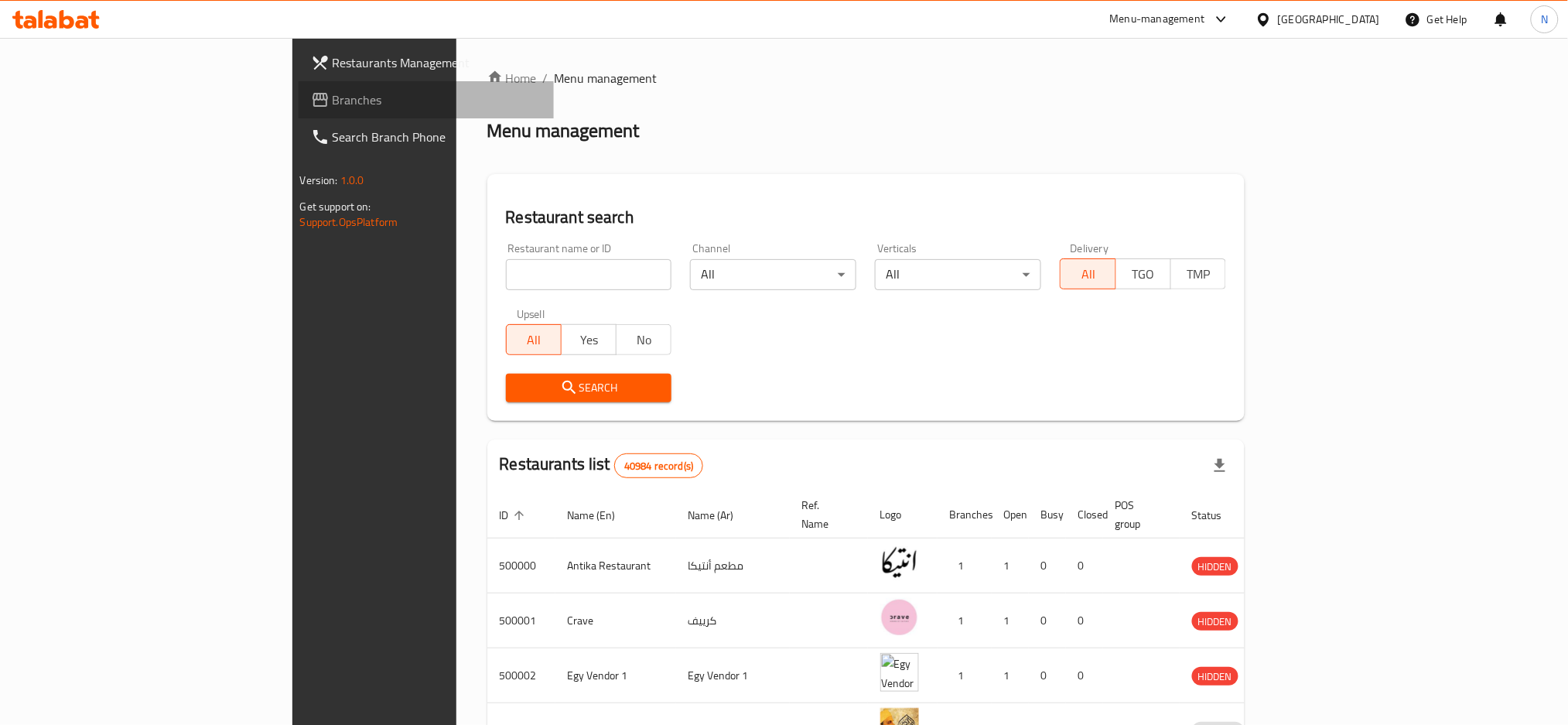
click at [333, 100] on span "Branches" at bounding box center [438, 99] width 210 height 18
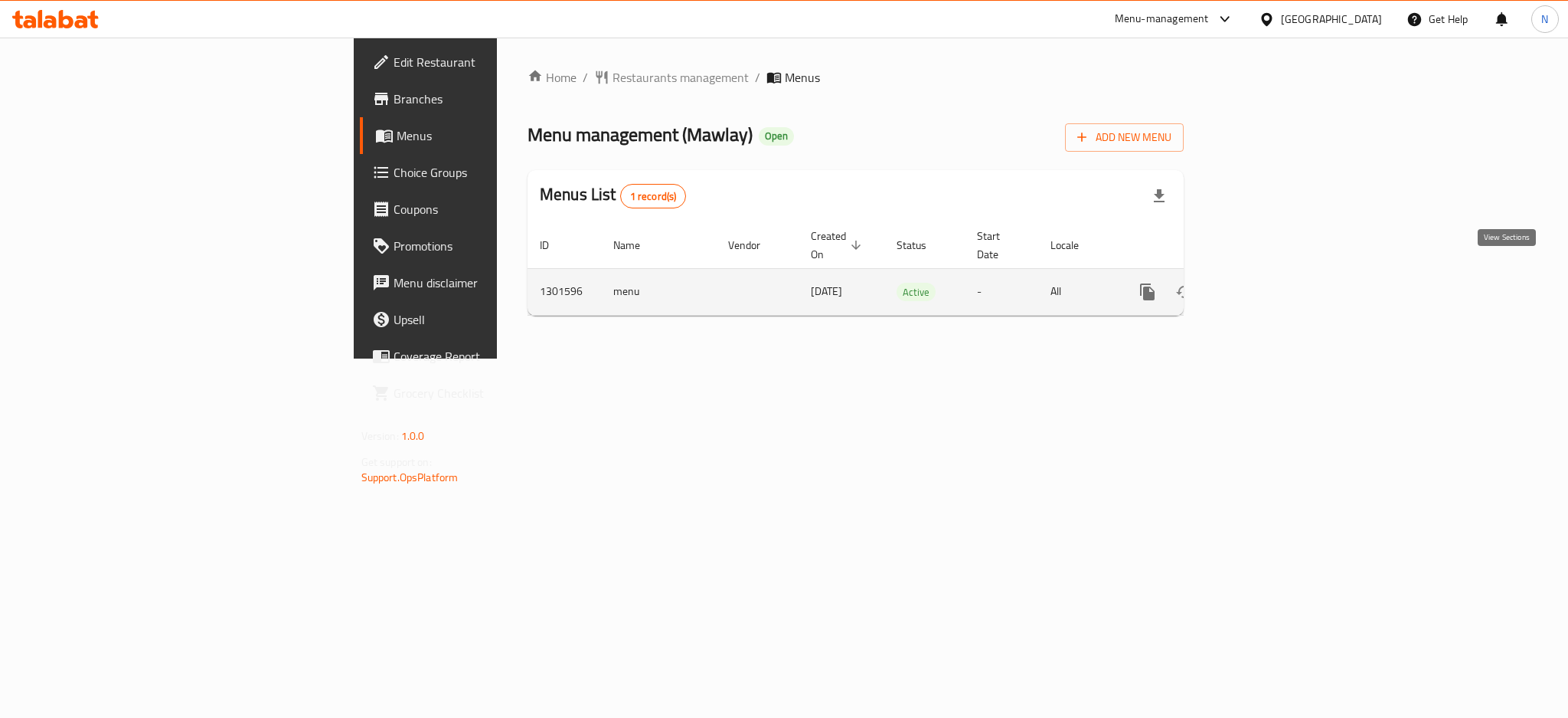
click at [1267, 283] on icon "enhanced table" at bounding box center [1257, 292] width 18 height 18
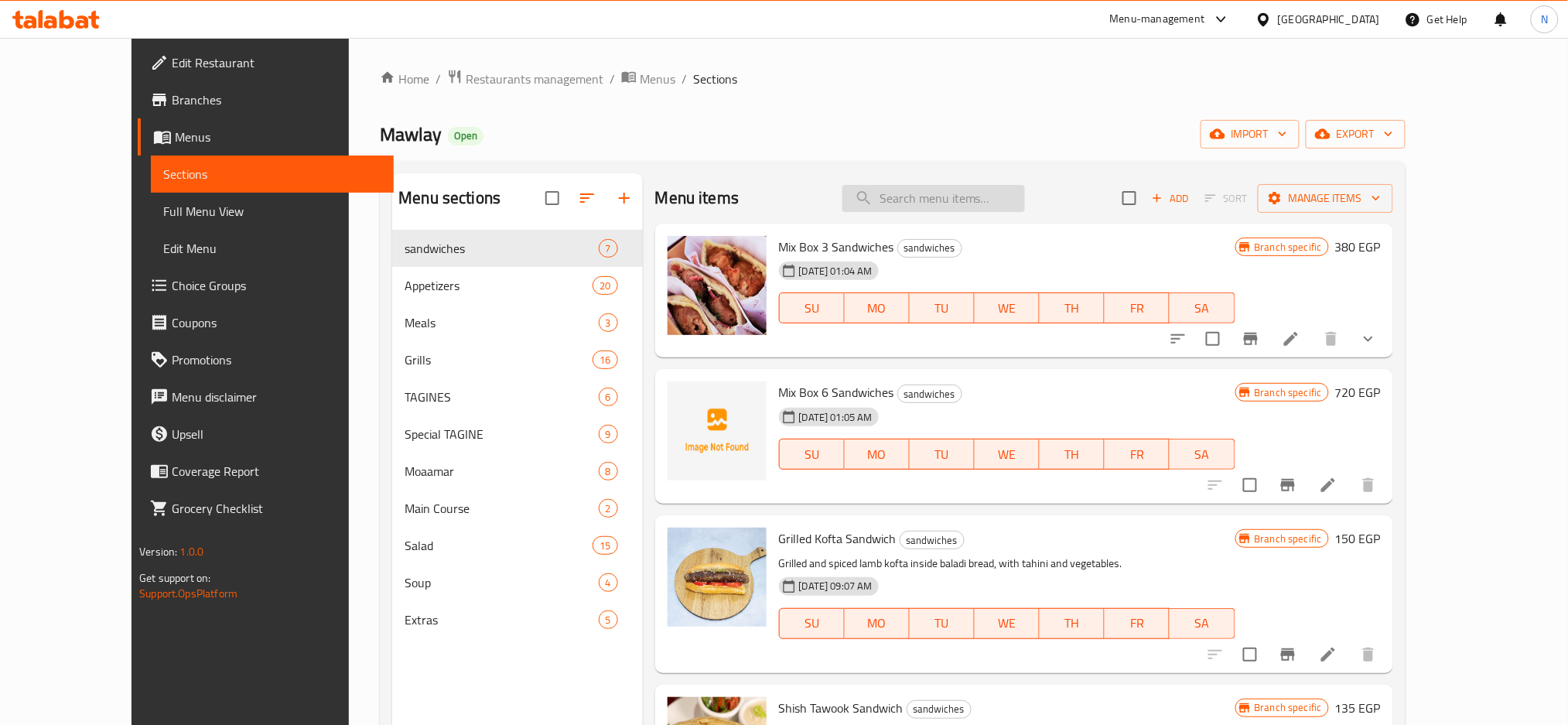
click at [1022, 197] on input "search" at bounding box center [934, 199] width 182 height 27
paste input "Lamb Kebab"
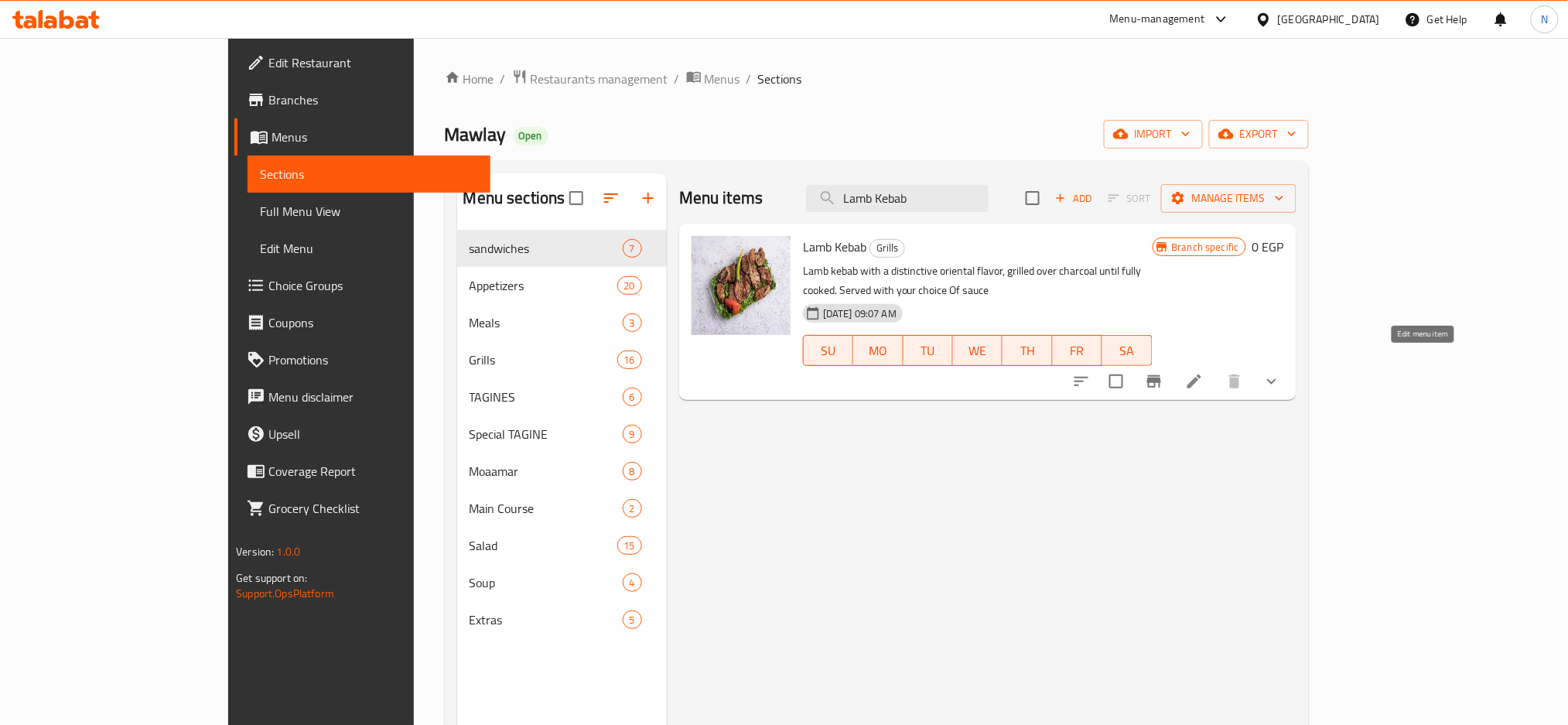
type input "Lamb Kebab"
click at [1201, 374] on icon at bounding box center [1194, 380] width 14 height 14
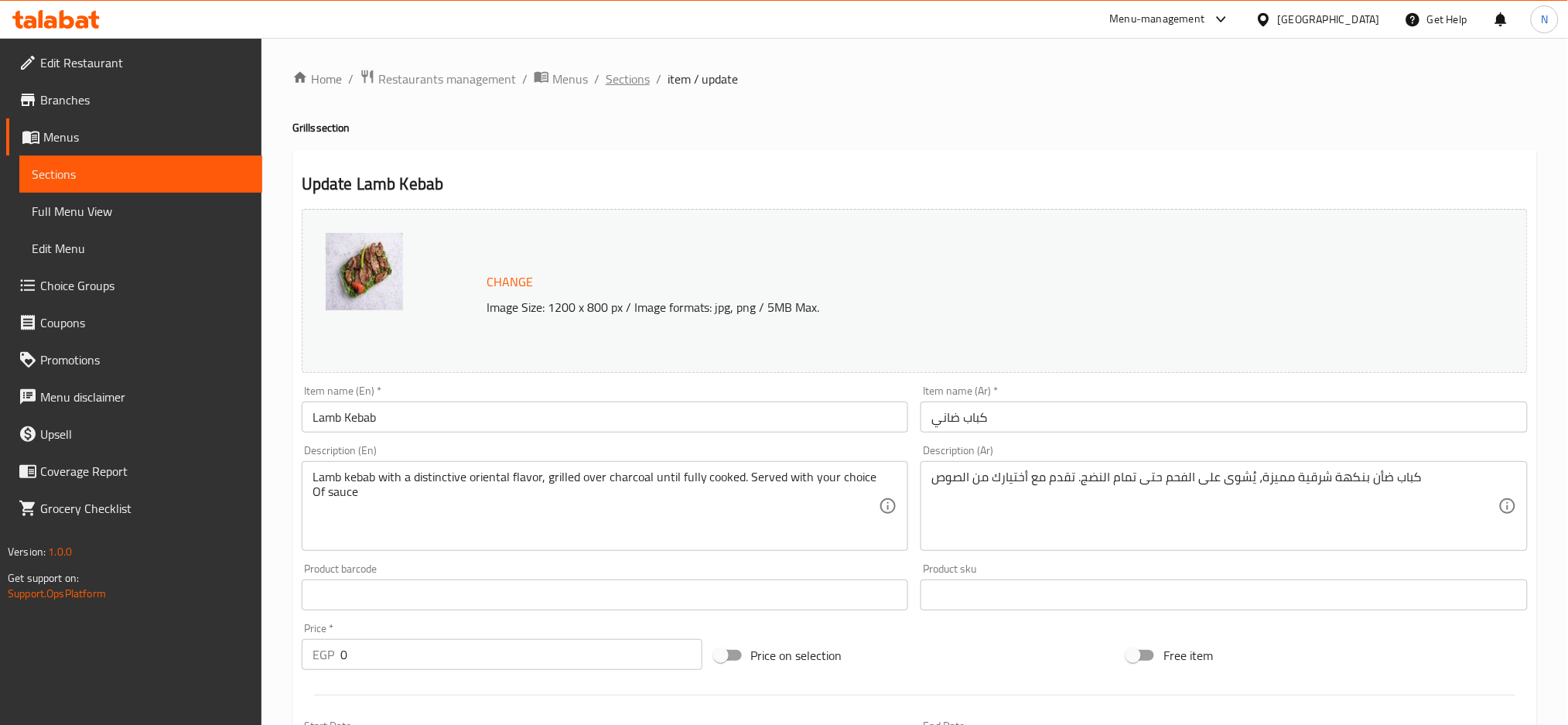
click at [628, 79] on span "Sections" at bounding box center [628, 78] width 44 height 18
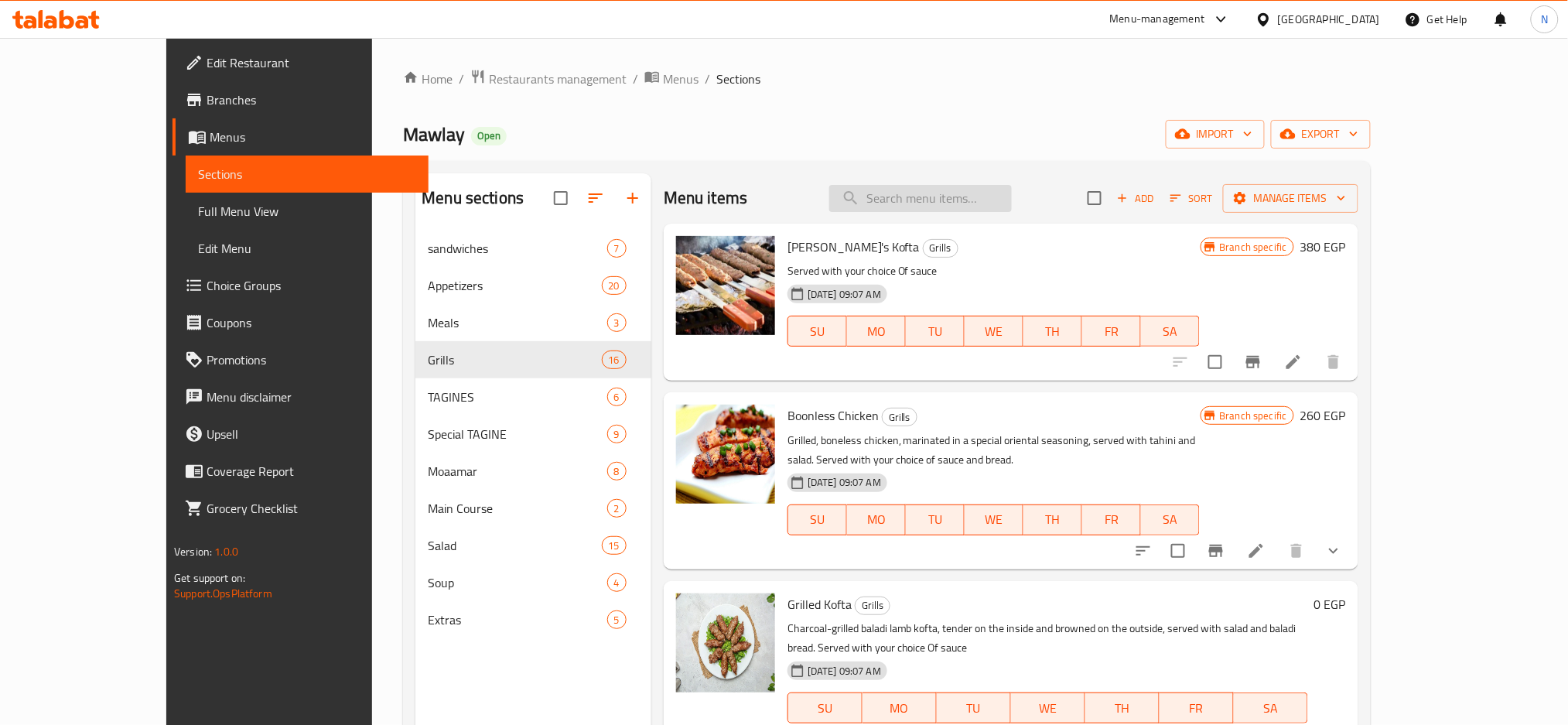
click at [933, 194] on input "search" at bounding box center [920, 199] width 182 height 27
paste input "Lamb Kebab"
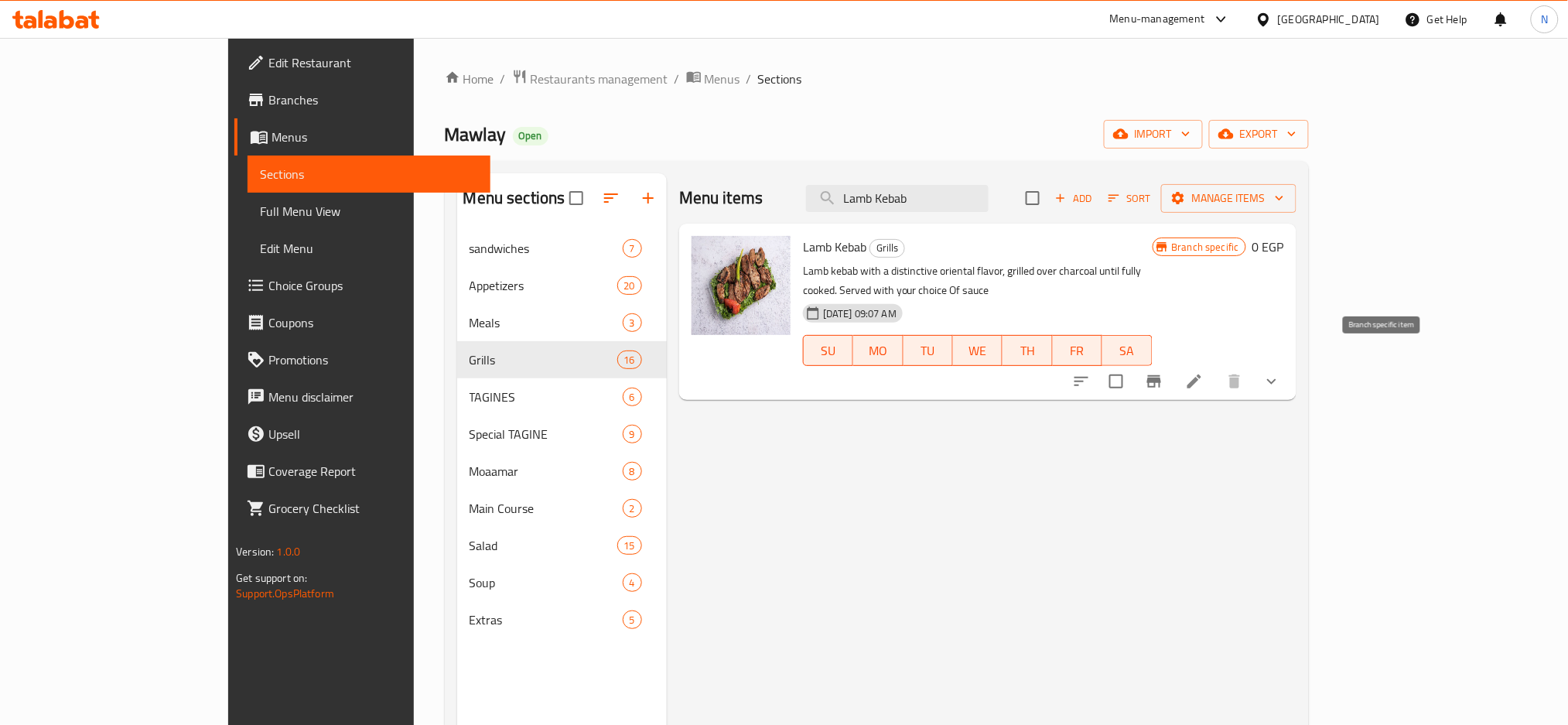
type input "Lamb Kebab"
click at [1173, 365] on button "Branch-specific-item" at bounding box center [1154, 381] width 37 height 37
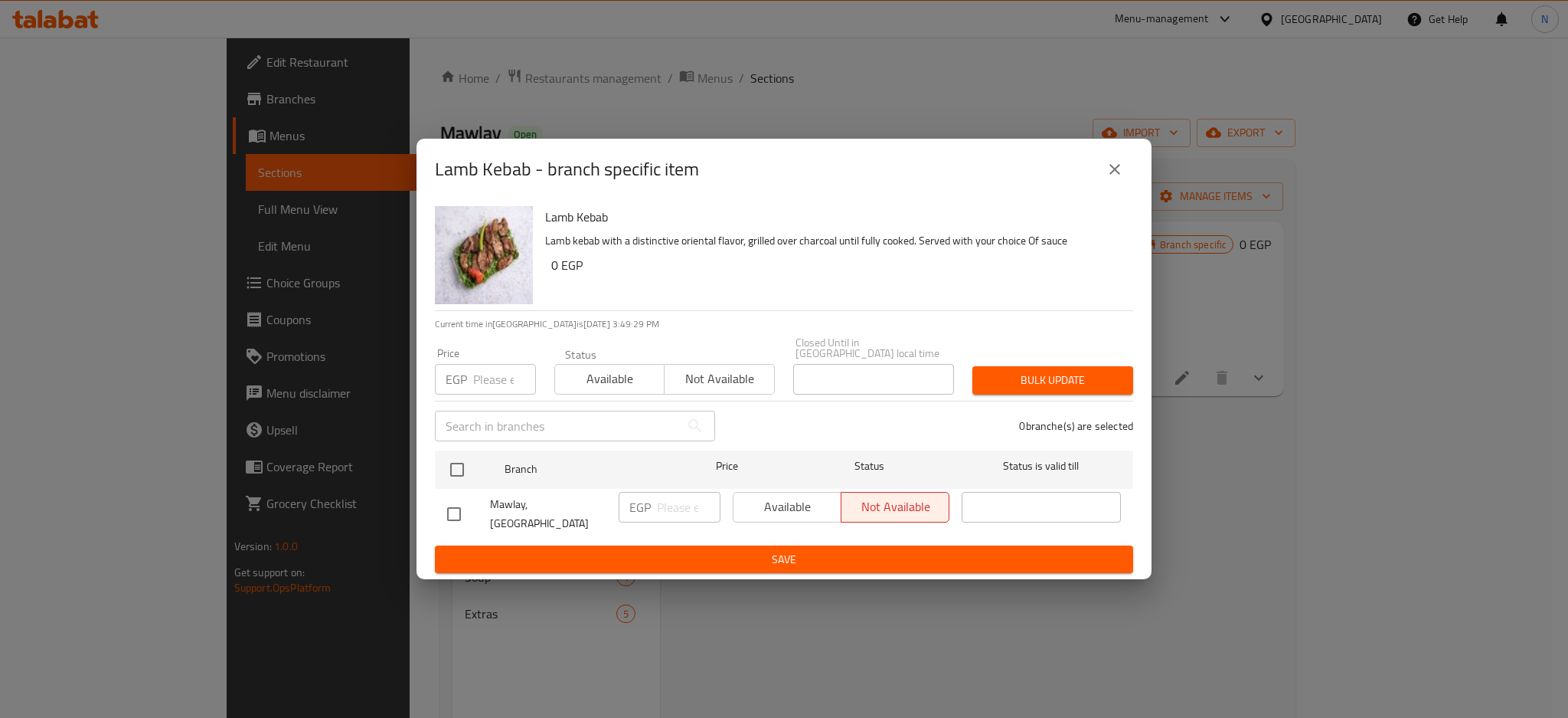
click at [933, 53] on div "Lamb Kebab - branch specific item Lamb Kebab Lamb kebab with a distinctive orie…" at bounding box center [784, 359] width 1568 height 718
click at [1121, 179] on icon "close" at bounding box center [1115, 169] width 18 height 18
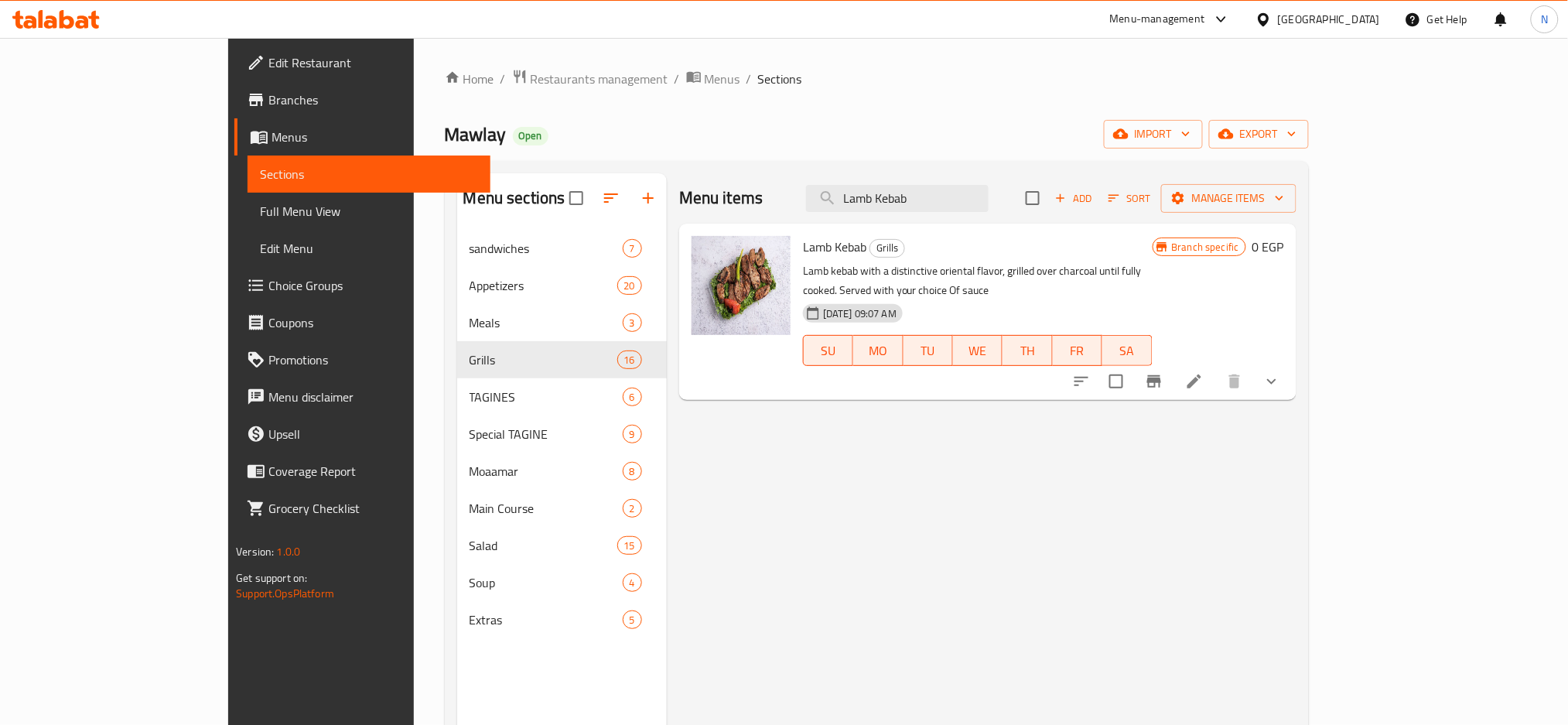
click at [1367, 26] on div "[GEOGRAPHIC_DATA]" at bounding box center [1329, 19] width 102 height 17
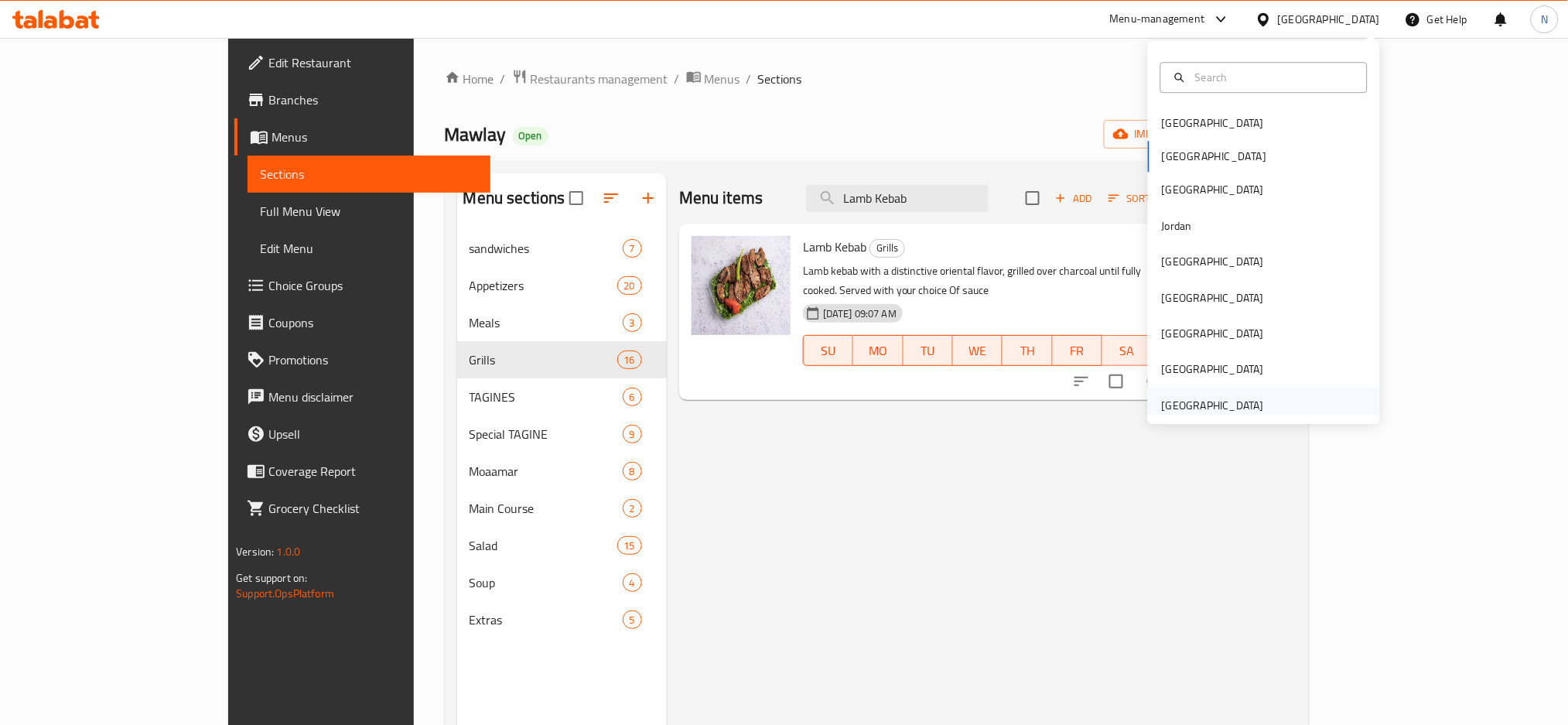
click at [1179, 408] on div "[GEOGRAPHIC_DATA]" at bounding box center [1213, 405] width 102 height 17
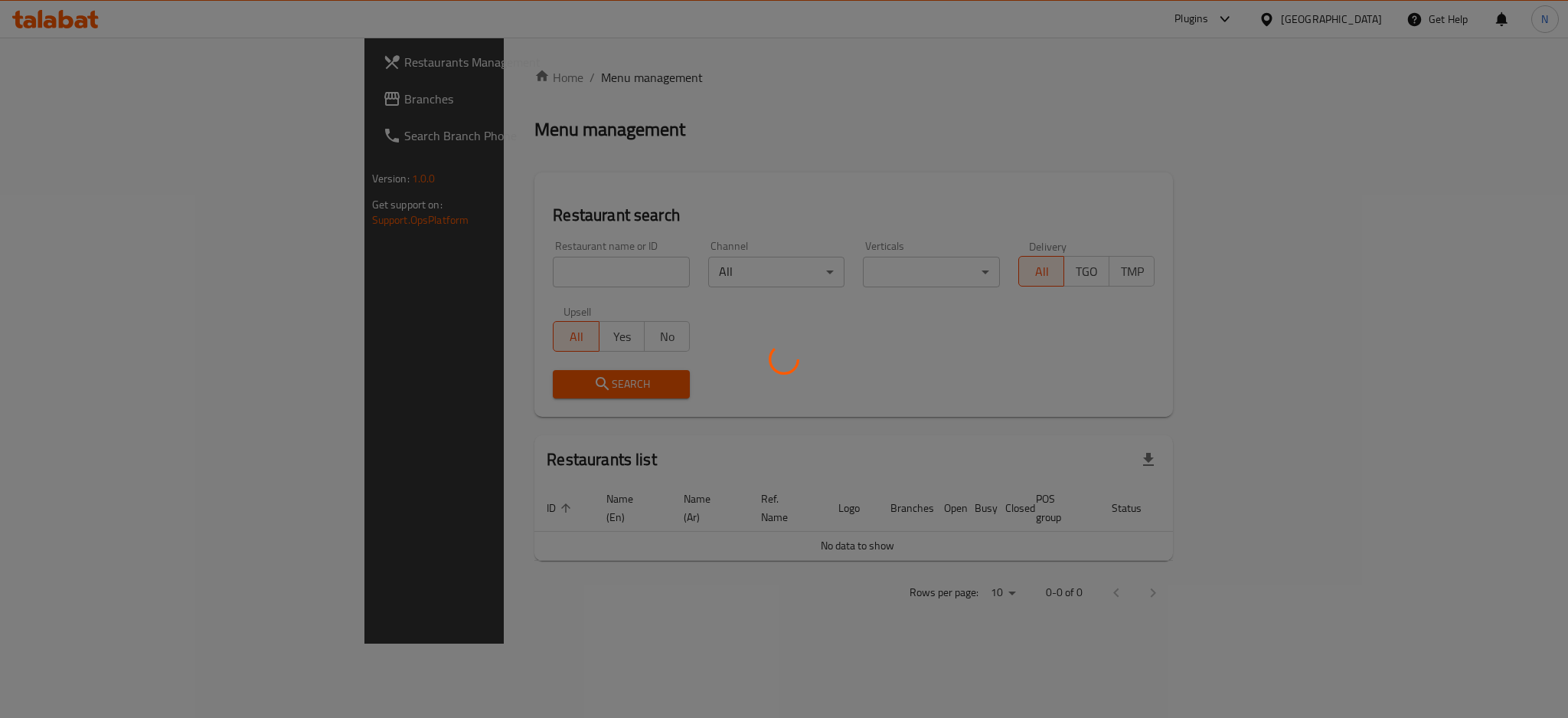
click at [79, 102] on div at bounding box center [784, 359] width 1568 height 718
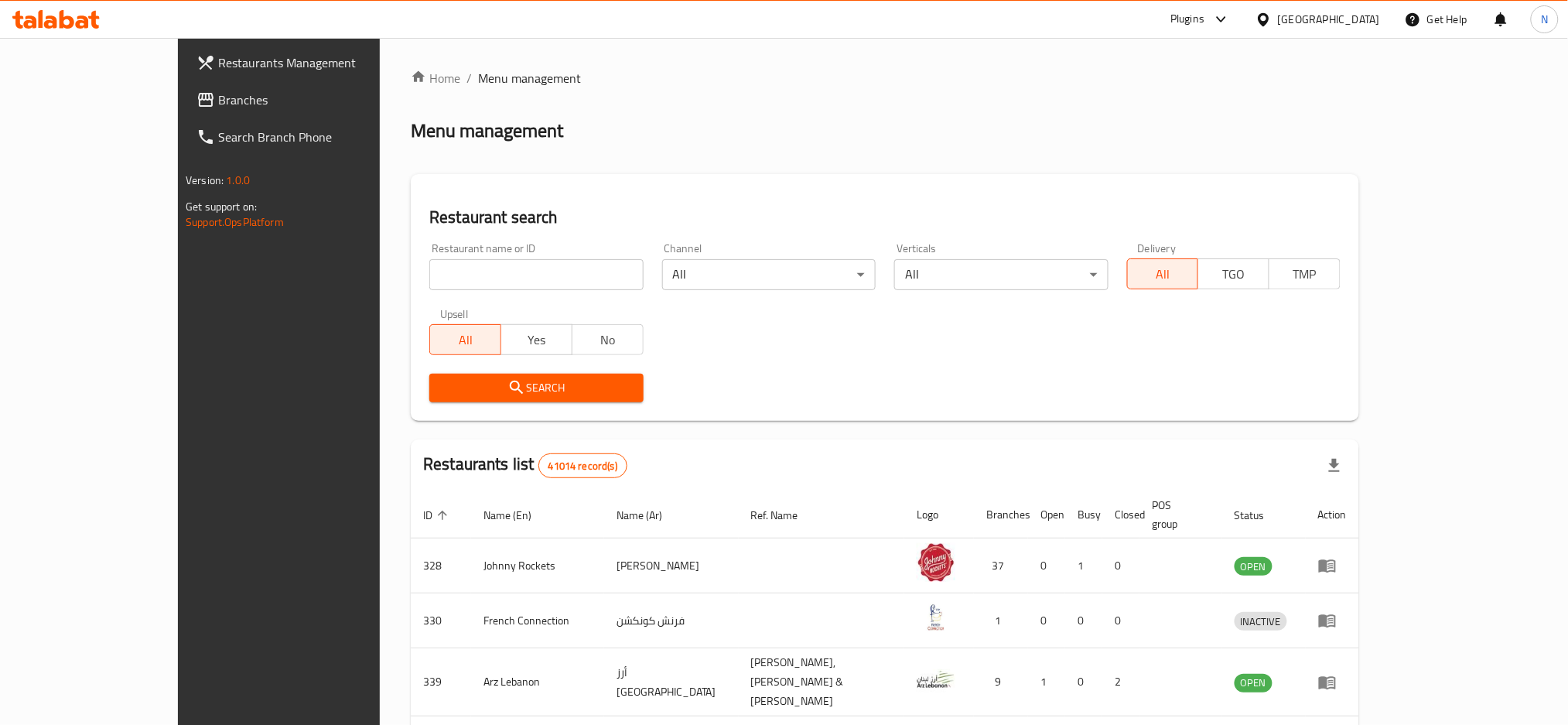
click at [218, 103] on span "Branches" at bounding box center [323, 99] width 210 height 18
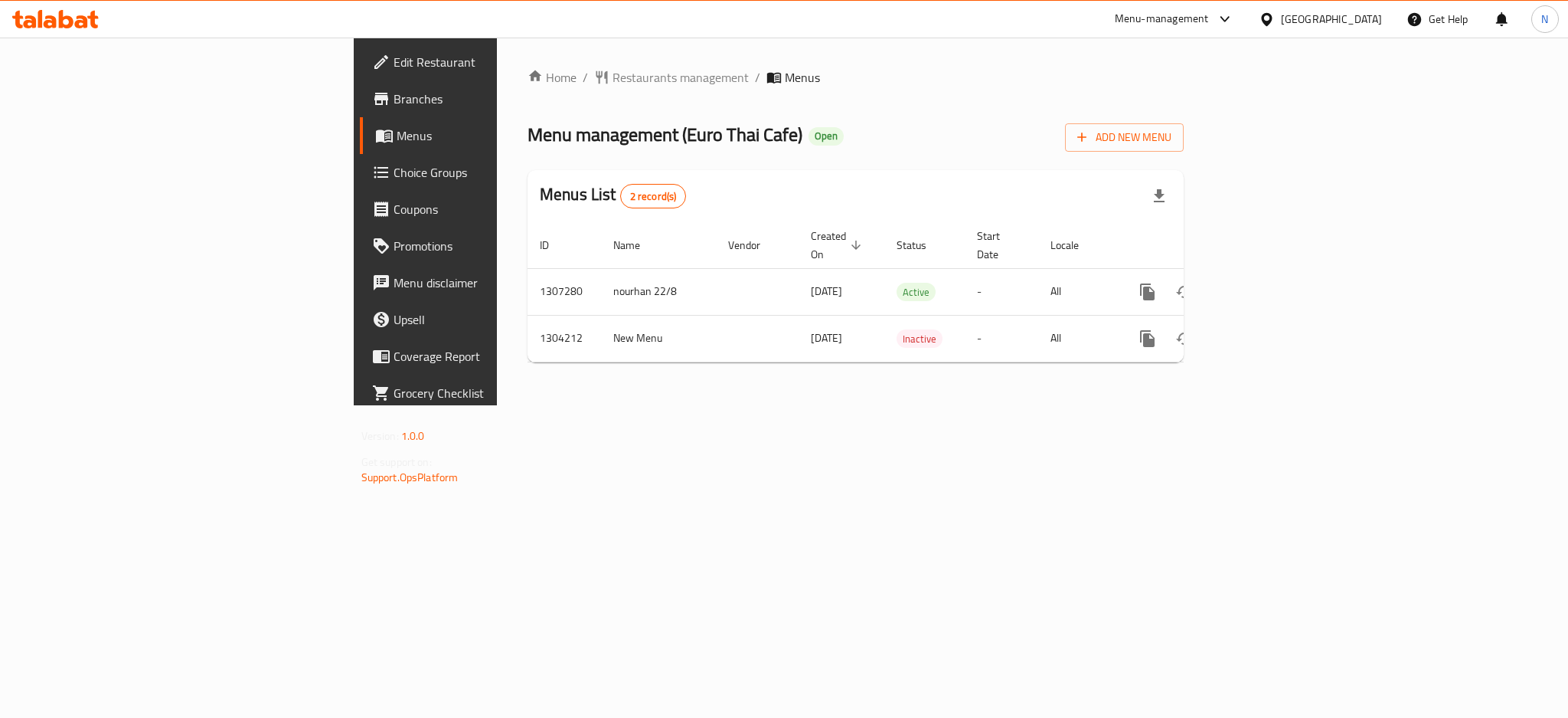
click at [394, 163] on span "Choice Groups" at bounding box center [498, 173] width 209 height 18
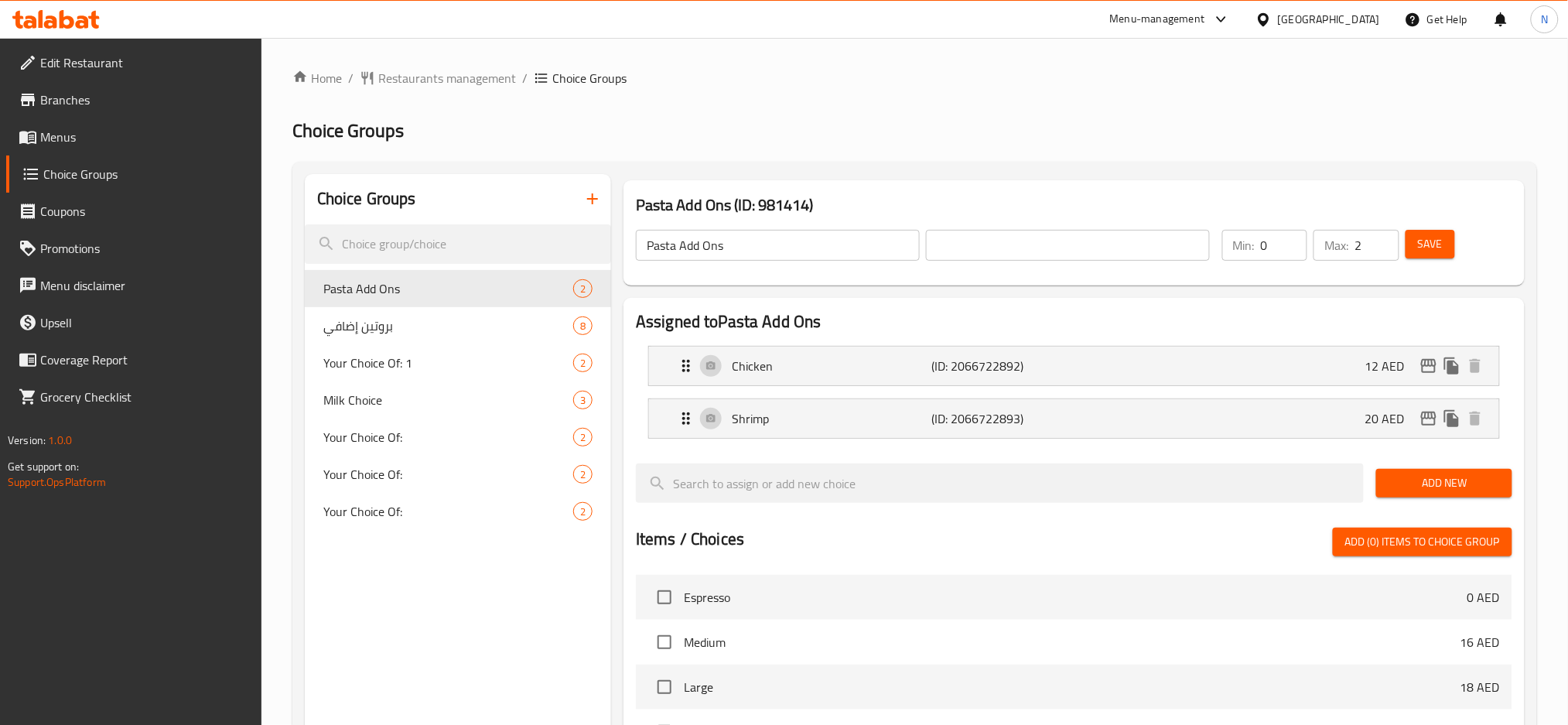
click at [853, 255] on input "Pasta Add Ons" at bounding box center [777, 245] width 284 height 31
click at [1004, 267] on div "Pasta Add Ons ​ ​" at bounding box center [923, 245] width 593 height 49
click at [1006, 247] on input "text" at bounding box center [1067, 245] width 284 height 31
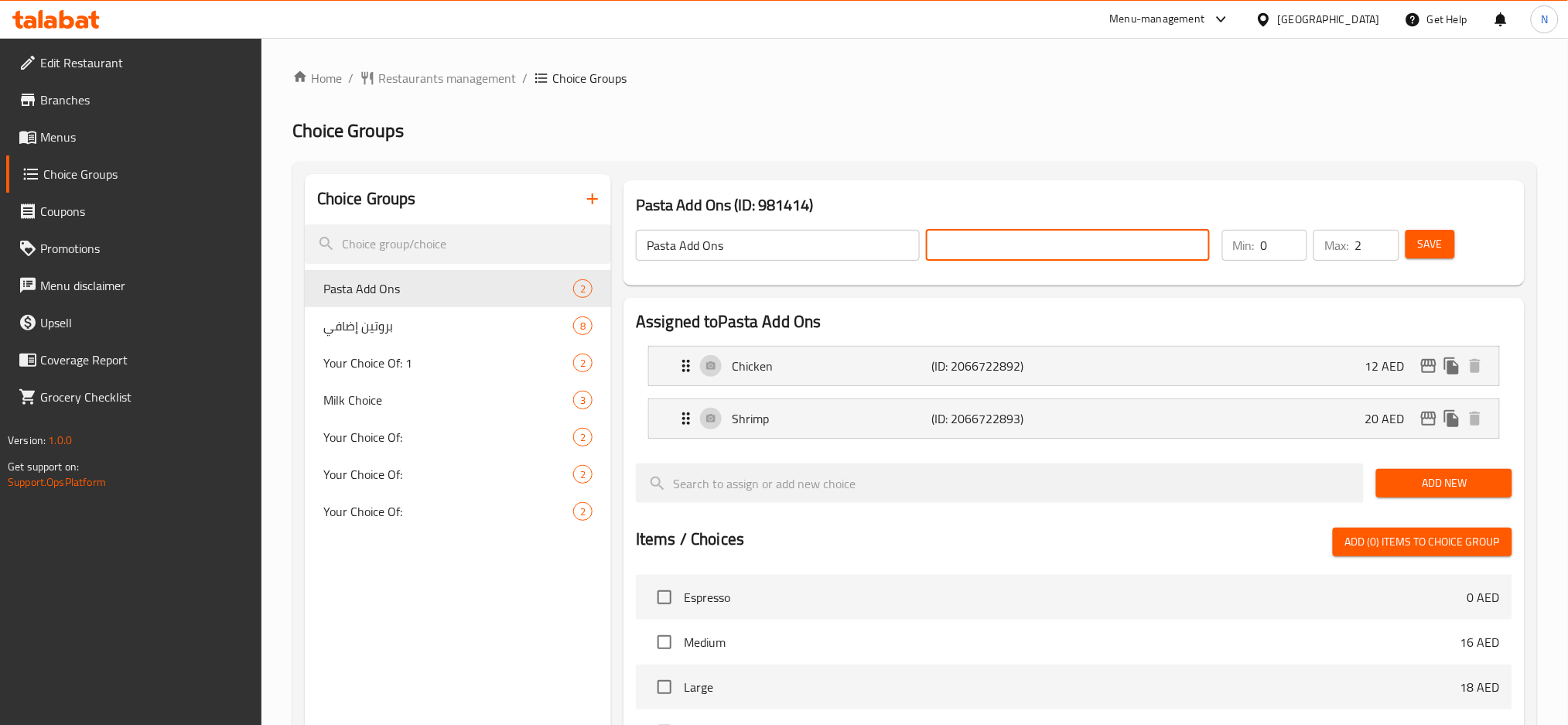
paste input "إضافات المعكرونة"
click at [982, 360] on p "(ID: 2066722892)" at bounding box center [999, 366] width 133 height 18
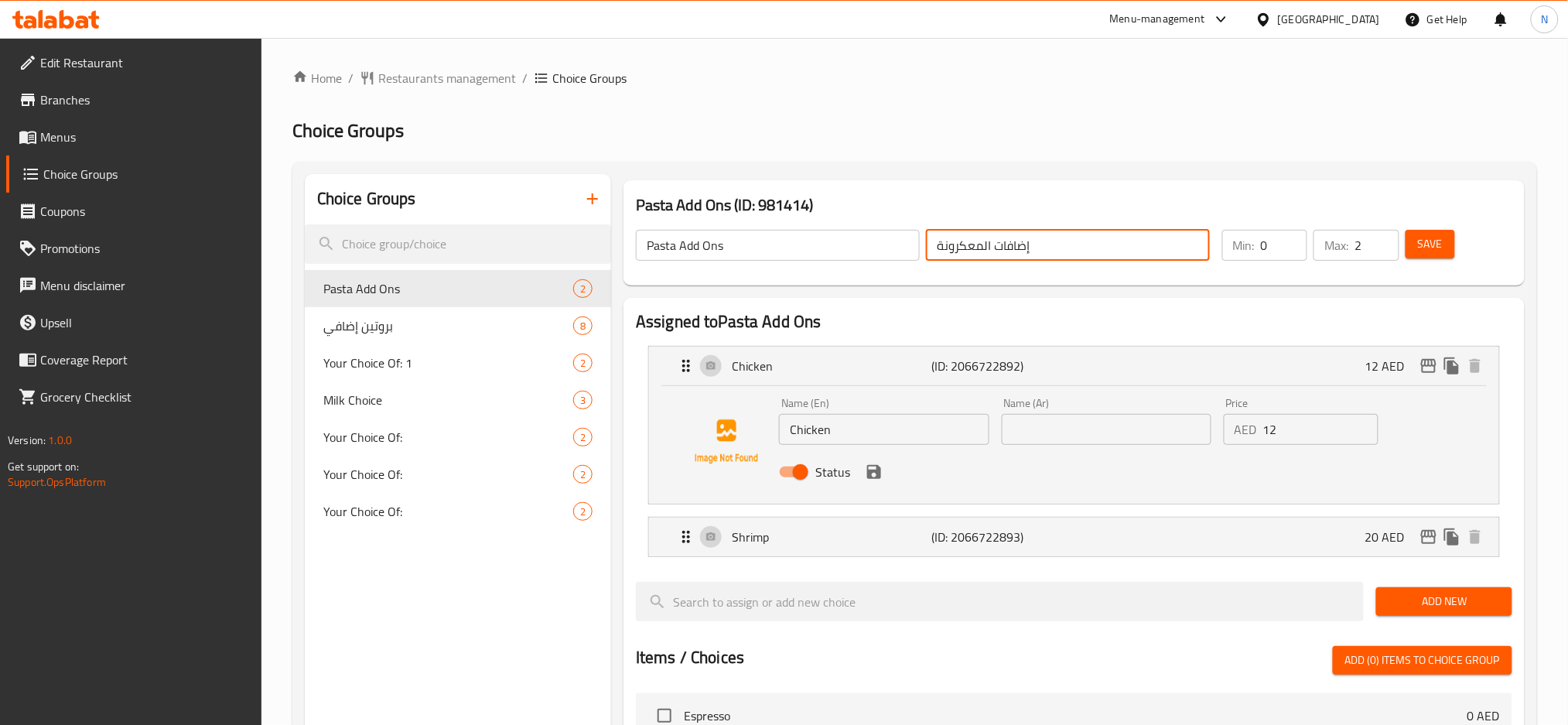
type input "إضافات المعكرونة"
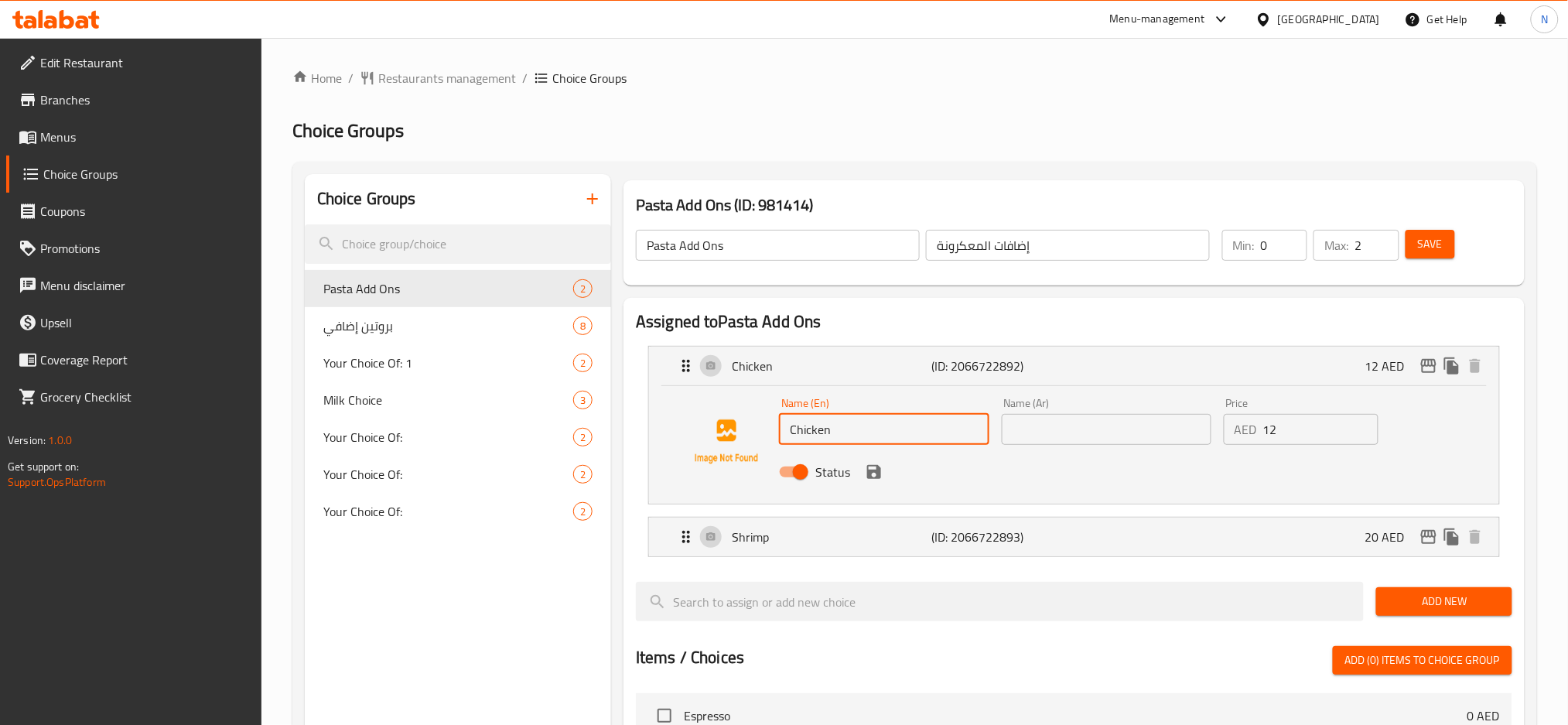
click at [878, 415] on input "Chicken" at bounding box center [884, 430] width 210 height 31
click at [1056, 443] on input "text" at bounding box center [1106, 430] width 210 height 31
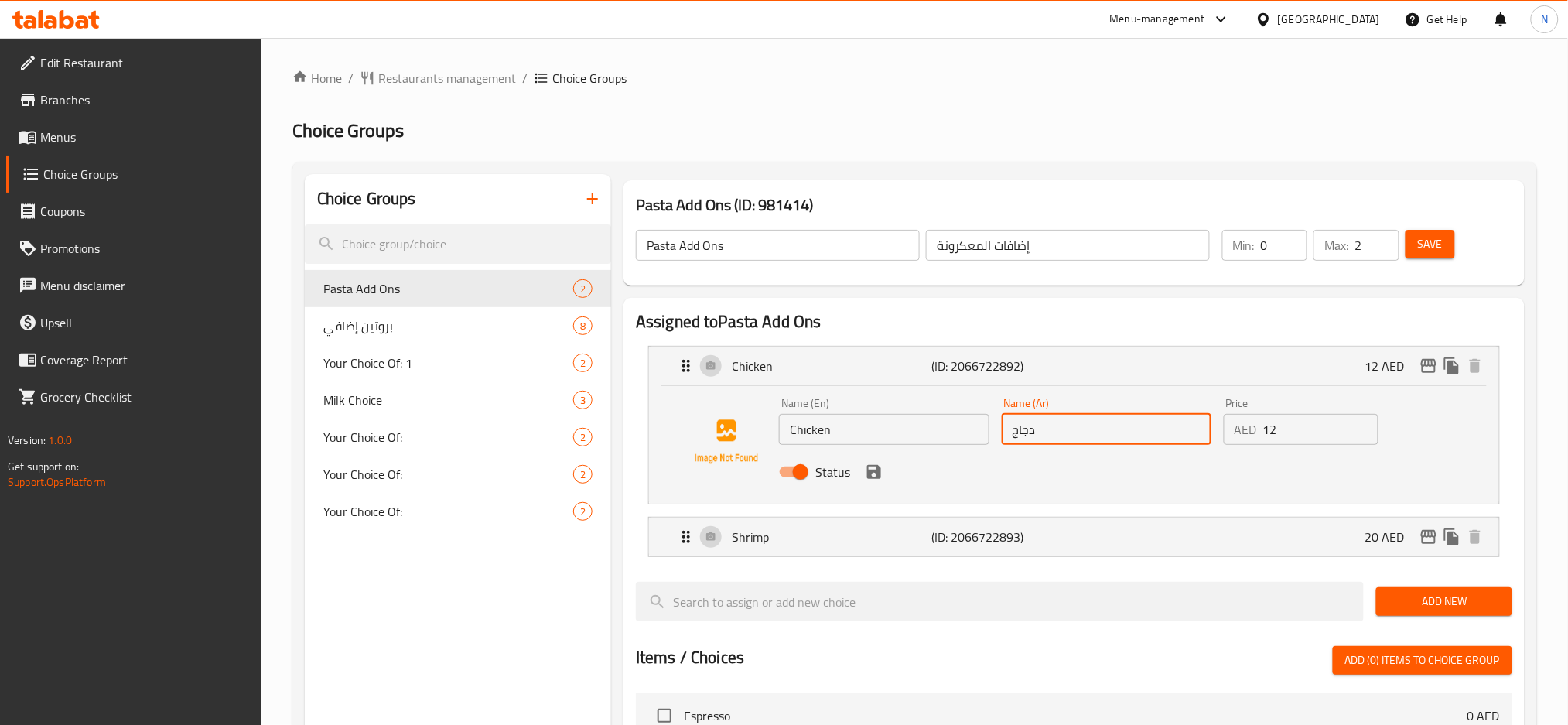
click at [862, 484] on div "Status" at bounding box center [1106, 471] width 667 height 42
click at [873, 476] on icon "save" at bounding box center [874, 471] width 18 height 18
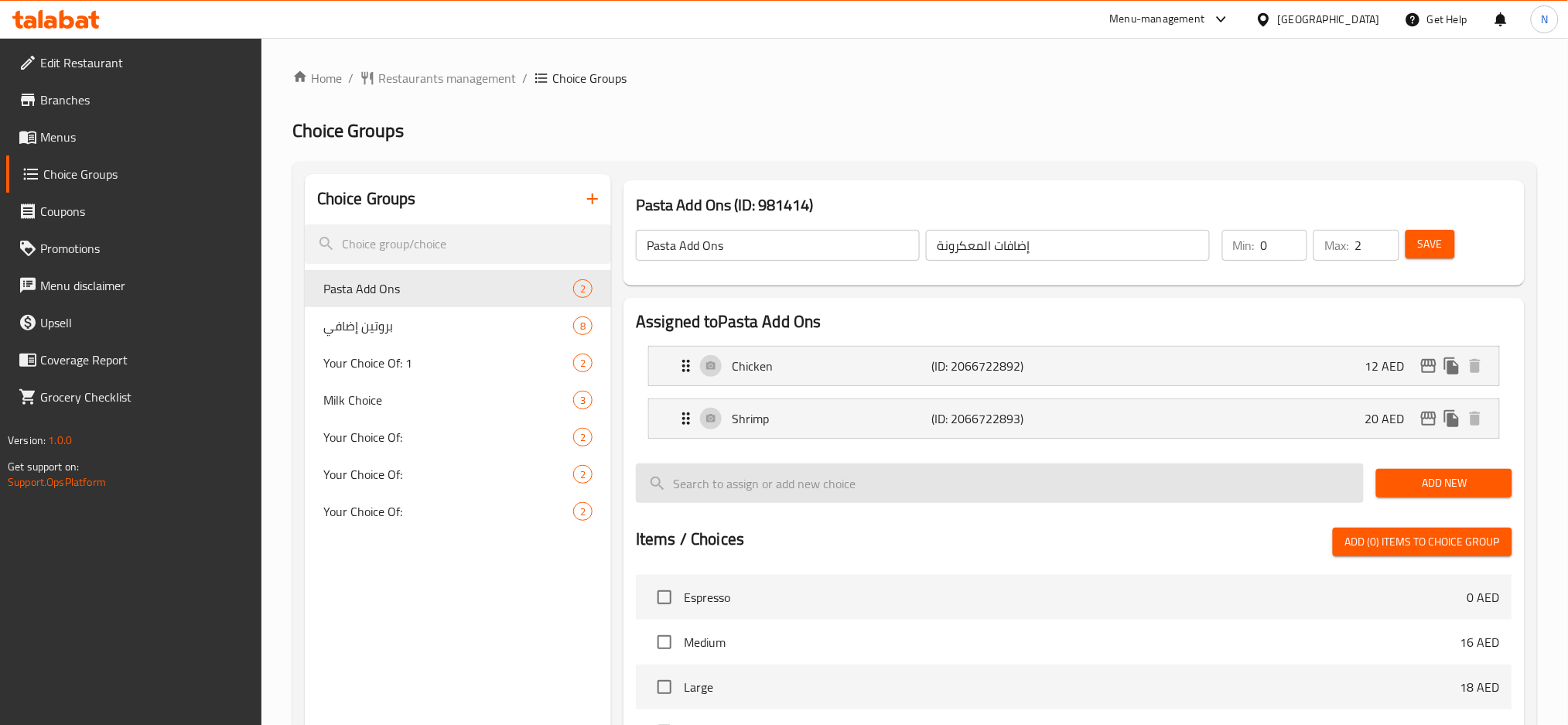
type input "دجاج"
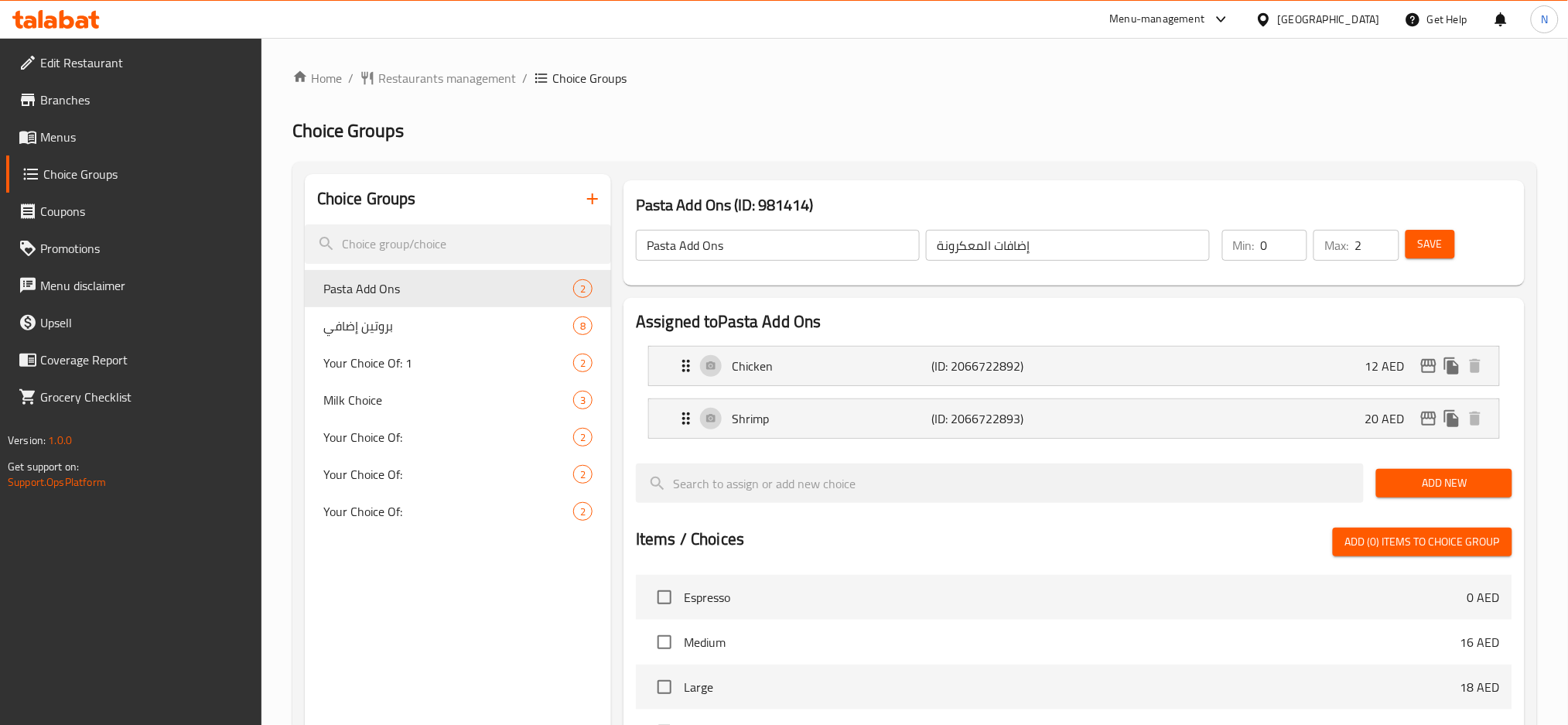
click at [902, 441] on li "Shrimp (ID: 2066722893) 20 AED Name (En) Shrimp Name (En) Name (Ar) Name (Ar) P…" at bounding box center [1074, 419] width 877 height 53
click at [909, 419] on p "Shrimp" at bounding box center [831, 419] width 200 height 18
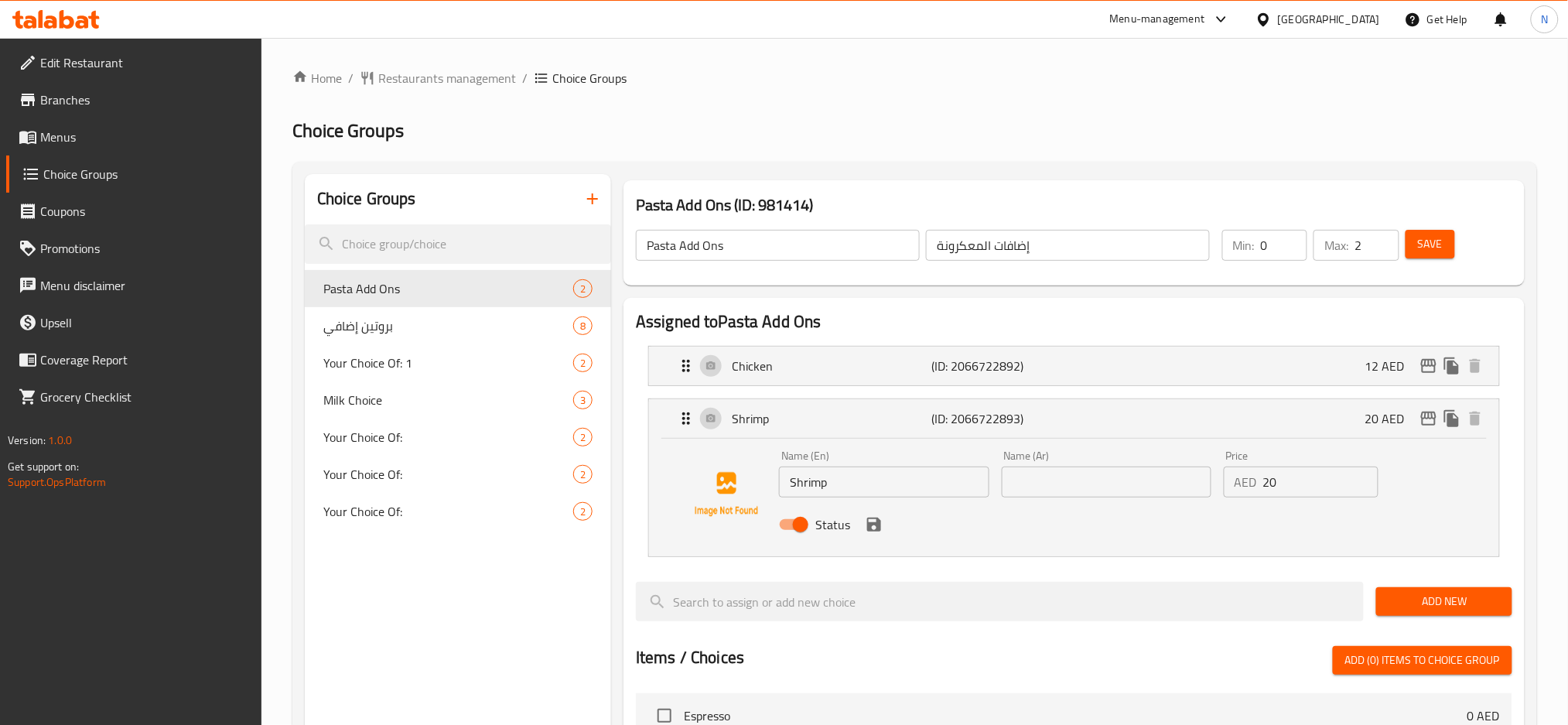
click at [868, 483] on input "Shrimp" at bounding box center [884, 482] width 210 height 31
click at [1033, 479] on input "text" at bounding box center [1106, 482] width 210 height 31
paste input "الروبيان"
click at [1042, 483] on input "الروبيان" at bounding box center [1106, 482] width 210 height 31
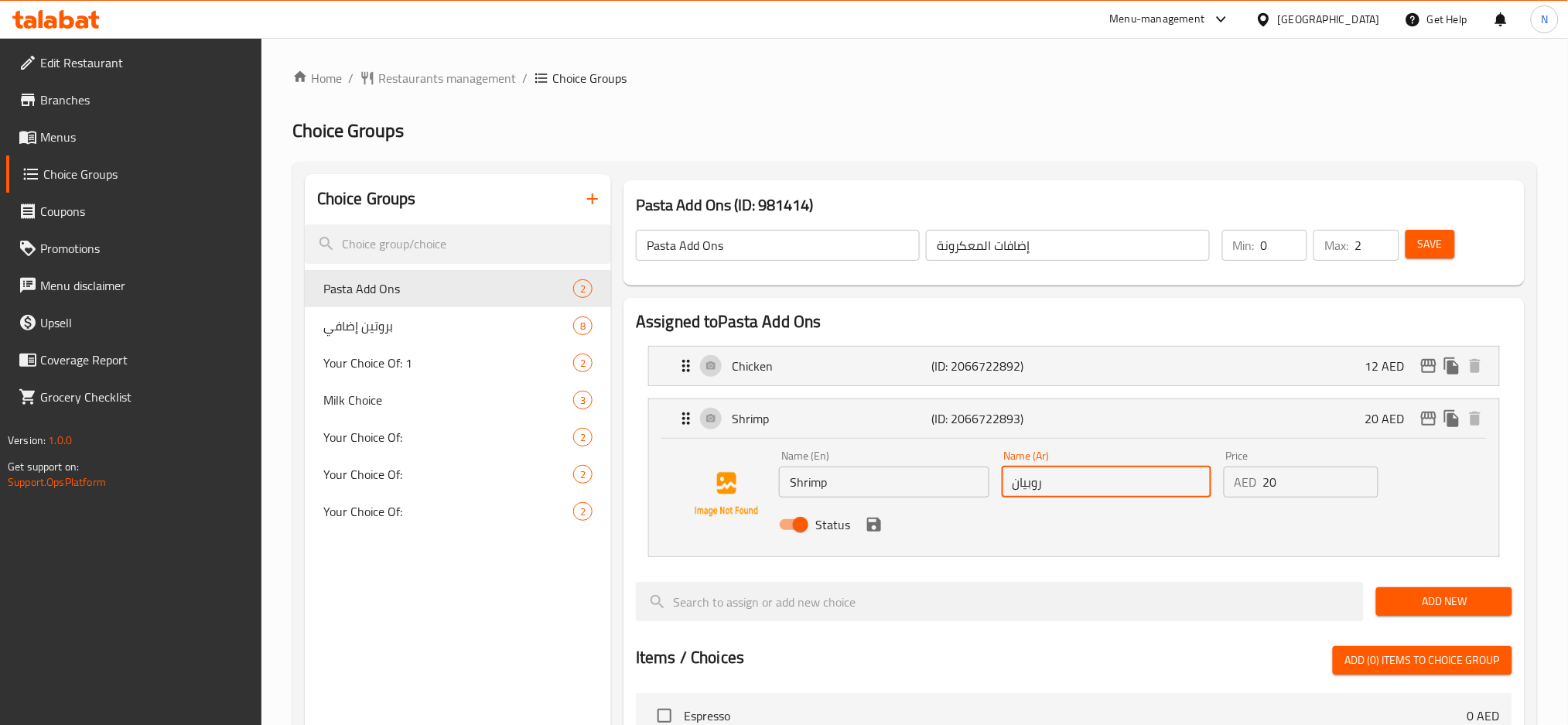
type input "روبيان"
click at [874, 533] on button "save" at bounding box center [874, 523] width 23 height 23
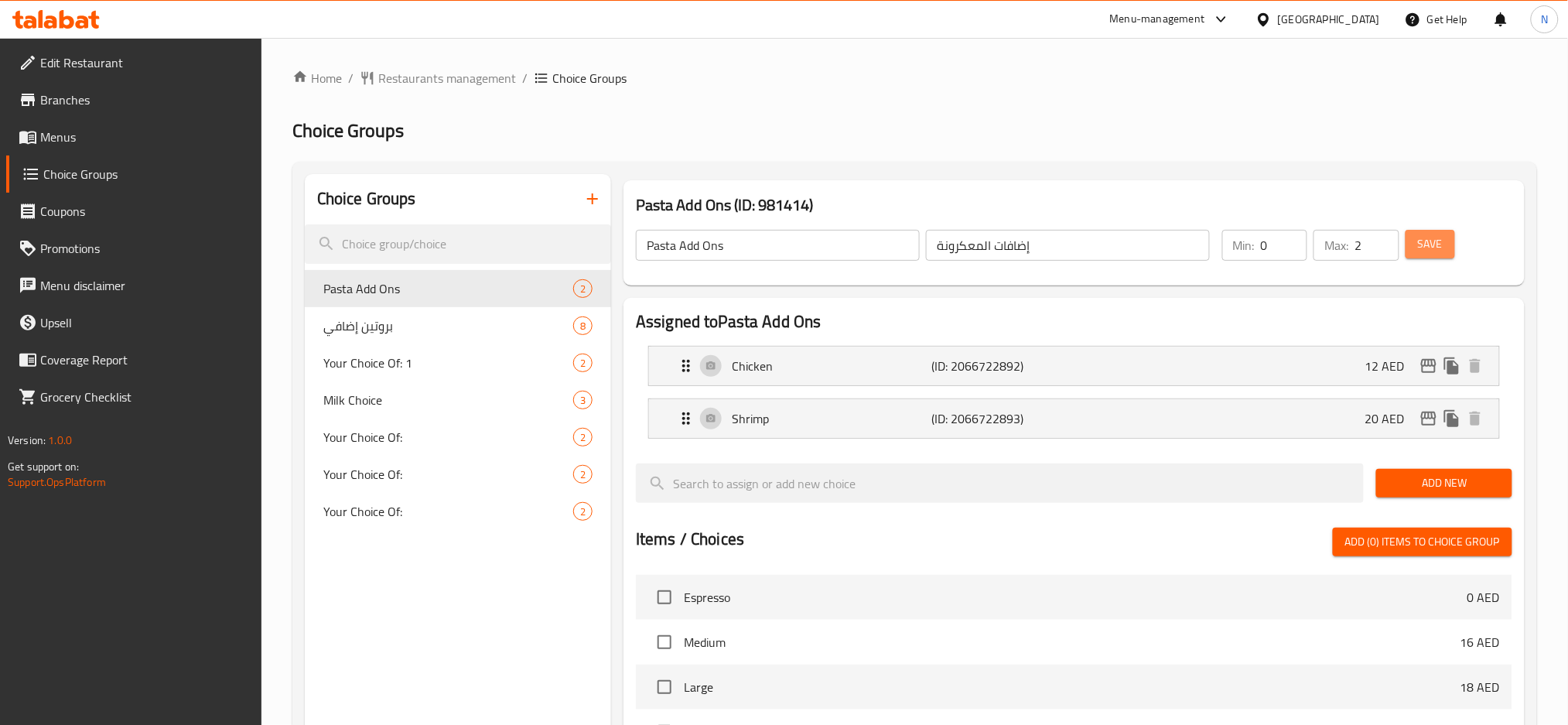
click at [1421, 243] on span "Save" at bounding box center [1430, 243] width 25 height 19
click at [1054, 417] on p "(ID: 2066722893)" at bounding box center [999, 419] width 133 height 18
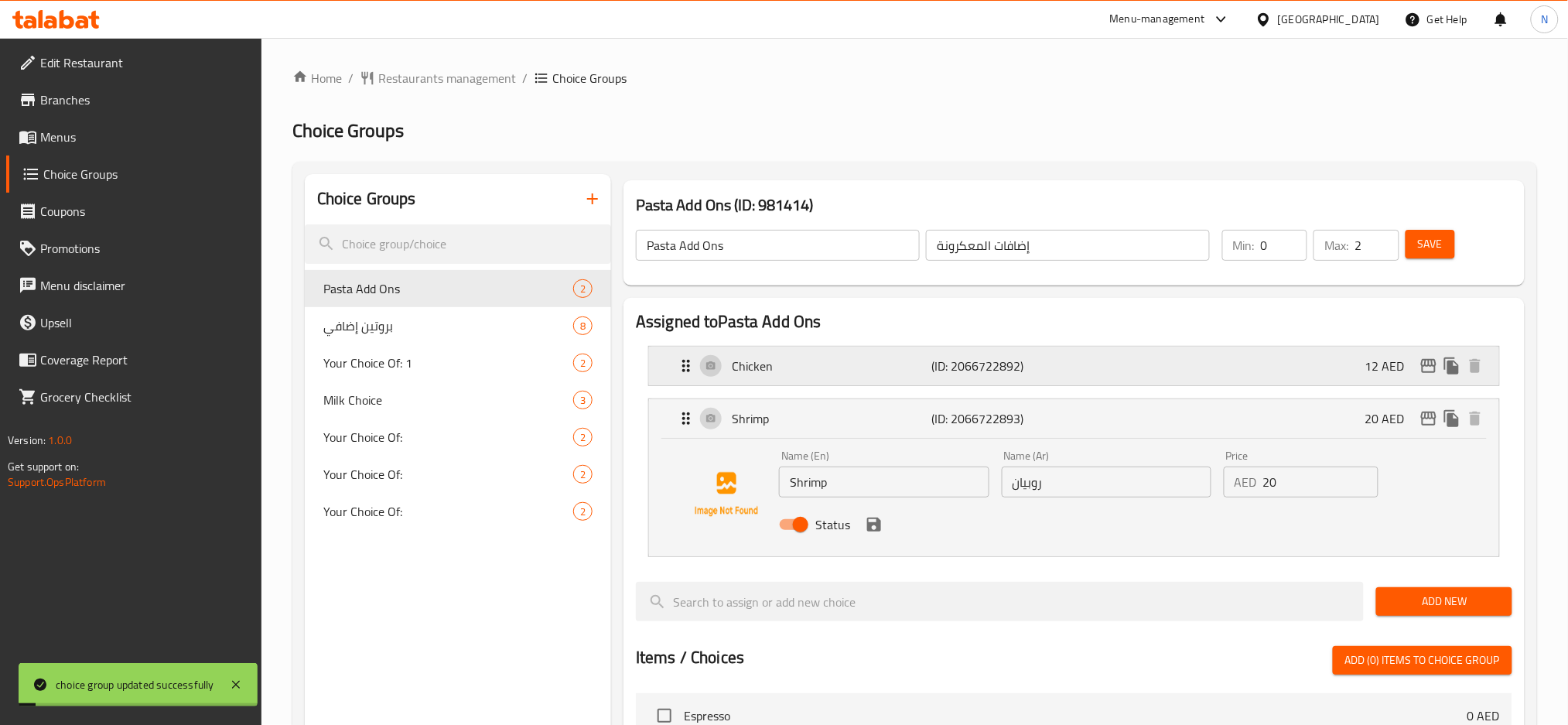
click at [1092, 364] on div "Chicken (ID: 2066722892) 12 AED" at bounding box center [1078, 366] width 804 height 38
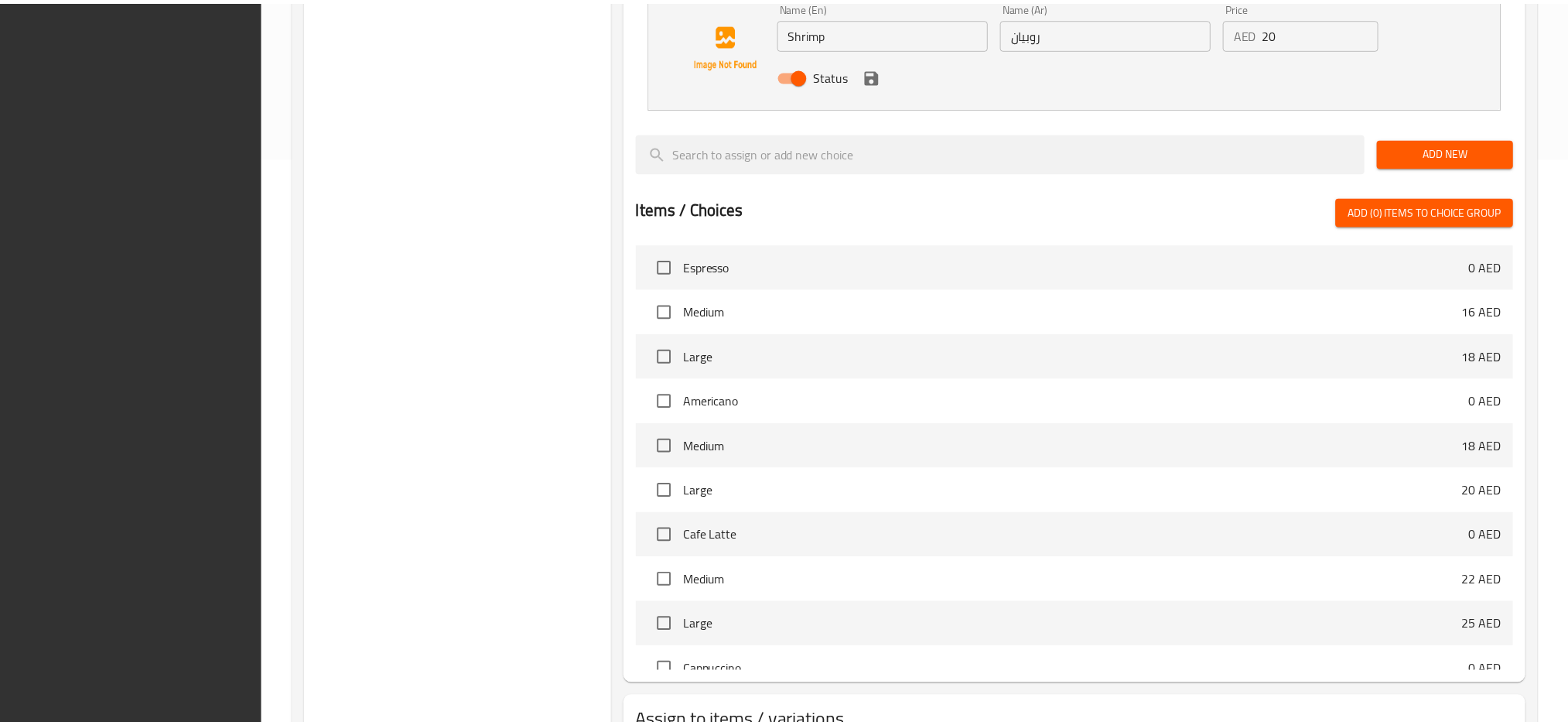
scroll to position [685, 0]
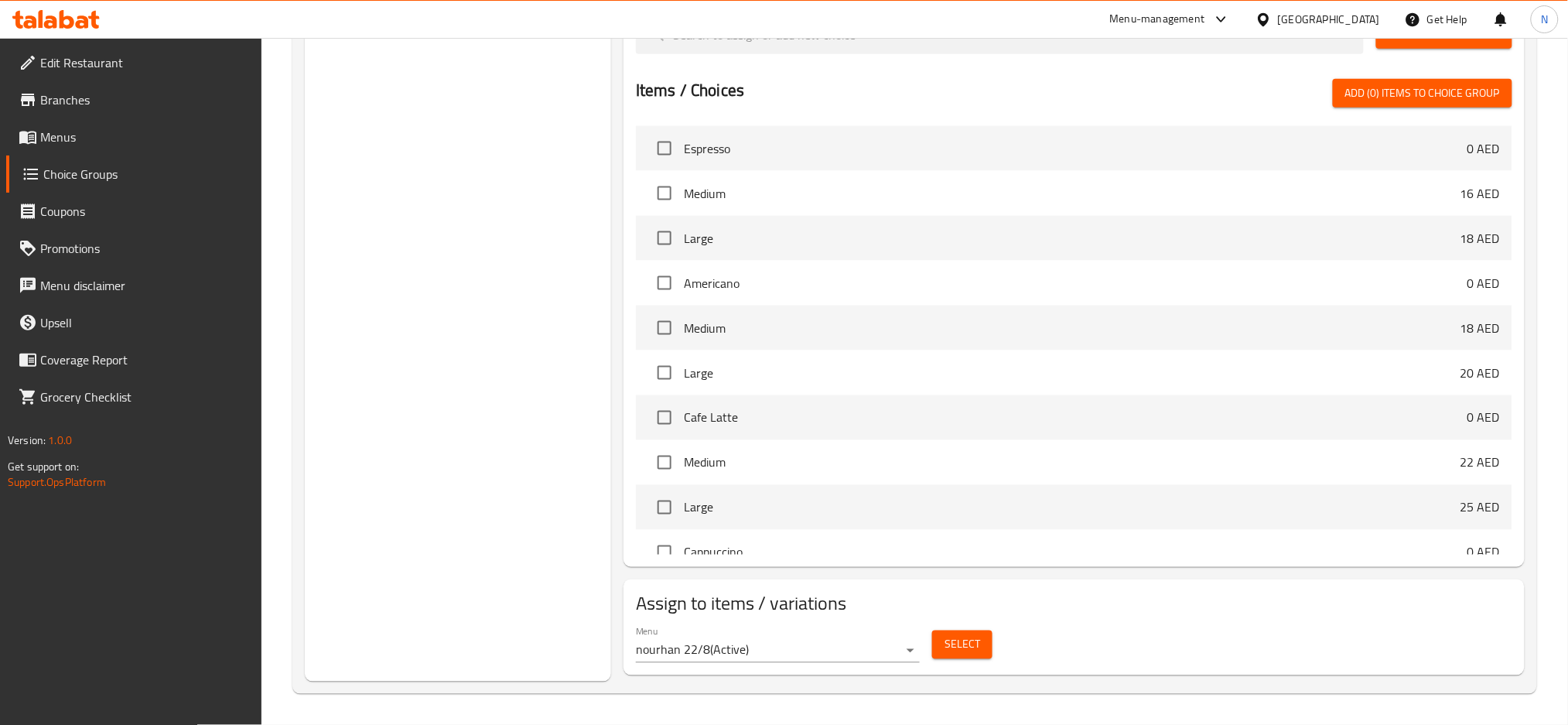
click at [1328, 11] on div "[GEOGRAPHIC_DATA]" at bounding box center [1329, 19] width 102 height 17
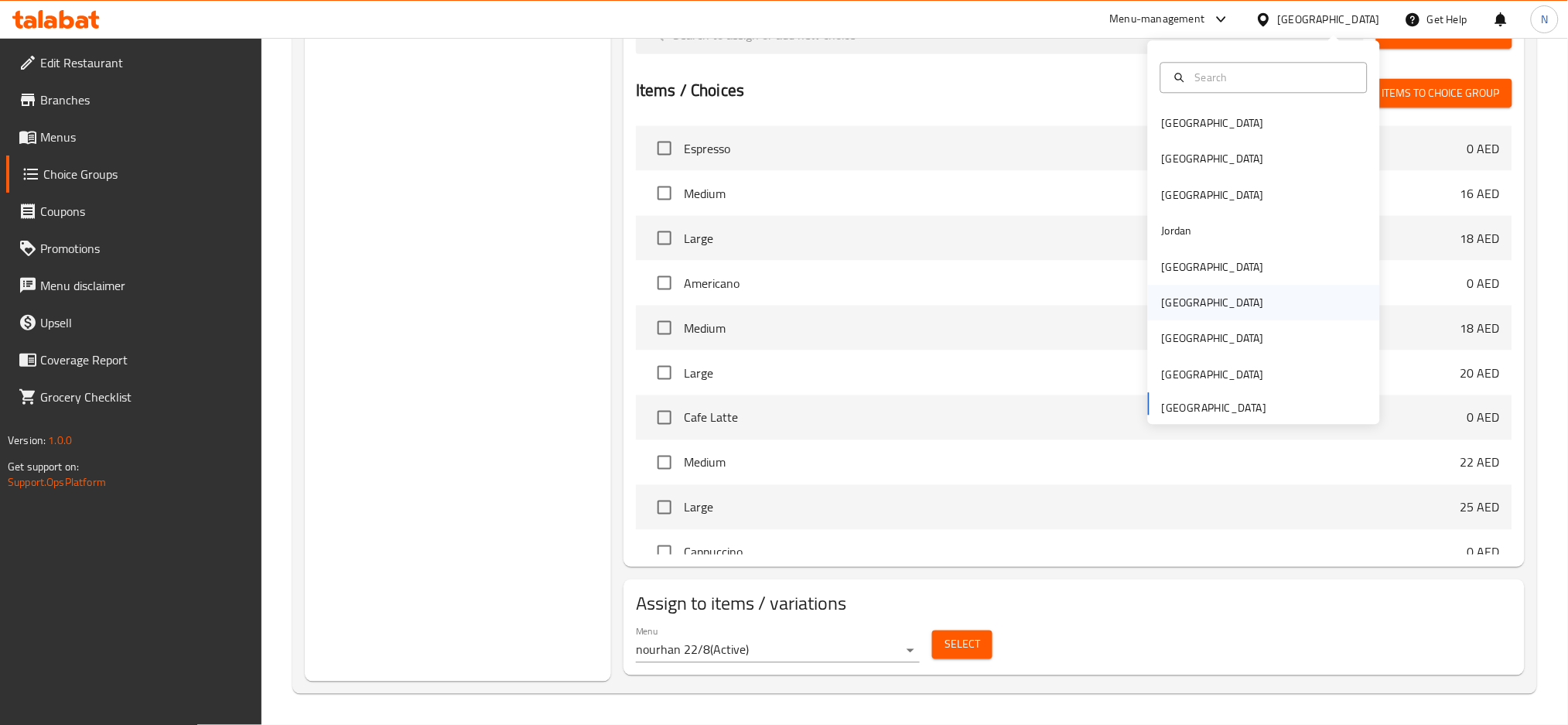
click at [1191, 310] on div "[GEOGRAPHIC_DATA]" at bounding box center [1264, 303] width 232 height 36
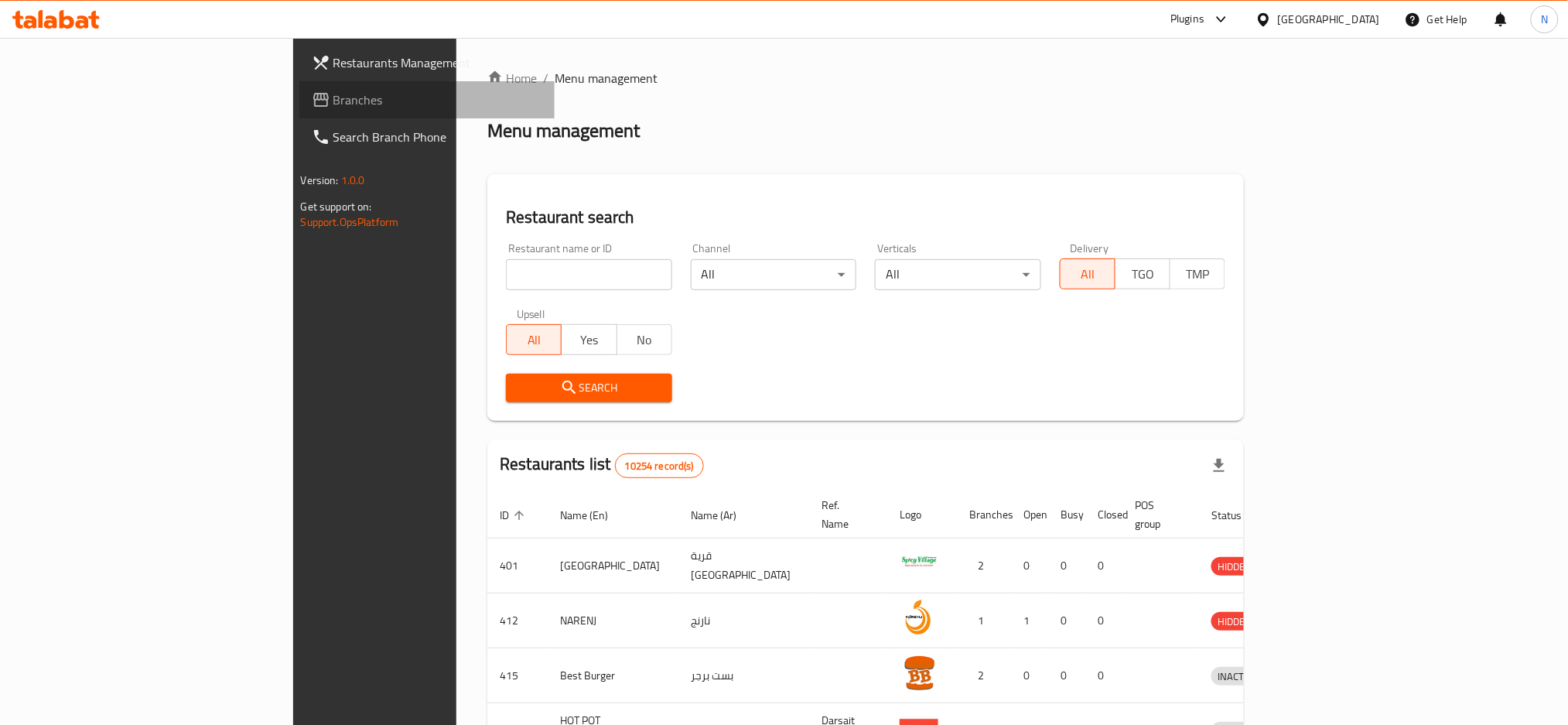
click at [334, 99] on span "Branches" at bounding box center [439, 99] width 210 height 18
